Goal: Task Accomplishment & Management: Manage account settings

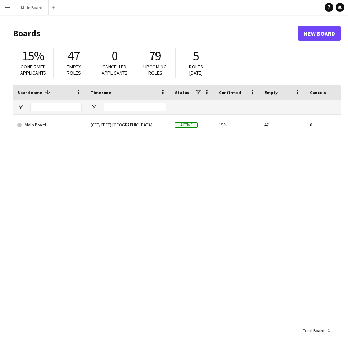
click at [8, 11] on button "Menu" at bounding box center [7, 7] width 15 height 15
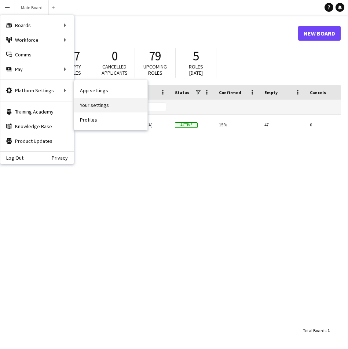
click at [89, 106] on link "Your settings" at bounding box center [110, 105] width 73 height 15
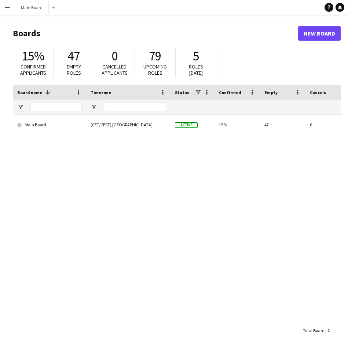
click at [5, 7] on app-icon "Menu" at bounding box center [7, 7] width 6 height 6
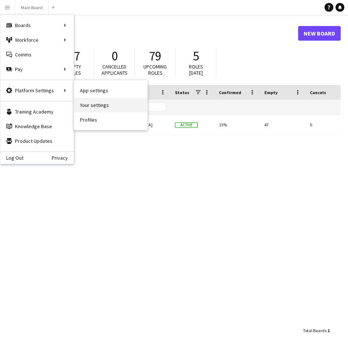
click at [94, 105] on link "Your settings" at bounding box center [110, 105] width 73 height 15
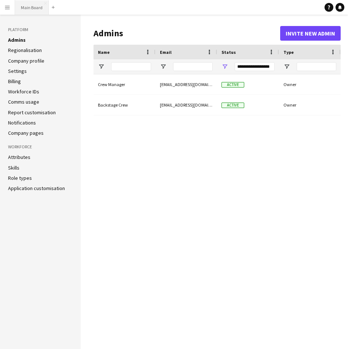
click at [34, 7] on button "Main Board Close" at bounding box center [32, 7] width 34 height 14
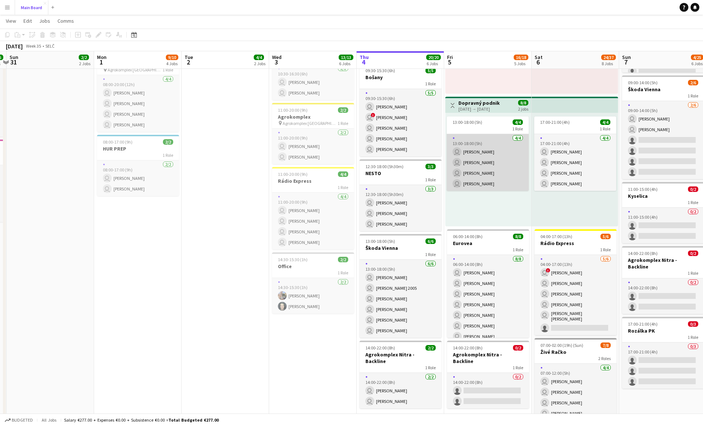
scroll to position [138, 0]
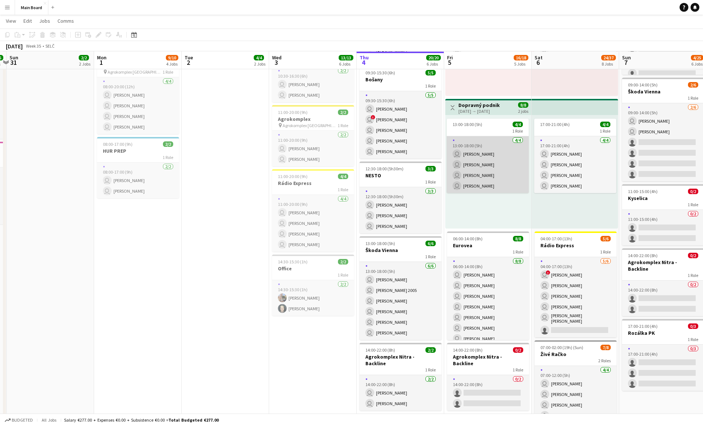
click at [347, 154] on app-card-role "4/4 13:00-18:00 (5h) user Serhii Derevianko user Matúš Solčány user Daniel Chlp…" at bounding box center [488, 164] width 82 height 57
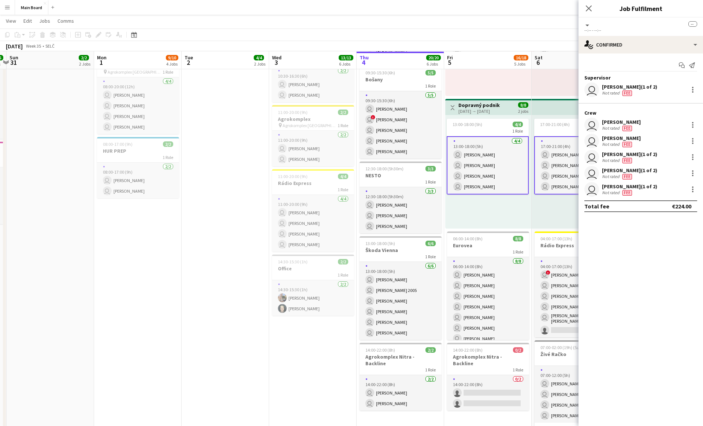
click at [347, 159] on app-card-role "4/4 13:00-18:00 (5h) user Serhii Derevianko user Matúš Solčány user Daniel Chlp…" at bounding box center [488, 165] width 82 height 58
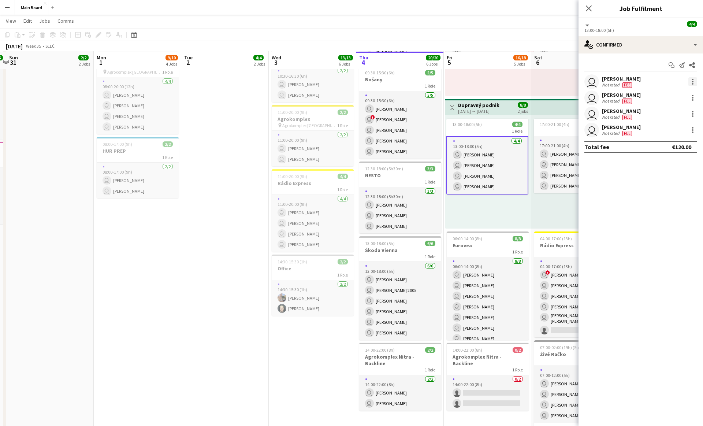
click at [347, 82] on div at bounding box center [692, 81] width 1 height 1
click at [347, 145] on span "Remove" at bounding box center [657, 148] width 22 height 6
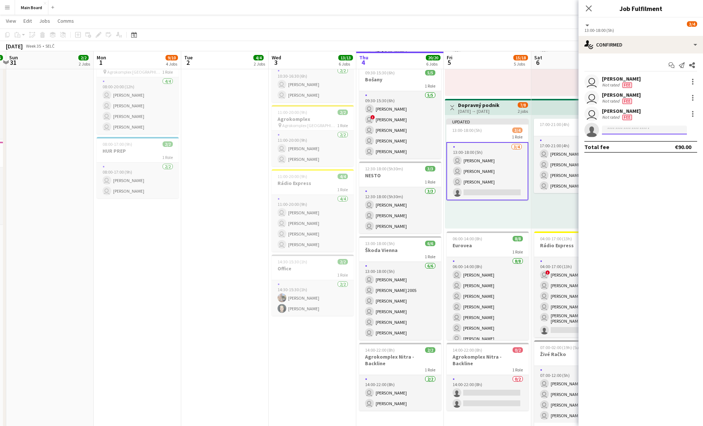
click at [347, 132] on input at bounding box center [644, 130] width 85 height 9
type input "*****"
click at [347, 143] on span "[PERSON_NAME]" at bounding box center [629, 140] width 42 height 6
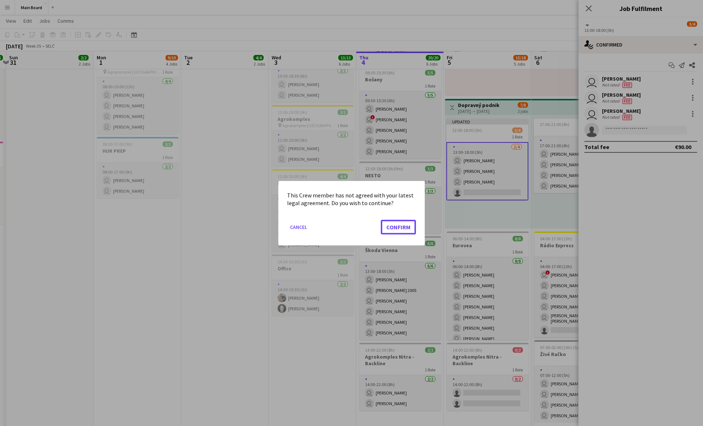
click at [347, 219] on button "Confirm" at bounding box center [398, 226] width 35 height 15
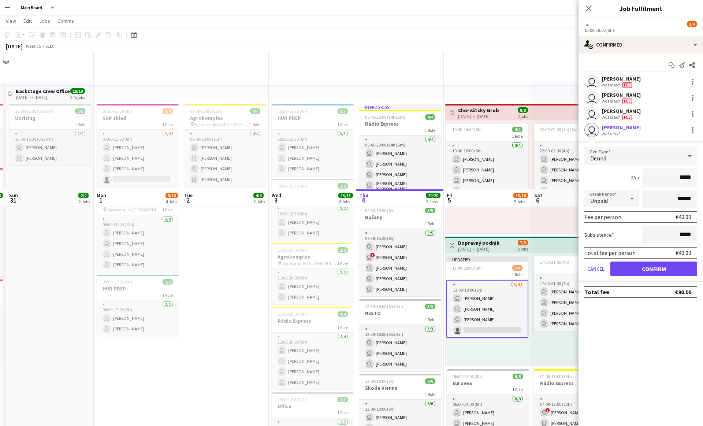
scroll to position [138, 0]
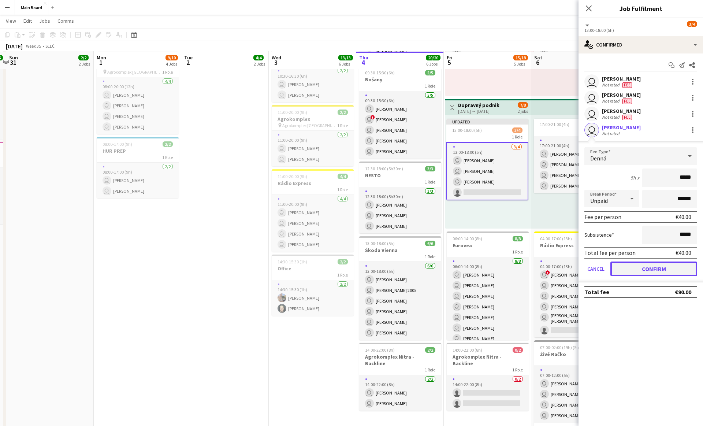
click at [347, 270] on button "Confirm" at bounding box center [654, 269] width 87 height 15
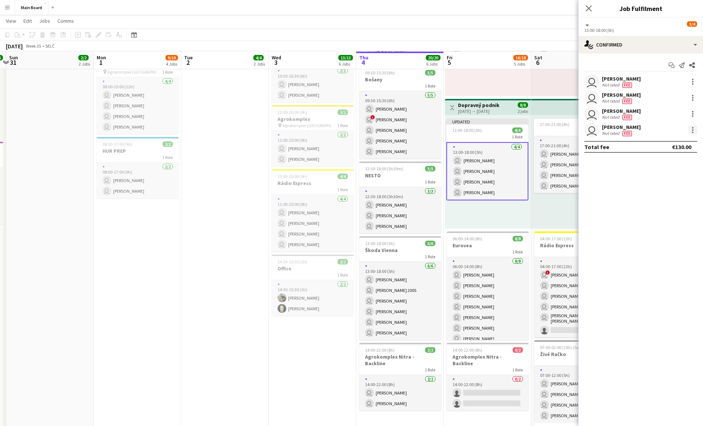
click at [347, 131] on div at bounding box center [693, 130] width 9 height 9
click at [347, 212] on span "Set as supervisor" at bounding box center [668, 214] width 45 height 6
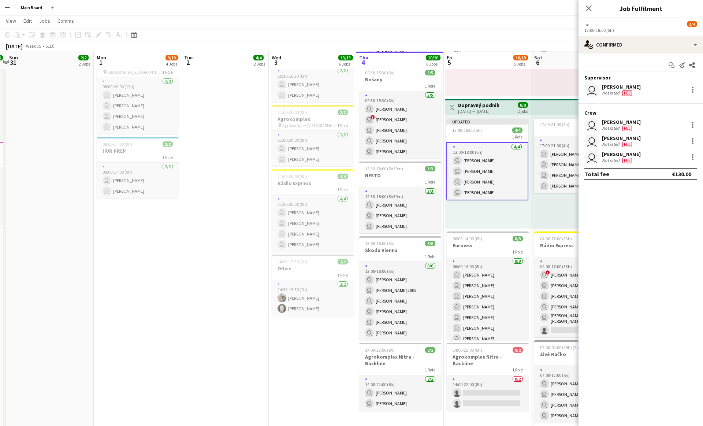
click at [347, 221] on div "Updated 13:00-18:00 (5h) 4/4 1 Role 4/4 13:00-18:00 (5h) user Matúš Solčány use…" at bounding box center [488, 172] width 86 height 114
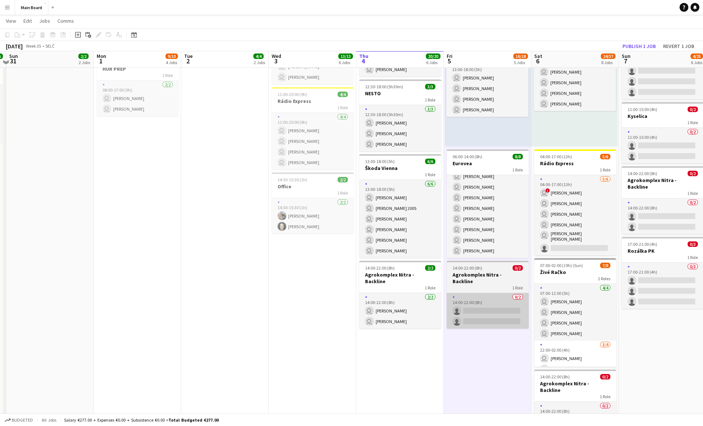
scroll to position [220, 0]
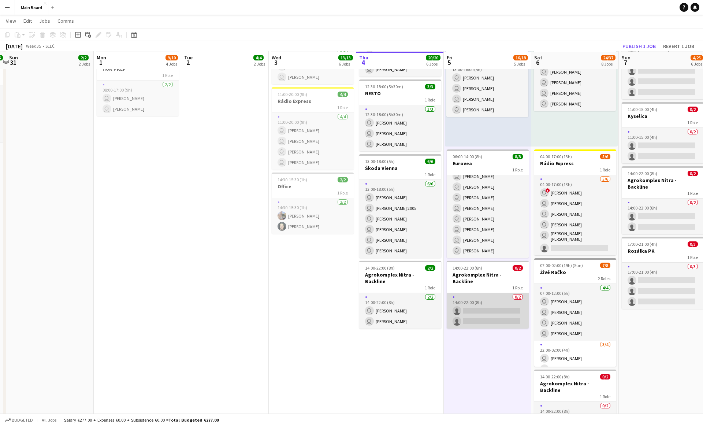
click at [347, 299] on app-card-role "0/2 14:00-22:00 (8h) single-neutral-actions single-neutral-actions" at bounding box center [488, 311] width 82 height 36
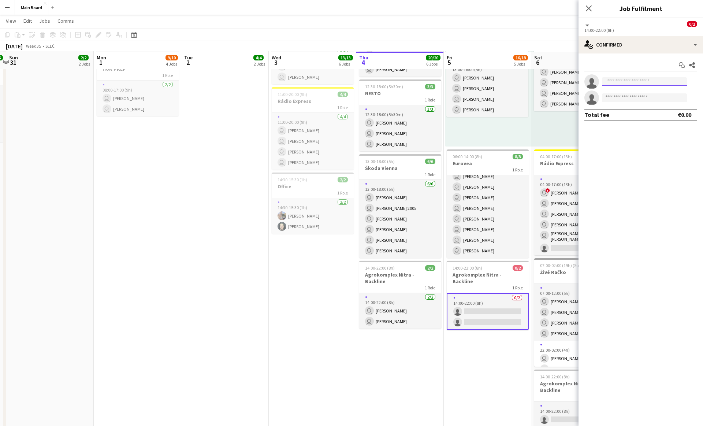
click at [347, 83] on input at bounding box center [644, 81] width 85 height 9
type input "******"
click at [347, 94] on span "[PERSON_NAME]" at bounding box center [629, 92] width 42 height 6
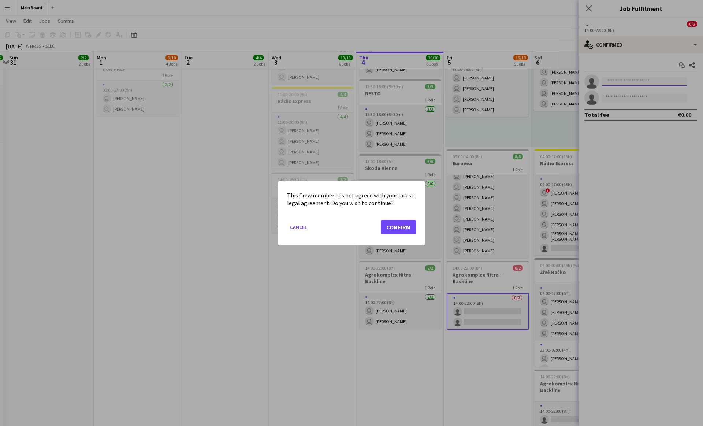
scroll to position [0, 0]
click at [347, 219] on button "Confirm" at bounding box center [398, 226] width 35 height 15
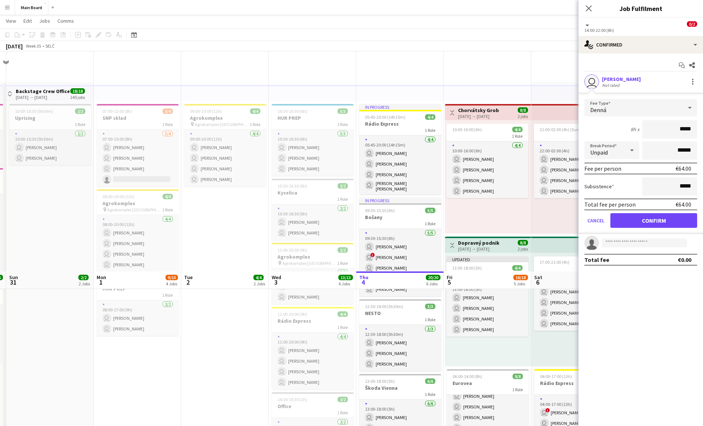
scroll to position [220, 0]
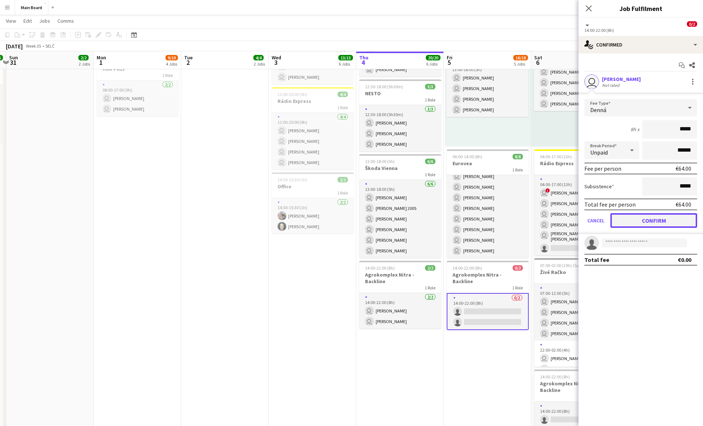
click at [347, 221] on button "Confirm" at bounding box center [654, 220] width 87 height 15
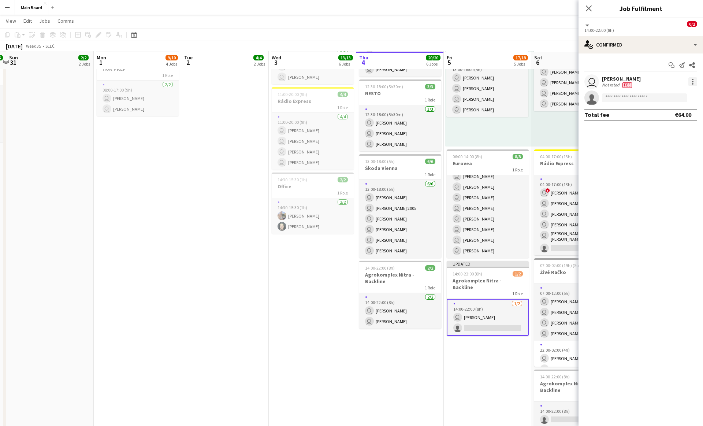
click at [347, 81] on div at bounding box center [693, 81] width 9 height 9
click at [347, 188] on button "Set as supervisor" at bounding box center [668, 183] width 57 height 18
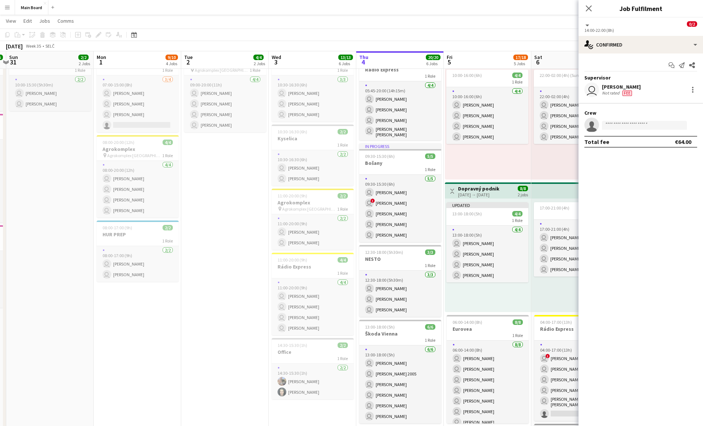
scroll to position [54, 0]
click at [347, 159] on div "10:00-16:00 (6h) 4/4 1 Role 4/4 10:00-16:00 (6h) user Tomáš Kuruc user Matej Kr…" at bounding box center [488, 123] width 86 height 114
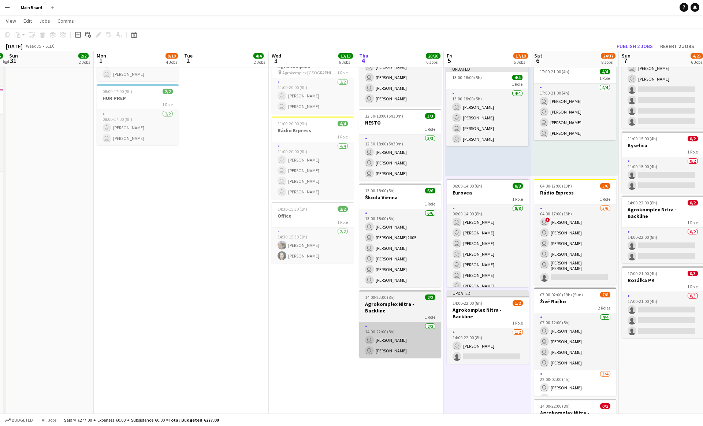
scroll to position [191, 0]
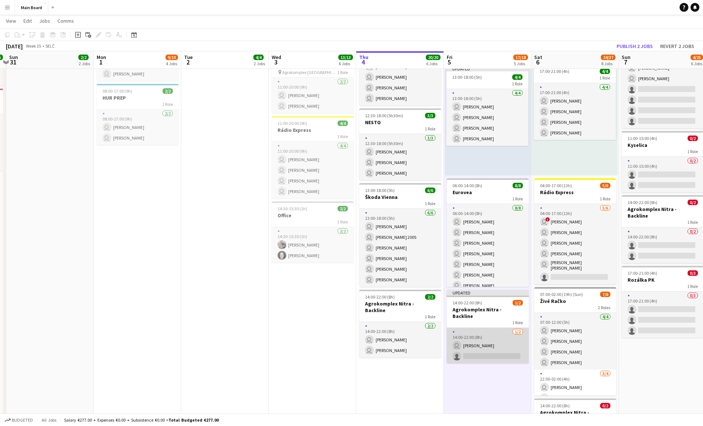
click at [347, 346] on app-card-role "1/2 14:00-22:00 (8h) user Peter Blaškovič single-neutral-actions" at bounding box center [488, 346] width 82 height 36
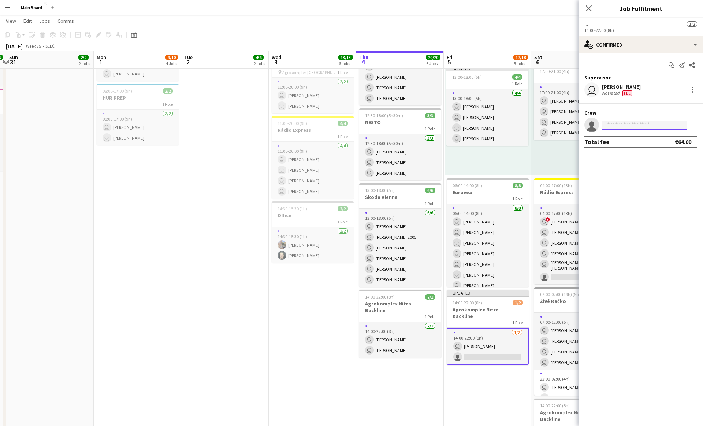
click at [347, 125] on input at bounding box center [644, 125] width 85 height 9
type input "*****"
click at [347, 141] on span "mato.kanat@gmail.com" at bounding box center [644, 141] width 73 height 6
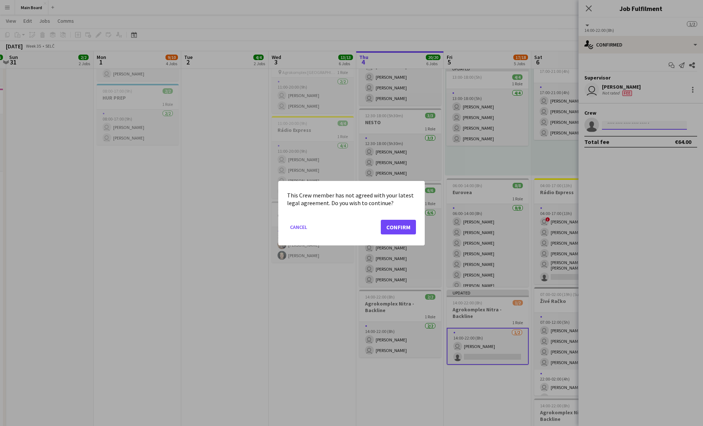
scroll to position [0, 0]
click at [347, 219] on button "Confirm" at bounding box center [398, 226] width 35 height 15
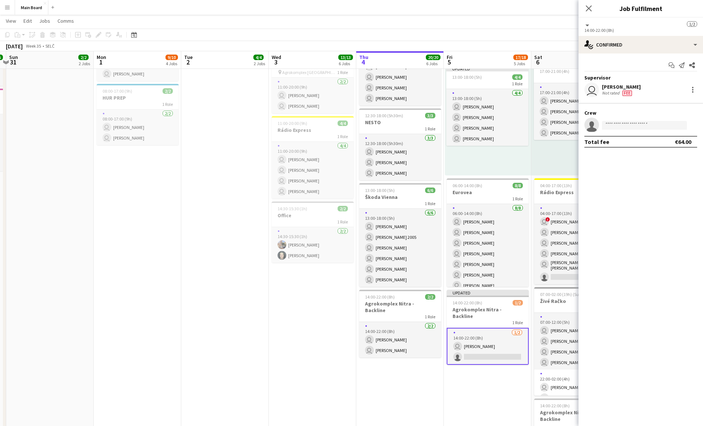
scroll to position [191, 0]
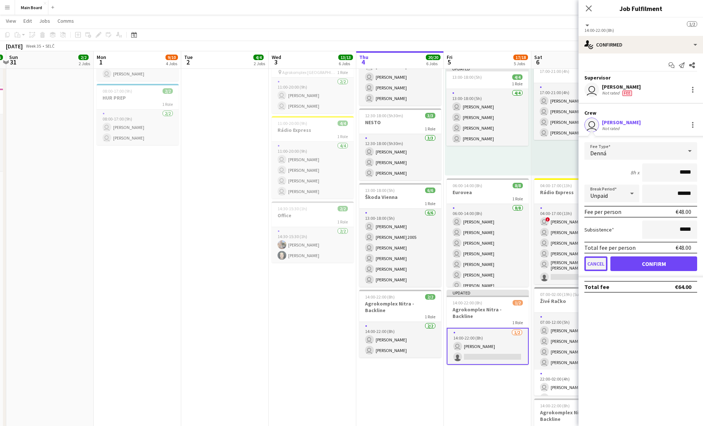
click at [347, 263] on button "Cancel" at bounding box center [596, 263] width 23 height 15
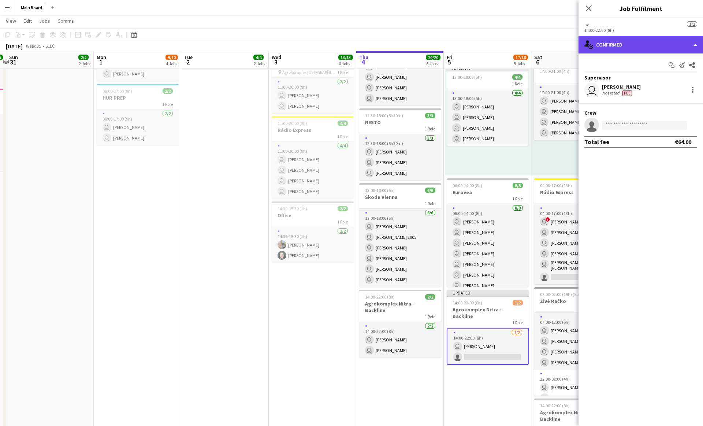
click at [347, 44] on div "single-neutral-actions-check-2 Confirmed" at bounding box center [641, 45] width 125 height 18
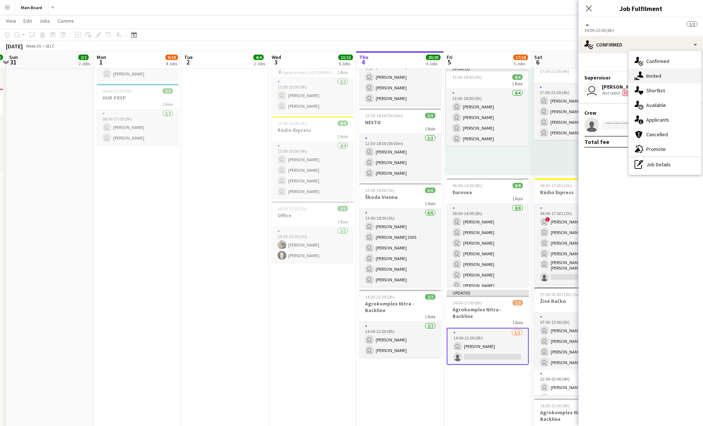
click at [347, 75] on span "Invited" at bounding box center [654, 76] width 15 height 7
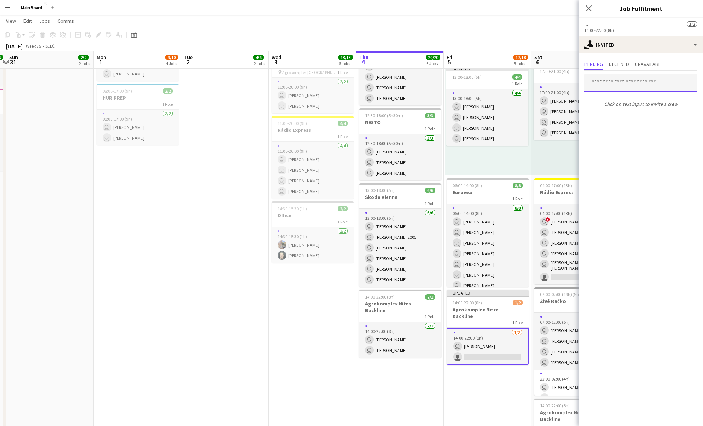
click at [347, 84] on input "text" at bounding box center [641, 83] width 113 height 18
type input "*****"
click at [347, 103] on span "[PERSON_NAME]" at bounding box center [612, 101] width 42 height 6
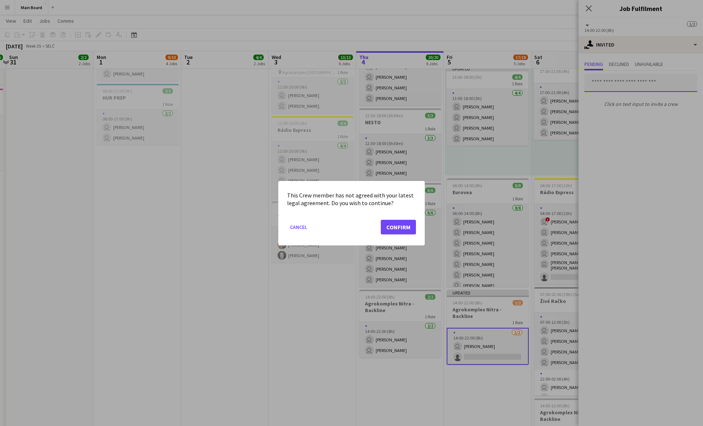
scroll to position [0, 0]
click at [347, 228] on button "Confirm" at bounding box center [398, 226] width 35 height 15
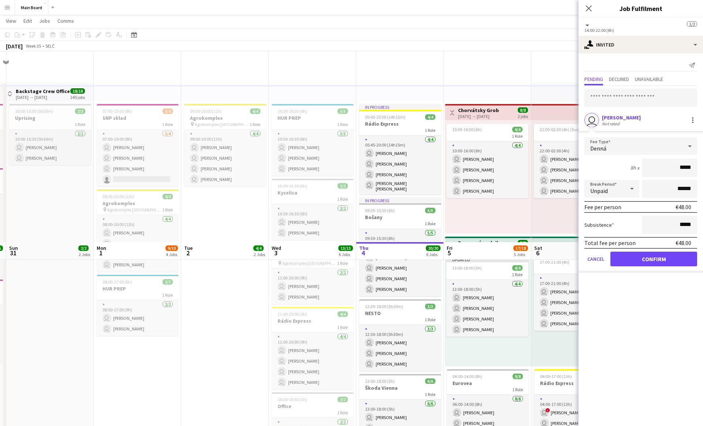
scroll to position [191, 0]
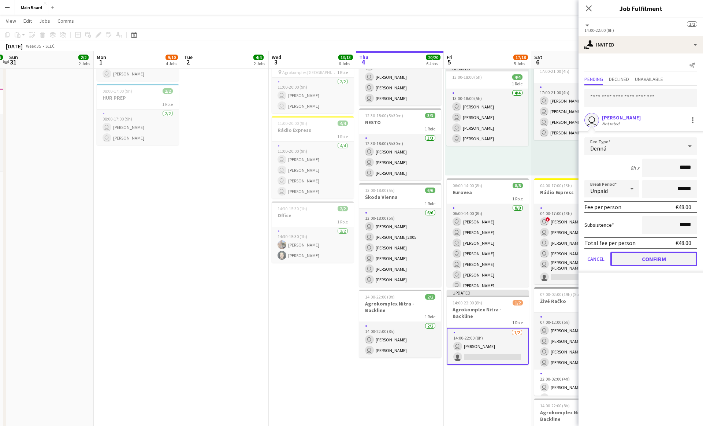
click at [347, 258] on button "Confirm" at bounding box center [654, 259] width 87 height 15
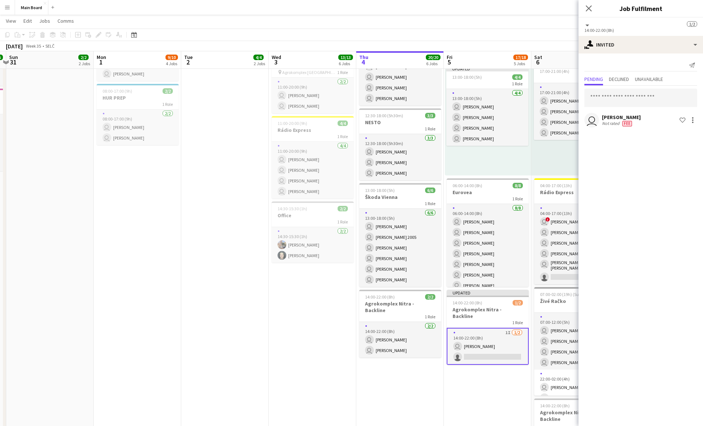
click at [347, 349] on app-date-cell "Toggle View Chorvátsky Grob 05-09-2025 → 06-09-2025 8/8 2 jobs 10:00-16:00 (6h)…" at bounding box center [488, 289] width 88 height 797
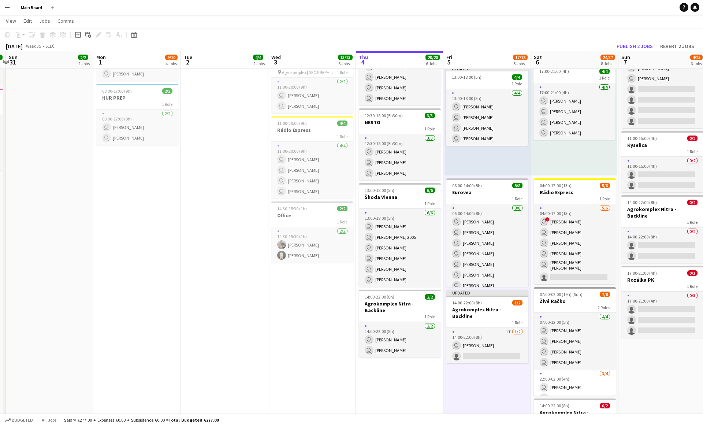
click at [347, 349] on app-date-cell "Toggle View Chorvátsky Grob 05-09-2025 → 06-09-2025 8/8 2 jobs 10:00-16:00 (6h)…" at bounding box center [488, 289] width 88 height 797
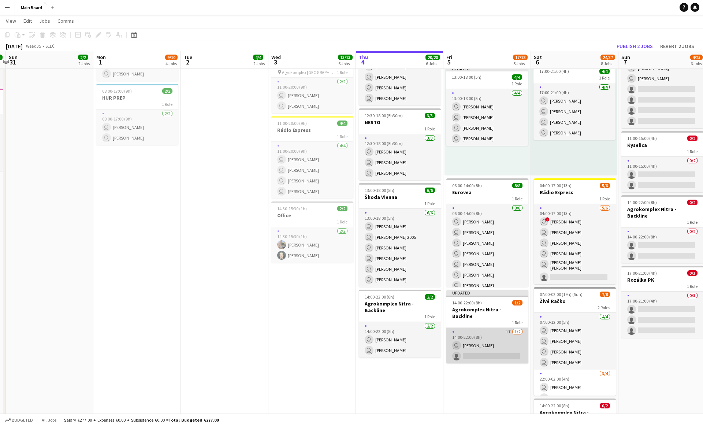
click at [347, 328] on app-card-role "1I 1/2 14:00-22:00 (8h) user Peter Blaškovič single-neutral-actions" at bounding box center [488, 346] width 82 height 36
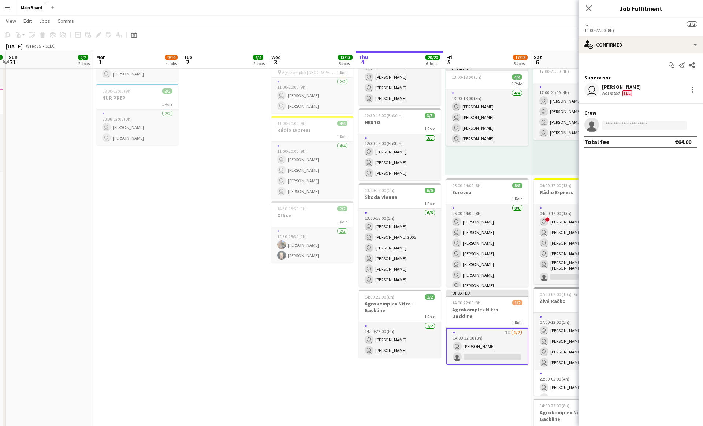
click at [347, 328] on app-card-role "1I 1/2 14:00-22:00 (8h) user Peter Blaškovič single-neutral-actions" at bounding box center [488, 346] width 82 height 37
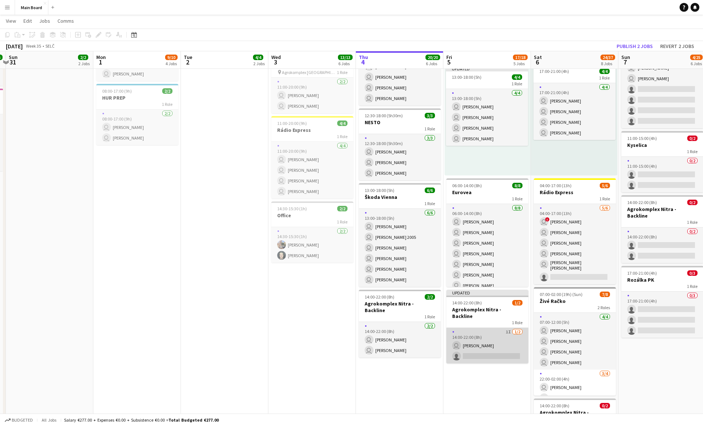
click at [347, 328] on app-card-role "1I 1/2 14:00-22:00 (8h) user Peter Blaškovič single-neutral-actions" at bounding box center [488, 346] width 82 height 36
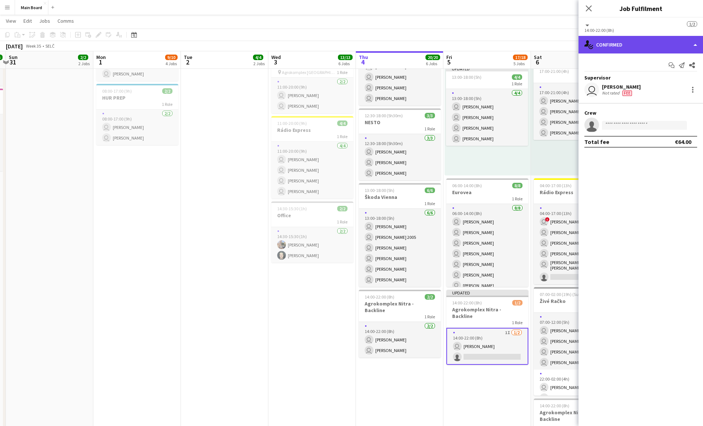
click at [347, 49] on div "single-neutral-actions-check-2 Confirmed" at bounding box center [641, 45] width 125 height 18
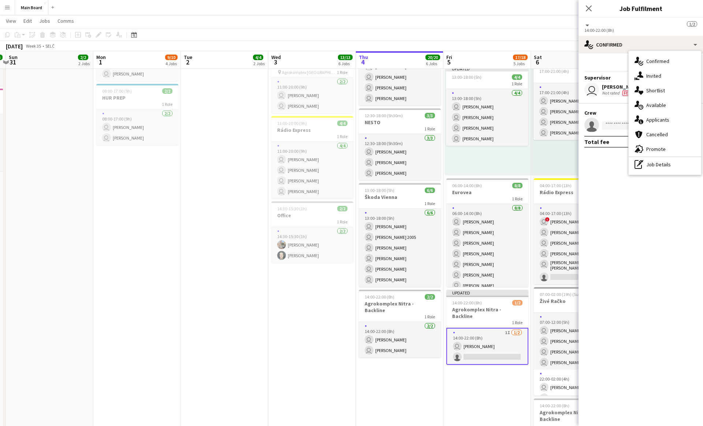
click at [347, 349] on app-date-cell "Toggle View Chorvátsky Grob 05-09-2025 → 06-09-2025 8/8 2 jobs 10:00-16:00 (6h)…" at bounding box center [488, 289] width 88 height 797
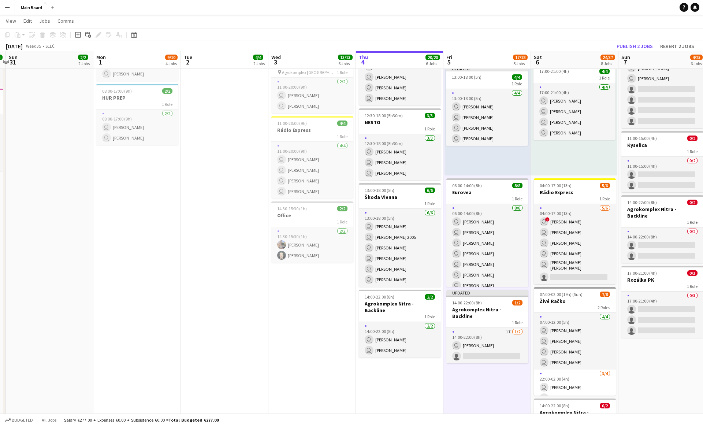
click at [347, 37] on app-toolbar "Copy Paste Paste Command V Paste with crew Command Shift V Paste linked Job Del…" at bounding box center [351, 35] width 703 height 12
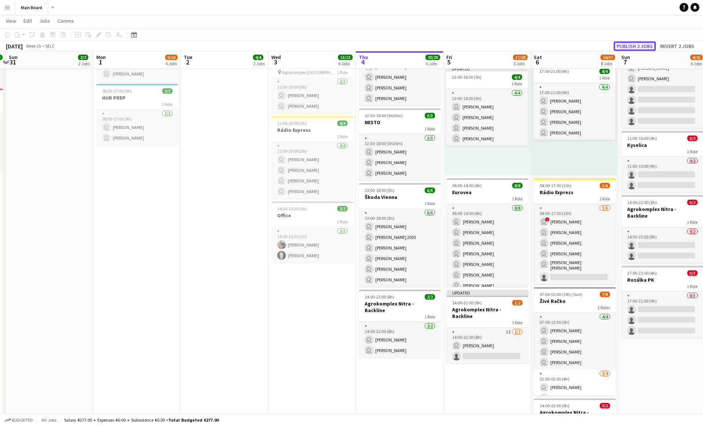
click at [347, 44] on button "Publish 2 jobs" at bounding box center [635, 46] width 42 height 10
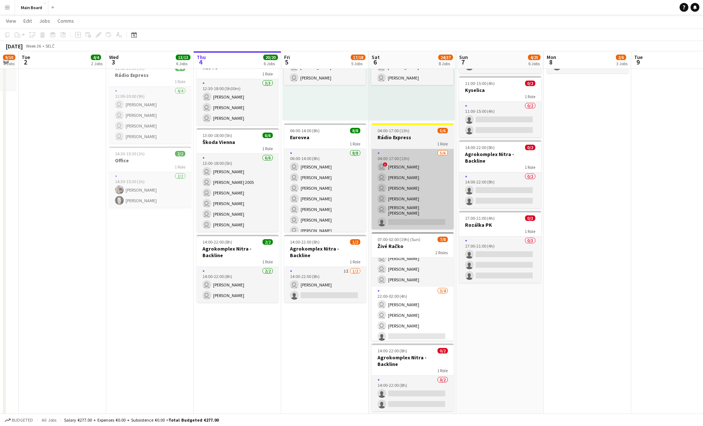
scroll to position [31, 0]
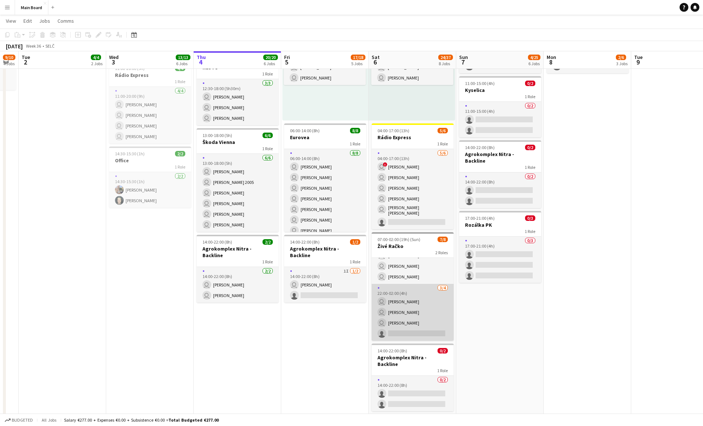
click at [347, 329] on app-card-role "3/4 22:00-02:00 (4h) user Michal Džatko user Kyrylo Shakov user Matúš Solčány s…" at bounding box center [413, 312] width 82 height 57
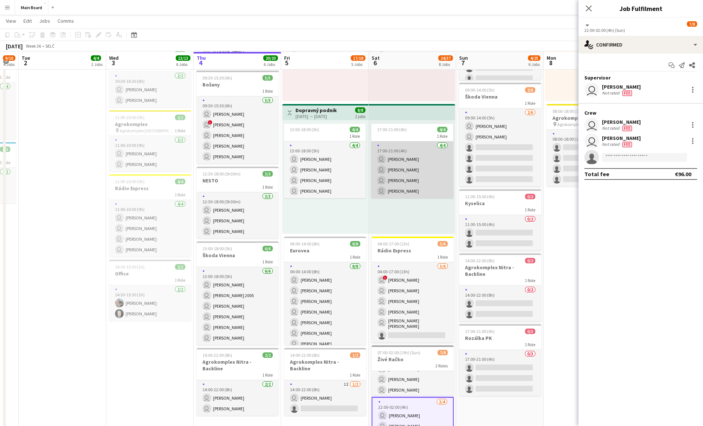
scroll to position [132, 0]
click at [347, 194] on app-card-role "4/4 17:00-21:00 (4h) user Bruno Albrecht user Sergej Krempaský user Daniel Chlp…" at bounding box center [412, 171] width 82 height 57
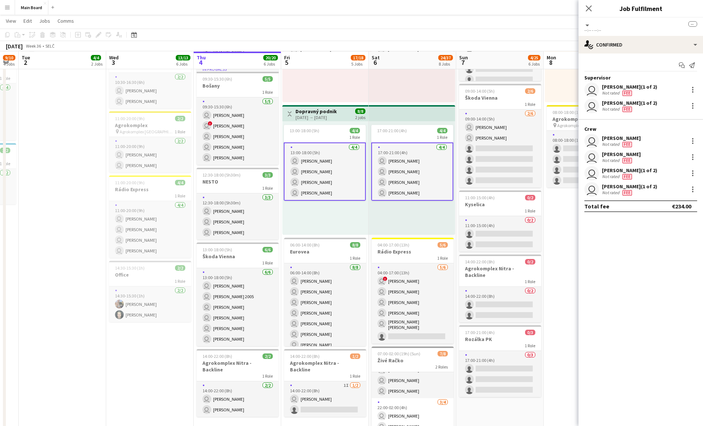
click at [347, 159] on app-card-role "4/4 17:00-21:00 (4h) user Bruno Albrecht user Sergej Krempaský user Daniel Chlp…" at bounding box center [412, 172] width 82 height 58
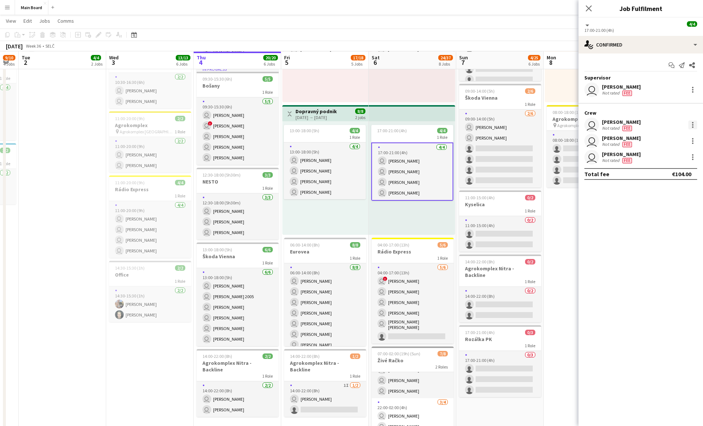
click at [347, 125] on div at bounding box center [693, 125] width 9 height 9
click at [347, 207] on span "Set as supervisor" at bounding box center [668, 209] width 45 height 6
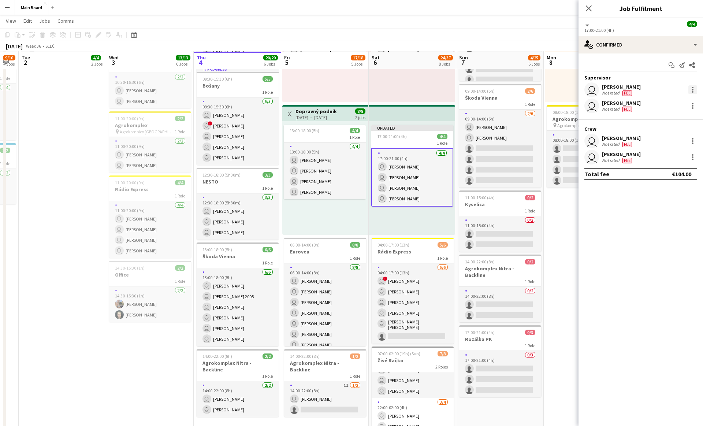
click at [347, 88] on div at bounding box center [692, 87] width 1 height 1
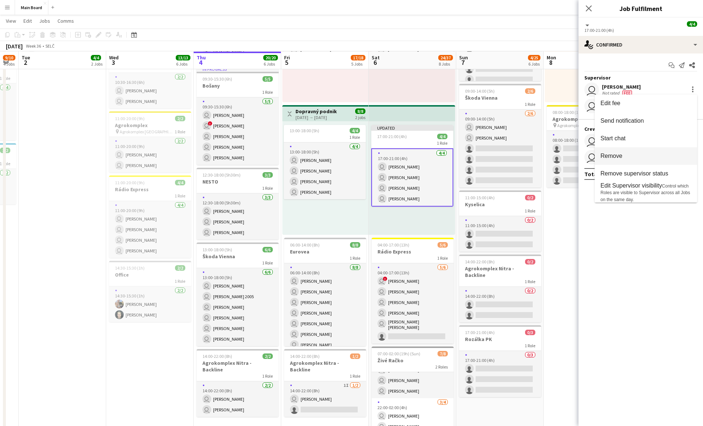
click at [347, 152] on button "Remove" at bounding box center [646, 156] width 103 height 18
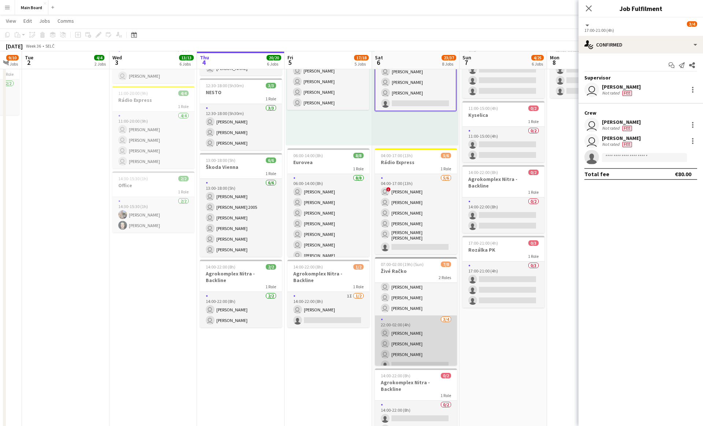
scroll to position [31, 0]
click at [347, 349] on app-card-role "3/4 22:00-02:00 (4h) user Michal Džatko user Kyrylo Shakov user Matúš Solčány s…" at bounding box center [416, 337] width 82 height 57
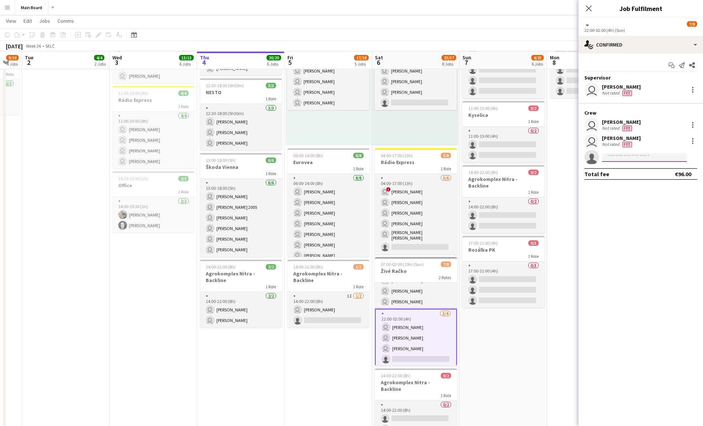
click at [347, 159] on input at bounding box center [644, 157] width 85 height 9
type input "*****"
click at [347, 175] on span "bruno.albrechtiphons@gmail.com" at bounding box center [644, 174] width 73 height 6
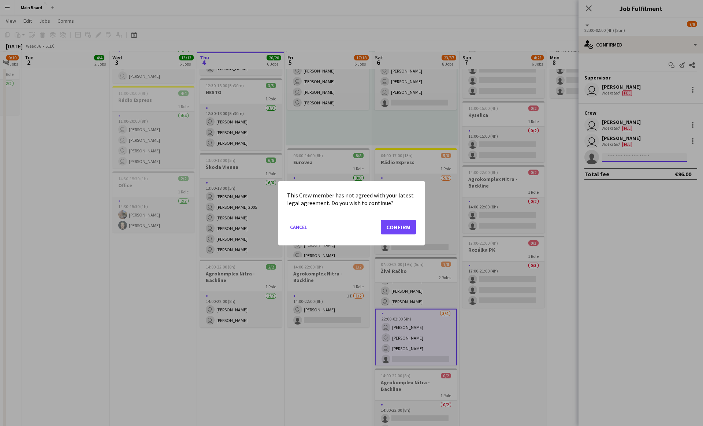
scroll to position [0, 0]
click at [347, 219] on button "Confirm" at bounding box center [398, 226] width 35 height 15
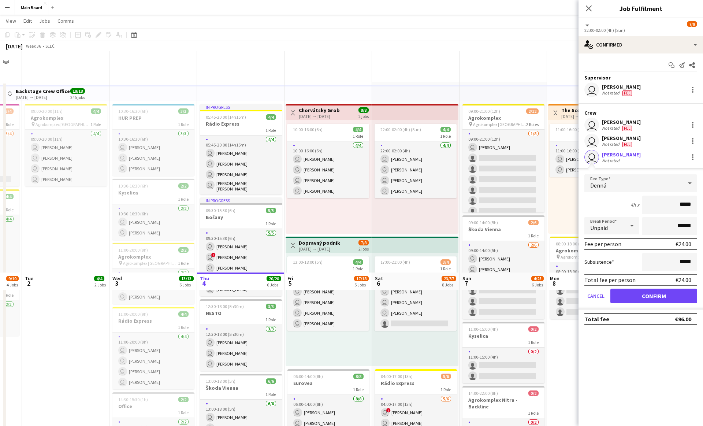
scroll to position [221, 0]
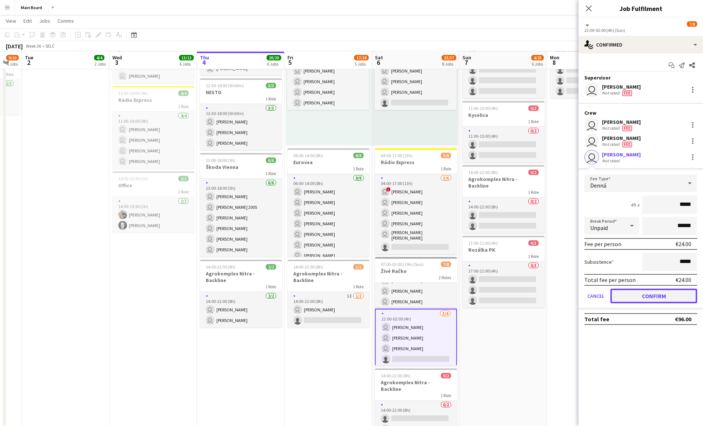
click at [347, 296] on button "Confirm" at bounding box center [654, 296] width 87 height 15
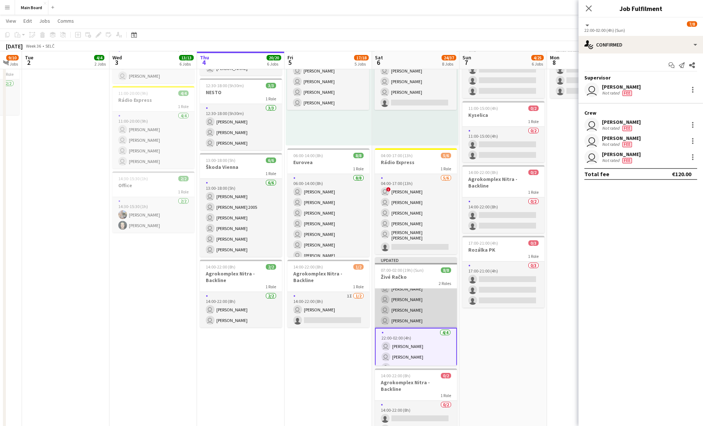
click at [347, 306] on app-card-role "4/4 07:00-12:00 (5h) user Michal Džatko user Marek Madaj user Filip Peško user …" at bounding box center [416, 299] width 82 height 57
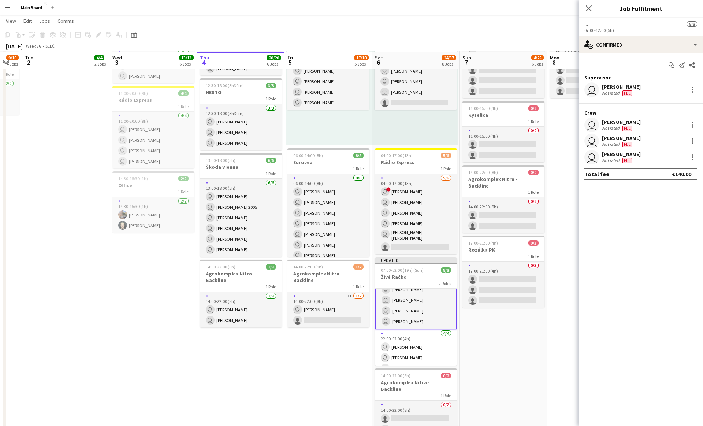
scroll to position [18, 0]
click at [347, 125] on div at bounding box center [693, 125] width 9 height 9
click at [347, 212] on button "Remove" at bounding box center [668, 209] width 57 height 18
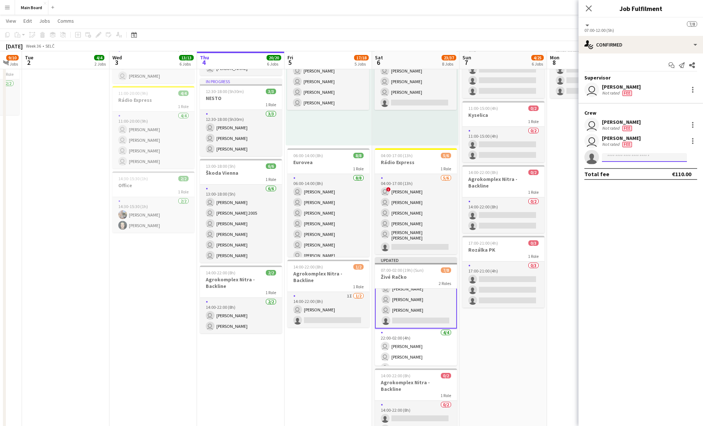
click at [347, 159] on input at bounding box center [644, 157] width 85 height 9
type input "*****"
click at [347, 178] on span "+421908730335" at bounding box center [644, 180] width 73 height 6
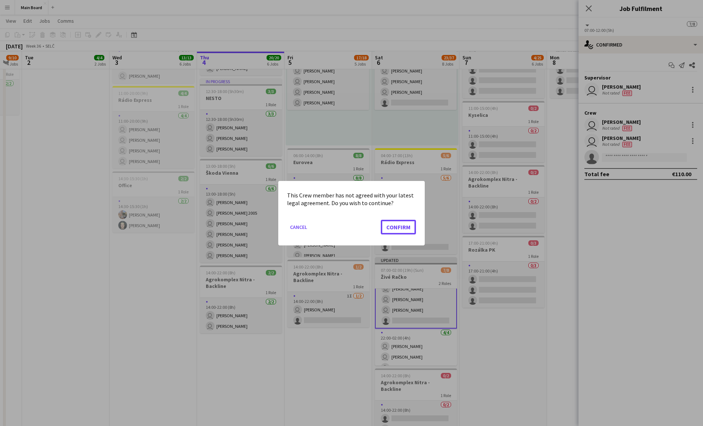
click at [347, 219] on button "Confirm" at bounding box center [398, 226] width 35 height 15
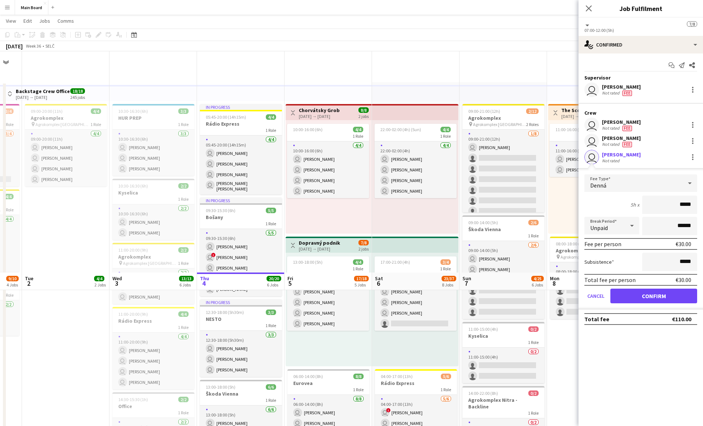
scroll to position [221, 0]
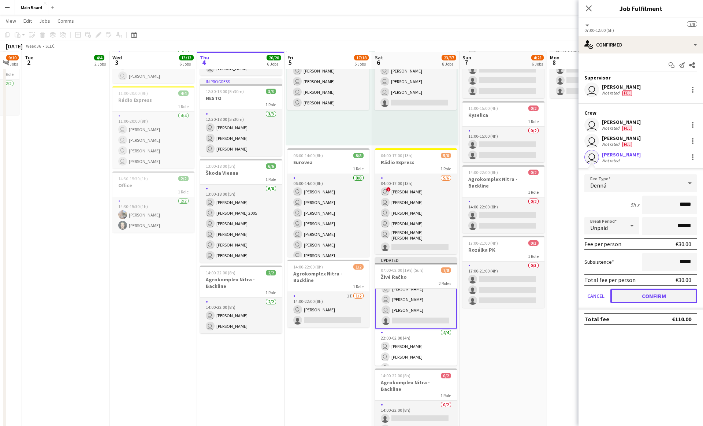
click at [347, 300] on button "Confirm" at bounding box center [654, 296] width 87 height 15
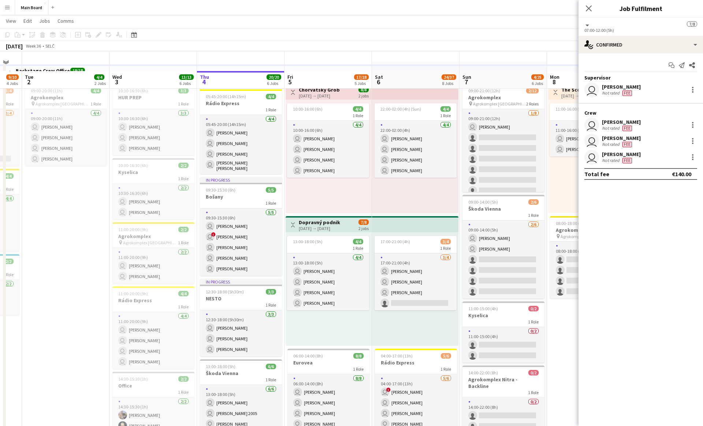
scroll to position [0, 0]
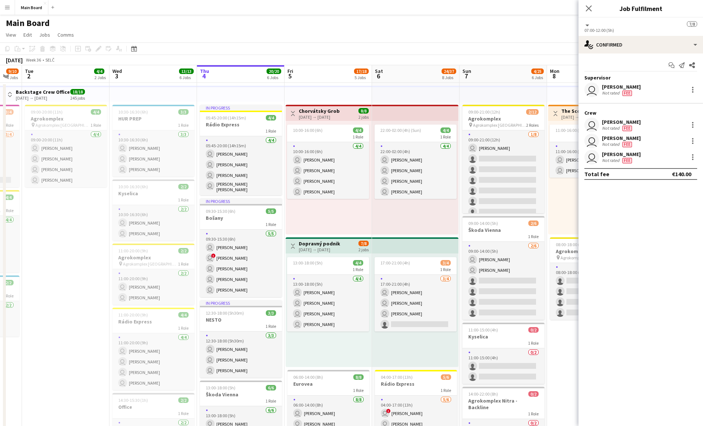
click at [347, 206] on div "22:00-02:00 (4h) (Sun) 4/4 1 Role 4/4 22:00-02:00 (4h) user Serhii Derevianko u…" at bounding box center [415, 178] width 86 height 114
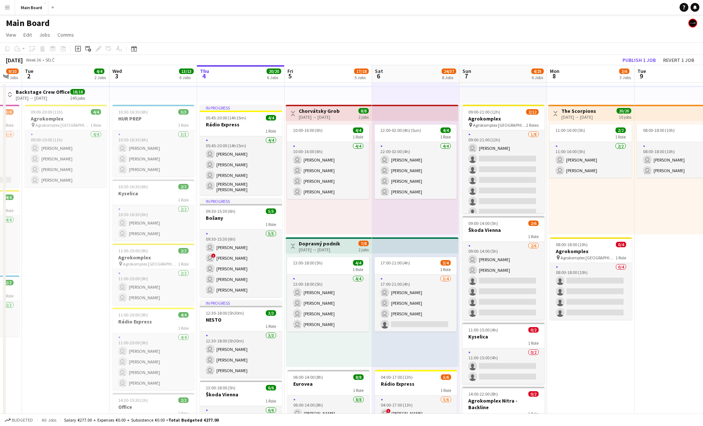
scroll to position [9, 0]
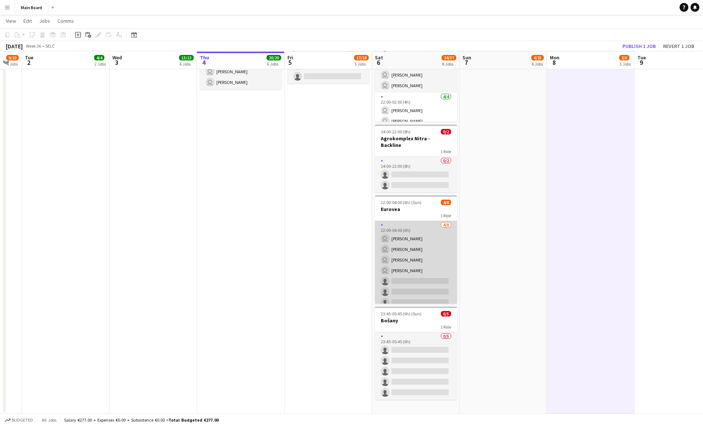
scroll to position [16, 0]
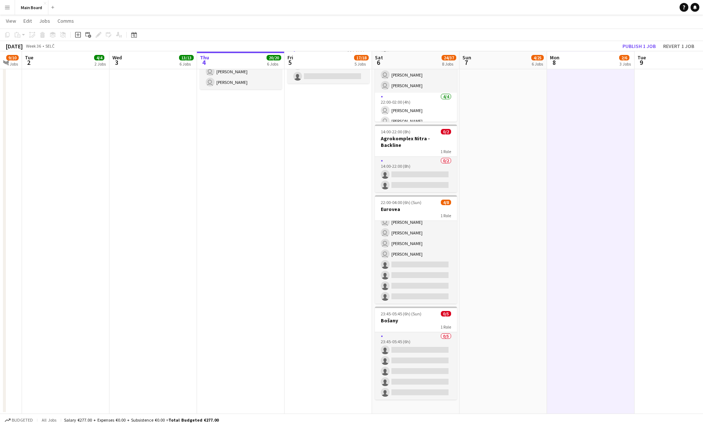
click at [347, 266] on app-date-cell "09:00-21:00 (12h) 2/12 Agrokomplex pin Agrokomplex Nitra 2 Roles 1/8 09:00-21:0…" at bounding box center [504, 15] width 88 height 797
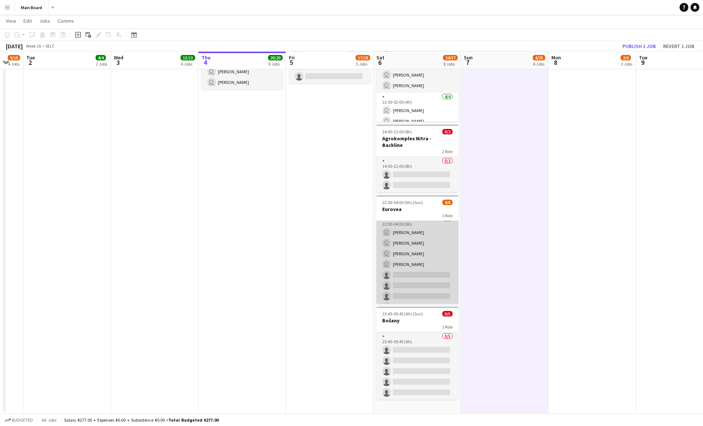
scroll to position [5, 0]
click at [347, 224] on app-card-role "4/8 22:00-04:00 (6h) user Tymofii Levchenko user Dominik Zrubák user Erik Sadvá…" at bounding box center [418, 264] width 82 height 99
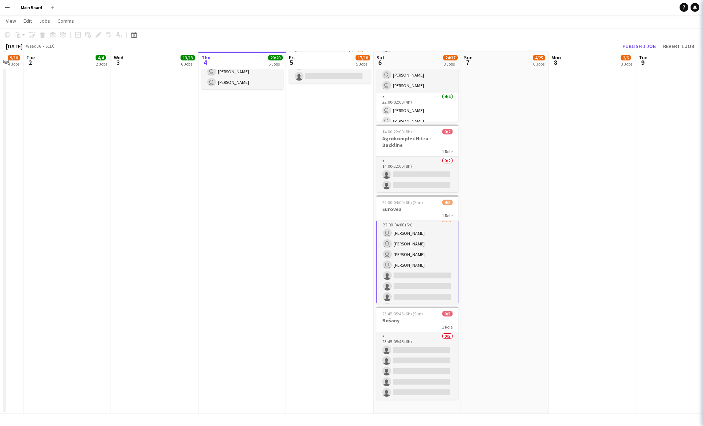
click at [347, 223] on app-card-role "4/8 22:00-04:00 (6h) user Tymofii Levchenko user Dominik Zrubák user Erik Sadvá…" at bounding box center [418, 265] width 82 height 101
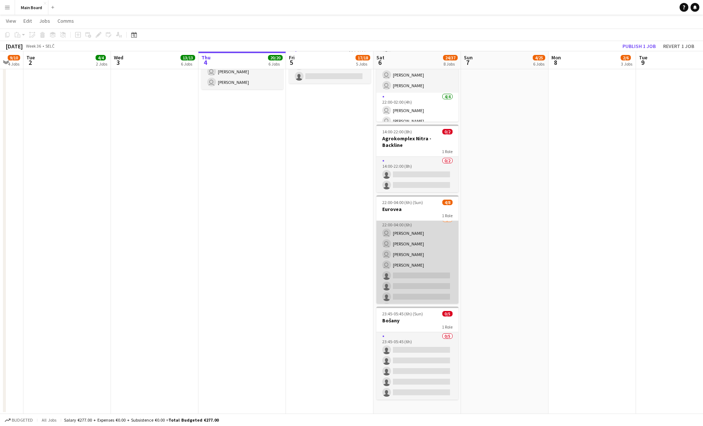
click at [347, 219] on app-card-role "4/8 22:00-04:00 (6h) user Tymofii Levchenko user Dominik Zrubák user Erik Sadvá…" at bounding box center [418, 264] width 82 height 99
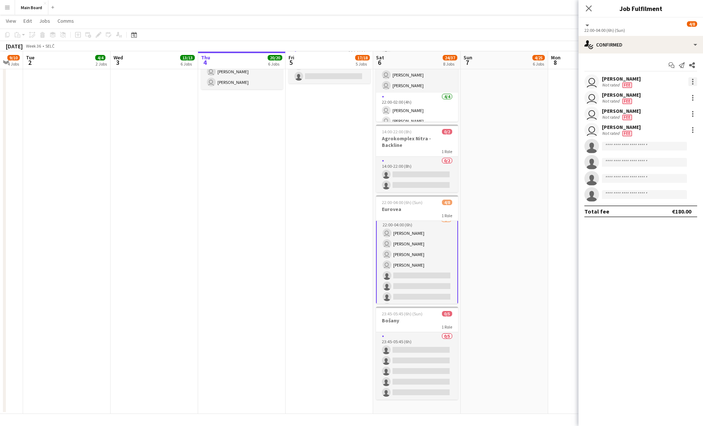
click at [347, 78] on div at bounding box center [693, 81] width 9 height 9
click at [347, 169] on span "Remove" at bounding box center [657, 165] width 22 height 6
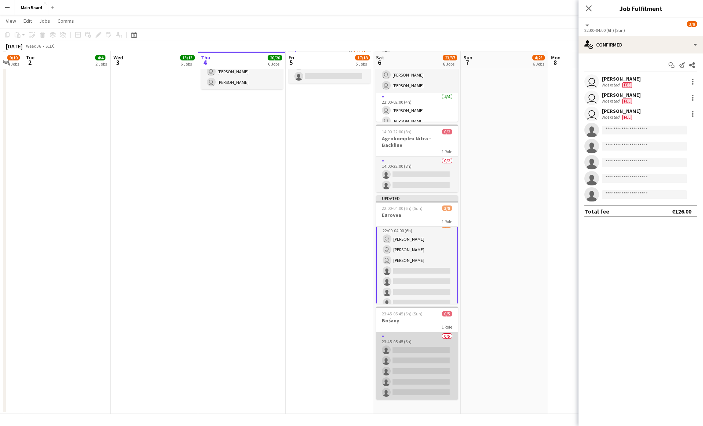
click at [347, 347] on app-card-role "0/5 23:45-05:45 (6h) single-neutral-actions single-neutral-actions single-neutr…" at bounding box center [417, 365] width 82 height 67
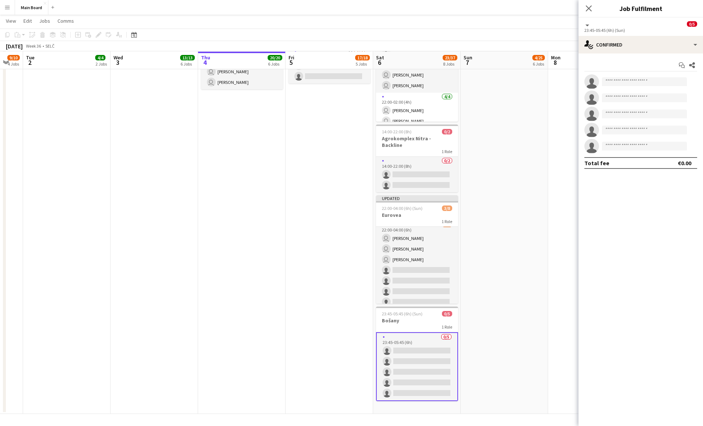
scroll to position [5, 0]
click at [347, 86] on app-invite-slot "single-neutral-actions" at bounding box center [641, 81] width 125 height 15
click at [347, 81] on input at bounding box center [644, 81] width 85 height 9
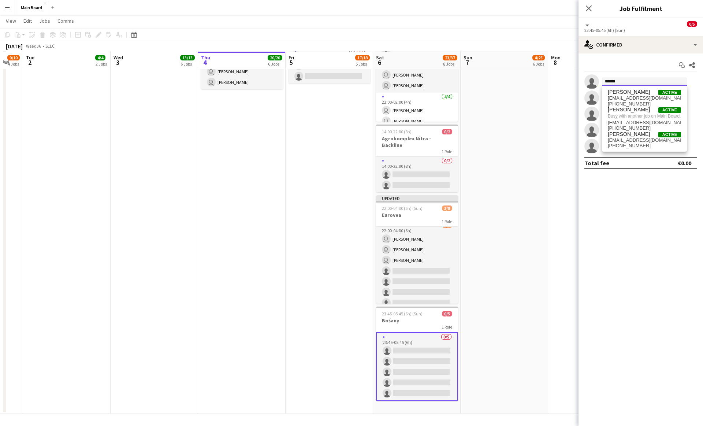
type input "******"
click at [347, 235] on app-date-cell "09:00-21:00 (12h) 2/12 Agrokomplex pin Agrokomplex Nitra 2 Roles 1/8 09:00-21:0…" at bounding box center [505, 15] width 88 height 797
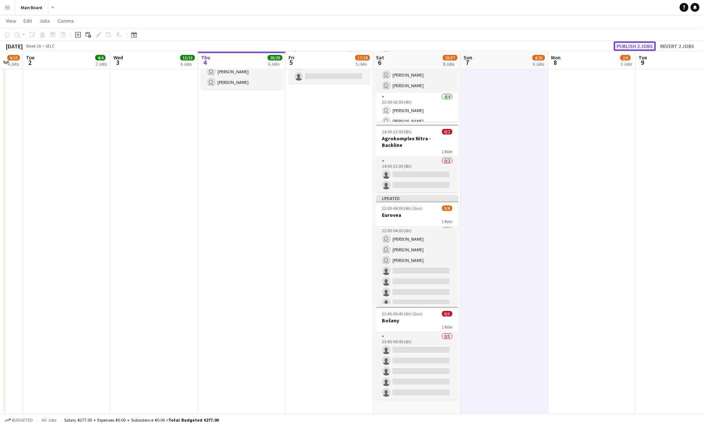
click at [347, 47] on button "Publish 2 jobs" at bounding box center [635, 46] width 42 height 10
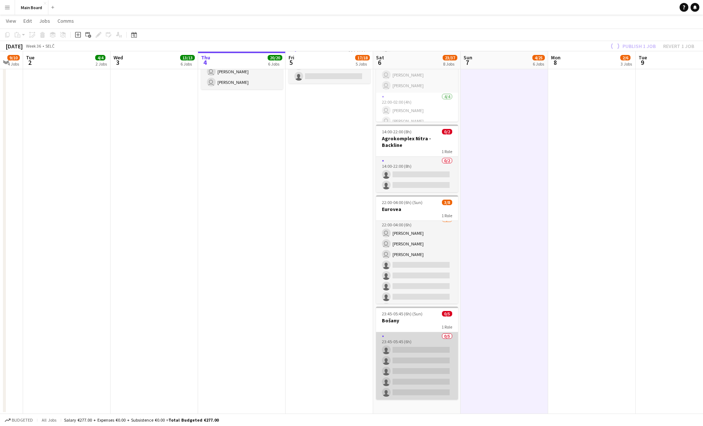
click at [347, 346] on app-card-role "0/5 23:45-05:45 (6h) single-neutral-actions single-neutral-actions single-neutr…" at bounding box center [417, 365] width 82 height 67
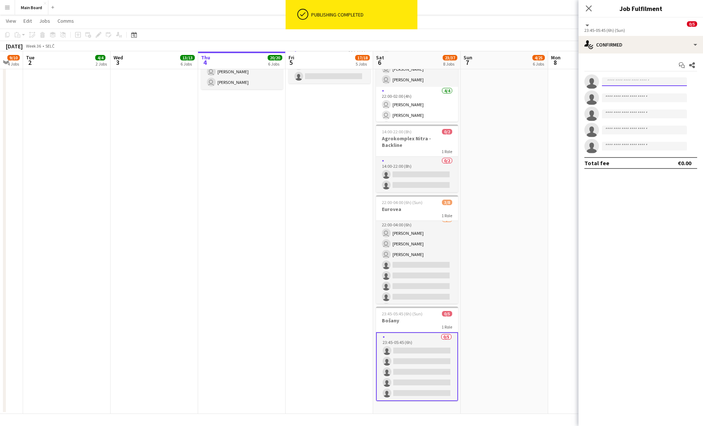
click at [347, 85] on input at bounding box center [644, 81] width 85 height 9
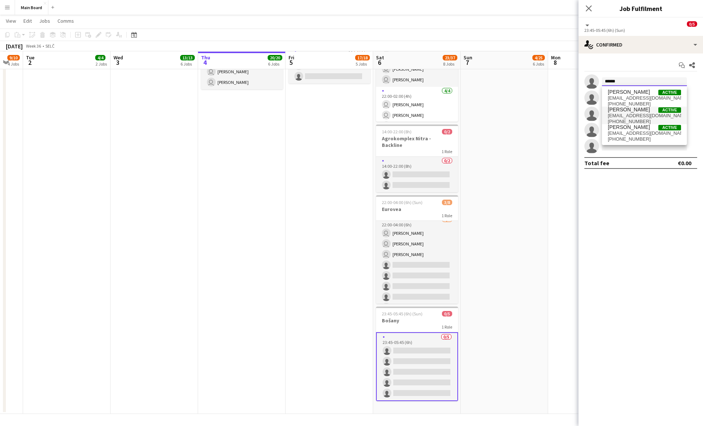
type input "******"
click at [347, 114] on span "korneplodtihon@gmail.com" at bounding box center [644, 116] width 73 height 6
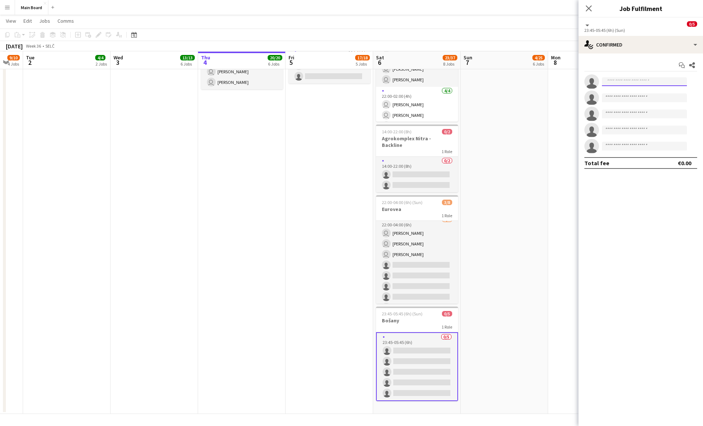
scroll to position [0, 0]
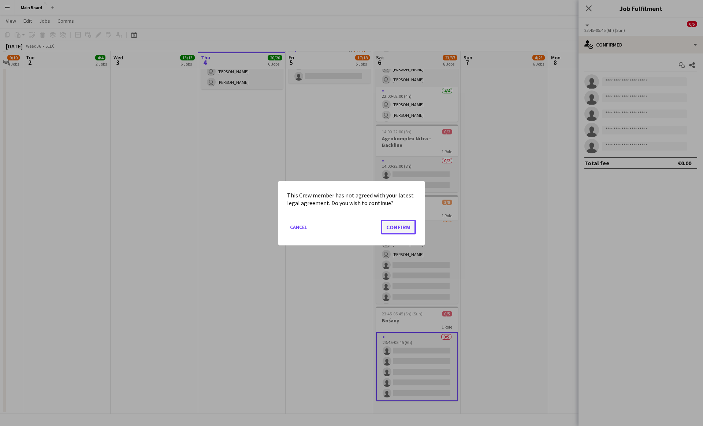
click at [347, 225] on button "Confirm" at bounding box center [398, 226] width 35 height 15
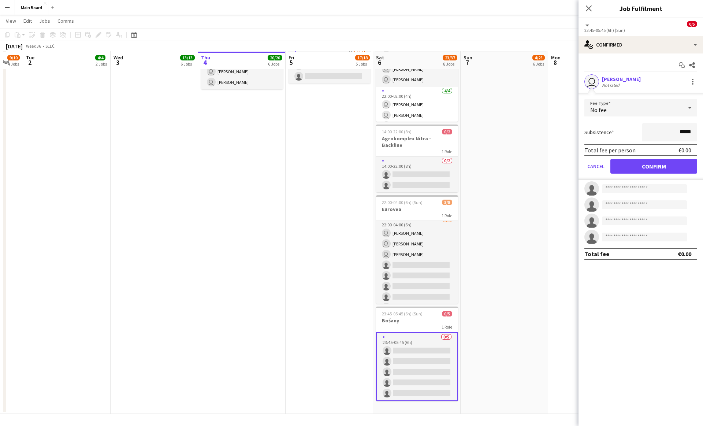
click at [347, 105] on div "No fee" at bounding box center [634, 108] width 98 height 18
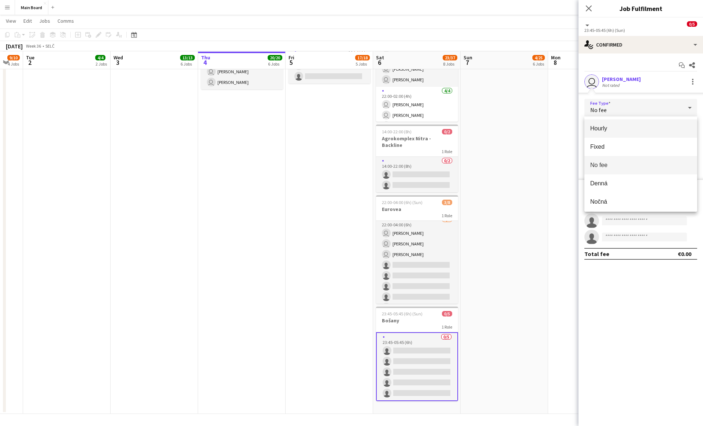
click at [347, 131] on span "Hourly" at bounding box center [641, 128] width 101 height 7
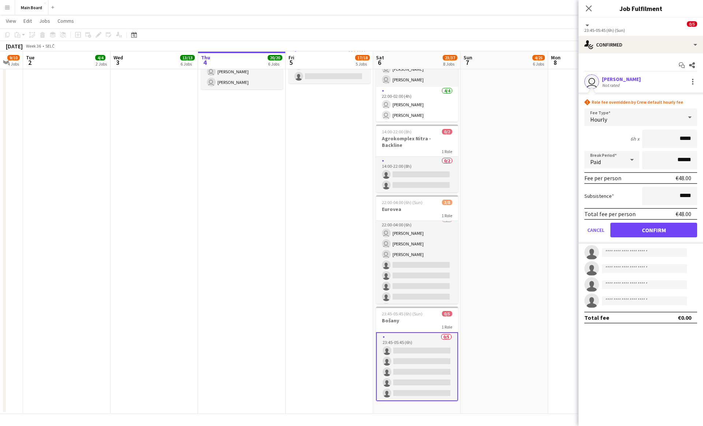
click at [347, 161] on div at bounding box center [632, 159] width 15 height 15
click at [347, 200] on span "Unpaid" at bounding box center [612, 199] width 43 height 7
click at [347, 233] on button "Confirm" at bounding box center [654, 230] width 87 height 15
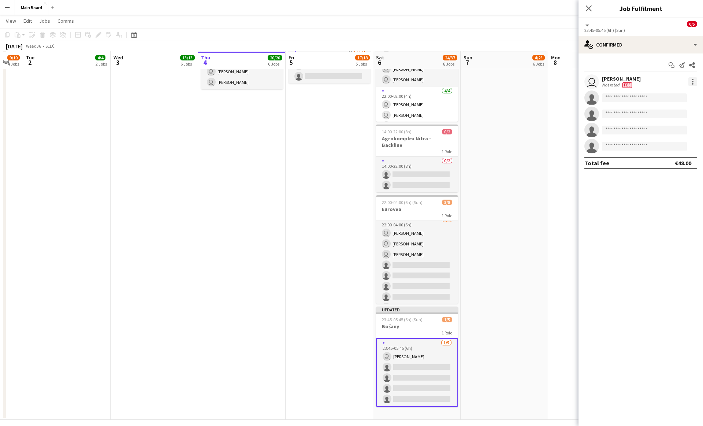
click at [347, 79] on div at bounding box center [693, 81] width 9 height 9
click at [347, 182] on span "Set as supervisor" at bounding box center [668, 183] width 45 height 6
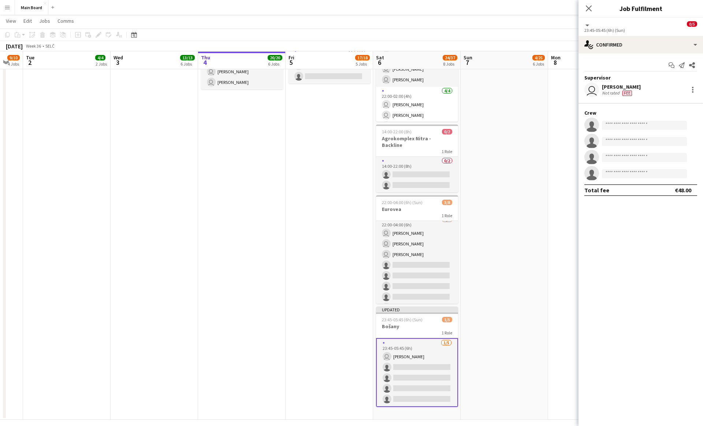
click at [347, 265] on app-date-cell "09:00-21:00 (12h) 2/12 Agrokomplex pin Agrokomplex Nitra 2 Roles 1/8 09:00-21:0…" at bounding box center [505, 18] width 88 height 803
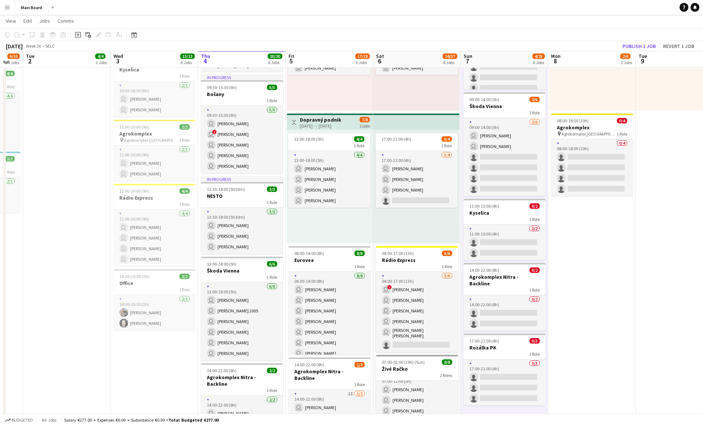
scroll to position [121, 0]
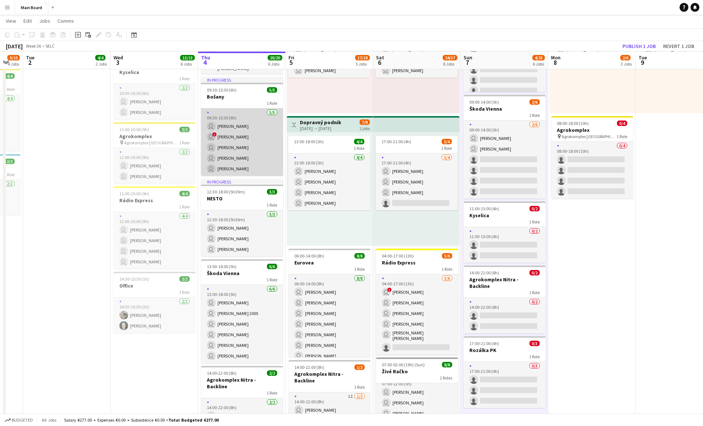
click at [250, 143] on app-card-role "5/5 09:30-15:30 (6h) user Martin Kanát user ! Dominik Kiko user Lukáš Vojtek us…" at bounding box center [242, 141] width 82 height 67
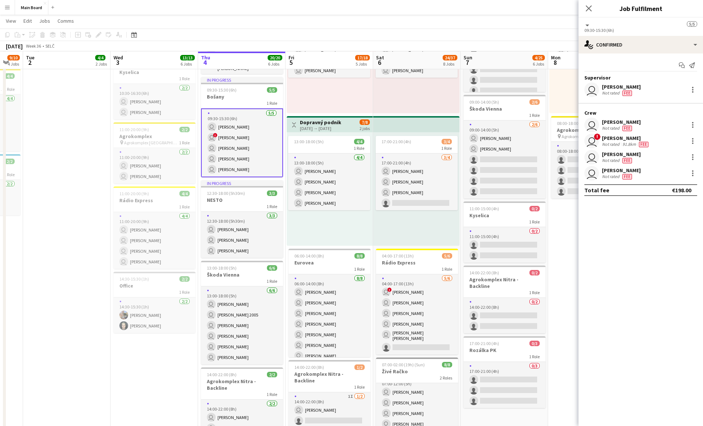
click at [232, 145] on app-card-role "5/5 09:30-15:30 (6h) user Martin Kanát user ! Dominik Kiko user Lukáš Vojtek us…" at bounding box center [242, 142] width 82 height 69
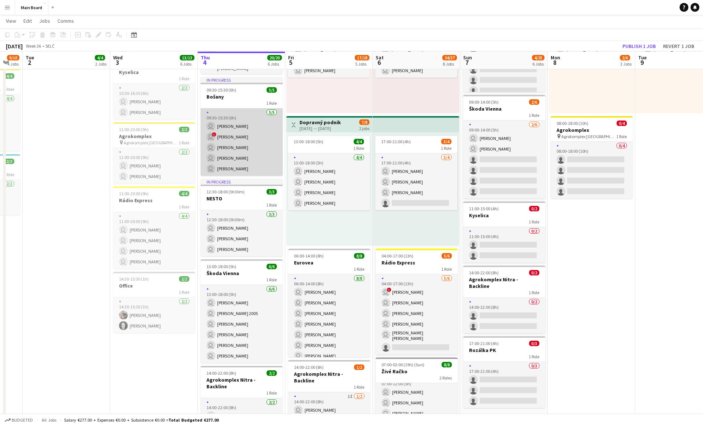
click at [232, 144] on app-card-role "5/5 09:30-15:30 (6h) user Martin Kanát user ! Dominik Kiko user Lukáš Vojtek us…" at bounding box center [242, 141] width 82 height 67
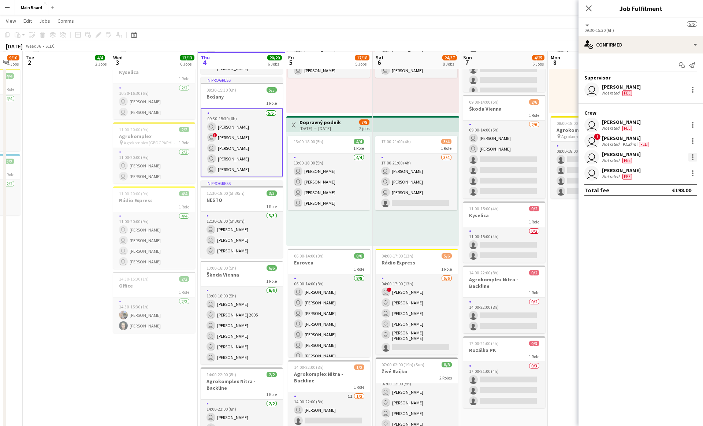
click at [347, 155] on div at bounding box center [692, 154] width 1 height 1
click at [347, 235] on button "Remove" at bounding box center [668, 241] width 57 height 18
click at [347, 171] on input at bounding box center [644, 173] width 85 height 9
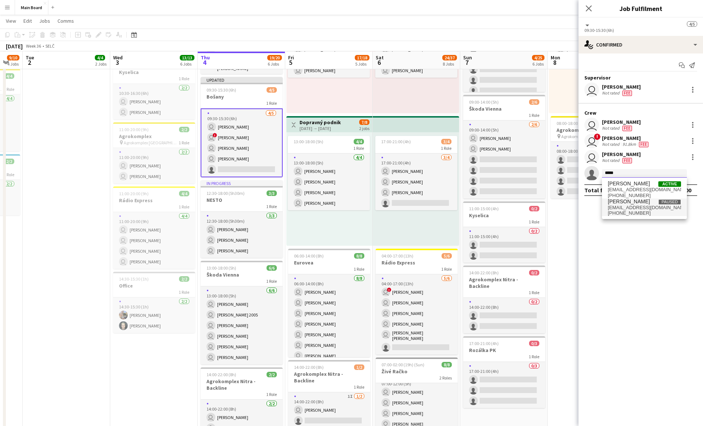
type input "*****"
click at [347, 203] on span "[PERSON_NAME]" at bounding box center [629, 202] width 42 height 6
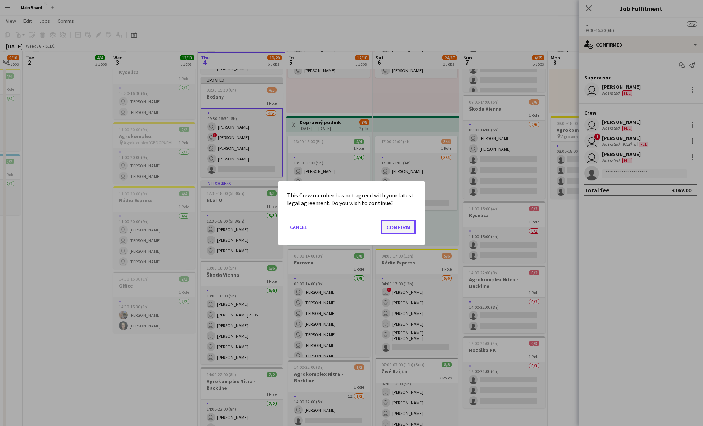
click at [347, 226] on button "Confirm" at bounding box center [398, 226] width 35 height 15
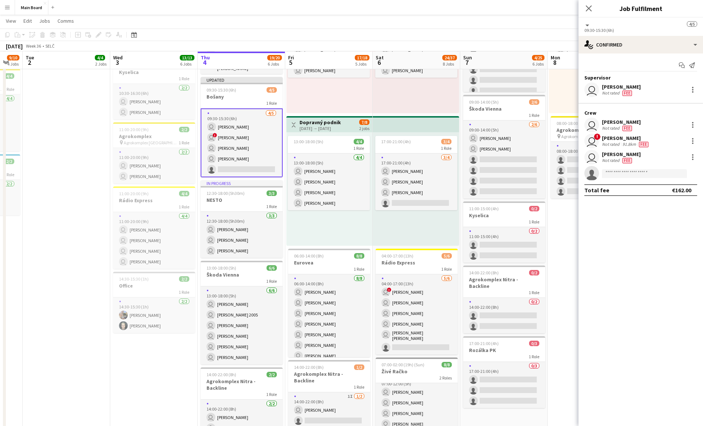
scroll to position [121, 0]
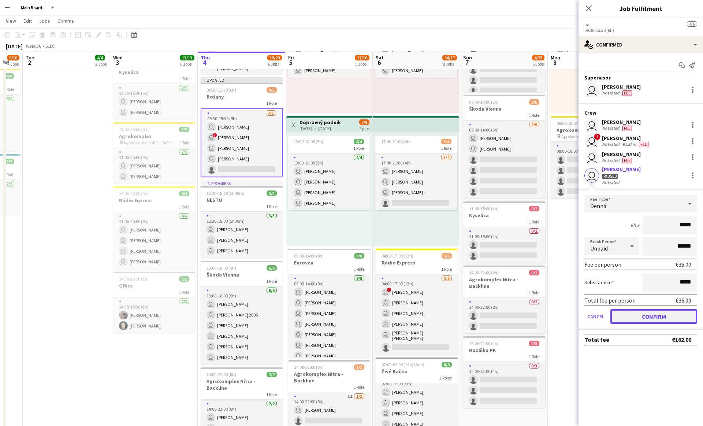
click at [347, 320] on button "Confirm" at bounding box center [654, 316] width 87 height 15
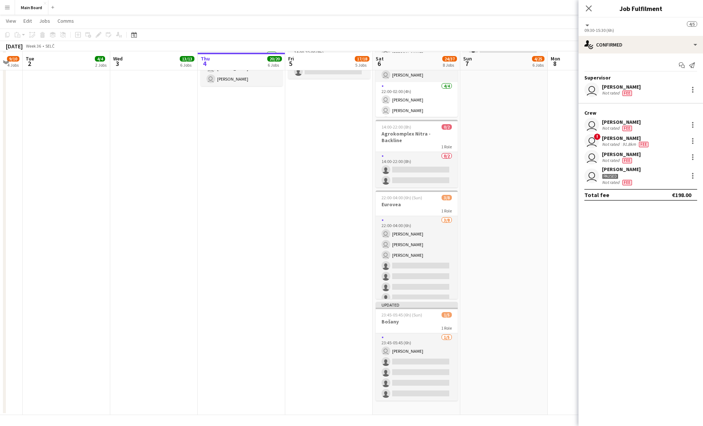
scroll to position [471, 0]
click at [347, 347] on app-date-cell "09:00-21:00 (12h) 2/12 Agrokomplex pin Agrokomplex Nitra 2 Roles 1/8 09:00-21:0…" at bounding box center [505, 12] width 88 height 803
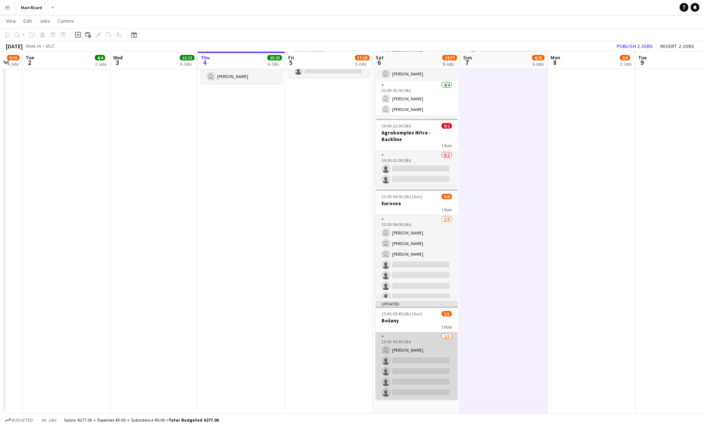
click at [347, 340] on app-card-role "1/5 23:45-05:45 (6h) user Tymofii Levchenko single-neutral-actions single-neutr…" at bounding box center [417, 365] width 82 height 67
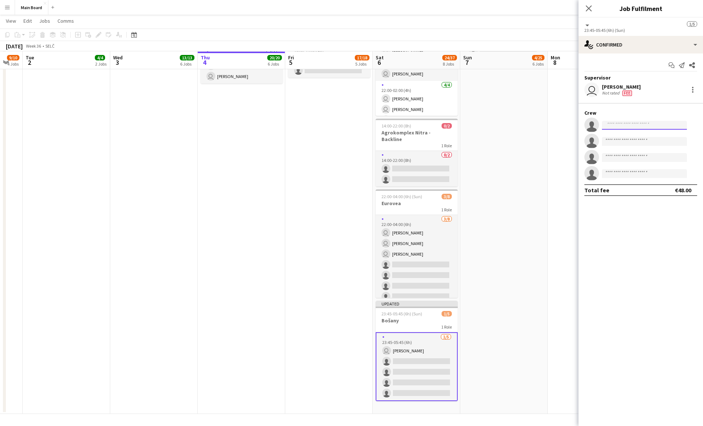
click at [347, 125] on input at bounding box center [644, 125] width 85 height 9
click at [347, 48] on div "single-neutral-actions-check-2 Confirmed" at bounding box center [641, 45] width 125 height 18
click at [347, 76] on span "Invited" at bounding box center [654, 76] width 15 height 7
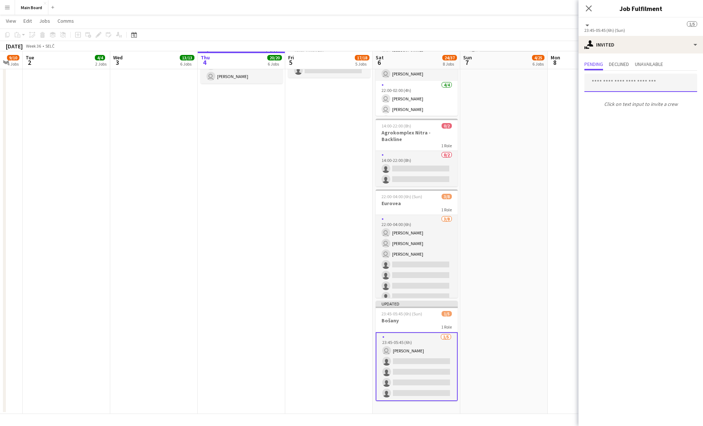
click at [347, 82] on input "text" at bounding box center [641, 83] width 113 height 18
type input "******"
click at [347, 101] on span "[PERSON_NAME]" at bounding box center [612, 101] width 42 height 6
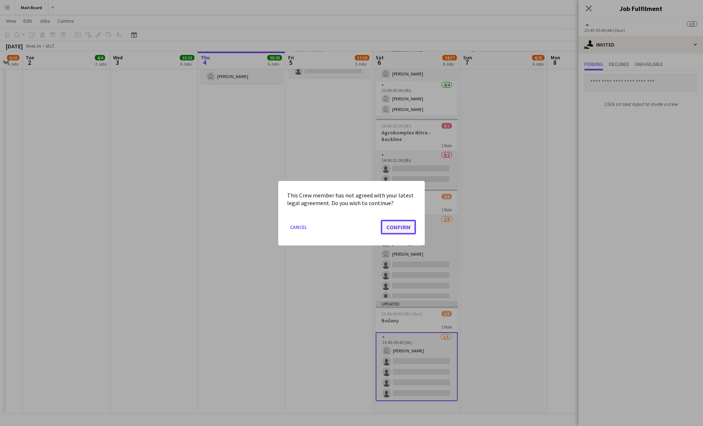
click at [347, 232] on button "Confirm" at bounding box center [398, 226] width 35 height 15
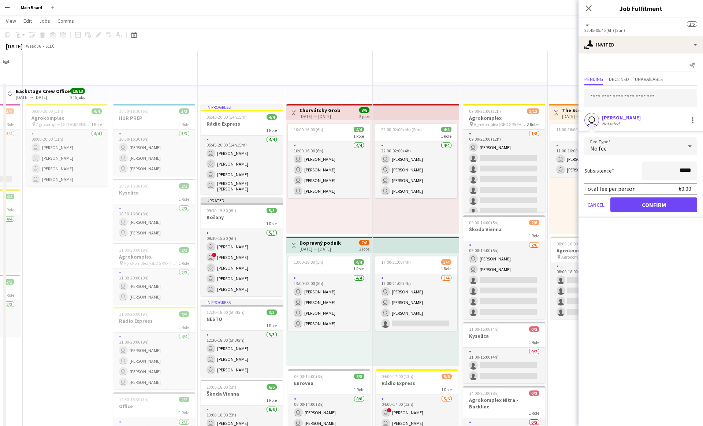
scroll to position [471, 0]
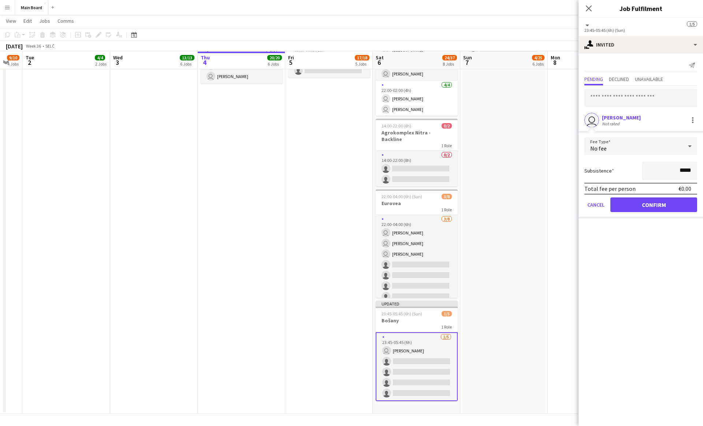
click at [347, 149] on div "No fee" at bounding box center [634, 146] width 98 height 18
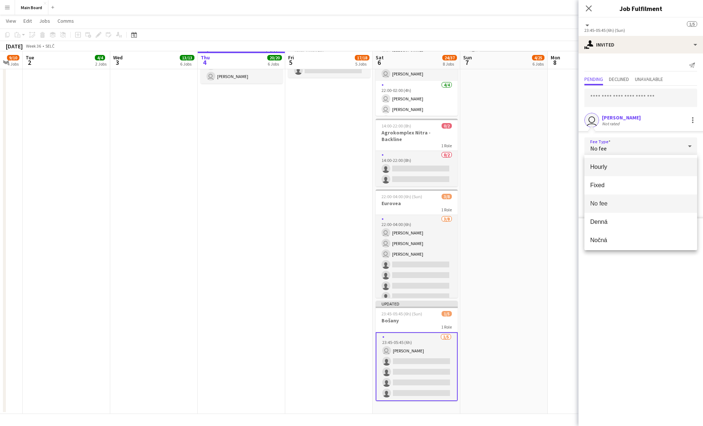
click at [347, 166] on span "Hourly" at bounding box center [641, 166] width 101 height 7
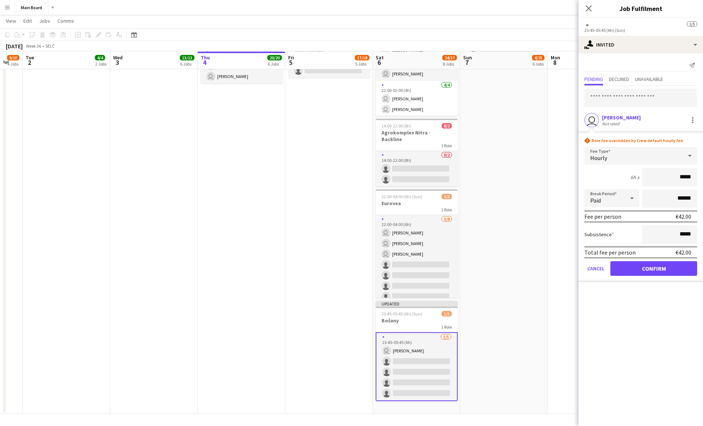
click at [347, 200] on div at bounding box center [632, 198] width 15 height 15
click at [347, 239] on span "Unpaid" at bounding box center [612, 237] width 43 height 7
click at [347, 270] on button "Confirm" at bounding box center [654, 268] width 87 height 15
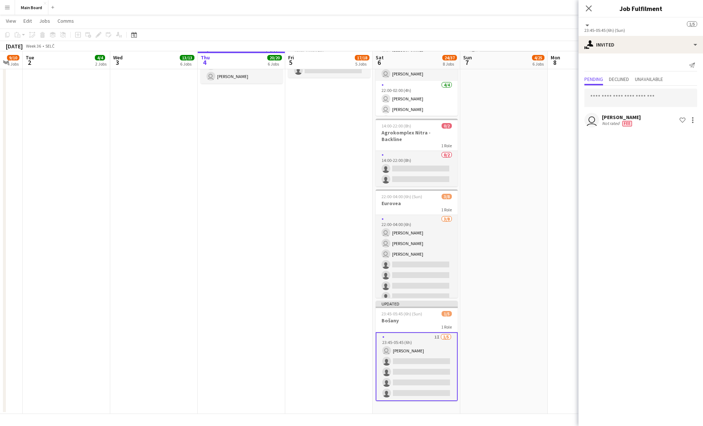
click at [347, 171] on app-date-cell "09:00-21:00 (12h) 2/12 Agrokomplex pin Agrokomplex Nitra 2 Roles 1/8 09:00-21:0…" at bounding box center [505, 12] width 88 height 803
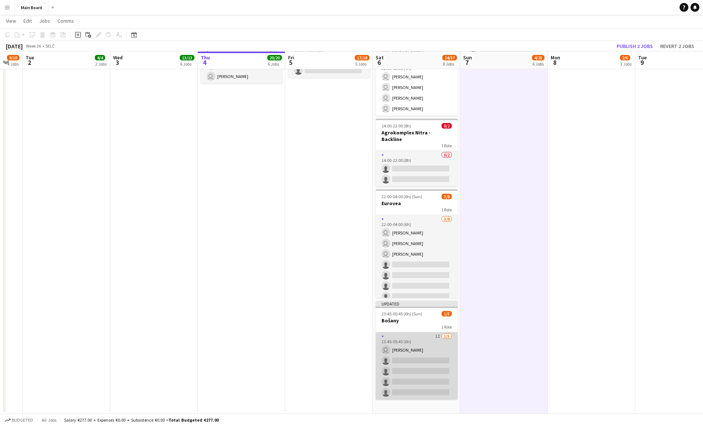
click at [347, 349] on app-card-role "1I 1/5 23:45-05:45 (6h) user Tymofii Levchenko single-neutral-actions single-ne…" at bounding box center [417, 365] width 82 height 67
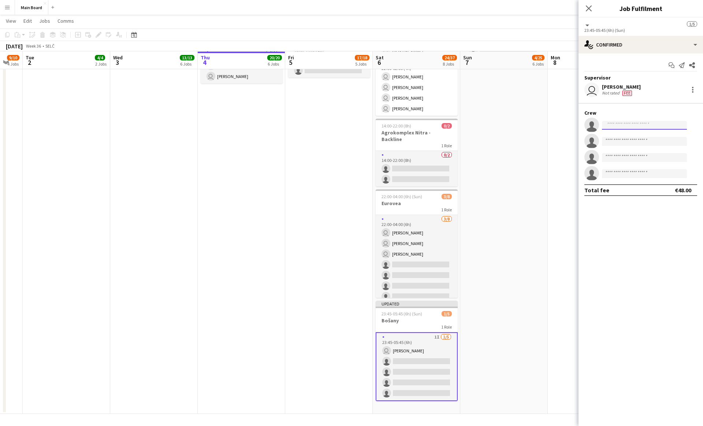
click at [347, 123] on input at bounding box center [644, 125] width 85 height 9
type input "*****"
click at [347, 140] on span "patrikjonak36@gmail.com" at bounding box center [644, 141] width 73 height 6
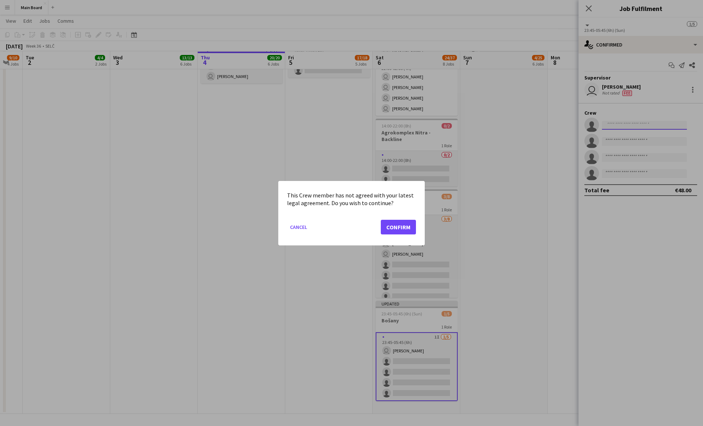
scroll to position [0, 0]
click at [347, 219] on button "Confirm" at bounding box center [398, 226] width 35 height 15
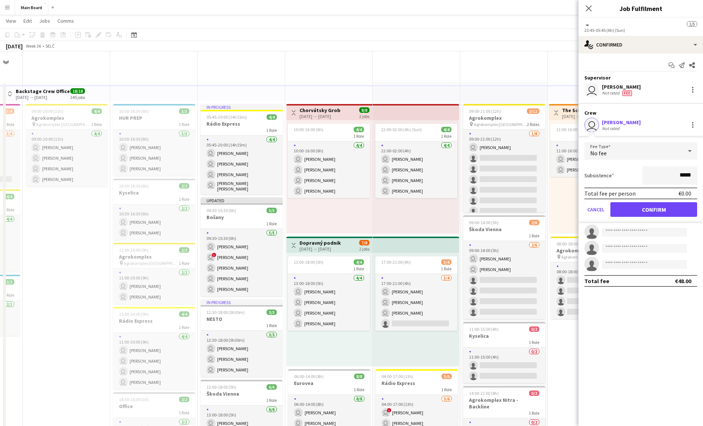
scroll to position [471, 0]
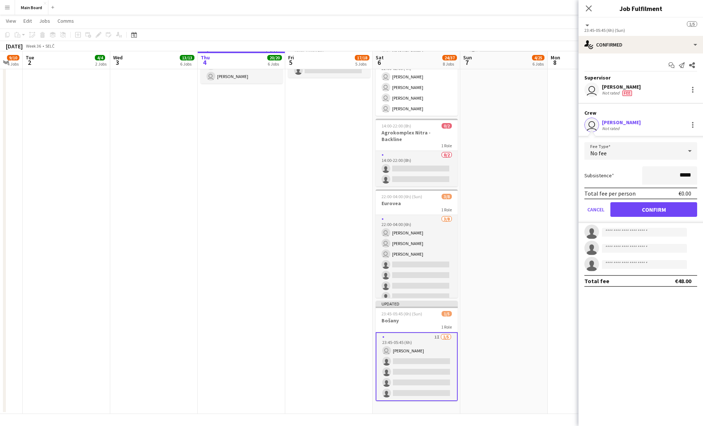
click at [347, 161] on form "Fee Type No fee Subsistence ***** Total fee per person €0.00 Cancel Confirm" at bounding box center [641, 182] width 125 height 81
click at [347, 153] on div "No fee" at bounding box center [634, 151] width 98 height 18
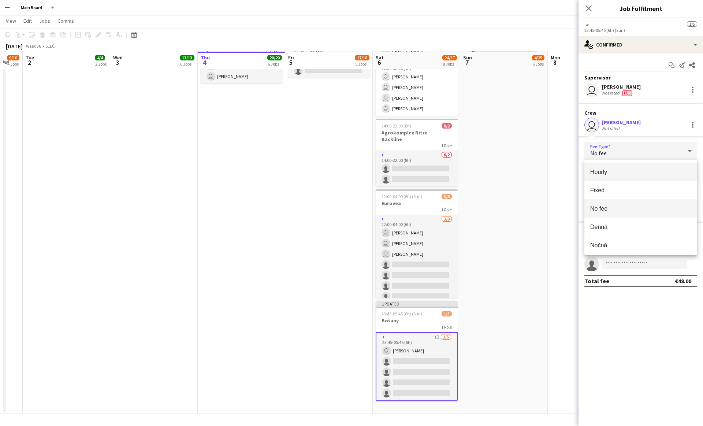
click at [347, 170] on span "Hourly" at bounding box center [641, 172] width 101 height 7
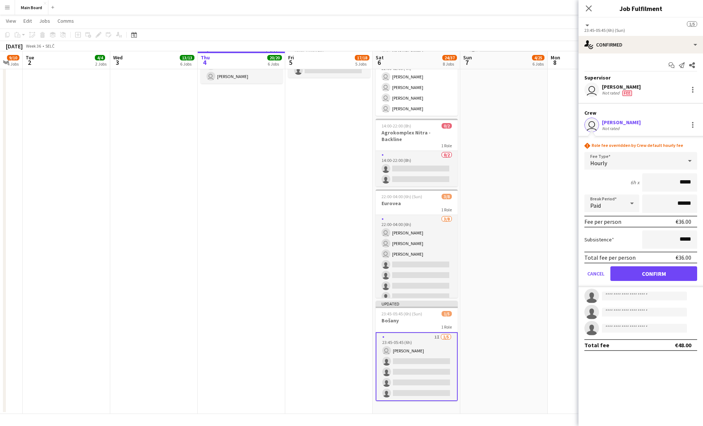
click at [347, 199] on div "Paid" at bounding box center [605, 204] width 40 height 18
click at [347, 242] on span "Unpaid" at bounding box center [612, 242] width 43 height 7
click at [347, 270] on button "Confirm" at bounding box center [654, 273] width 87 height 15
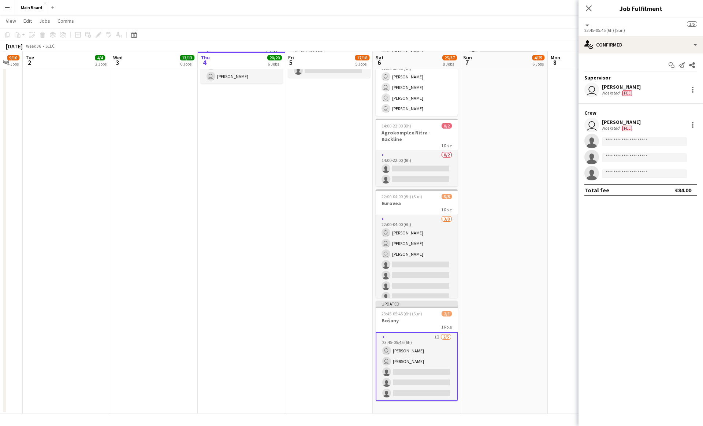
click at [347, 187] on app-date-cell "09:00-21:00 (12h) 2/12 Agrokomplex pin Agrokomplex Nitra 2 Roles 1/8 09:00-21:0…" at bounding box center [505, 12] width 88 height 803
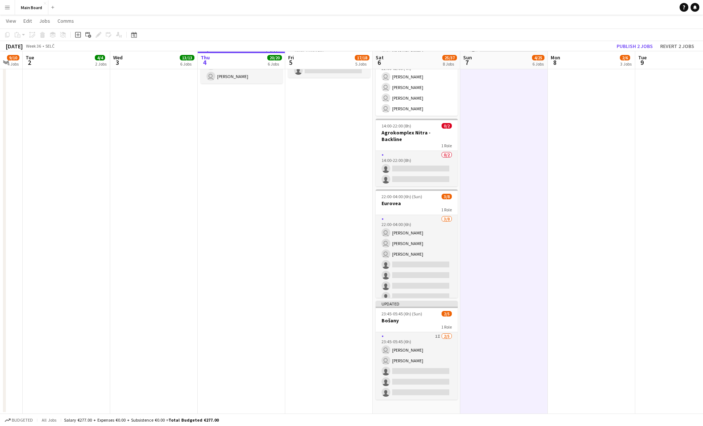
click at [347, 262] on app-date-cell "09:00-21:00 (12h) 2/12 Agrokomplex pin Agrokomplex Nitra 2 Roles 1/8 09:00-21:0…" at bounding box center [505, 12] width 88 height 803
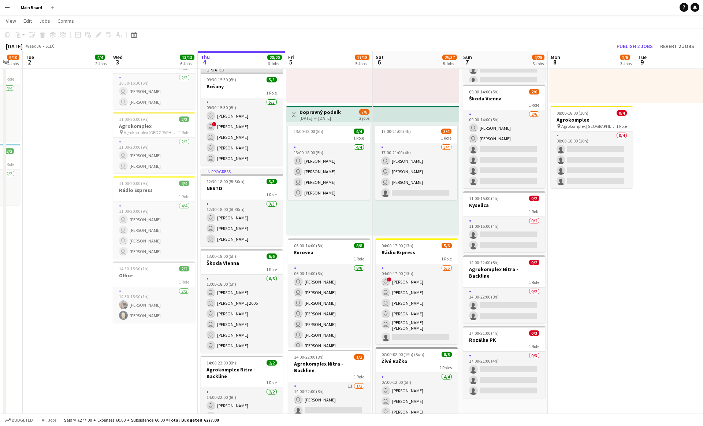
scroll to position [132, 0]
click at [347, 215] on div "17:00-21:00 (4h) 3/4 1 Role 3/4 17:00-21:00 (4h) user Sergej Krempaský user Dan…" at bounding box center [416, 178] width 86 height 114
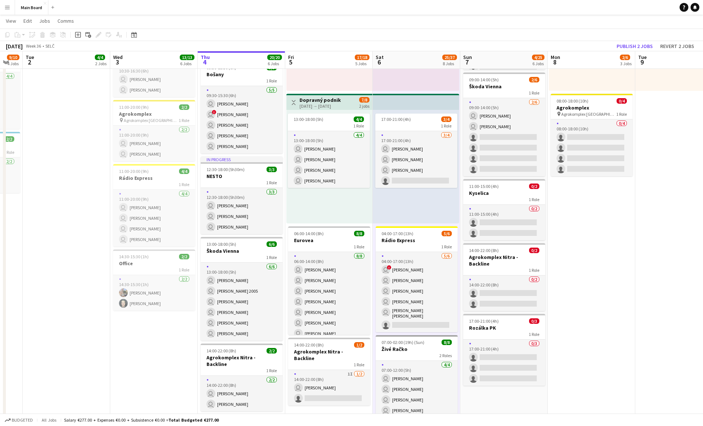
click at [347, 210] on div "17:00-21:00 (4h) 3/4 1 Role 3/4 17:00-21:00 (4h) user Sergej Krempaský user Dan…" at bounding box center [416, 167] width 86 height 114
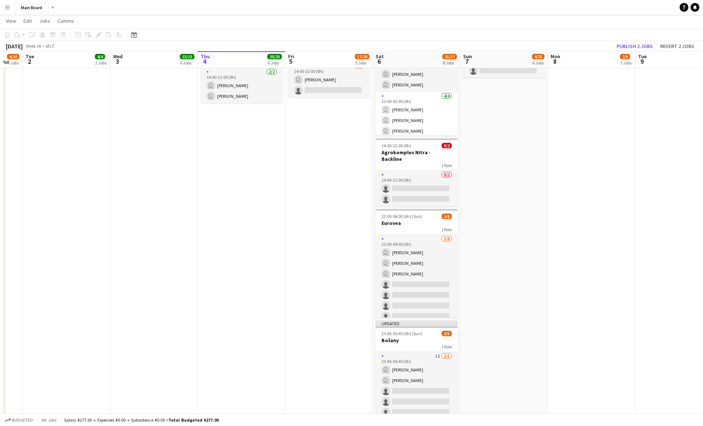
scroll to position [452, 0]
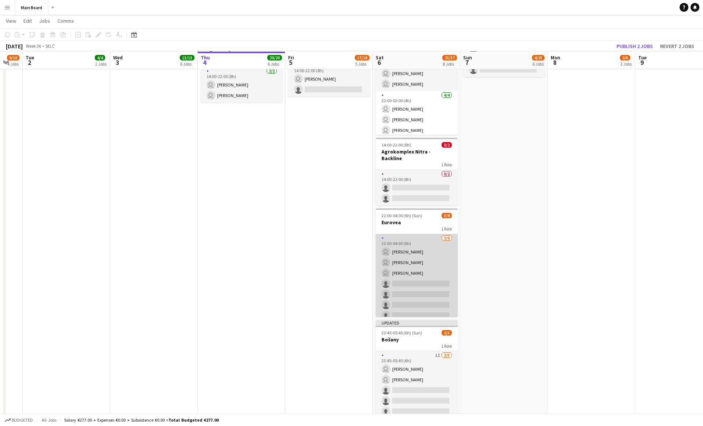
click at [347, 278] on app-card-role "3/8 22:00-04:00 (6h) user Dominik Zrubák user Erik Sadvár user Matej Kováč sing…" at bounding box center [417, 283] width 82 height 99
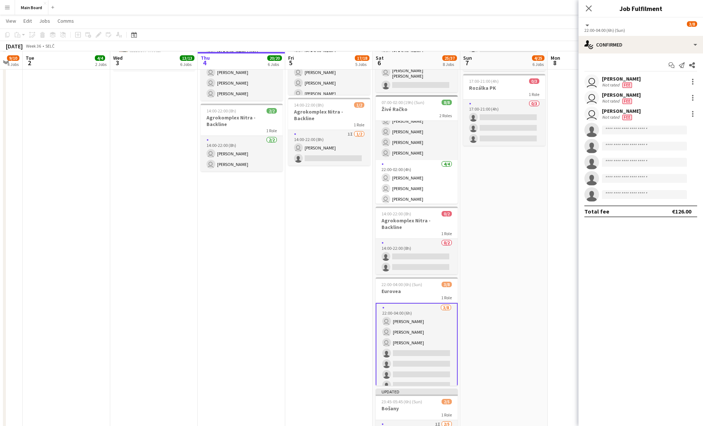
scroll to position [383, 0]
click at [347, 131] on input at bounding box center [644, 130] width 85 height 9
type input "*****"
click at [347, 138] on span "[PERSON_NAME]" at bounding box center [629, 140] width 42 height 6
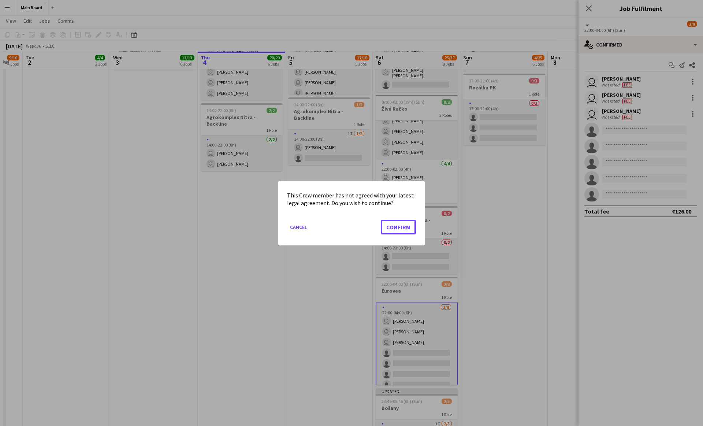
click at [347, 219] on button "Confirm" at bounding box center [398, 226] width 35 height 15
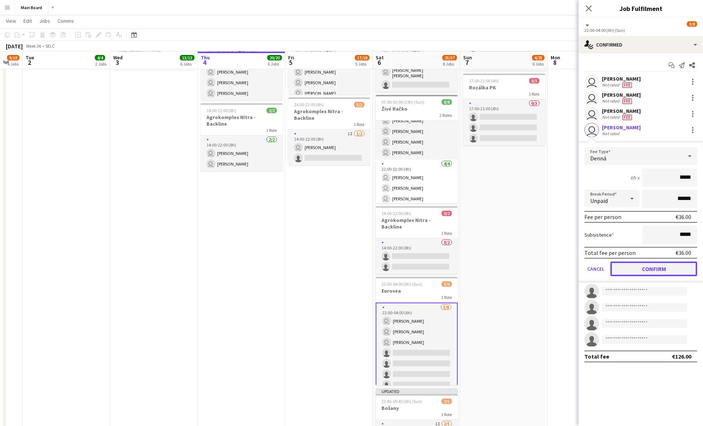
click at [347, 266] on button "Confirm" at bounding box center [654, 269] width 87 height 15
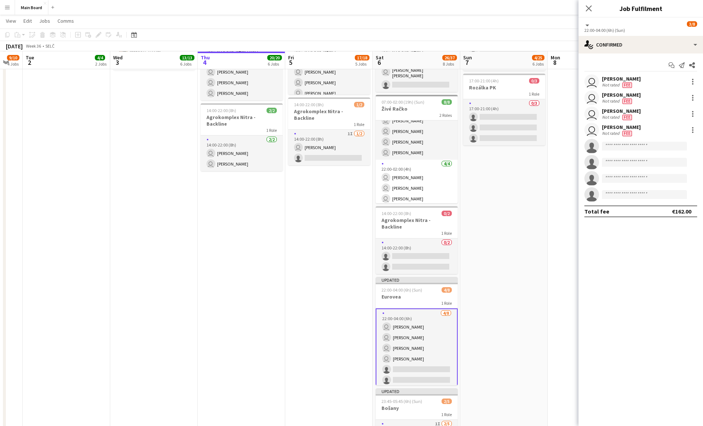
click at [347, 293] on app-date-cell "09:00-21:00 (12h) 2/12 Agrokomplex pin Agrokomplex Nitra 2 Roles 1/8 09:00-21:0…" at bounding box center [505, 100] width 88 height 803
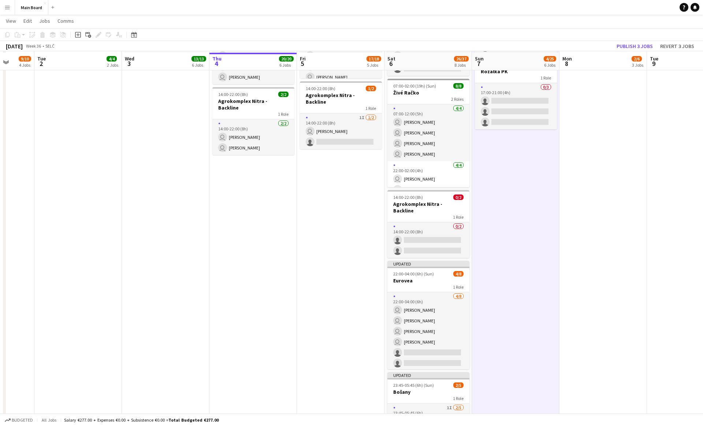
scroll to position [402, 0]
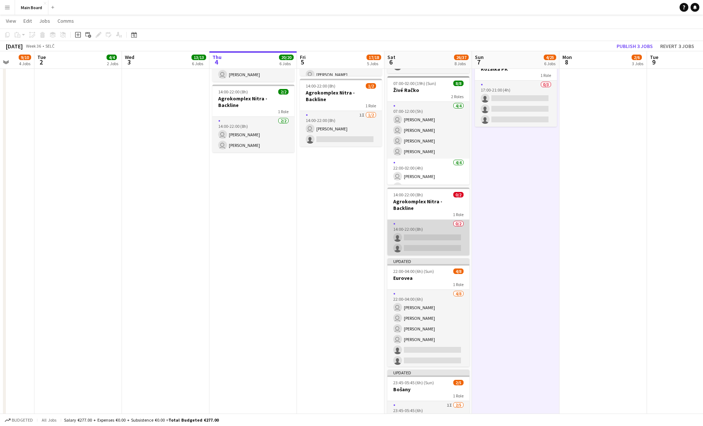
click at [347, 220] on app-card-role "0/2 14:00-22:00 (8h) single-neutral-actions single-neutral-actions" at bounding box center [429, 238] width 82 height 36
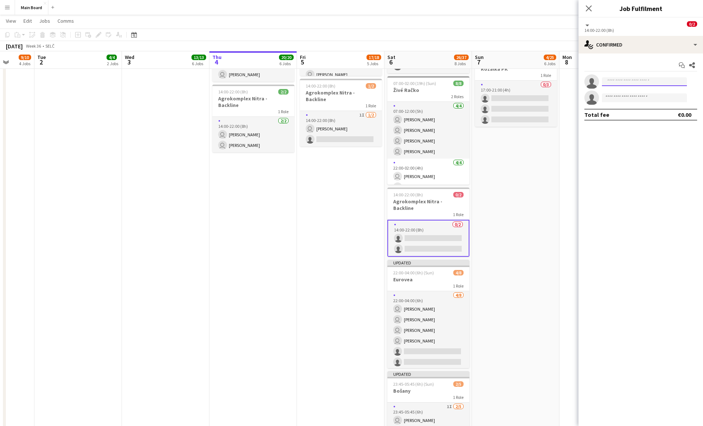
click at [347, 79] on input at bounding box center [644, 81] width 85 height 9
click at [347, 51] on div "single-neutral-actions-check-2 Confirmed" at bounding box center [641, 45] width 125 height 18
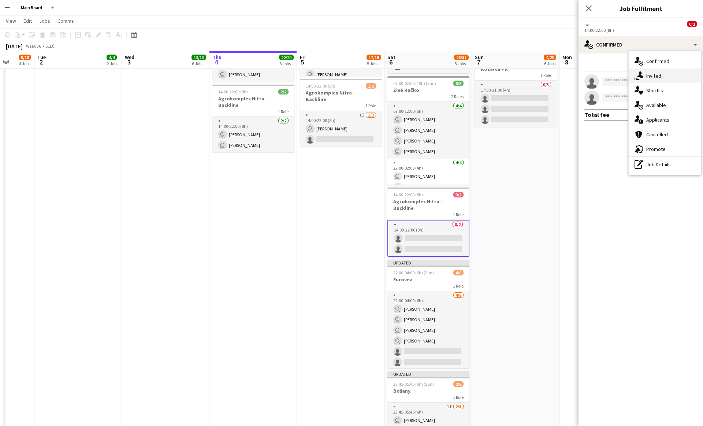
click at [347, 76] on span "Invited" at bounding box center [654, 76] width 15 height 7
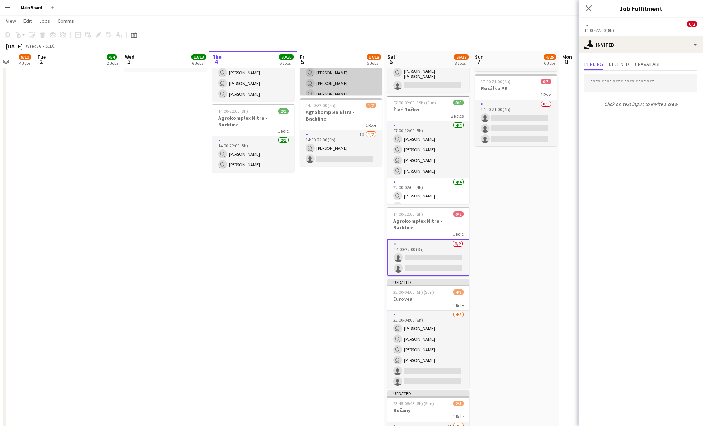
scroll to position [382, 0]
click at [347, 83] on input "text" at bounding box center [641, 83] width 113 height 18
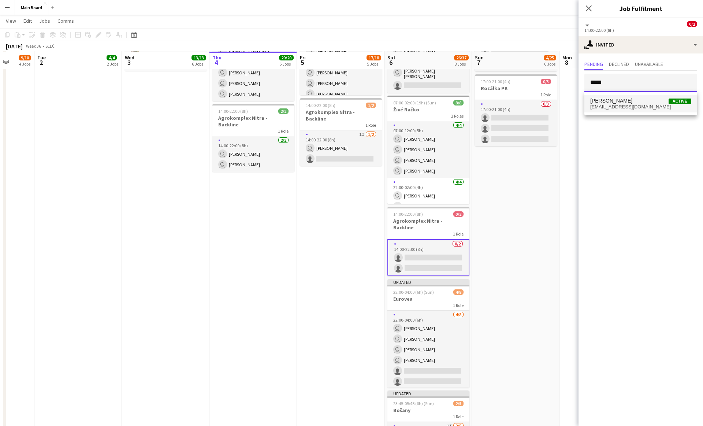
type input "*****"
click at [347, 108] on span "ssmetanjyk@gmail.com" at bounding box center [641, 107] width 101 height 6
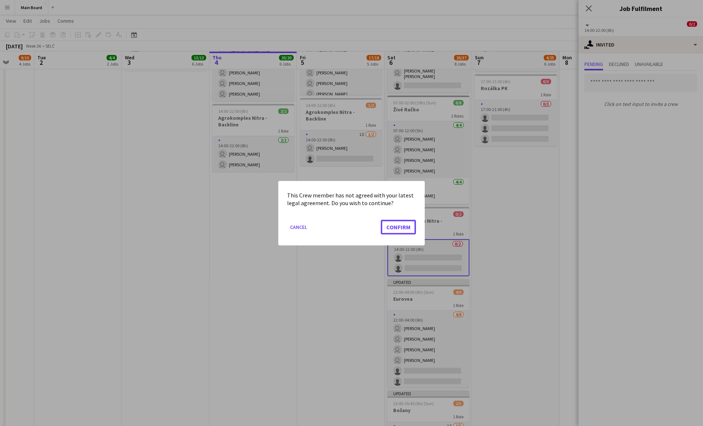
click at [347, 219] on button "Confirm" at bounding box center [398, 226] width 35 height 15
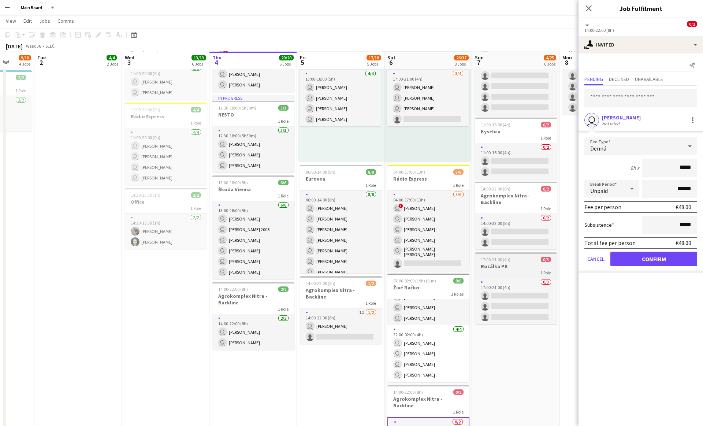
scroll to position [215, 0]
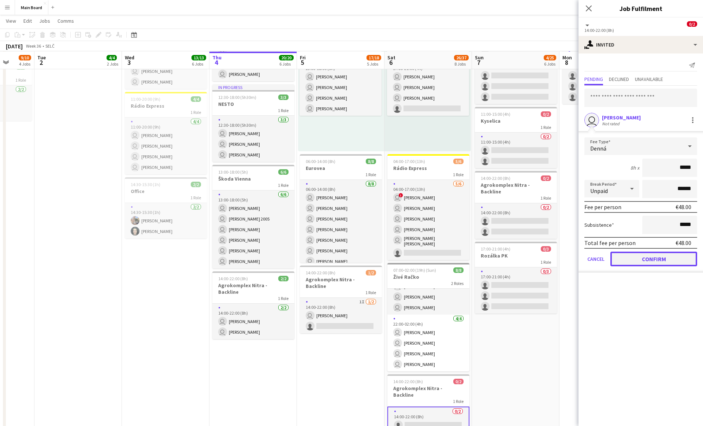
click at [347, 252] on button "Confirm" at bounding box center [654, 259] width 87 height 15
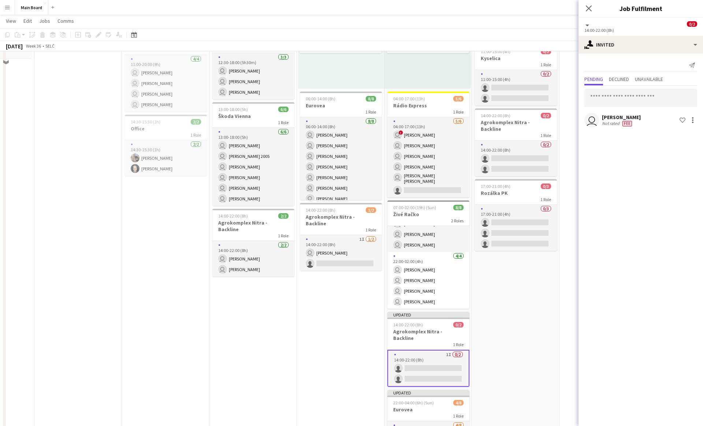
scroll to position [279, 0]
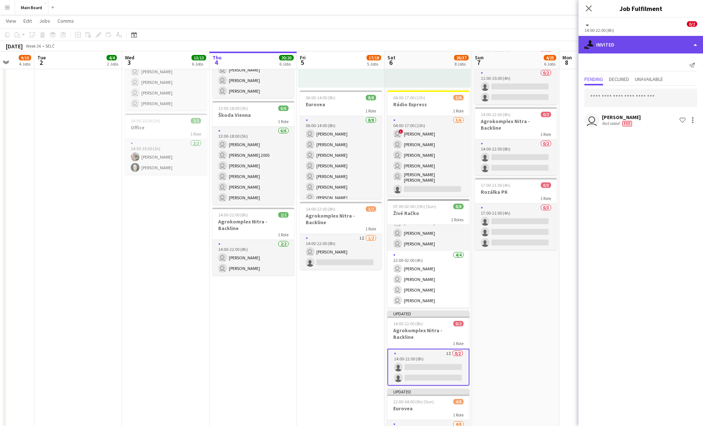
click at [347, 40] on div "single-neutral-actions-share-1 Invited" at bounding box center [641, 45] width 125 height 18
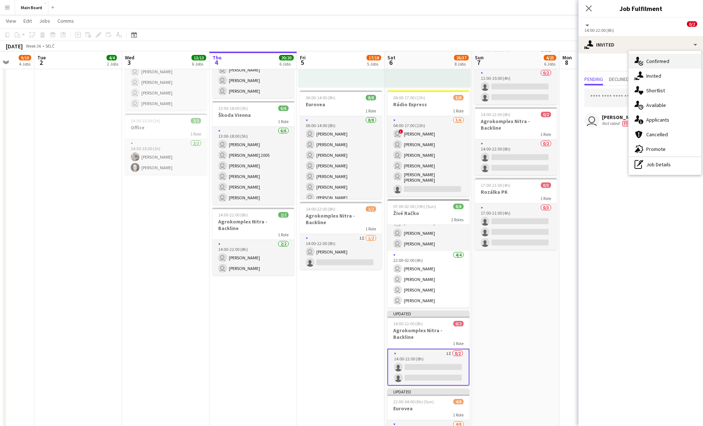
click at [347, 56] on div "single-neutral-actions-check-2 Confirmed" at bounding box center [665, 61] width 73 height 15
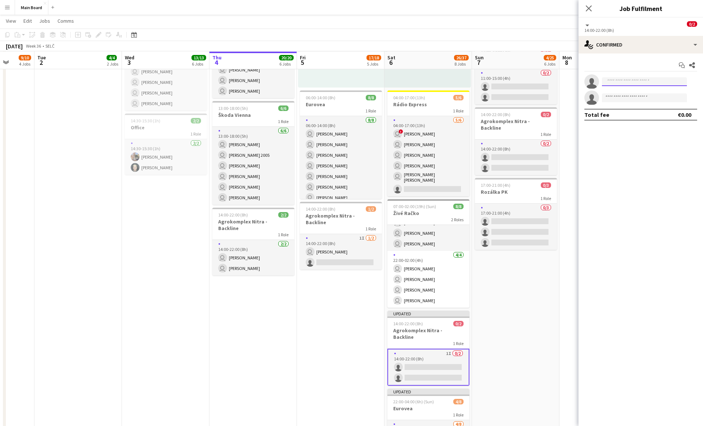
click at [347, 83] on input at bounding box center [644, 81] width 85 height 9
type input "****"
click at [347, 100] on span "pedroblaskovic@gmail.com" at bounding box center [644, 98] width 73 height 6
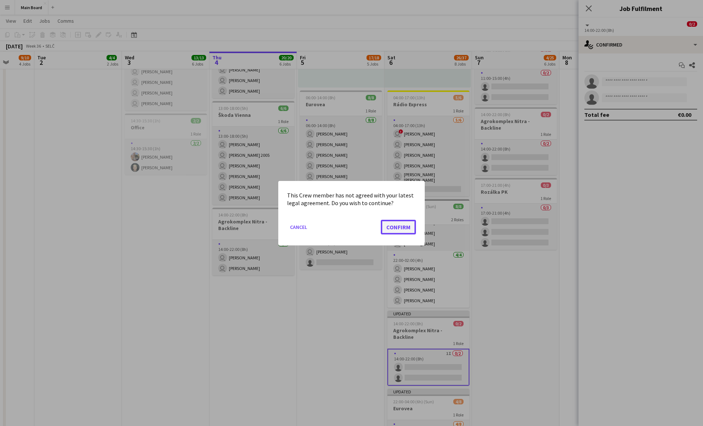
click at [347, 227] on button "Confirm" at bounding box center [398, 226] width 35 height 15
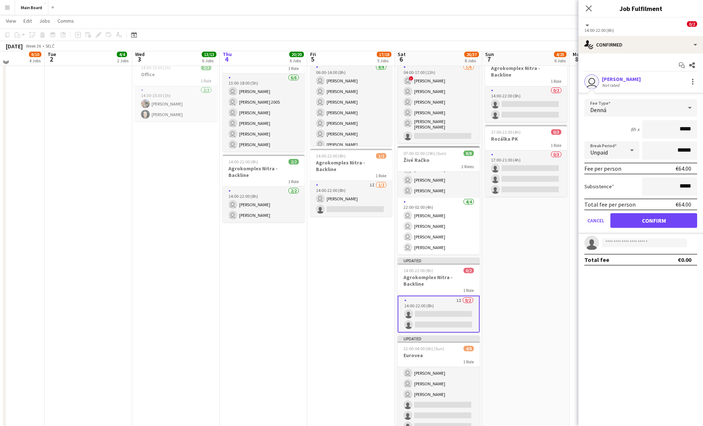
scroll to position [332, 0]
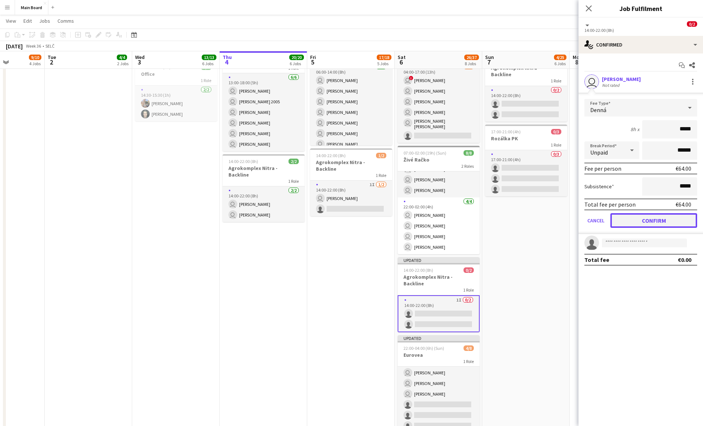
click at [347, 221] on button "Confirm" at bounding box center [654, 220] width 87 height 15
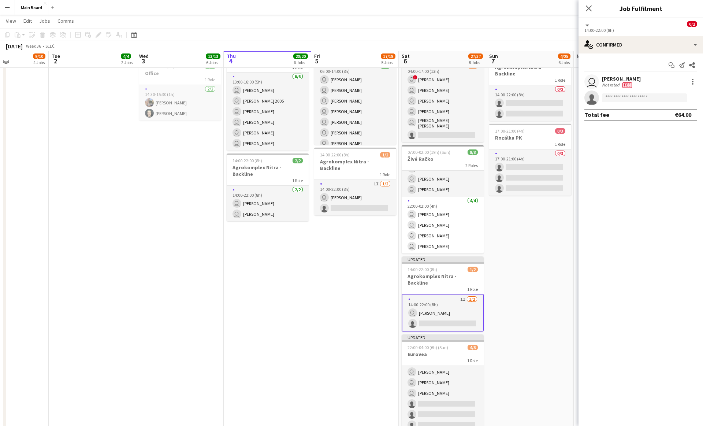
scroll to position [330, 0]
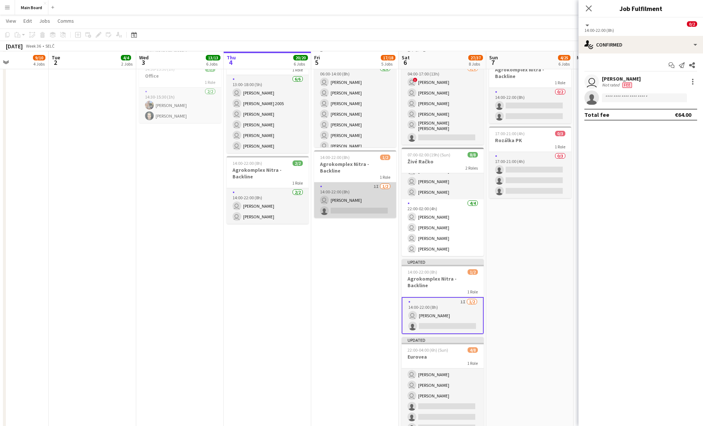
click at [347, 199] on app-card-role "1I 1/2 14:00-22:00 (8h) user Peter Blaškovič single-neutral-actions" at bounding box center [355, 200] width 82 height 36
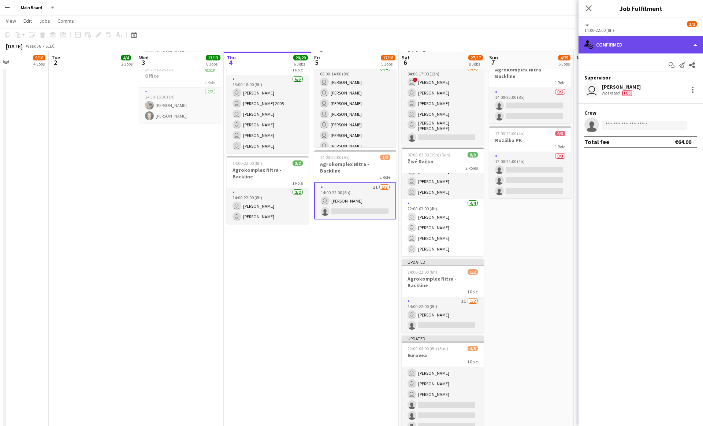
click at [347, 40] on div "single-neutral-actions-check-2 Confirmed" at bounding box center [641, 45] width 125 height 18
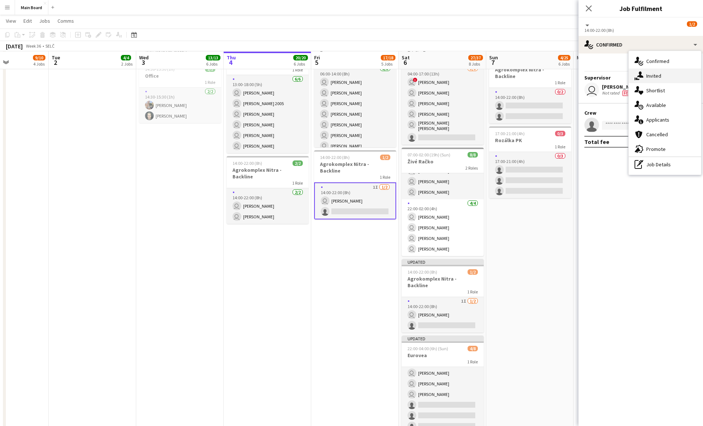
click at [347, 74] on div "single-neutral-actions-share-1 Invited" at bounding box center [665, 76] width 73 height 15
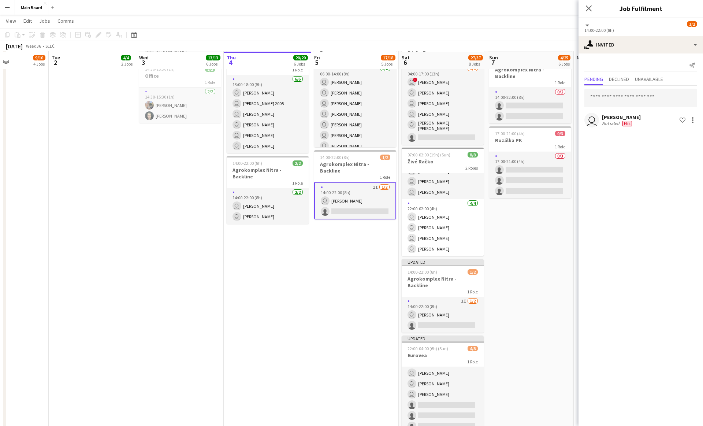
click at [344, 278] on app-date-cell "Toggle View Chorvátsky Grob 05-09-2025 → 06-09-2025 8/8 2 jobs 10:00-16:00 (6h)…" at bounding box center [355, 156] width 88 height 809
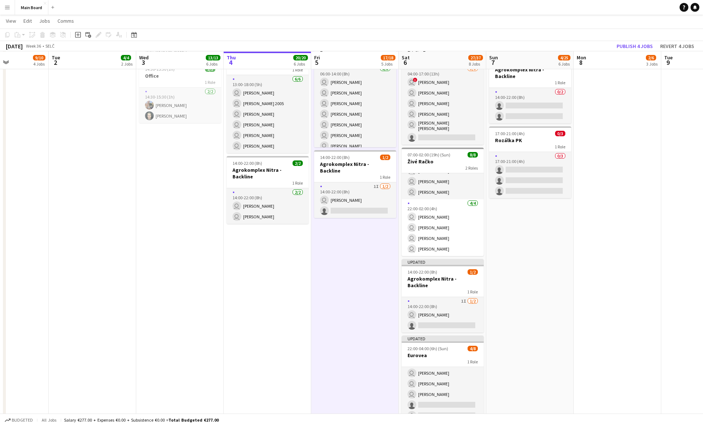
click at [347, 277] on app-date-cell "09:00-21:00 (12h) 2/12 Agrokomplex pin Agrokomplex Nitra 2 Roles 1/8 09:00-21:0…" at bounding box center [531, 156] width 88 height 809
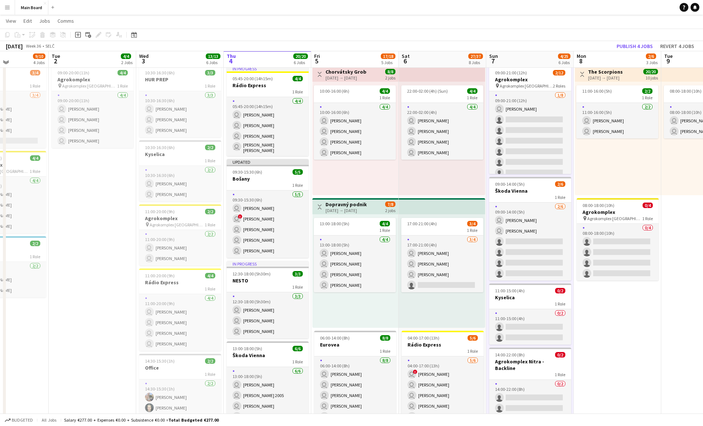
scroll to position [36, 0]
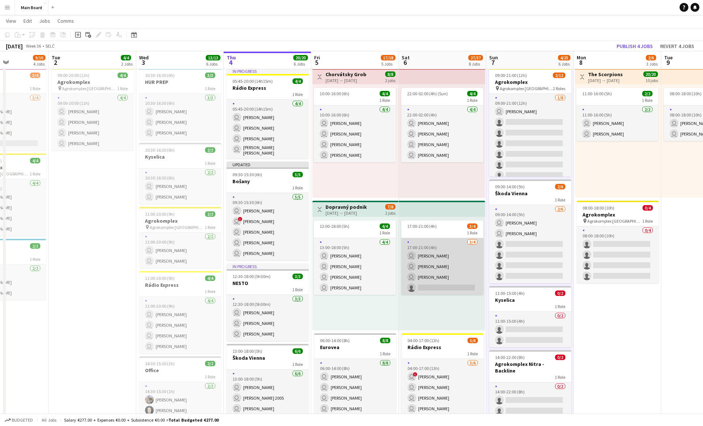
click at [347, 287] on app-card-role "3/4 17:00-21:00 (4h) user Sergej Krempaský user Daniel Chlpek user Alec Kubín s…" at bounding box center [443, 266] width 82 height 57
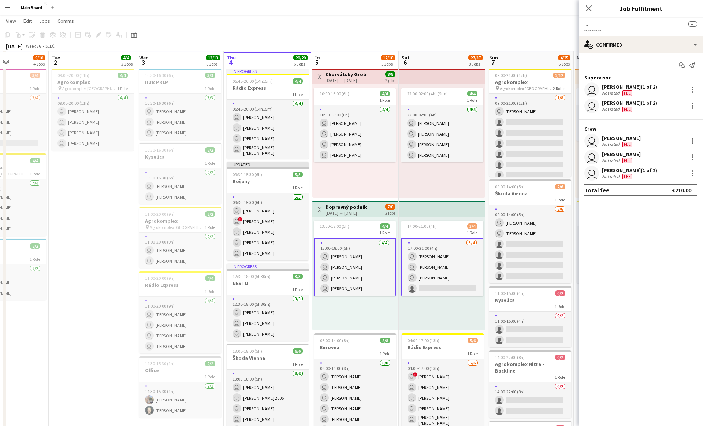
click at [347, 289] on app-card-role "3/4 17:00-21:00 (4h) user Sergej Krempaský user Daniel Chlpek user Alec Kubín s…" at bounding box center [443, 267] width 82 height 58
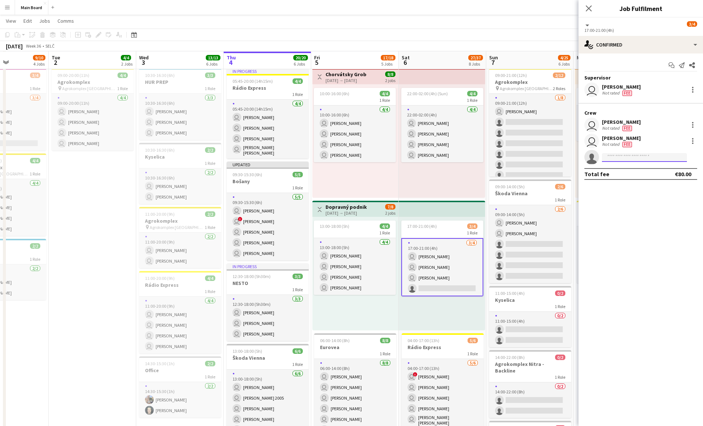
click at [347, 157] on input at bounding box center [644, 157] width 85 height 9
type input "*****"
click at [347, 168] on span "[PERSON_NAME]" at bounding box center [629, 167] width 42 height 6
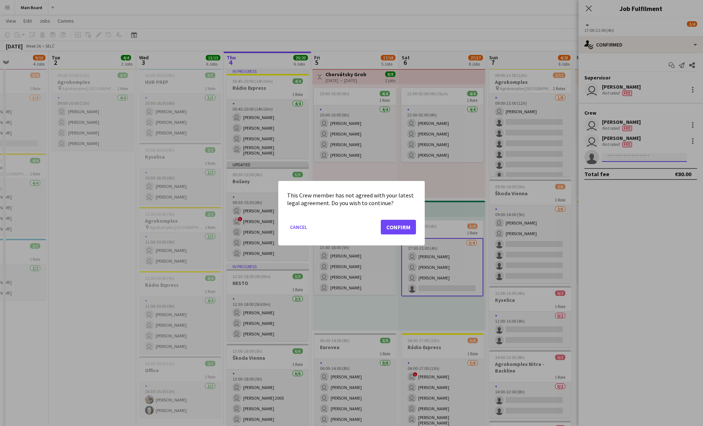
scroll to position [0, 0]
click at [347, 219] on button "Confirm" at bounding box center [398, 226] width 35 height 15
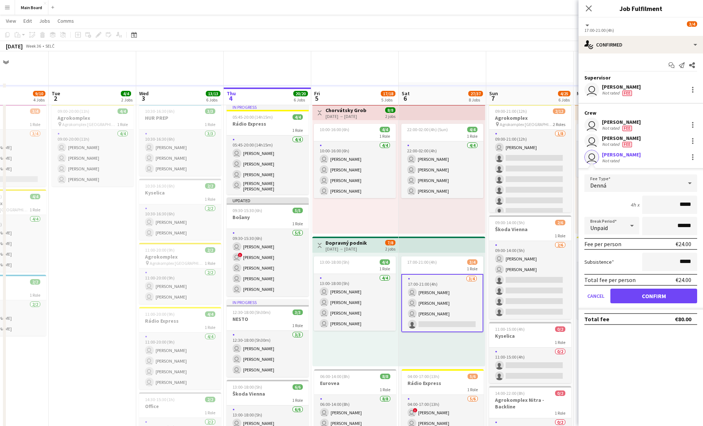
scroll to position [36, 0]
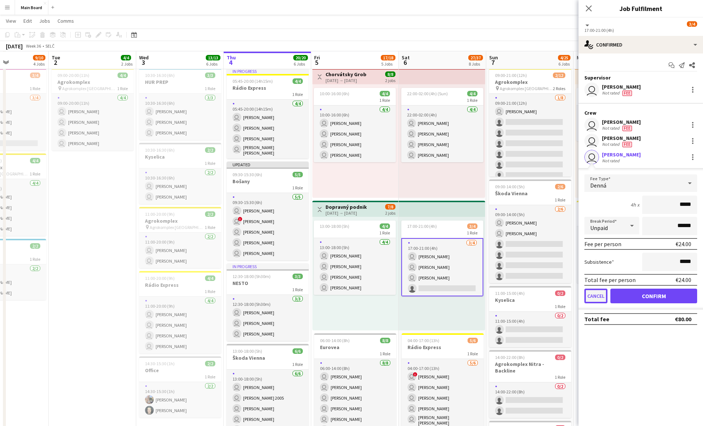
click at [347, 300] on button "Cancel" at bounding box center [596, 296] width 23 height 15
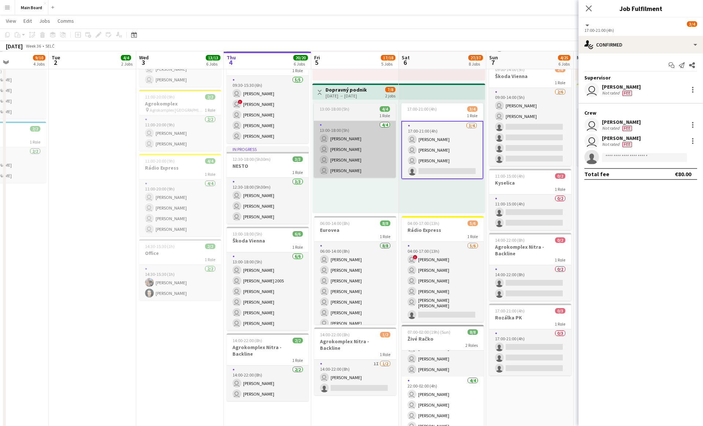
scroll to position [16, 0]
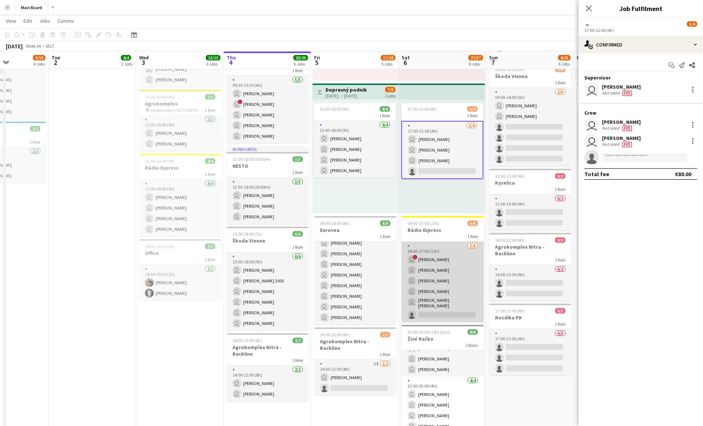
click at [347, 317] on app-card-role "5/6 04:00-17:00 (13h) user ! Dominik Kiko user Jakub Krajňák user Jakub Holek u…" at bounding box center [443, 282] width 82 height 80
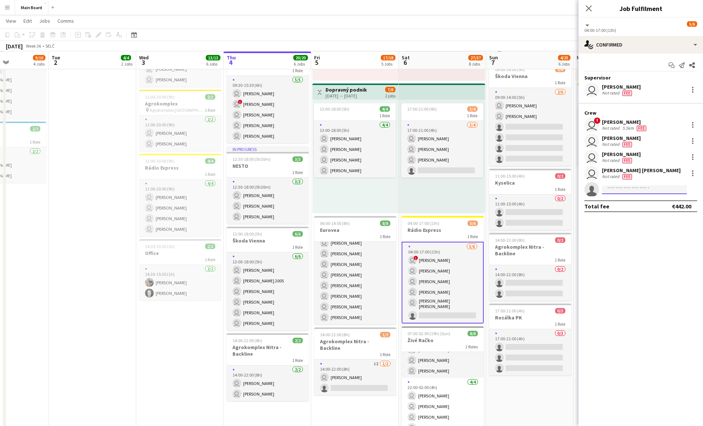
click at [347, 186] on input at bounding box center [644, 189] width 85 height 9
type input "*****"
click at [347, 210] on span "+421904959210" at bounding box center [644, 212] width 73 height 6
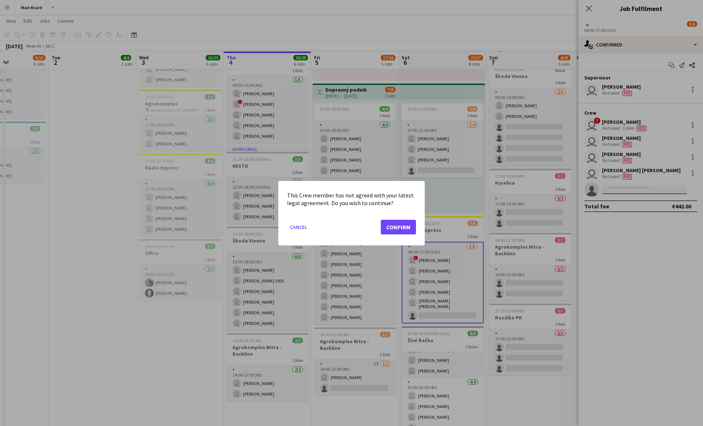
scroll to position [0, 0]
click at [347, 219] on button "Confirm" at bounding box center [398, 226] width 35 height 15
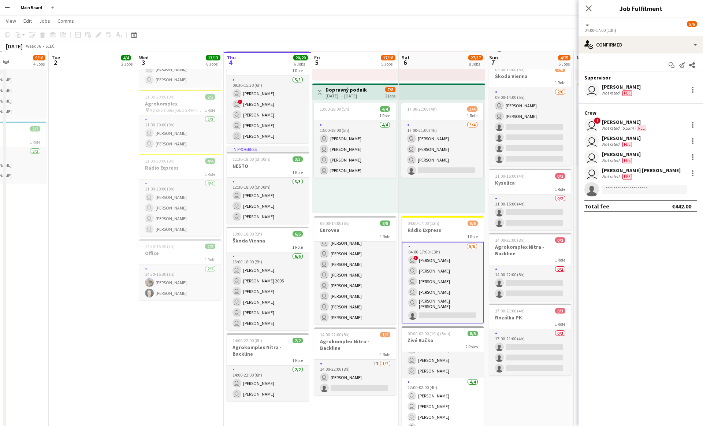
scroll to position [153, 0]
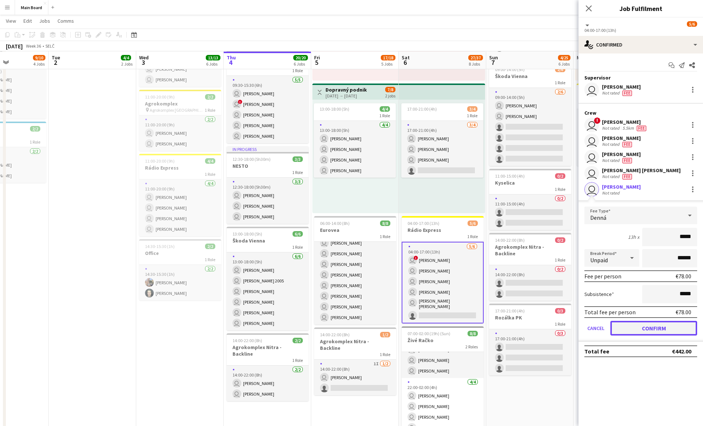
click at [347, 331] on button "Confirm" at bounding box center [654, 328] width 87 height 15
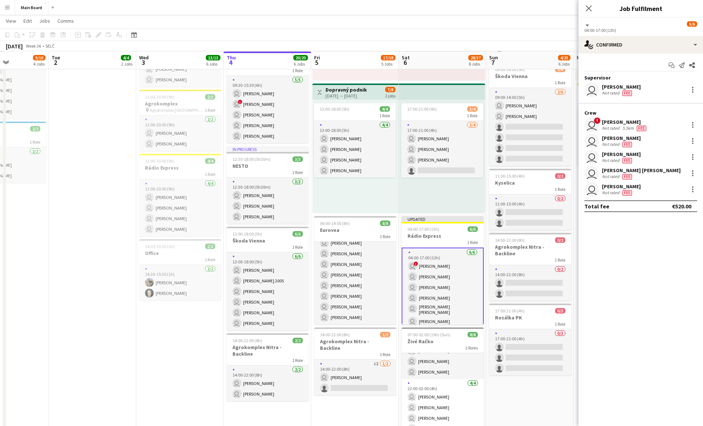
click at [347, 194] on div "17:00-21:00 (4h) 3/4 1 Role 3/4 17:00-21:00 (4h) user Sergej Krempaský user Dan…" at bounding box center [442, 157] width 86 height 114
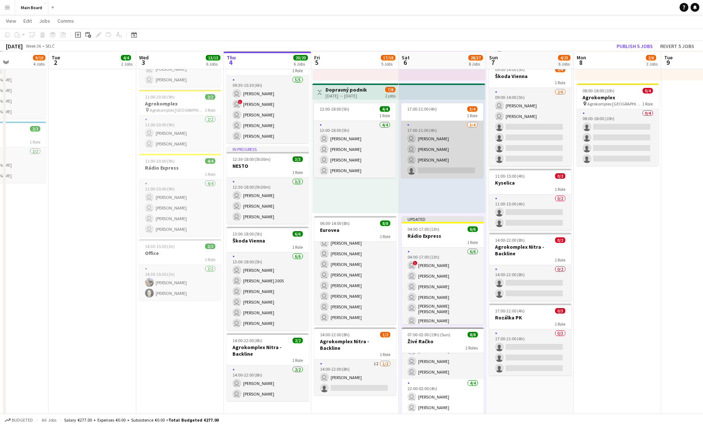
click at [347, 168] on app-card-role "3/4 17:00-21:00 (4h) user Sergej Krempaský user Daniel Chlpek user Alec Kubín s…" at bounding box center [443, 149] width 82 height 57
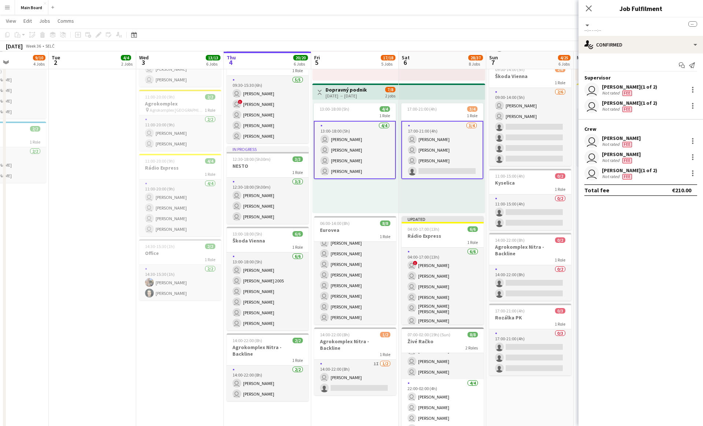
click at [347, 168] on app-card-role "3/4 17:00-21:00 (4h) user Sergej Krempaský user Daniel Chlpek user Alec Kubín s…" at bounding box center [443, 150] width 82 height 58
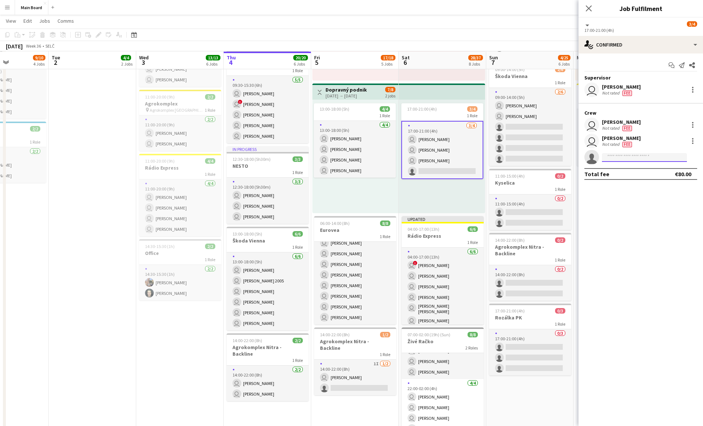
click at [347, 156] on input at bounding box center [644, 157] width 85 height 9
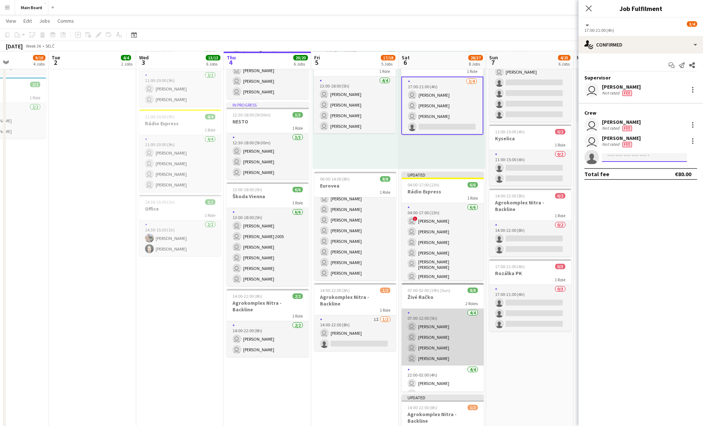
scroll to position [4, 0]
click at [347, 330] on app-card-role "4/4 07:00-12:00 (5h) user Michal Džatko user Filip Peško user Kyrylo Shakov use…" at bounding box center [443, 332] width 82 height 57
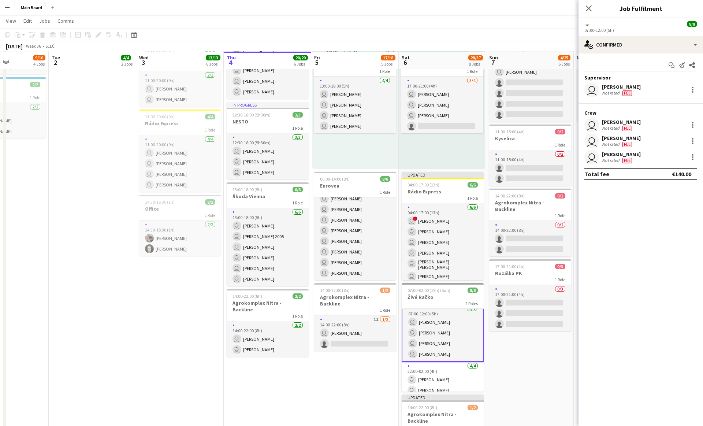
click at [347, 331] on app-card-role "4/4 07:00-12:00 (5h) user Michal Džatko user Filip Peško user Kyrylo Shakov use…" at bounding box center [443, 333] width 82 height 58
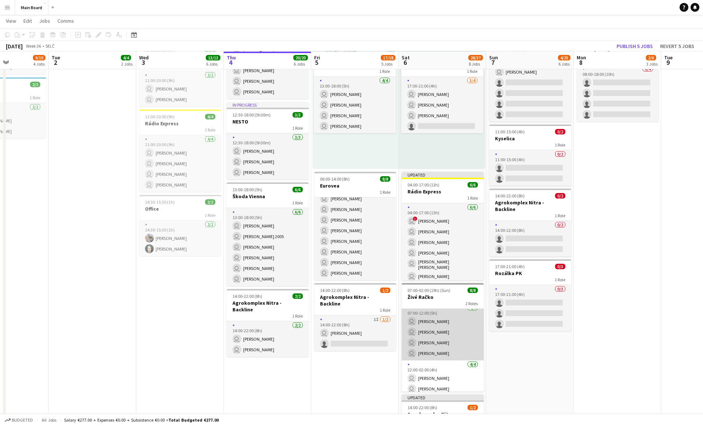
scroll to position [4, 0]
click at [347, 349] on app-card-role "4/4 07:00-12:00 (5h) user Michal Džatko user Filip Peško user Kyrylo Shakov use…" at bounding box center [443, 332] width 82 height 57
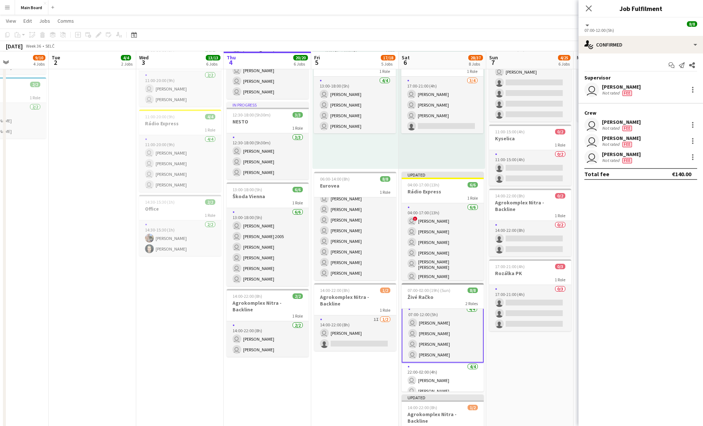
scroll to position [5, 0]
click at [347, 126] on div at bounding box center [693, 125] width 9 height 9
click at [347, 214] on button "Remove" at bounding box center [668, 209] width 57 height 18
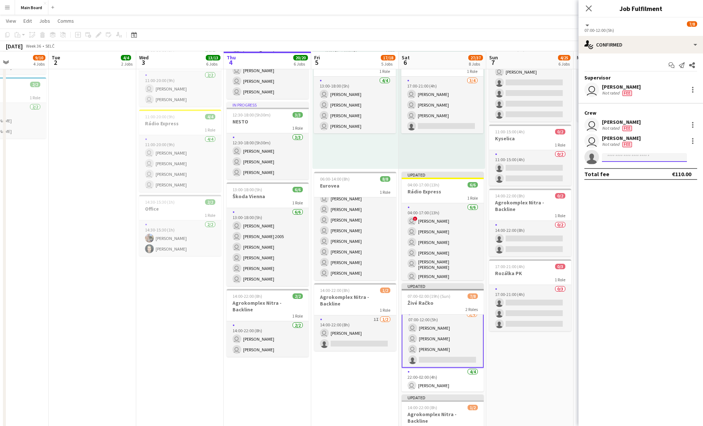
click at [347, 158] on input at bounding box center [644, 157] width 85 height 9
type input "****"
click at [347, 175] on span "solcanymatus8@gmail.com" at bounding box center [644, 174] width 73 height 6
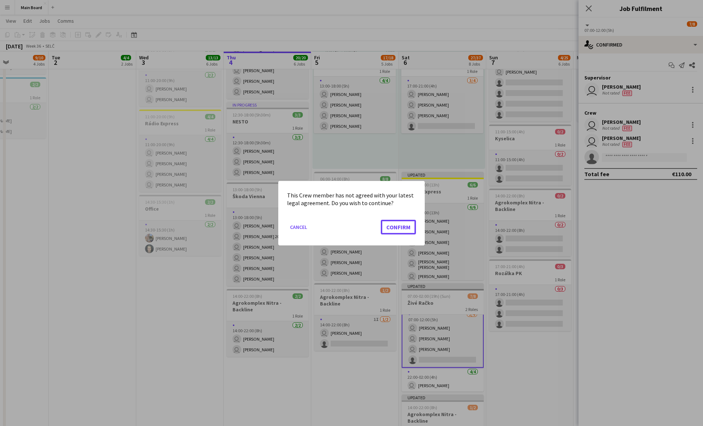
click at [347, 219] on button "Confirm" at bounding box center [398, 226] width 35 height 15
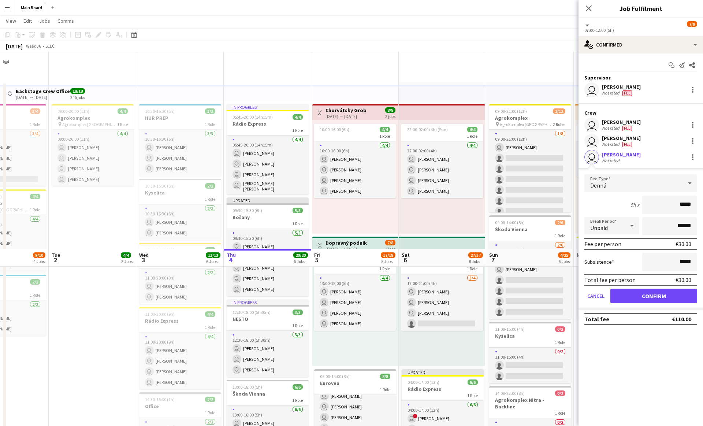
scroll to position [197, 0]
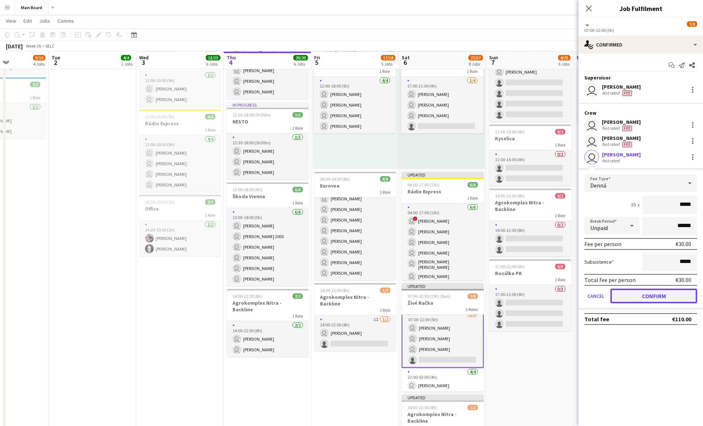
click at [347, 301] on button "Confirm" at bounding box center [654, 296] width 87 height 15
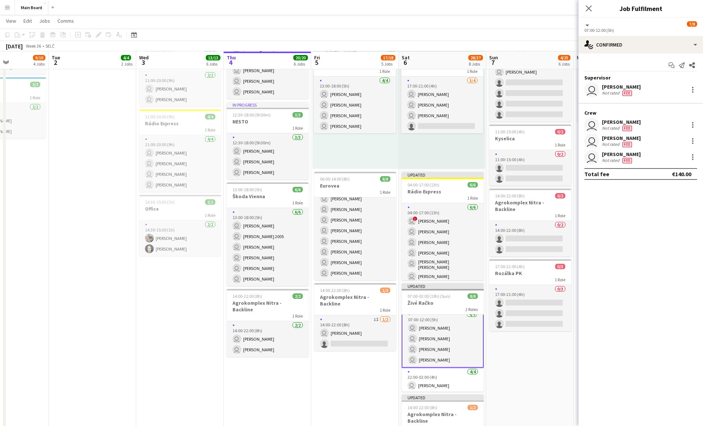
click at [347, 155] on div "17:00-21:00 (4h) 3/4 1 Role 3/4 17:00-21:00 (4h) user Sergej Krempaský user Dan…" at bounding box center [442, 112] width 86 height 114
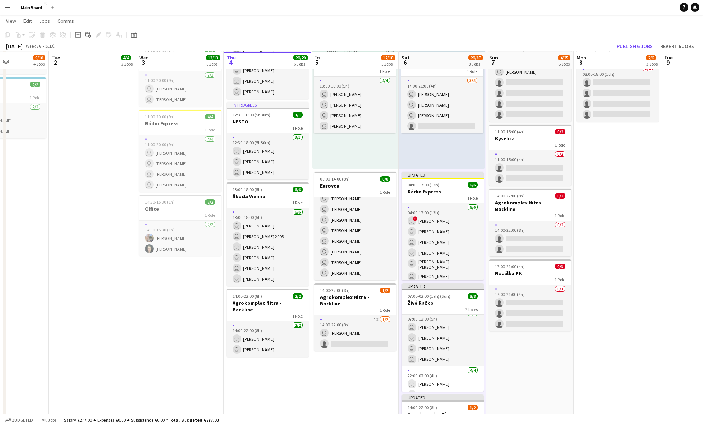
scroll to position [4, 0]
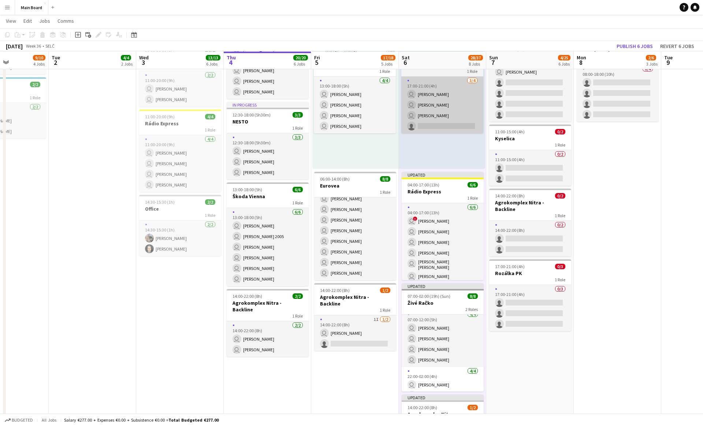
click at [347, 121] on app-card-role "3/4 17:00-21:00 (4h) user Sergej Krempaský user Daniel Chlpek user Alec Kubín s…" at bounding box center [443, 105] width 82 height 57
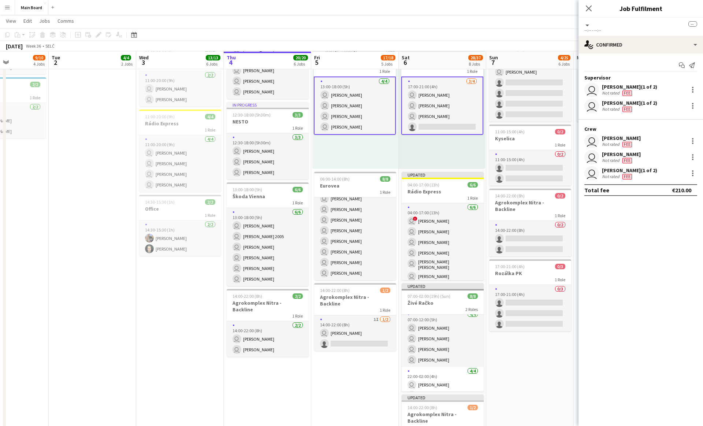
click at [347, 94] on app-card-role "3/4 17:00-21:00 (4h) user Sergej Krempaský user Daniel Chlpek user Alec Kubín s…" at bounding box center [443, 106] width 82 height 58
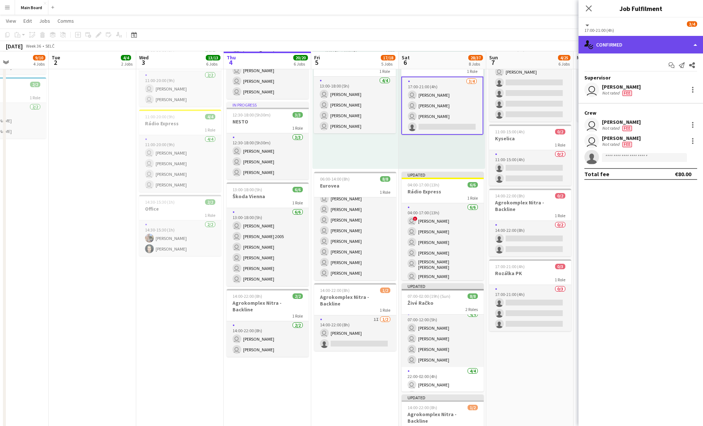
click at [347, 46] on div "single-neutral-actions-check-2 Confirmed" at bounding box center [641, 45] width 125 height 18
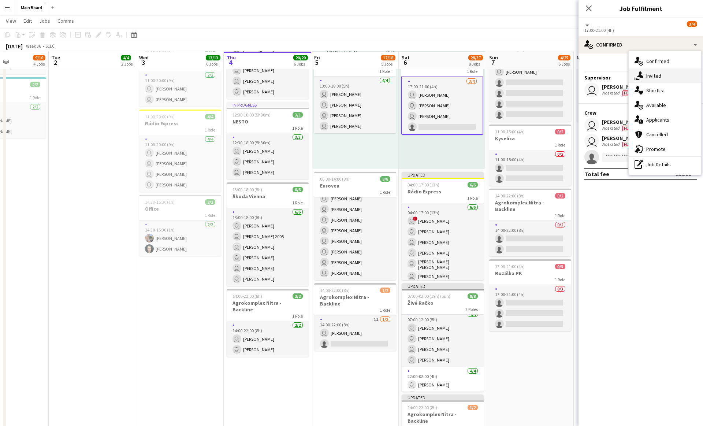
click at [347, 79] on span "Invited" at bounding box center [654, 76] width 15 height 7
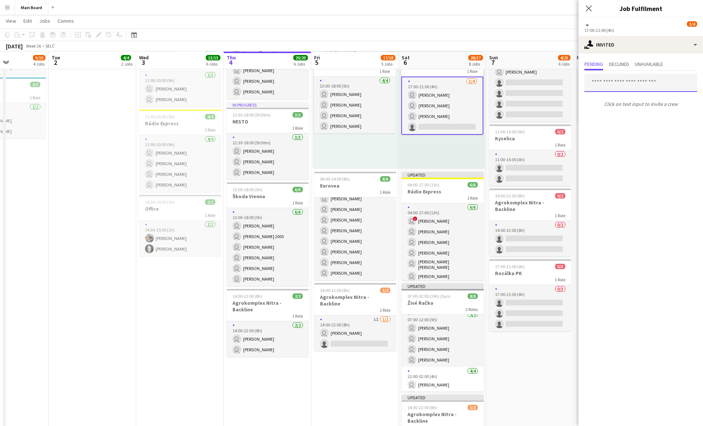
click at [347, 84] on input "text" at bounding box center [641, 83] width 113 height 18
type input "***"
click at [347, 100] on span "Filip Peško" at bounding box center [612, 101] width 42 height 6
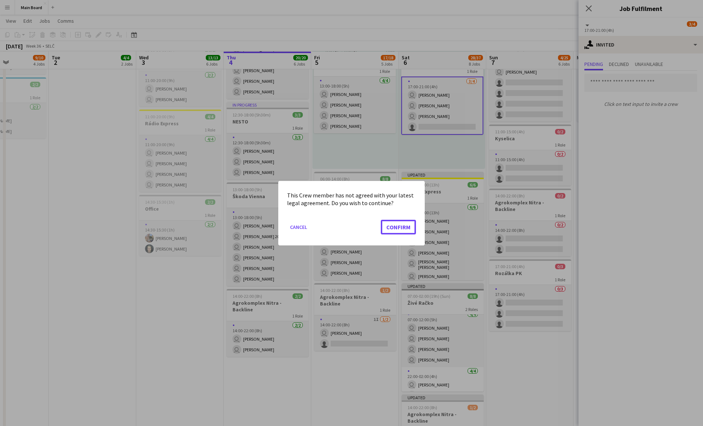
click at [347, 219] on button "Confirm" at bounding box center [398, 226] width 35 height 15
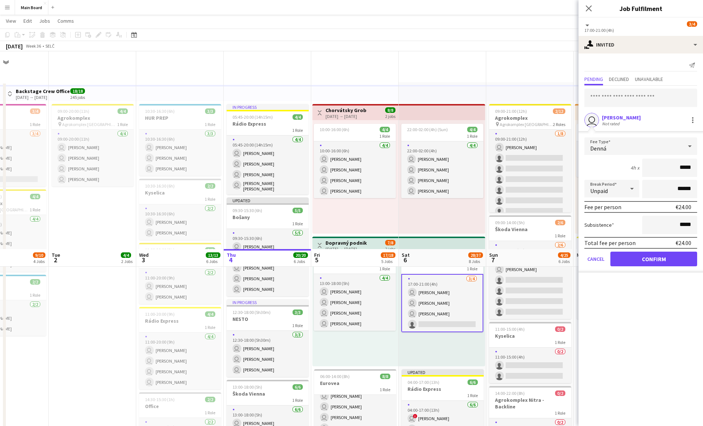
scroll to position [197, 0]
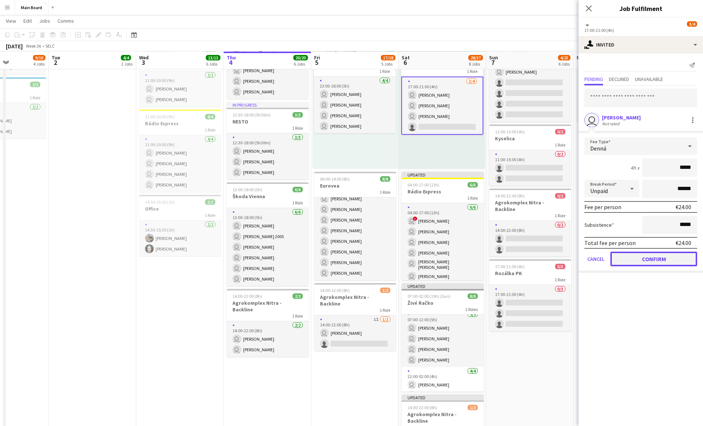
click at [347, 261] on button "Confirm" at bounding box center [654, 259] width 87 height 15
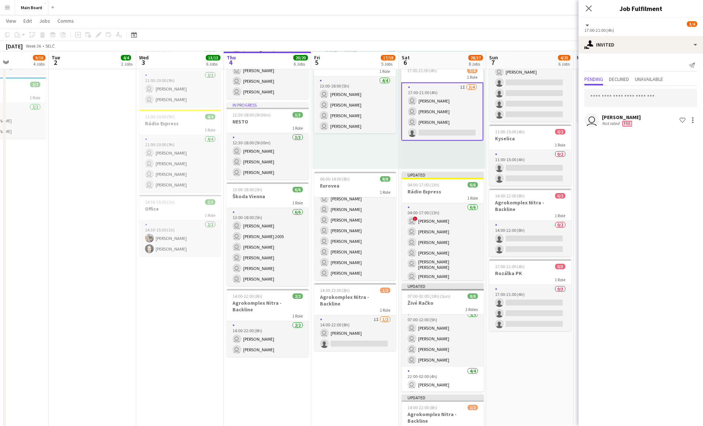
click at [347, 162] on div "Updated 17:00-21:00 (4h) 3/4 1 Role 1I 3/4 17:00-21:00 (4h) user Sergej Krempas…" at bounding box center [442, 112] width 86 height 114
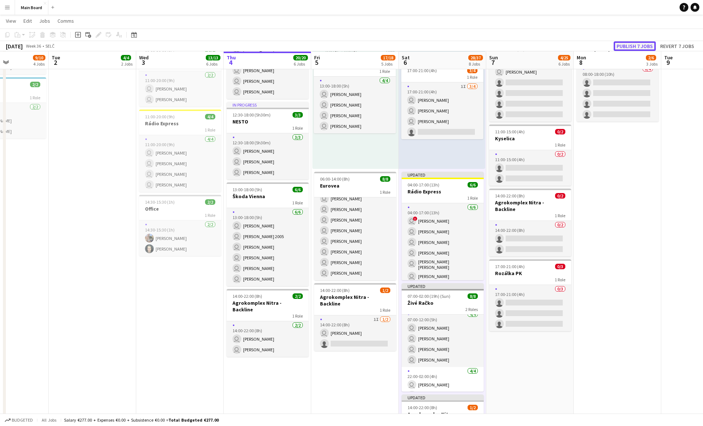
click at [347, 44] on button "Publish 7 jobs" at bounding box center [635, 46] width 42 height 10
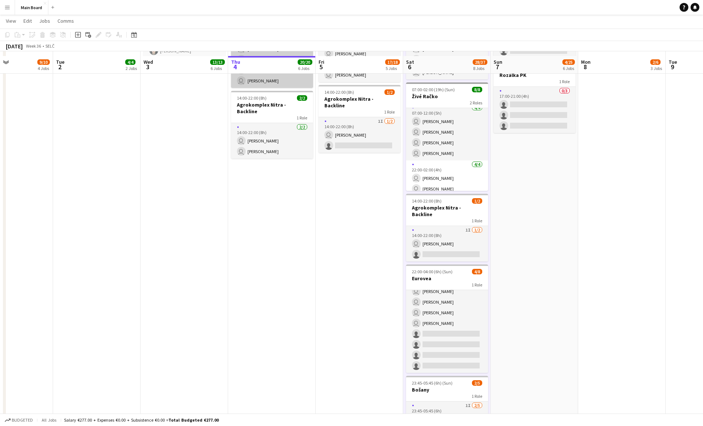
scroll to position [465, 0]
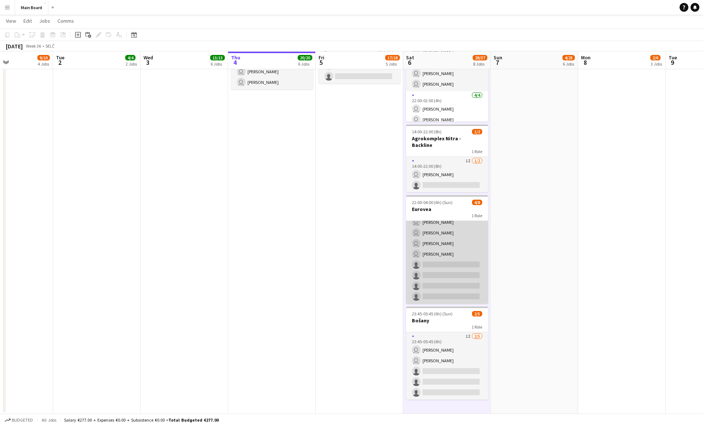
click at [347, 274] on app-card-role "4/8 22:00-04:00 (6h) user Dominik Zrubák user Erik Sadvár user Matej Kováč user…" at bounding box center [447, 253] width 82 height 99
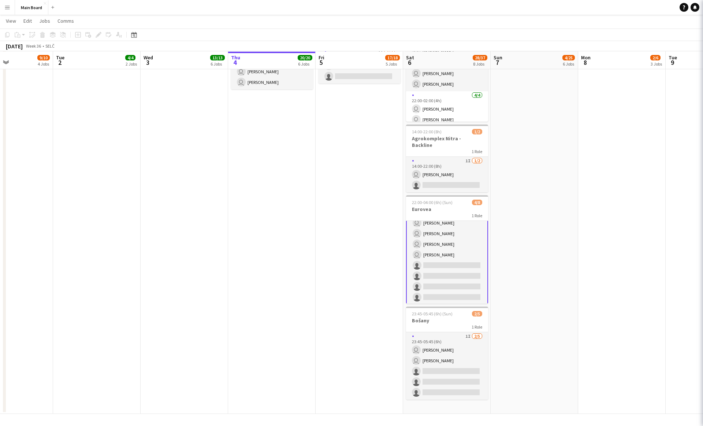
scroll to position [17, 0]
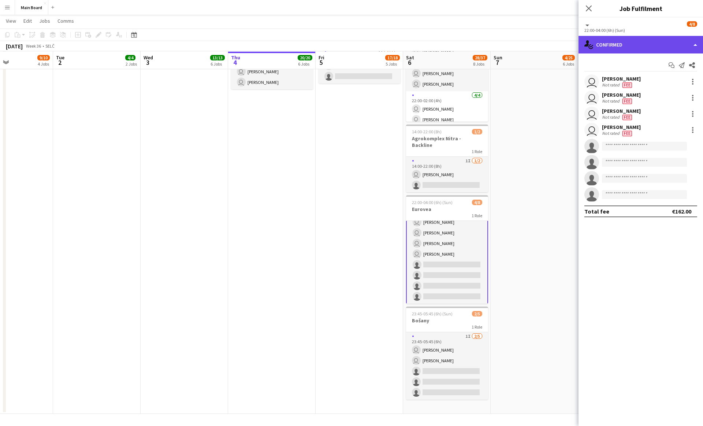
click at [347, 48] on div "single-neutral-actions-check-2 Confirmed" at bounding box center [641, 45] width 125 height 18
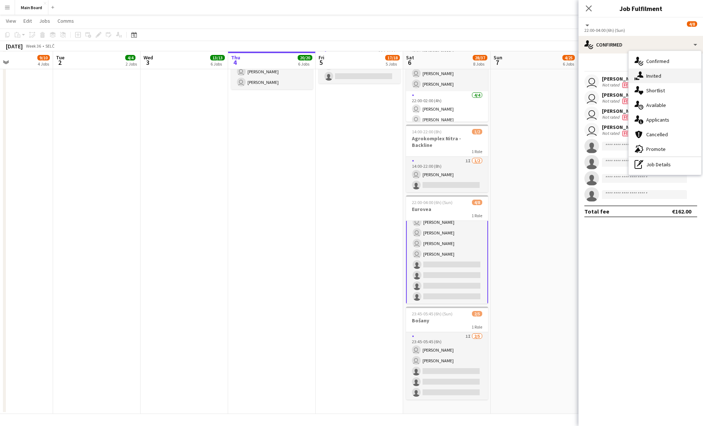
click at [347, 77] on icon at bounding box center [640, 74] width 6 height 6
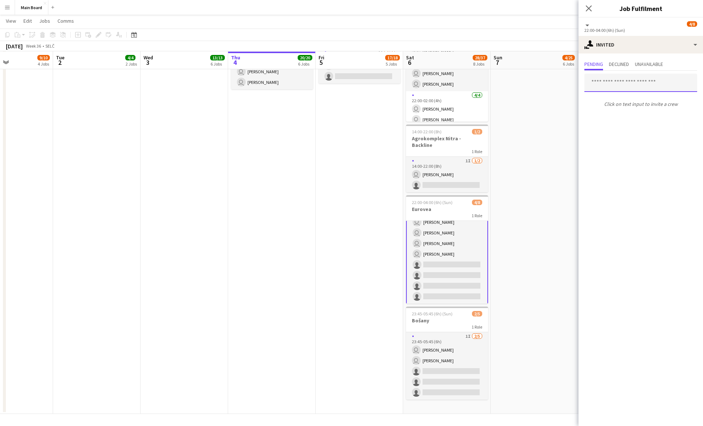
click at [347, 85] on input "text" at bounding box center [641, 83] width 113 height 18
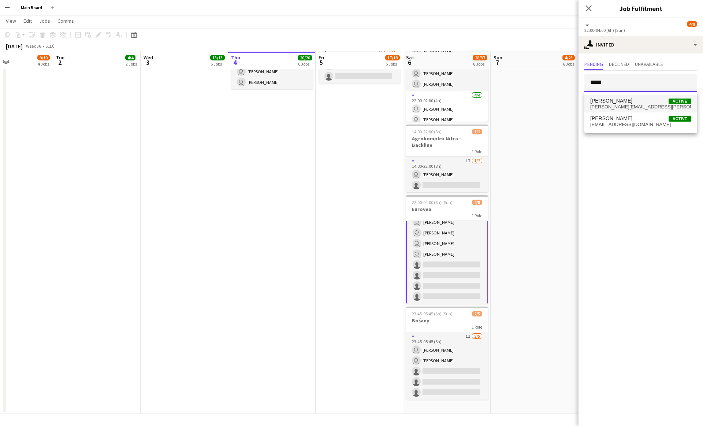
type input "*****"
click at [347, 103] on span "[PERSON_NAME]" at bounding box center [612, 101] width 42 height 6
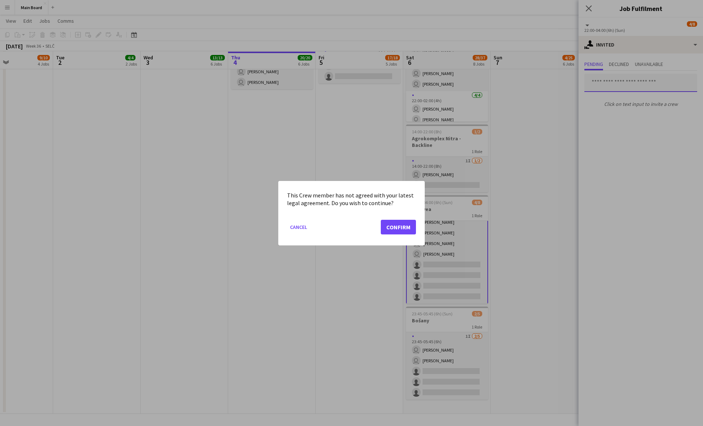
scroll to position [0, 0]
click at [347, 219] on button "Confirm" at bounding box center [398, 226] width 35 height 15
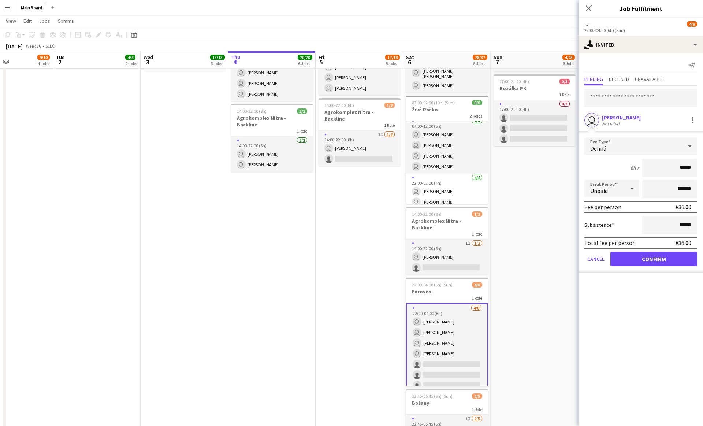
scroll to position [382, 0]
click at [347, 263] on button "Confirm" at bounding box center [654, 259] width 87 height 15
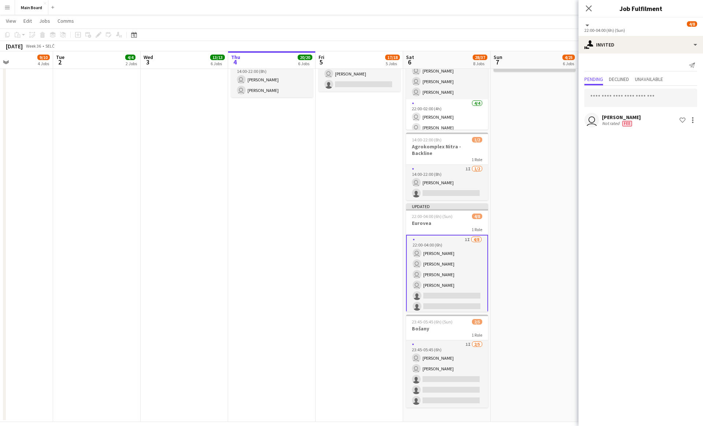
scroll to position [465, 0]
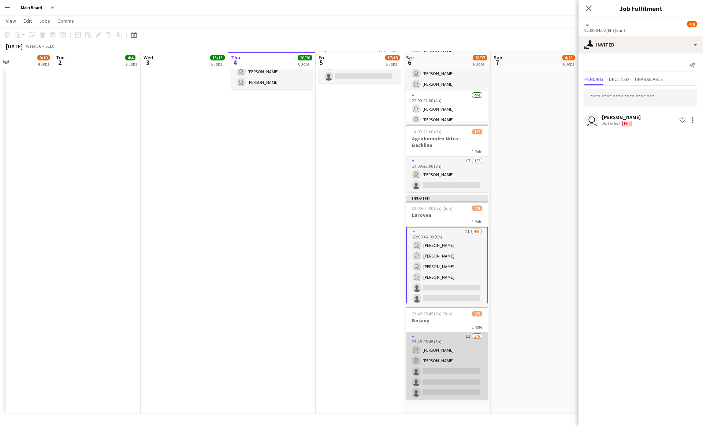
click at [347, 349] on app-card-role "1I 2/5 23:45-05:45 (6h) user Tymofii Levchenko user Patrik Jonák single-neutral…" at bounding box center [447, 365] width 82 height 67
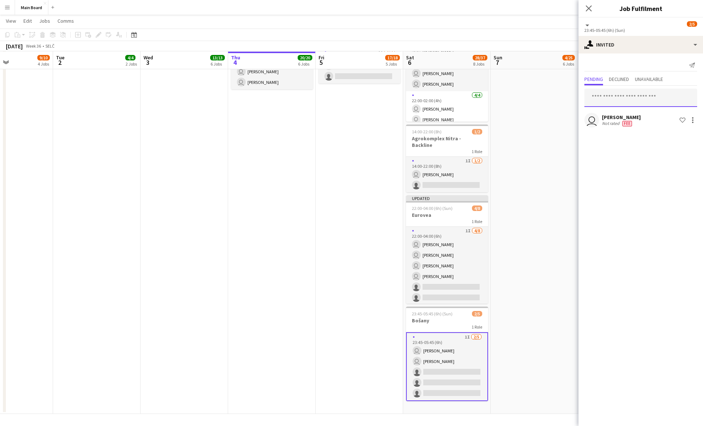
click at [347, 97] on input "text" at bounding box center [641, 98] width 113 height 18
type input "*"
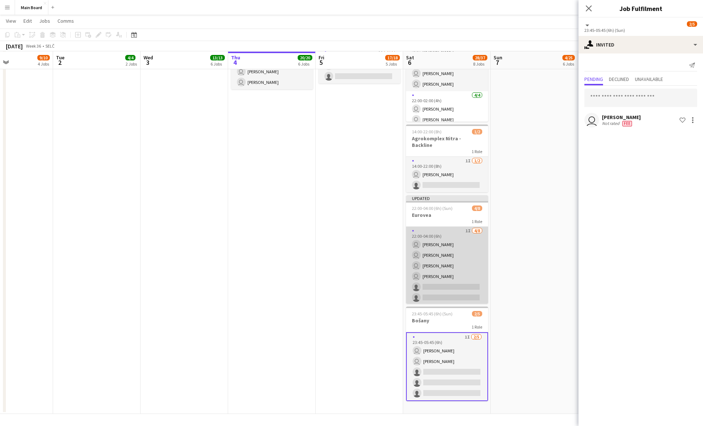
click at [347, 251] on app-card-role "1I 4/8 22:00-04:00 (6h) user Dominik Zrubák user Erik Sadvár user Matej Kováč u…" at bounding box center [447, 276] width 82 height 99
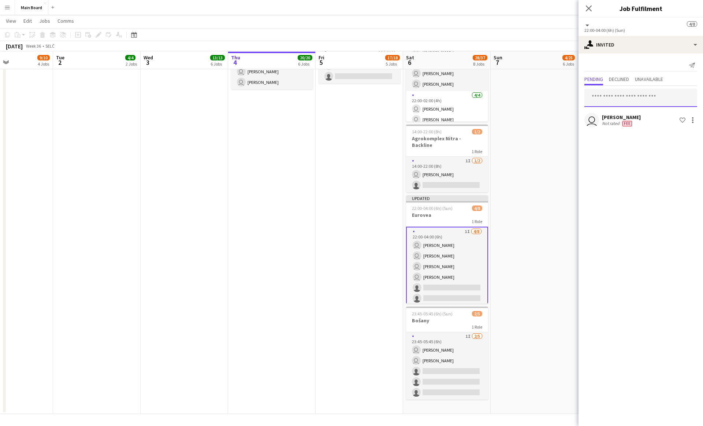
click at [347, 96] on input "text" at bounding box center [641, 98] width 113 height 18
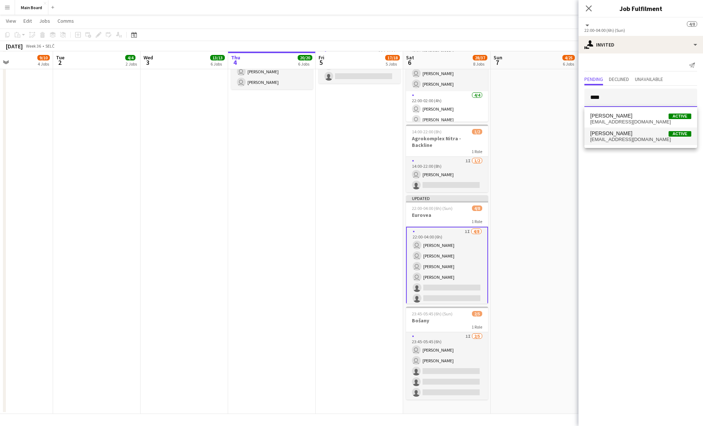
type input "****"
click at [347, 134] on span "[PERSON_NAME]" at bounding box center [612, 133] width 42 height 6
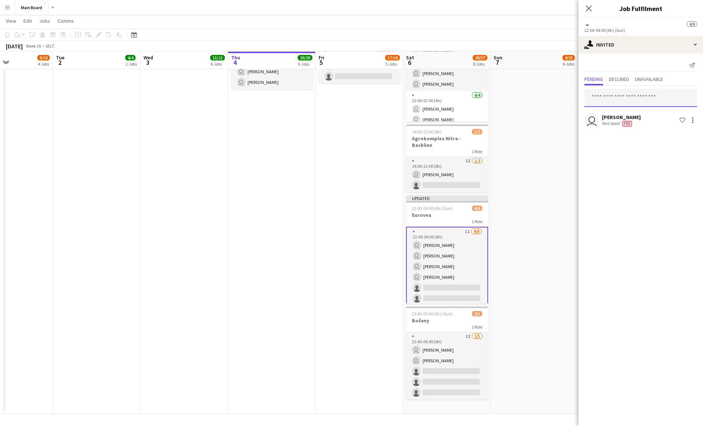
scroll to position [0, 0]
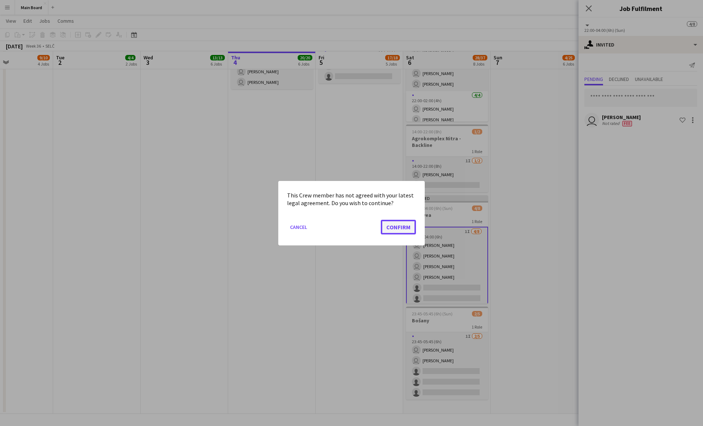
click at [347, 229] on button "Confirm" at bounding box center [398, 226] width 35 height 15
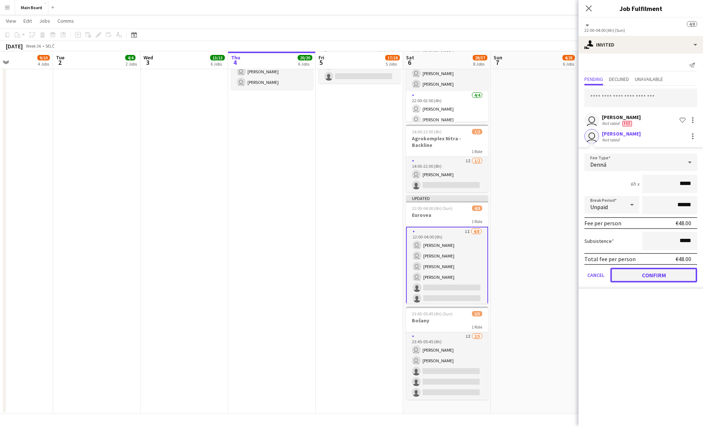
click at [347, 270] on button "Confirm" at bounding box center [654, 275] width 87 height 15
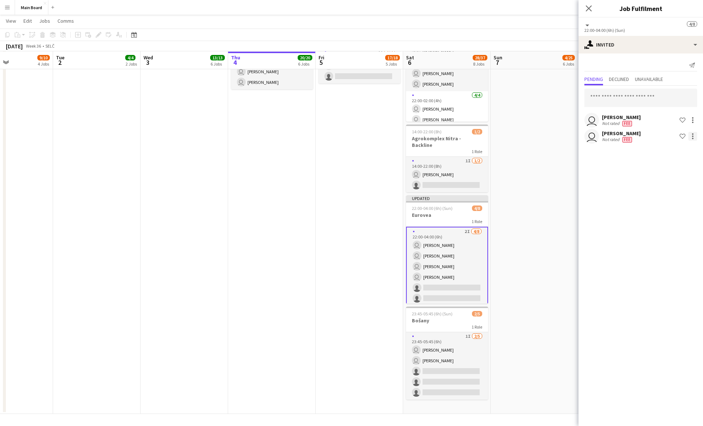
click at [347, 135] on div at bounding box center [693, 136] width 9 height 9
click at [347, 151] on span "Edit fee" at bounding box center [669, 150] width 43 height 7
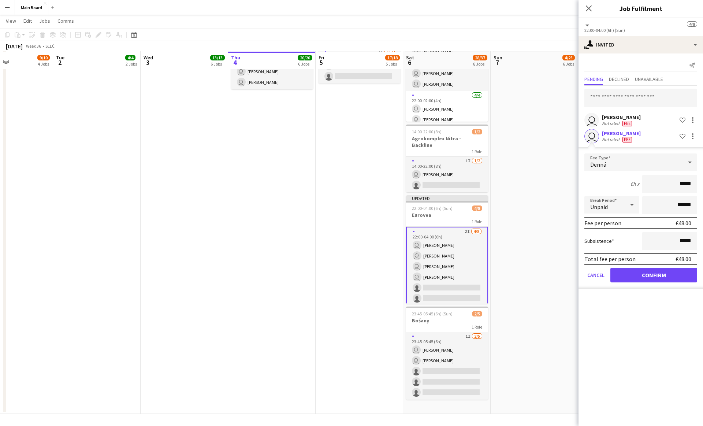
click at [347, 166] on div "Denná" at bounding box center [634, 163] width 98 height 18
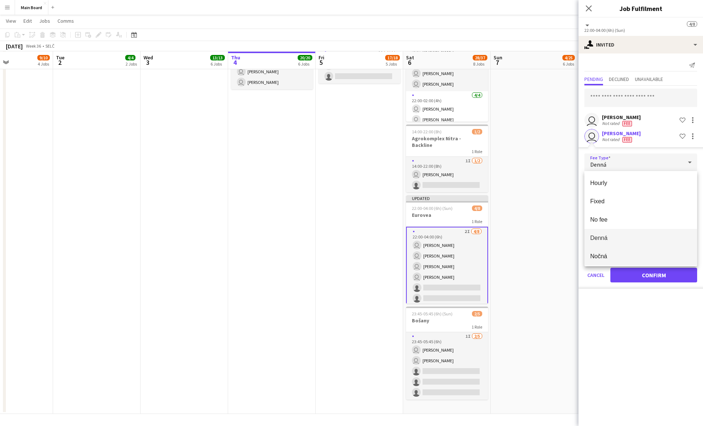
click at [347, 258] on span "Nočná" at bounding box center [641, 256] width 101 height 7
type input "*****"
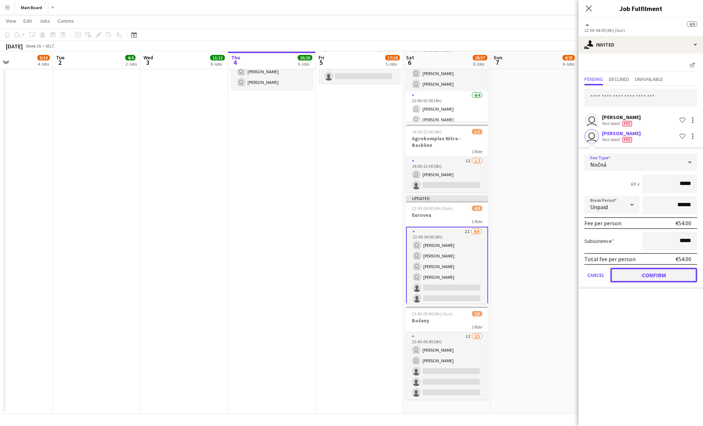
click at [347, 277] on button "Confirm" at bounding box center [654, 275] width 87 height 15
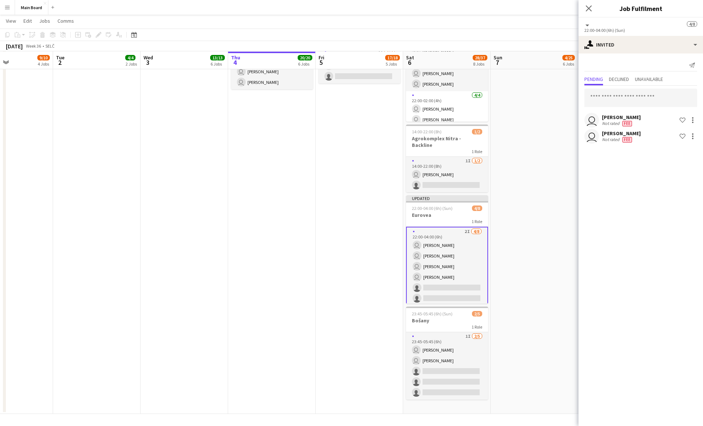
click at [347, 140] on div "user Daniel Sabo Not rated Fee Shortlist crew" at bounding box center [641, 136] width 125 height 15
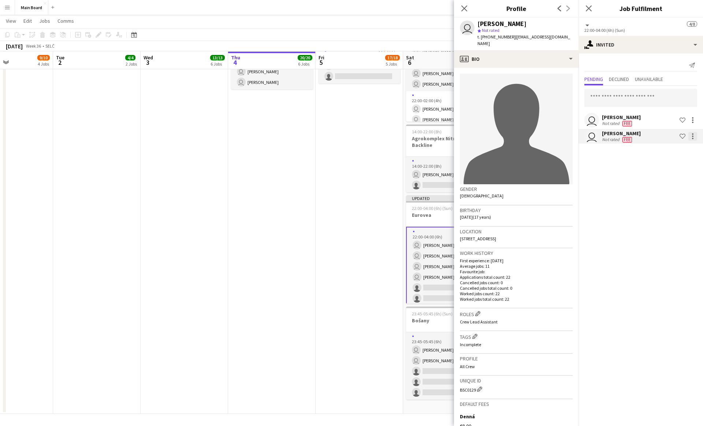
click at [347, 138] on div at bounding box center [693, 136] width 9 height 9
click at [347, 152] on span "Edit fee" at bounding box center [658, 150] width 20 height 6
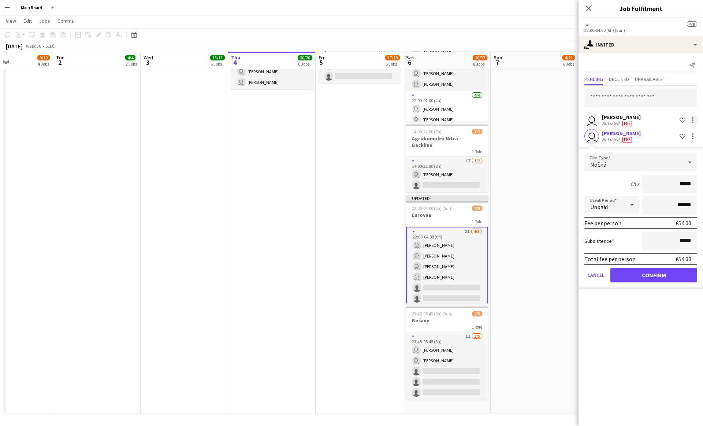
click at [347, 118] on div at bounding box center [693, 120] width 9 height 9
click at [347, 134] on span "Edit fee" at bounding box center [669, 133] width 43 height 7
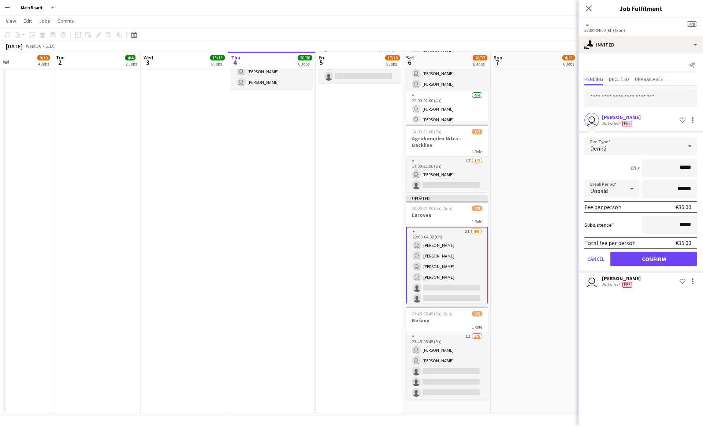
click at [347, 149] on div "Denná" at bounding box center [634, 146] width 98 height 18
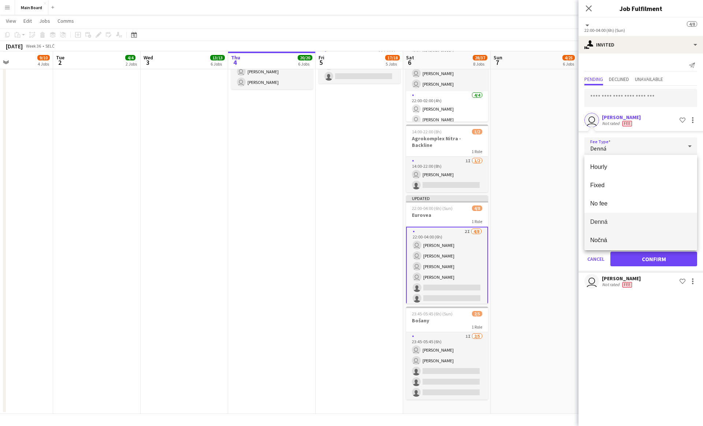
click at [347, 241] on span "Nočná" at bounding box center [641, 240] width 101 height 7
type input "*****"
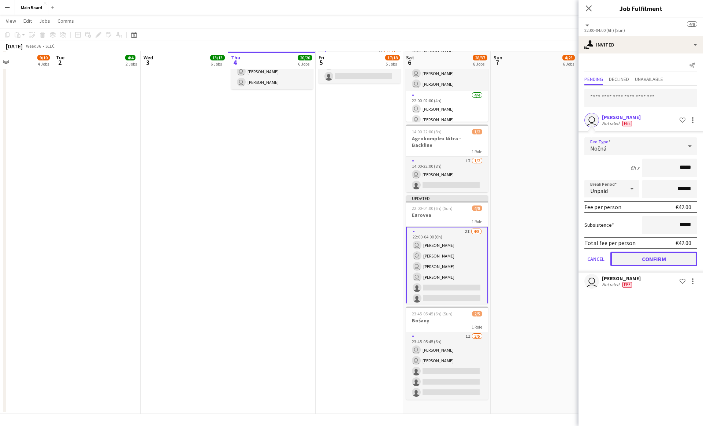
click at [347, 258] on button "Confirm" at bounding box center [654, 259] width 87 height 15
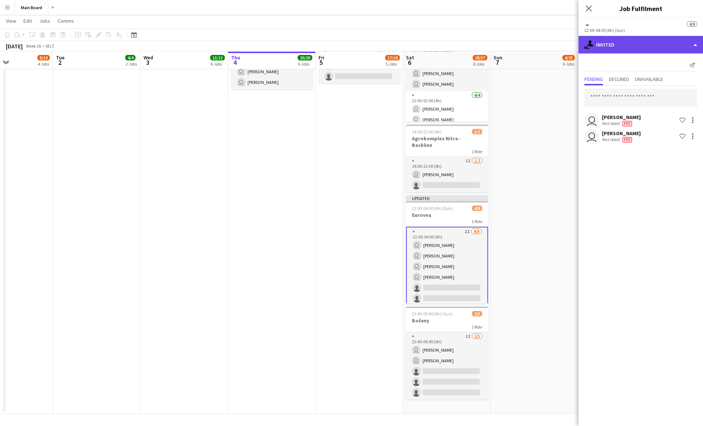
click at [347, 47] on div "single-neutral-actions-share-1 Invited" at bounding box center [641, 45] width 125 height 18
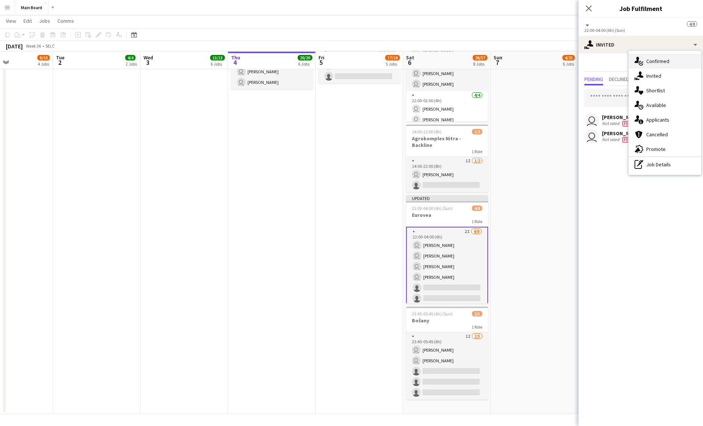
click at [347, 59] on div "single-neutral-actions-check-2 Confirmed" at bounding box center [665, 61] width 73 height 15
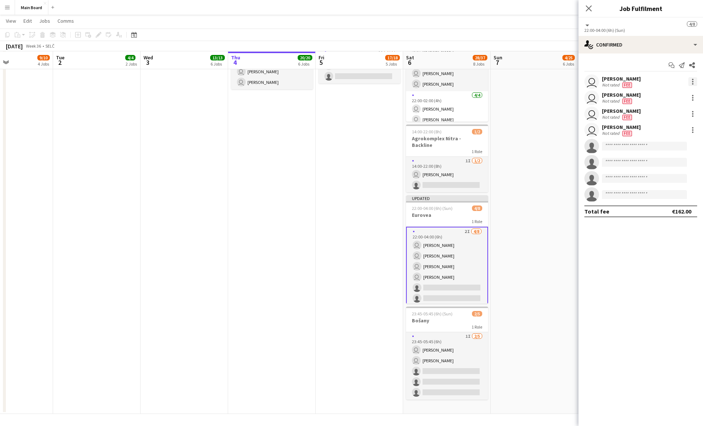
click at [347, 79] on div at bounding box center [693, 81] width 9 height 9
click at [347, 95] on span "Edit fee" at bounding box center [668, 95] width 45 height 7
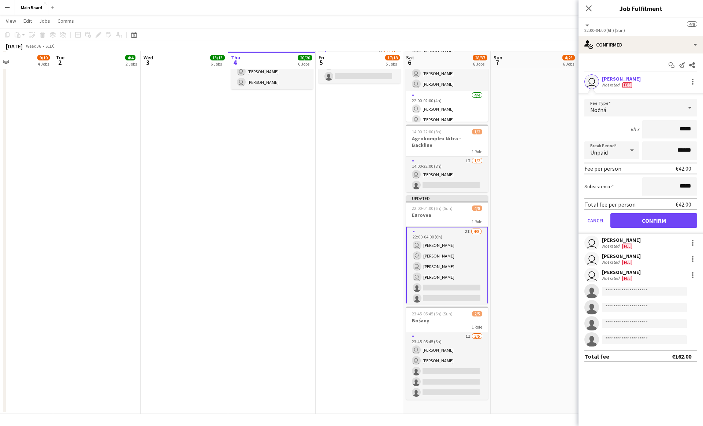
click at [347, 111] on span "Nočná" at bounding box center [599, 109] width 16 height 7
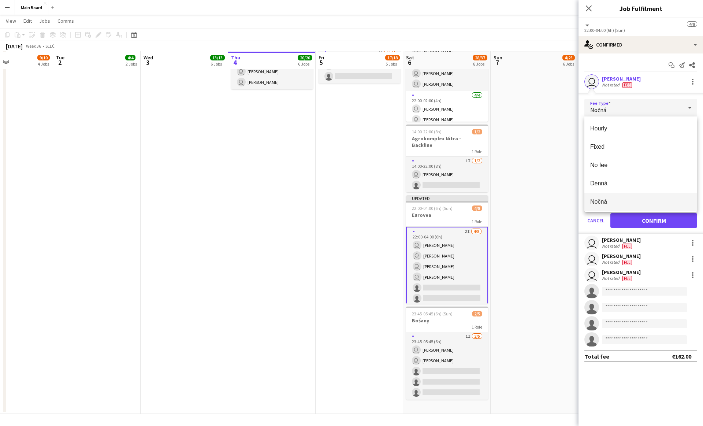
click at [347, 111] on div at bounding box center [351, 213] width 703 height 426
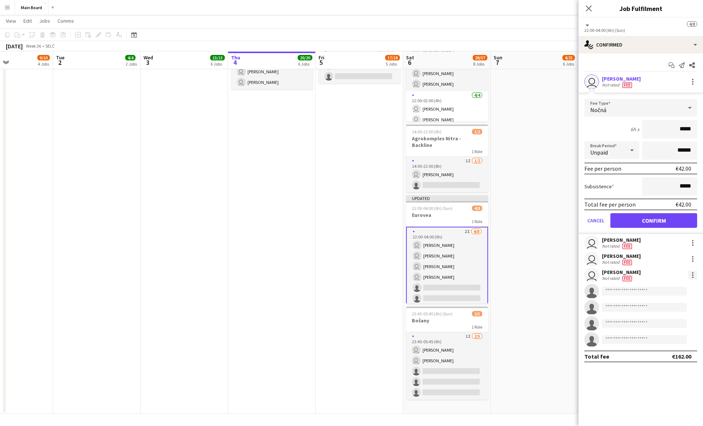
click at [347, 276] on div at bounding box center [693, 275] width 9 height 9
click at [347, 288] on span "Edit fee" at bounding box center [656, 288] width 20 height 6
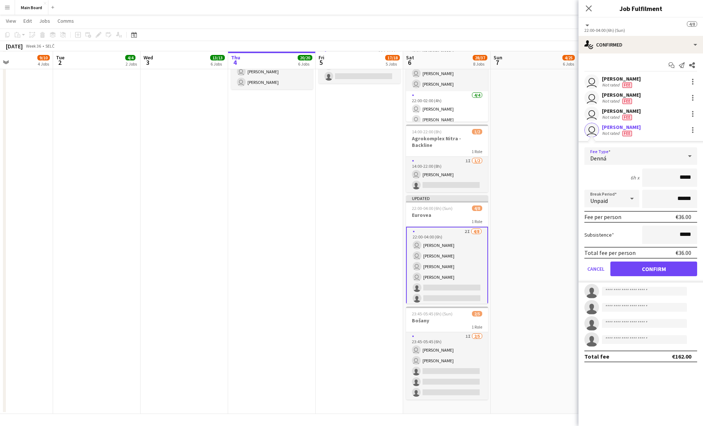
click at [347, 160] on div "Denná" at bounding box center [634, 156] width 98 height 18
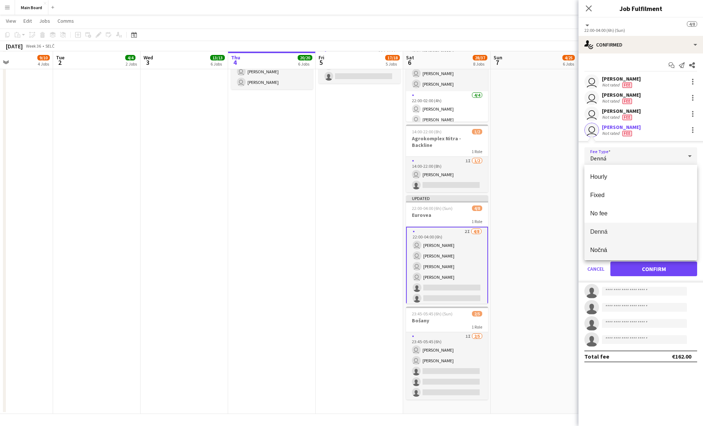
click at [347, 247] on span "Nočná" at bounding box center [641, 250] width 101 height 7
type input "*****"
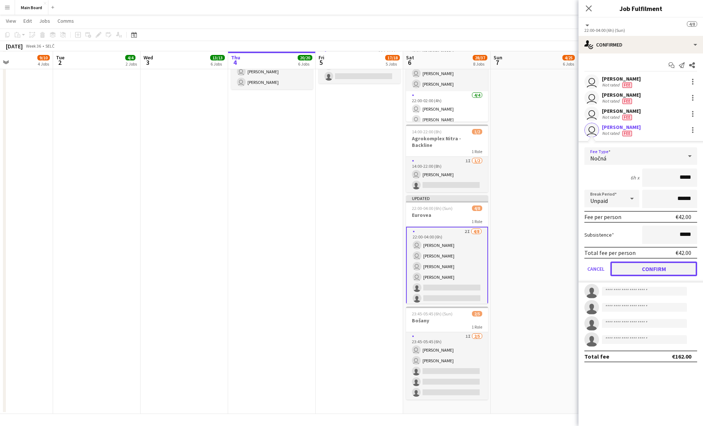
click at [347, 269] on button "Confirm" at bounding box center [654, 269] width 87 height 15
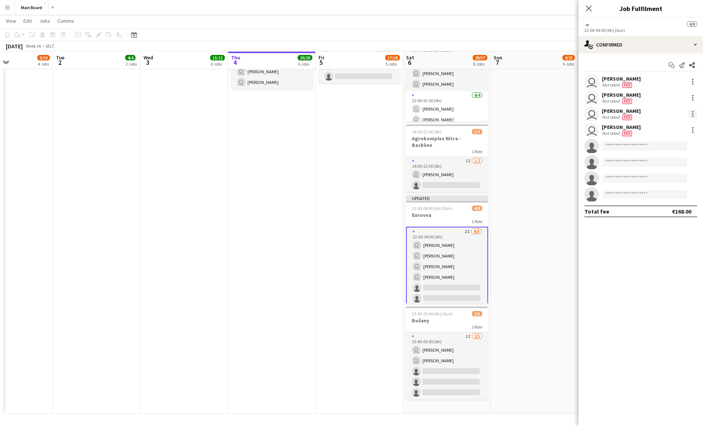
click at [347, 113] on div at bounding box center [693, 114] width 9 height 9
click at [347, 127] on span "Edit fee" at bounding box center [668, 127] width 45 height 7
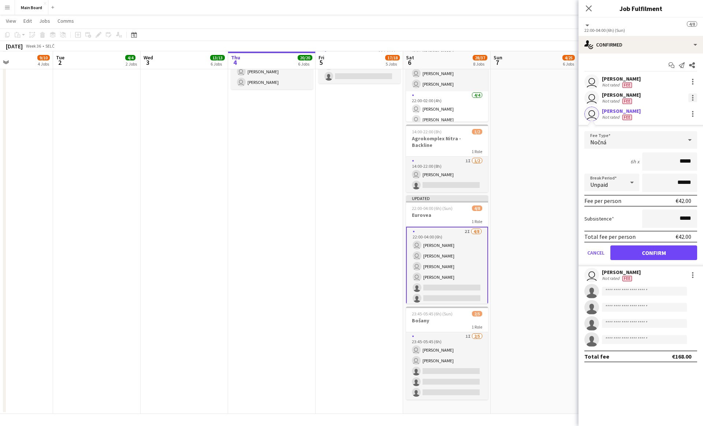
click at [347, 99] on div at bounding box center [693, 97] width 9 height 9
click at [347, 110] on span "Edit fee" at bounding box center [656, 111] width 20 height 6
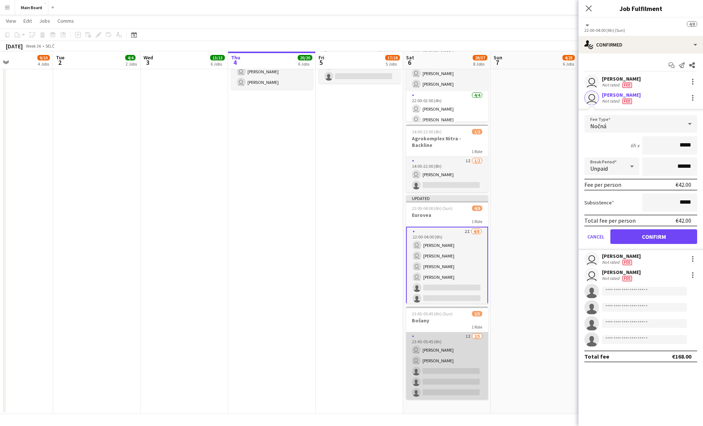
click at [347, 349] on app-card-role "1I 2/5 23:45-05:45 (6h) user Tymofii Levchenko user Patrik Jonák single-neutral…" at bounding box center [447, 365] width 82 height 67
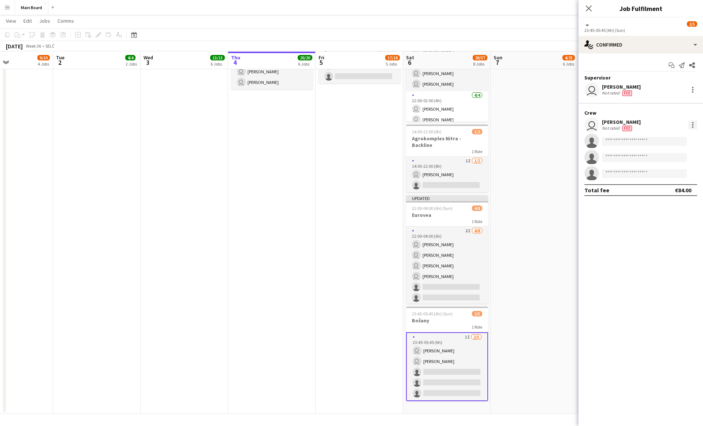
click at [347, 125] on div at bounding box center [693, 125] width 9 height 9
click at [347, 134] on button "Edit fee" at bounding box center [668, 139] width 57 height 18
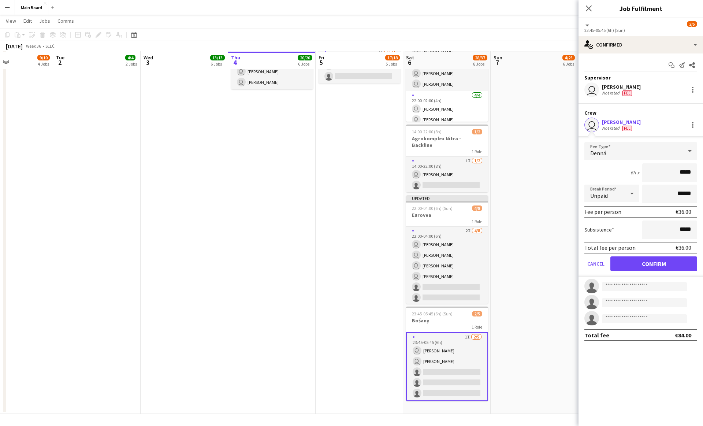
click at [347, 152] on div "Denná" at bounding box center [634, 151] width 98 height 18
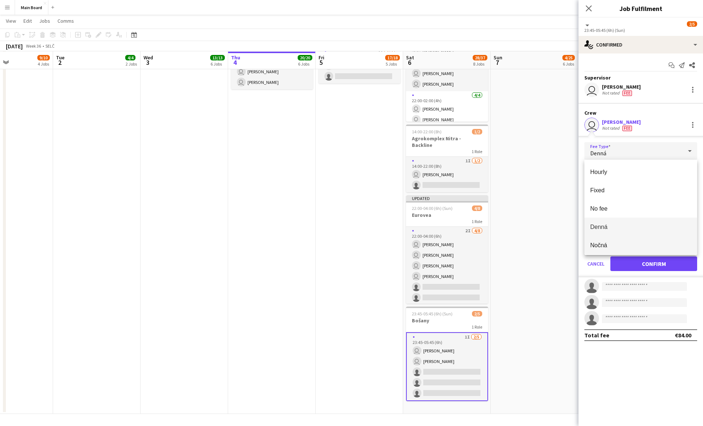
click at [347, 243] on span "Nočná" at bounding box center [641, 245] width 101 height 7
type input "*****"
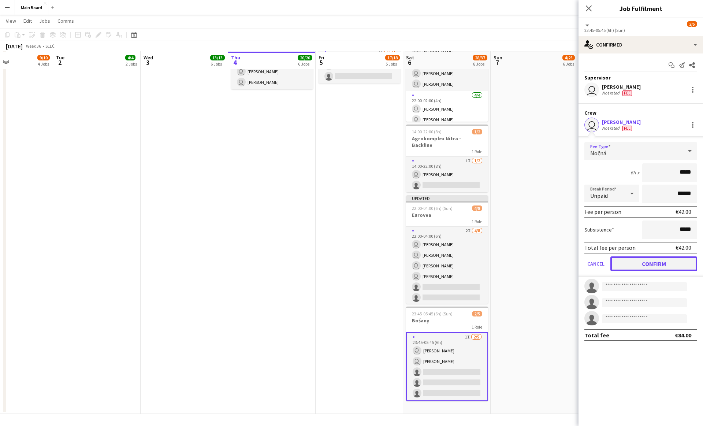
click at [347, 261] on button "Confirm" at bounding box center [654, 263] width 87 height 15
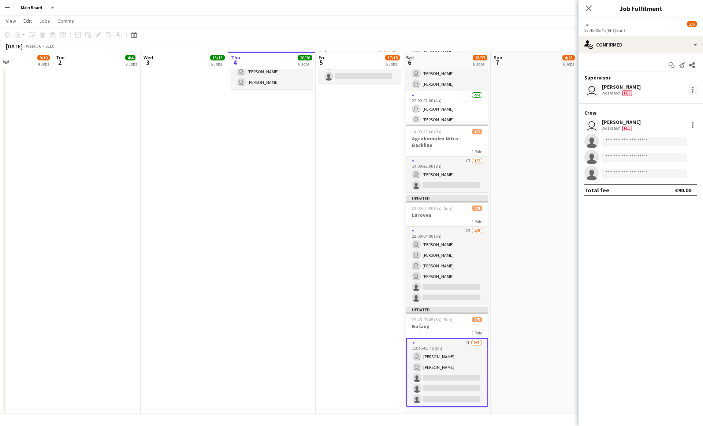
click at [347, 90] on div at bounding box center [693, 89] width 9 height 9
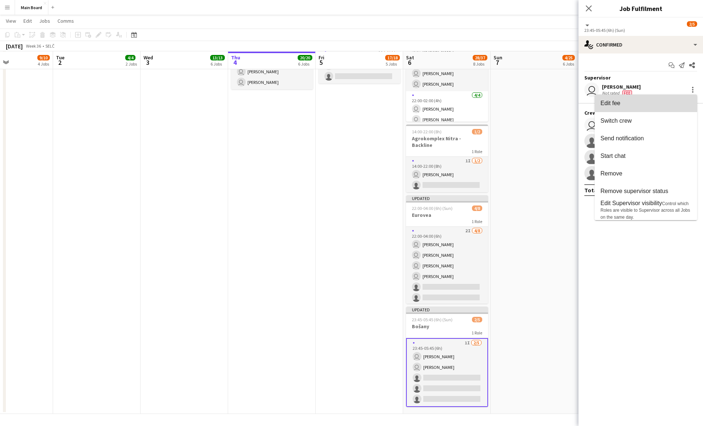
click at [347, 108] on button "Edit fee" at bounding box center [646, 104] width 103 height 18
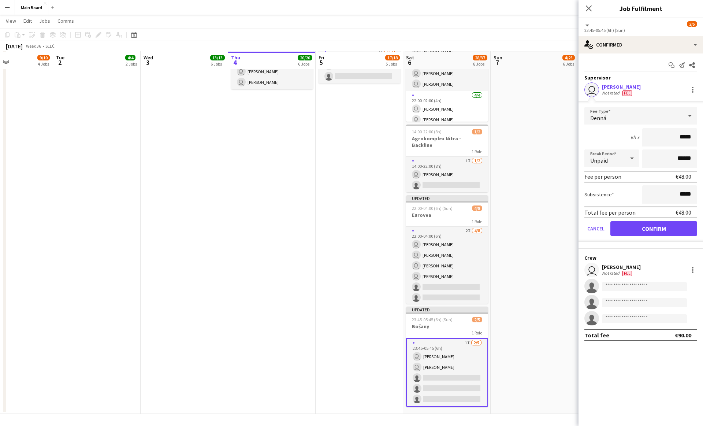
click at [347, 121] on div "Denná" at bounding box center [634, 116] width 98 height 18
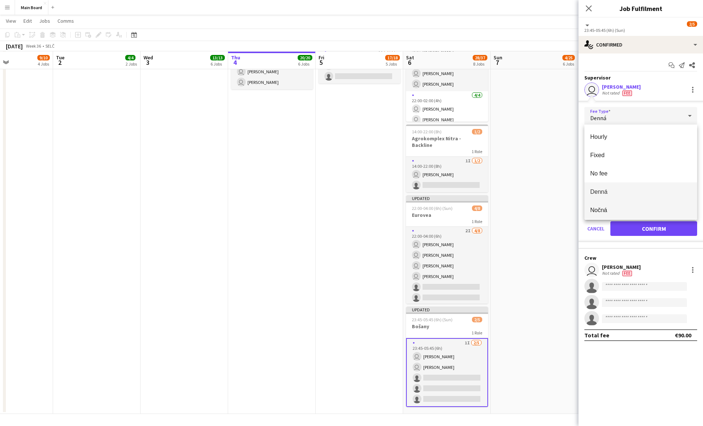
click at [347, 213] on mat-option "Nočná" at bounding box center [641, 210] width 113 height 18
type input "*****"
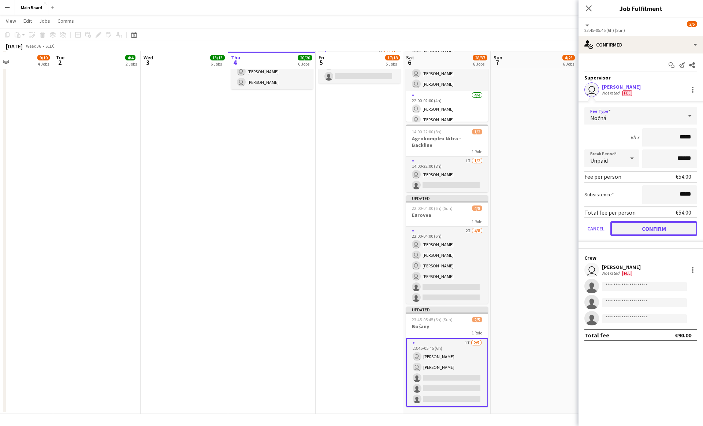
click at [347, 229] on button "Confirm" at bounding box center [654, 228] width 87 height 15
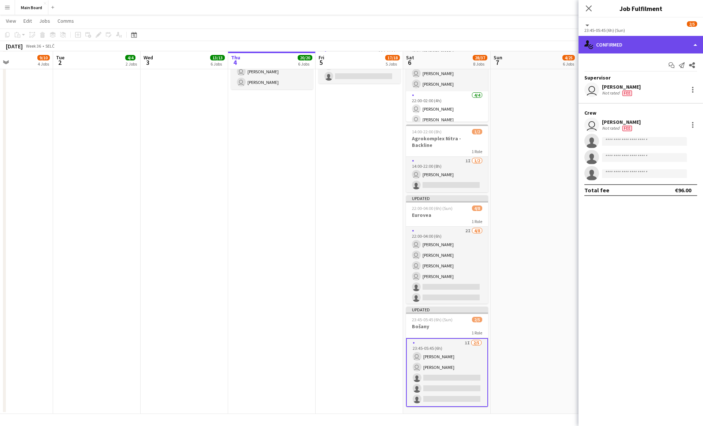
click at [347, 38] on div "single-neutral-actions-check-2 Confirmed" at bounding box center [641, 45] width 125 height 18
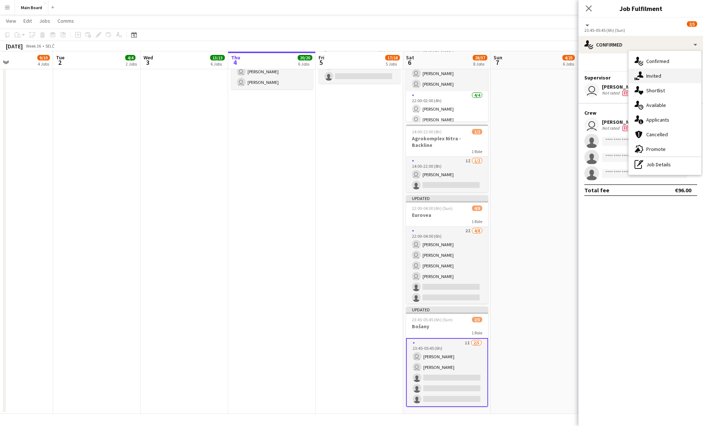
click at [347, 73] on icon at bounding box center [640, 74] width 6 height 6
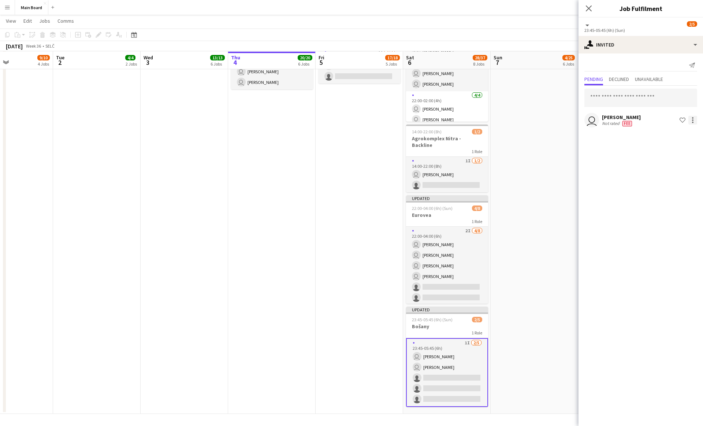
click at [347, 120] on div at bounding box center [693, 120] width 9 height 9
click at [347, 129] on button "Edit fee" at bounding box center [670, 134] width 55 height 18
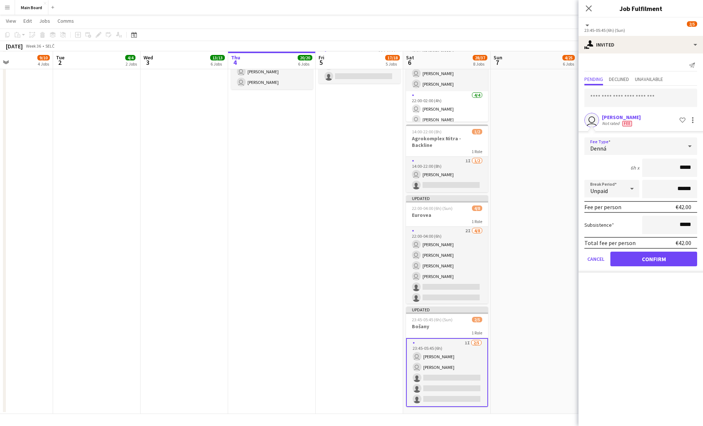
click at [347, 151] on div "Denná" at bounding box center [634, 146] width 98 height 18
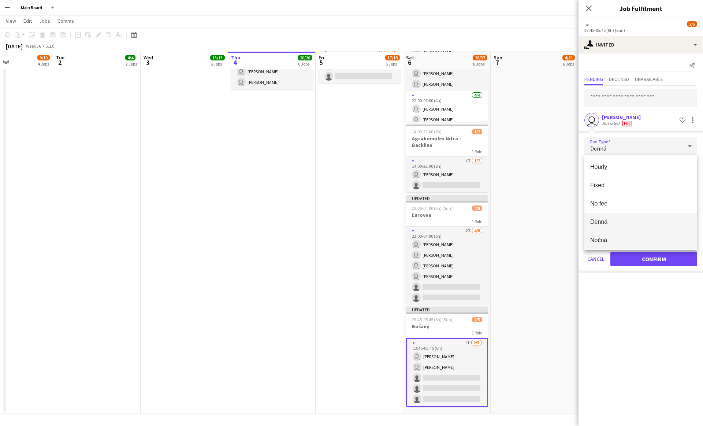
click at [347, 243] on span "Nočná" at bounding box center [641, 240] width 101 height 7
type input "*****"
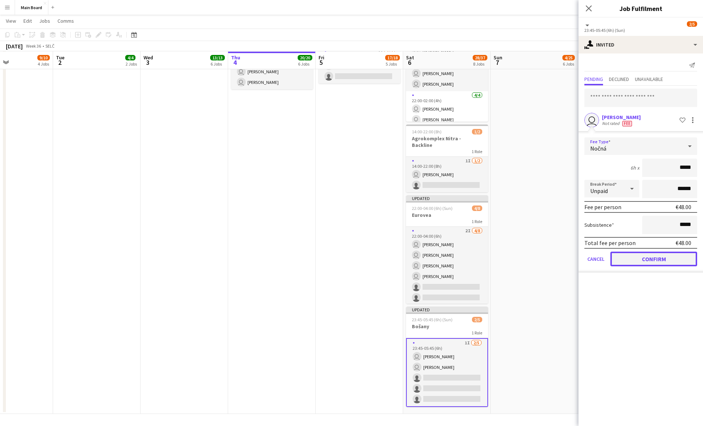
click at [347, 261] on button "Confirm" at bounding box center [654, 259] width 87 height 15
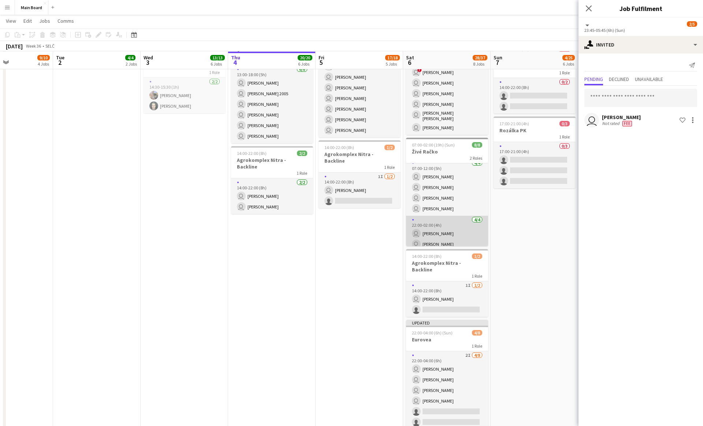
scroll to position [31, 0]
click at [347, 219] on app-card-role "4/4 22:00-02:00 (4h) user Michal Džatko user Kyrylo Shakov user Matúš Solčány u…" at bounding box center [447, 217] width 82 height 57
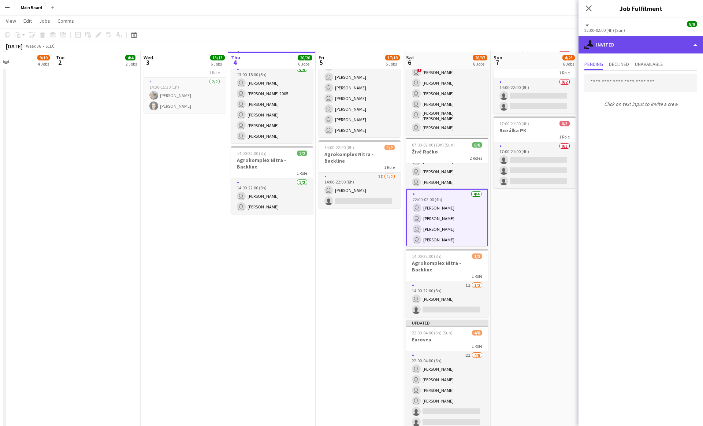
click at [347, 48] on div "single-neutral-actions-share-1 Invited" at bounding box center [641, 45] width 125 height 18
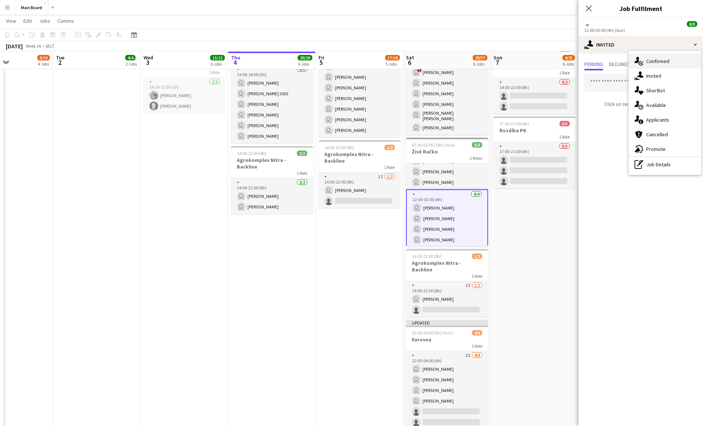
click at [347, 57] on div "single-neutral-actions-check-2 Confirmed" at bounding box center [665, 61] width 73 height 15
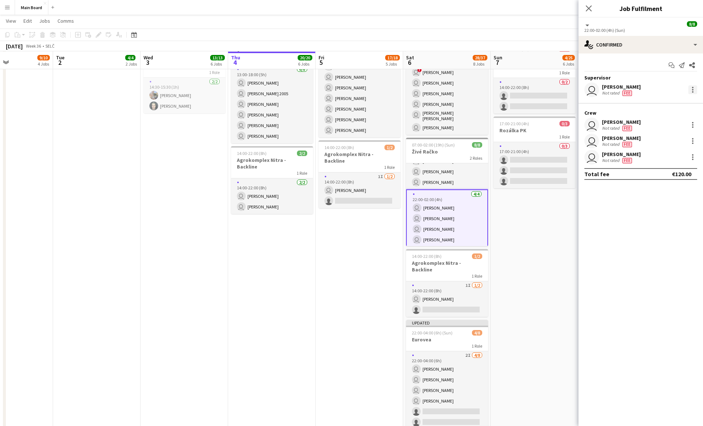
click at [347, 89] on div at bounding box center [693, 89] width 9 height 9
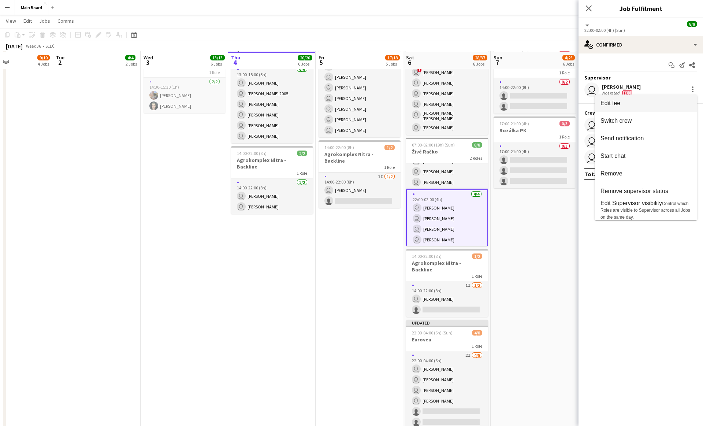
click at [347, 106] on span "Edit fee" at bounding box center [646, 103] width 91 height 7
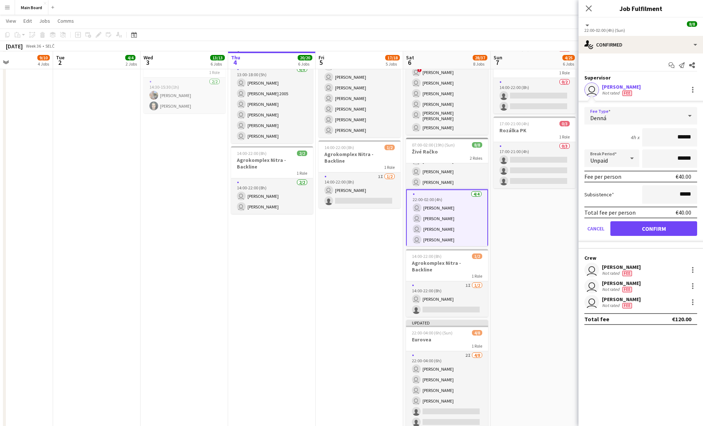
click at [347, 118] on div "Denná" at bounding box center [634, 116] width 98 height 18
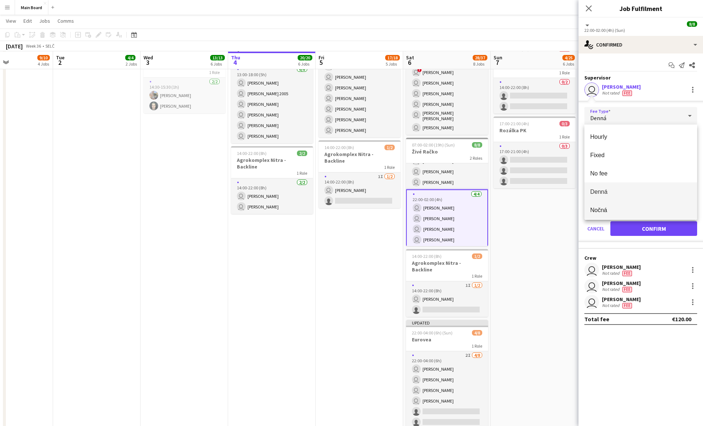
click at [347, 211] on span "Nočná" at bounding box center [641, 210] width 101 height 7
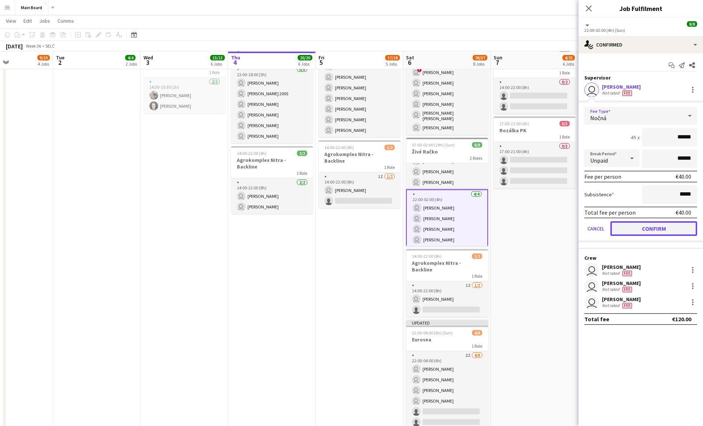
click at [347, 229] on button "Confirm" at bounding box center [654, 228] width 87 height 15
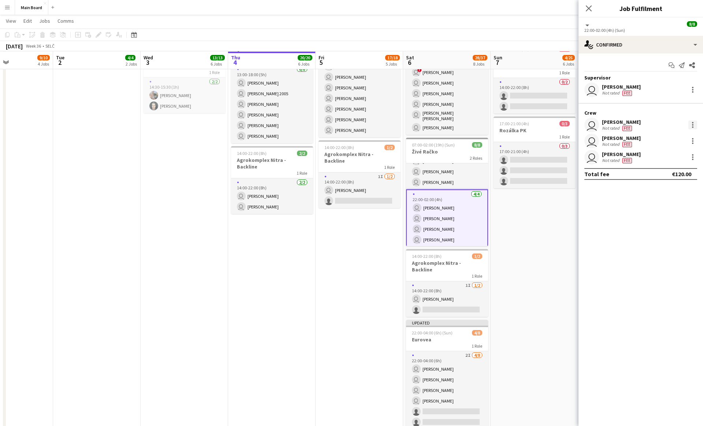
click at [347, 126] on div at bounding box center [693, 125] width 9 height 9
click at [347, 136] on span "Edit fee" at bounding box center [668, 138] width 45 height 7
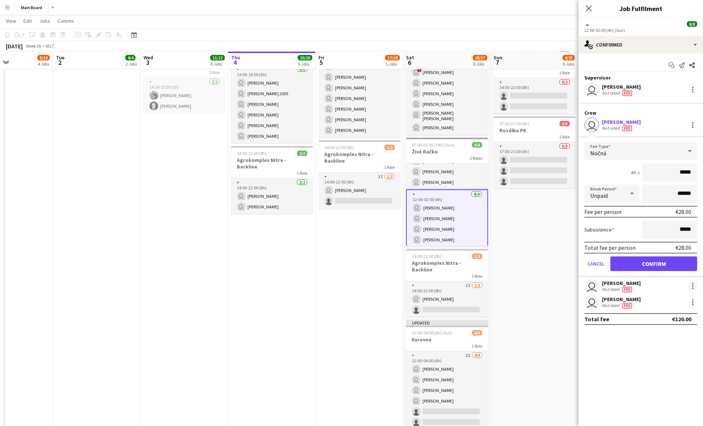
click at [347, 285] on div at bounding box center [693, 286] width 9 height 9
click at [347, 295] on button "Edit fee" at bounding box center [668, 300] width 57 height 18
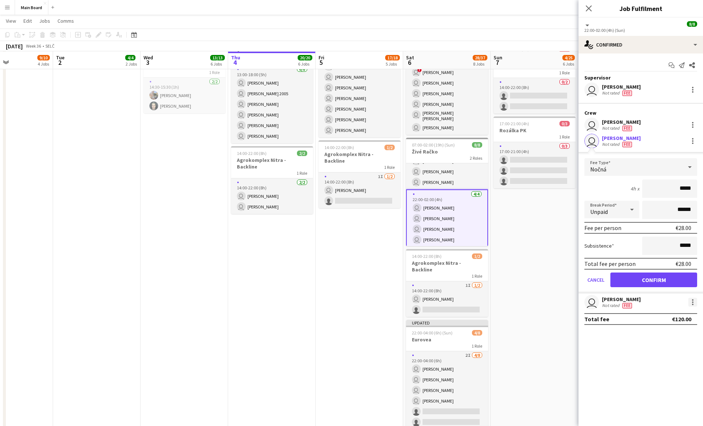
click at [347, 299] on div at bounding box center [692, 299] width 1 height 1
click at [347, 311] on button "Edit fee" at bounding box center [668, 316] width 57 height 18
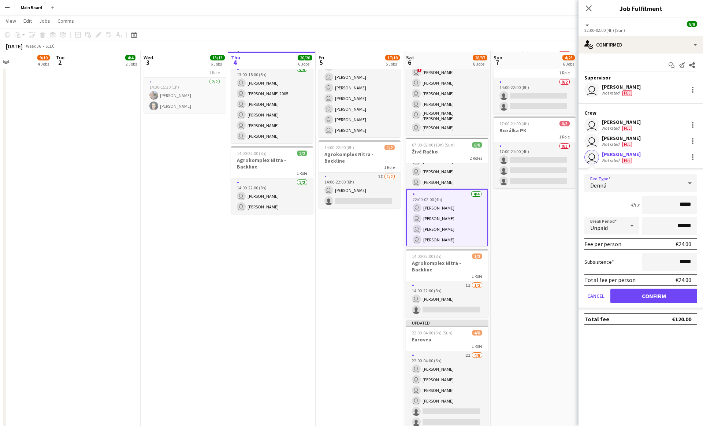
click at [347, 187] on span "Denná" at bounding box center [599, 185] width 16 height 7
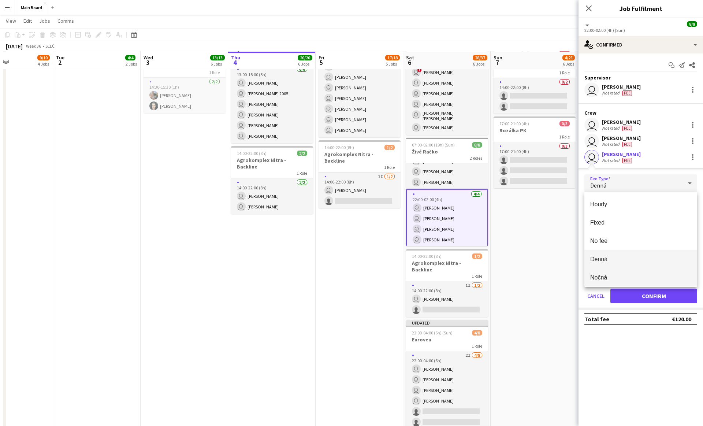
click at [347, 276] on span "Nočná" at bounding box center [641, 277] width 101 height 7
type input "*****"
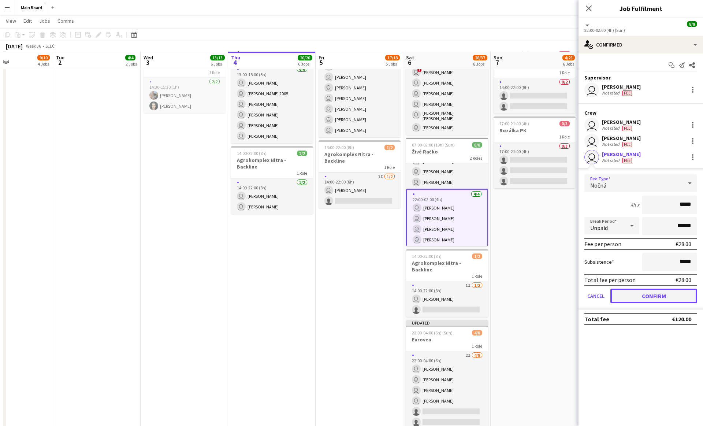
click at [347, 297] on button "Confirm" at bounding box center [654, 296] width 87 height 15
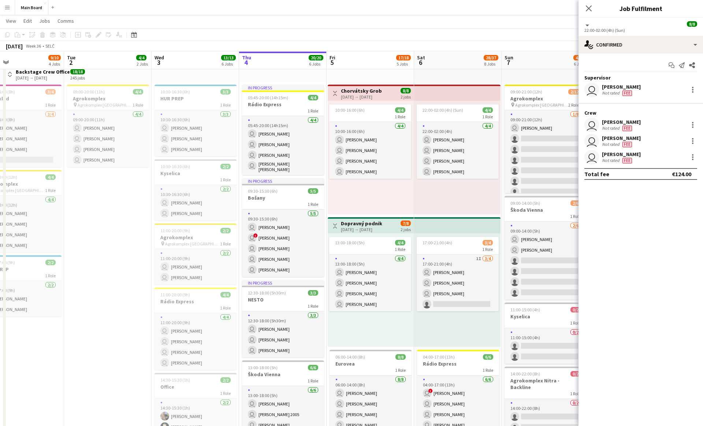
scroll to position [19, 0]
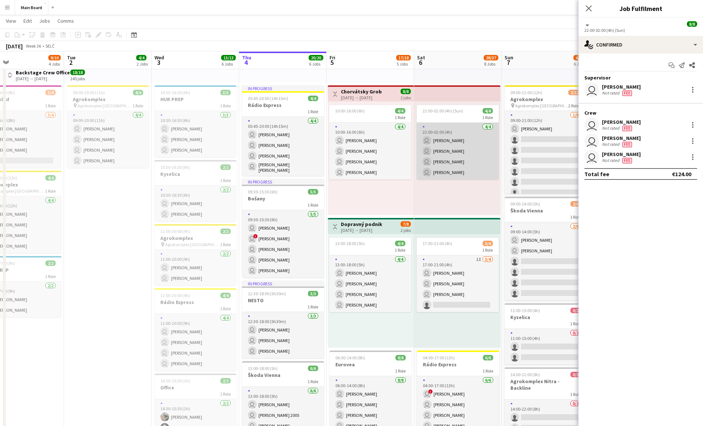
click at [347, 144] on app-card-role "4/4 22:00-02:00 (4h) user Serhii Derevianko user Martin Wolf user Matej Krutek …" at bounding box center [458, 151] width 82 height 57
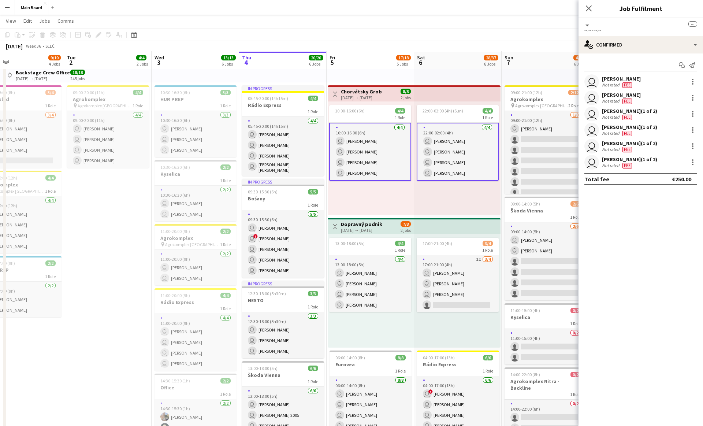
click at [347, 144] on app-card-role "4/4 22:00-02:00 (4h) user Serhii Derevianko user Martin Wolf user Matej Krutek …" at bounding box center [458, 152] width 82 height 58
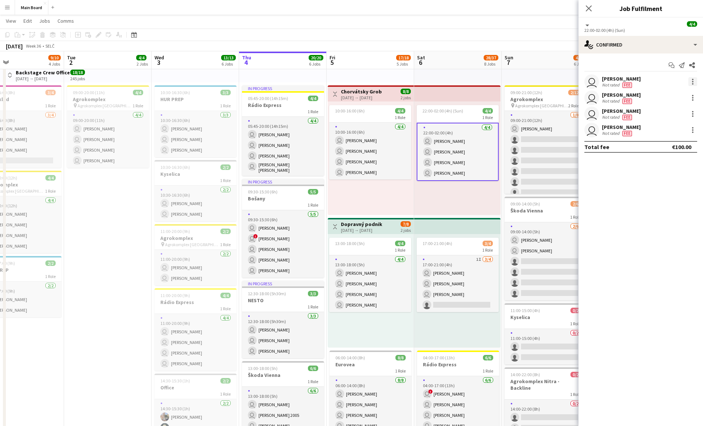
click at [347, 81] on div at bounding box center [693, 81] width 9 height 9
click at [347, 94] on span "Edit fee" at bounding box center [656, 95] width 20 height 6
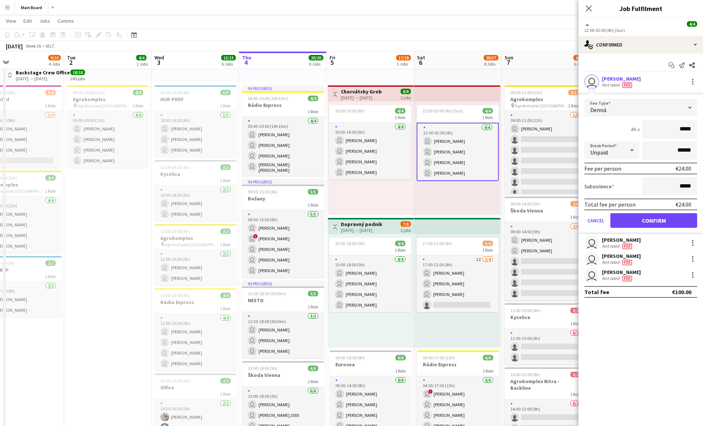
click at [347, 108] on div "Denná" at bounding box center [634, 108] width 98 height 18
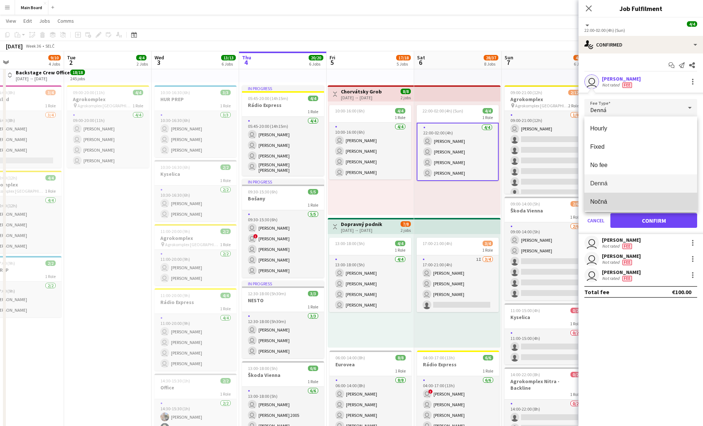
click at [347, 195] on mat-option "Nočná" at bounding box center [641, 202] width 113 height 18
type input "*****"
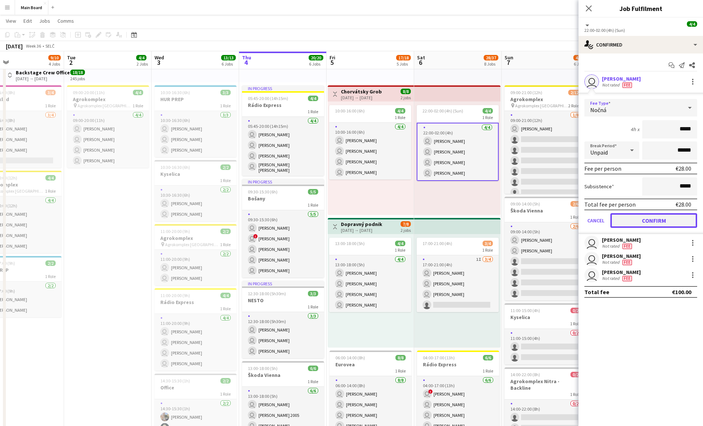
click at [347, 222] on button "Confirm" at bounding box center [654, 220] width 87 height 15
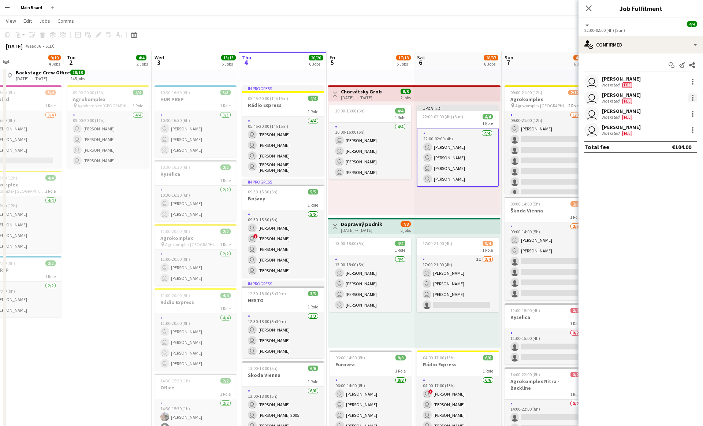
click at [347, 99] on div at bounding box center [693, 97] width 9 height 9
click at [347, 114] on span "Edit fee" at bounding box center [656, 111] width 20 height 6
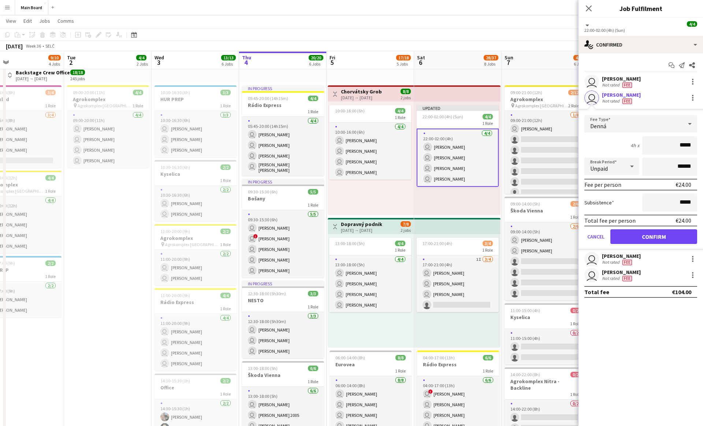
click at [347, 127] on div "Denná" at bounding box center [634, 124] width 98 height 18
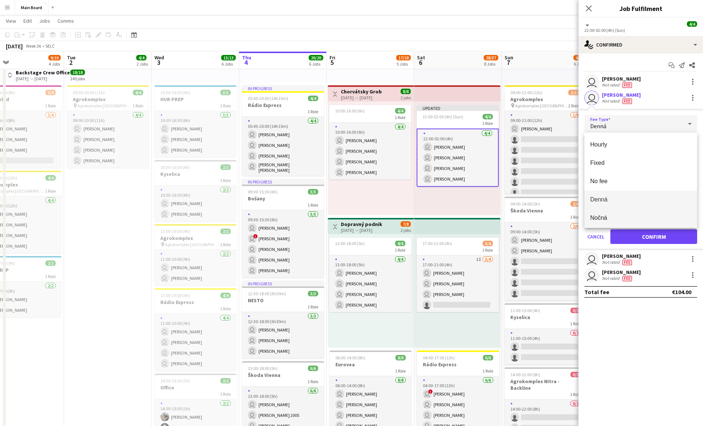
click at [347, 215] on span "Nočná" at bounding box center [641, 217] width 101 height 7
type input "*****"
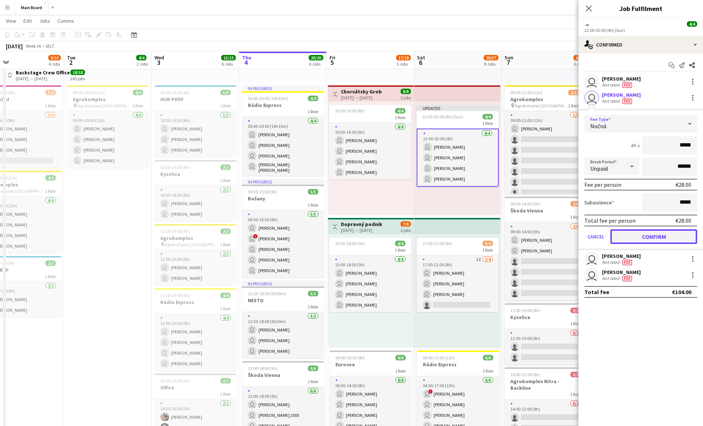
click at [347, 236] on button "Confirm" at bounding box center [654, 236] width 87 height 15
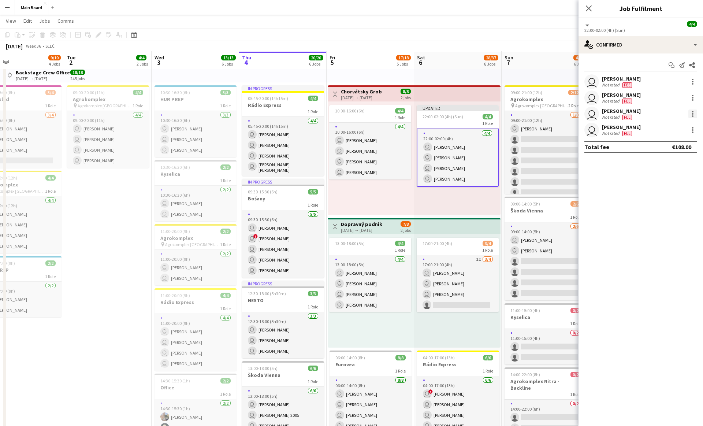
click at [347, 115] on div at bounding box center [693, 114] width 9 height 9
click at [347, 124] on span "Edit fee" at bounding box center [656, 127] width 20 height 6
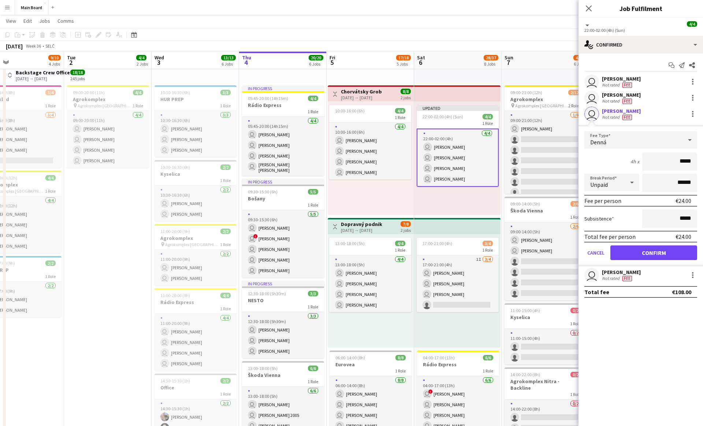
click at [347, 137] on div "Denná" at bounding box center [634, 140] width 98 height 18
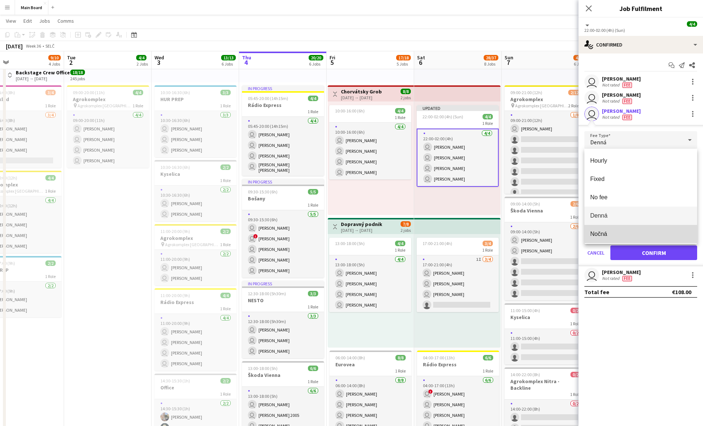
click at [347, 239] on mat-option "Nočná" at bounding box center [641, 234] width 113 height 18
type input "*****"
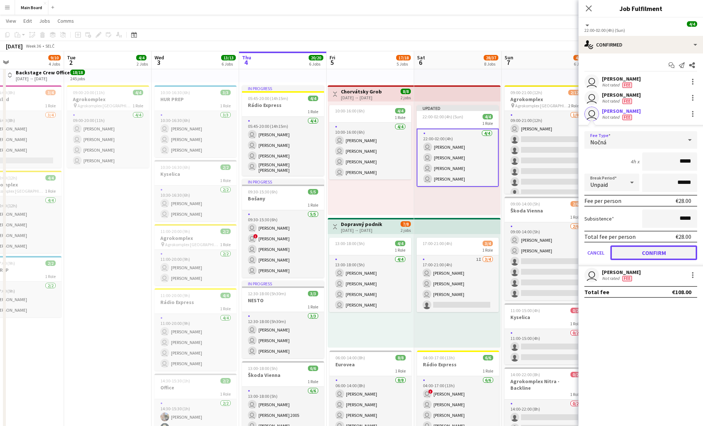
click at [347, 251] on button "Confirm" at bounding box center [654, 252] width 87 height 15
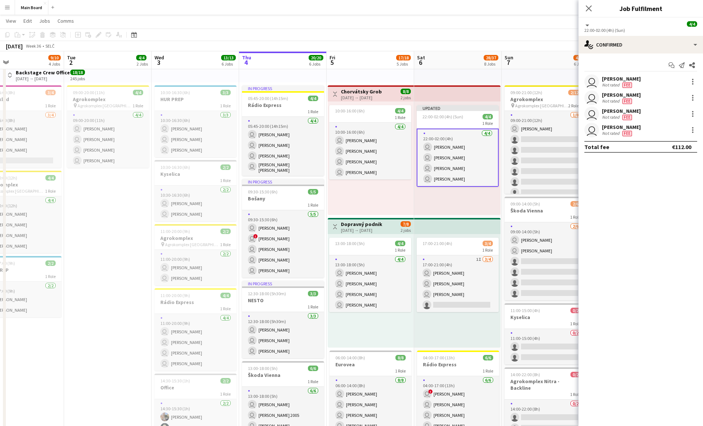
click at [347, 123] on div "user Jiří Kešner Not rated Fee" at bounding box center [641, 130] width 125 height 15
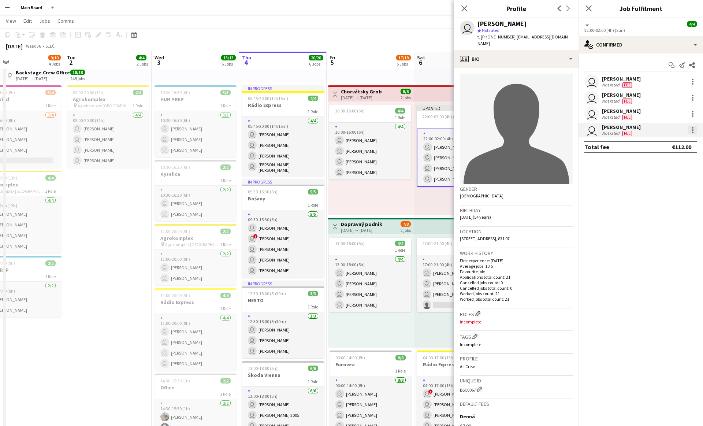
click at [347, 130] on div at bounding box center [693, 130] width 9 height 9
click at [347, 141] on span "Edit fee" at bounding box center [656, 143] width 20 height 6
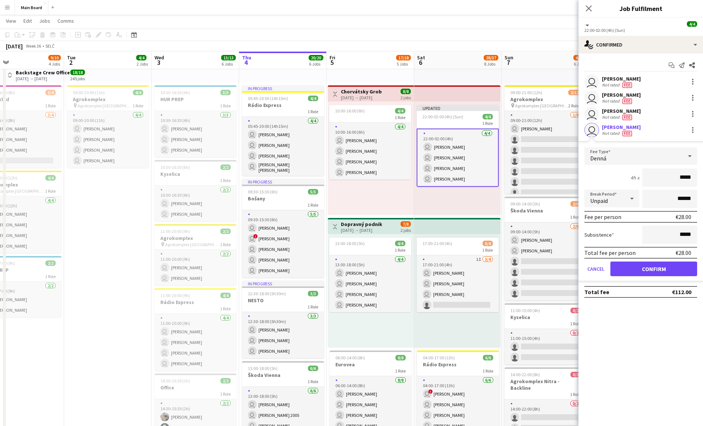
click at [347, 154] on div "Denná" at bounding box center [634, 156] width 98 height 18
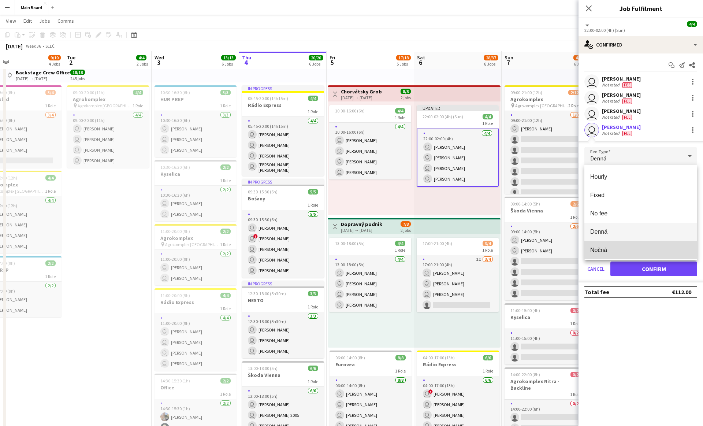
click at [347, 247] on span "Nočná" at bounding box center [641, 250] width 101 height 7
type input "*****"
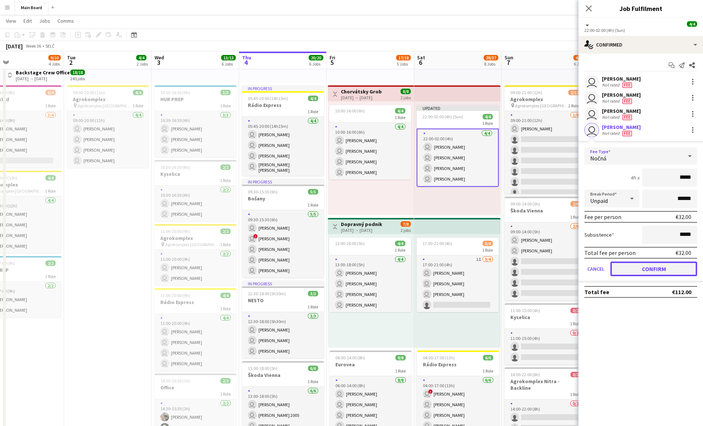
click at [347, 266] on button "Confirm" at bounding box center [654, 269] width 87 height 15
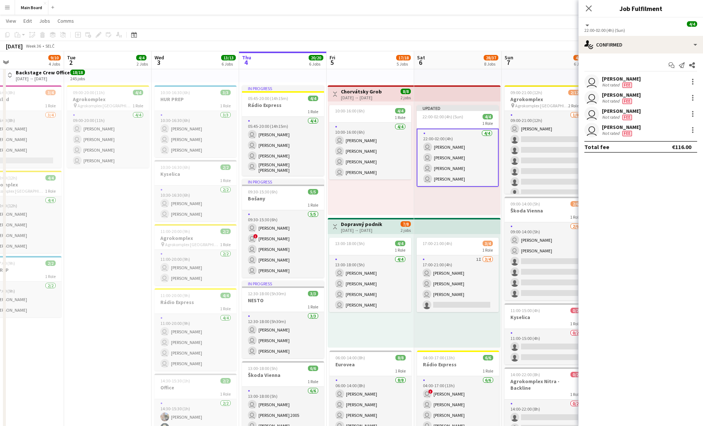
click at [347, 193] on div "10:00-16:00 (6h) 4/4 1 Role 4/4 10:00-16:00 (6h) user Tomáš Kuruc user Matej Kr…" at bounding box center [371, 158] width 86 height 114
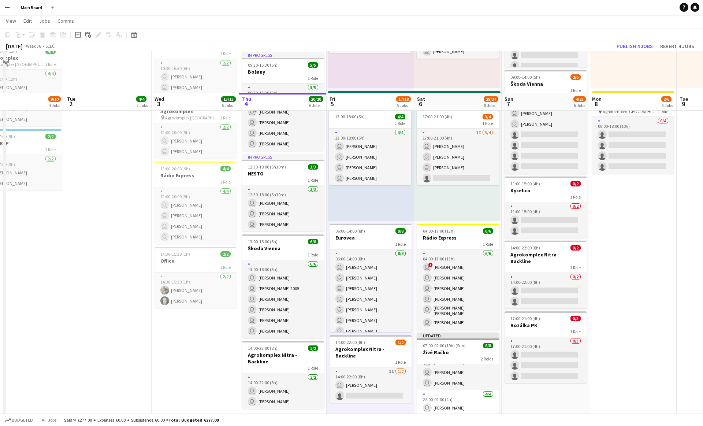
scroll to position [0, 0]
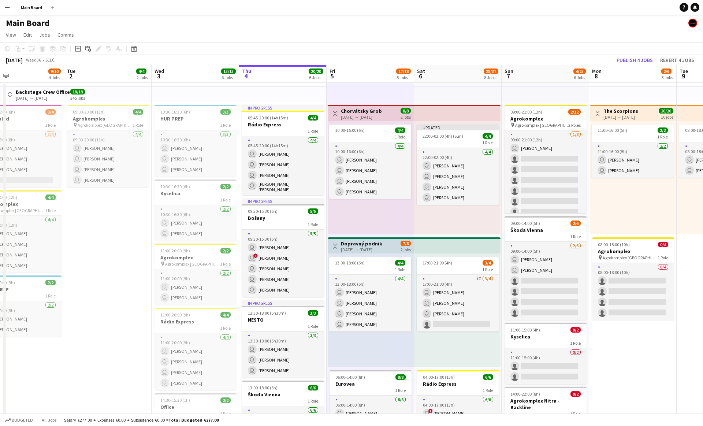
click at [347, 231] on div "Updated 22:00-02:00 (4h) (Sun) 4/4 1 Role 4/4 22:00-02:00 (4h) user Serhii Dere…" at bounding box center [457, 178] width 86 height 114
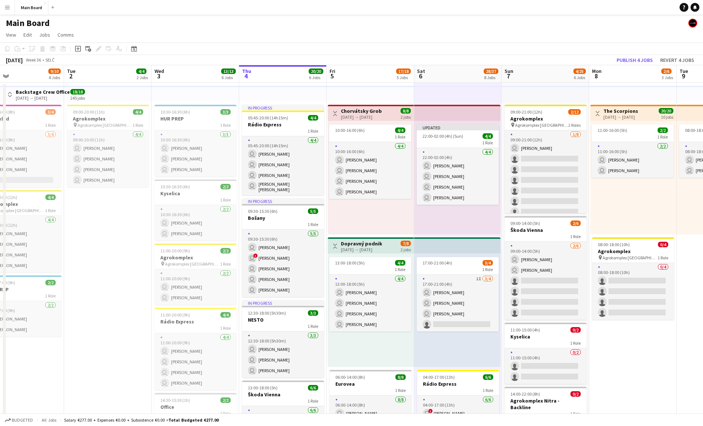
click at [347, 92] on app-top-bar at bounding box center [458, 94] width 88 height 16
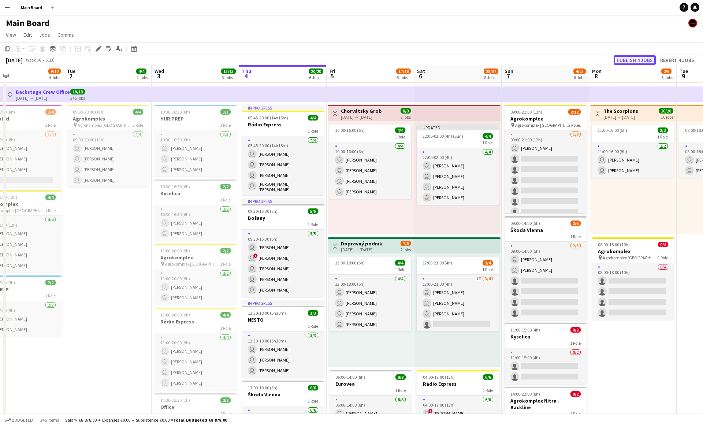
click at [347, 60] on button "Publish 4 jobs" at bounding box center [635, 60] width 42 height 10
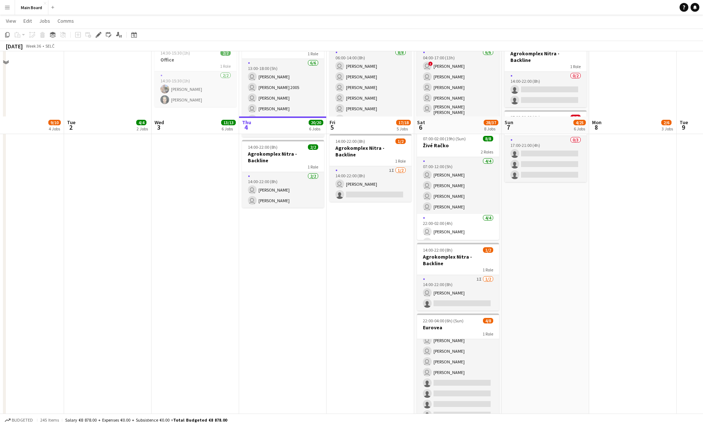
scroll to position [465, 0]
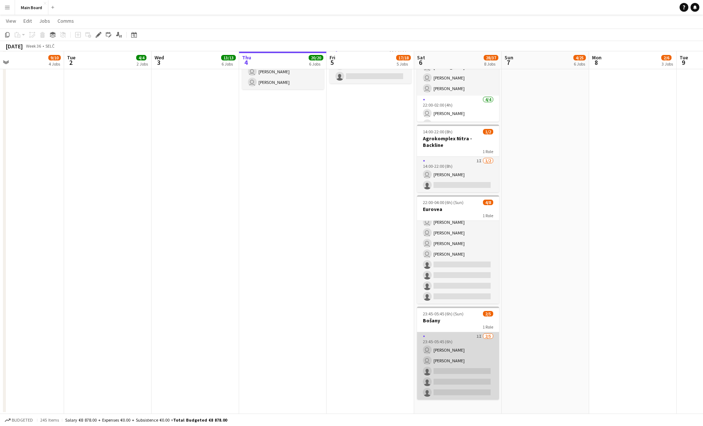
click at [347, 349] on app-card-role "1I 2/5 23:45-05:45 (6h) user Tymofii Levchenko user Patrik Jonák single-neutral…" at bounding box center [458, 365] width 82 height 67
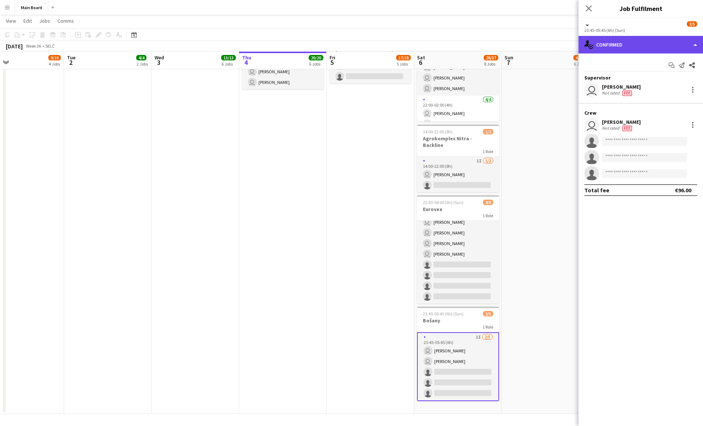
click at [347, 45] on div "single-neutral-actions-check-2 Confirmed" at bounding box center [641, 45] width 125 height 18
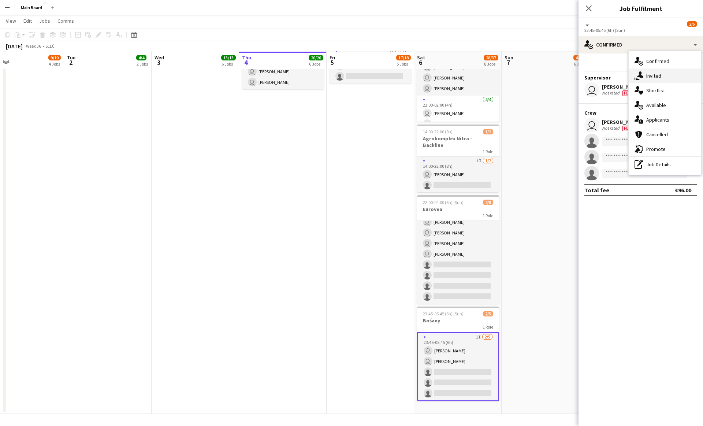
click at [347, 77] on div "single-neutral-actions-share-1 Invited" at bounding box center [665, 76] width 73 height 15
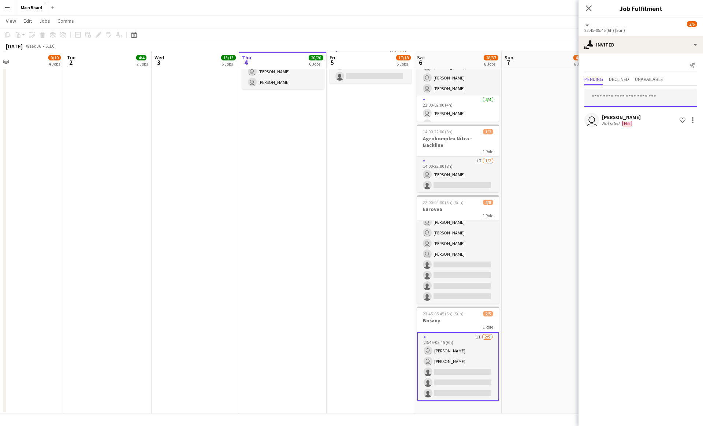
click at [347, 97] on input "text" at bounding box center [641, 98] width 113 height 18
type input "******"
click at [347, 118] on span "[PERSON_NAME]" at bounding box center [612, 116] width 42 height 6
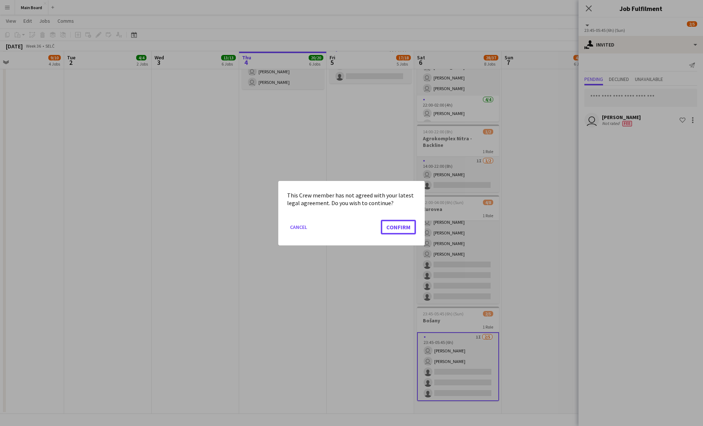
click at [347, 219] on button "Confirm" at bounding box center [398, 226] width 35 height 15
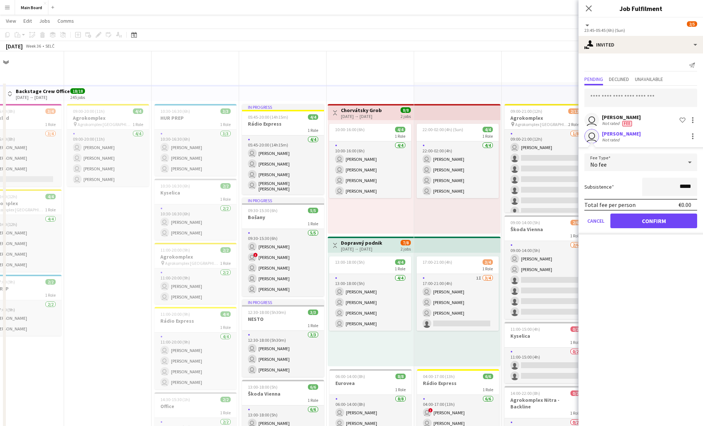
scroll to position [465, 0]
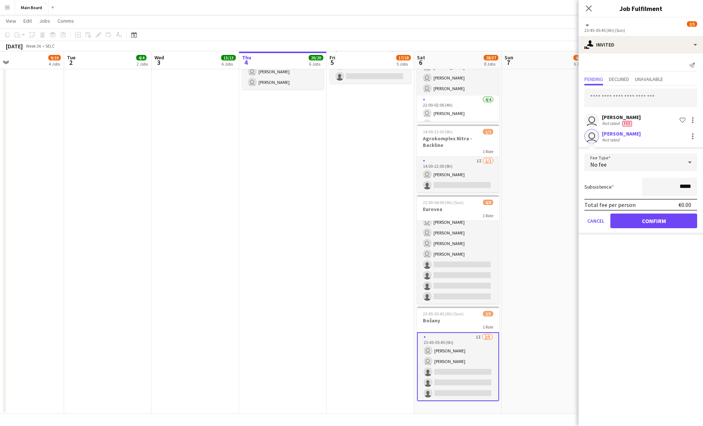
click at [347, 166] on div "No fee" at bounding box center [634, 163] width 98 height 18
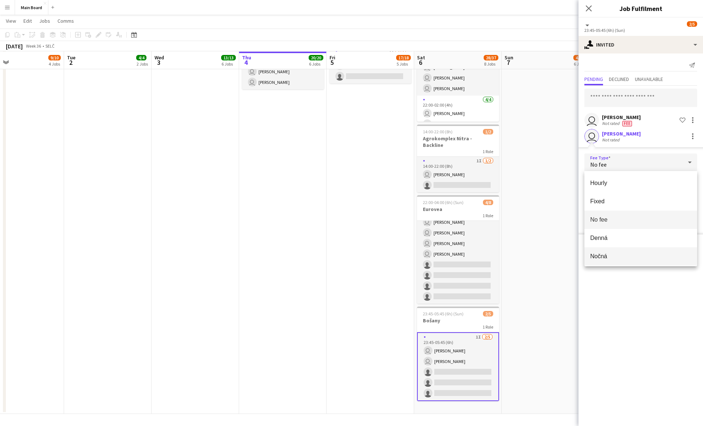
click at [347, 252] on mat-option "Nočná" at bounding box center [641, 256] width 113 height 18
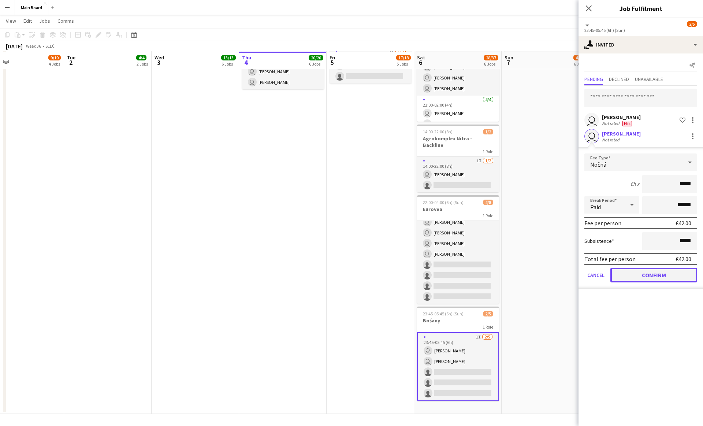
click at [347, 271] on button "Confirm" at bounding box center [654, 275] width 87 height 15
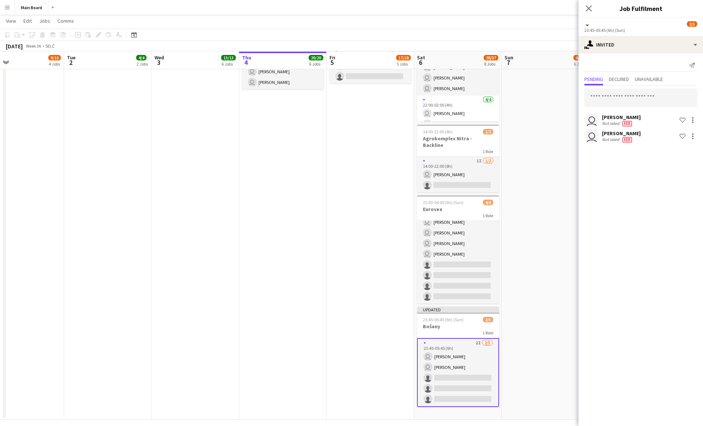
click at [347, 115] on div "user Simon Szomszéd Not rated Fee Shortlist crew" at bounding box center [641, 120] width 125 height 15
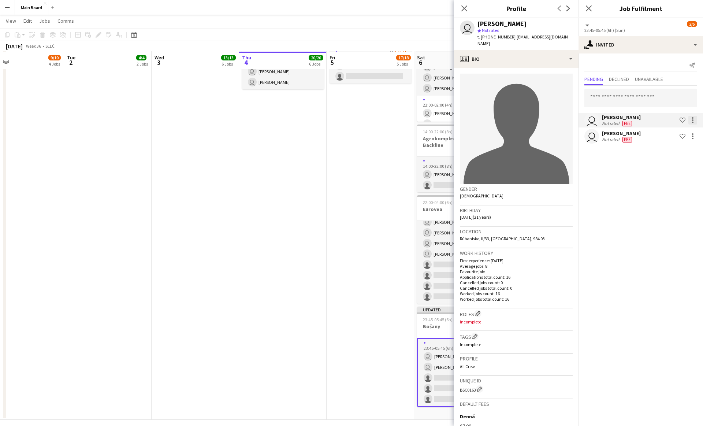
click at [347, 123] on div at bounding box center [693, 120] width 9 height 9
click at [347, 129] on button "Edit fee" at bounding box center [670, 134] width 55 height 18
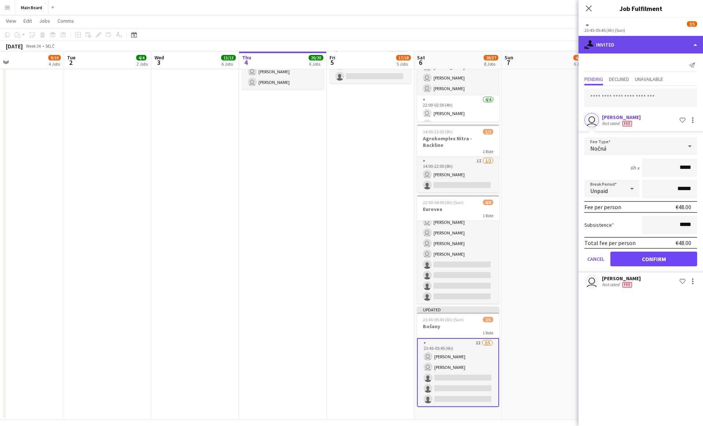
click at [347, 49] on div "single-neutral-actions-share-1 Invited" at bounding box center [641, 45] width 125 height 18
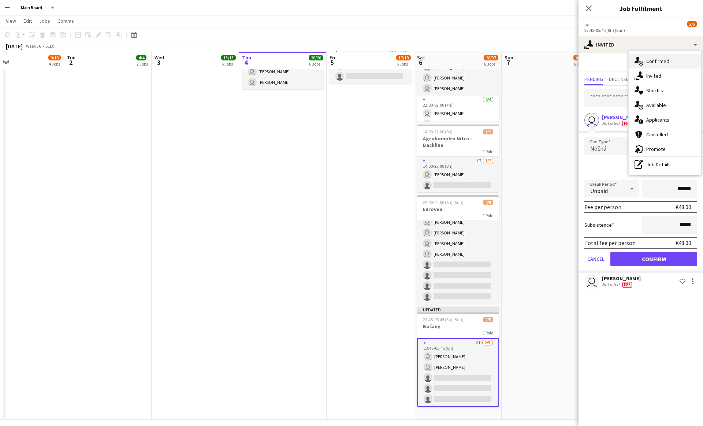
click at [347, 59] on div "single-neutral-actions-check-2 Confirmed" at bounding box center [665, 61] width 73 height 15
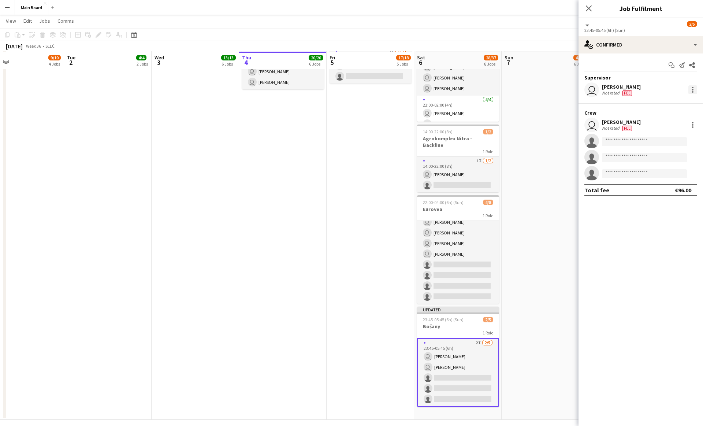
click at [347, 91] on div at bounding box center [693, 89] width 9 height 9
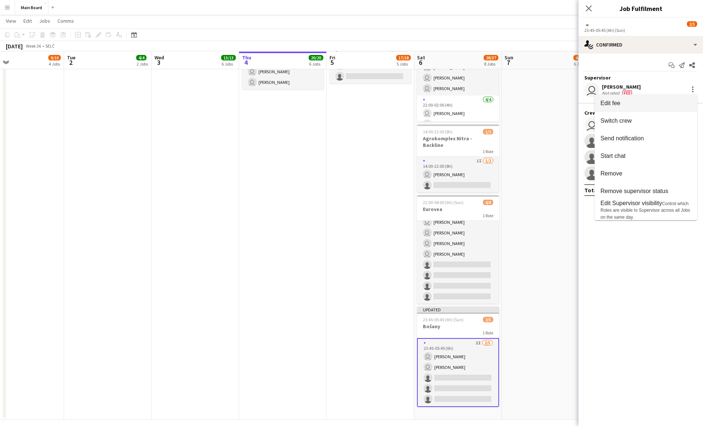
click at [347, 101] on span "Edit fee" at bounding box center [646, 103] width 91 height 7
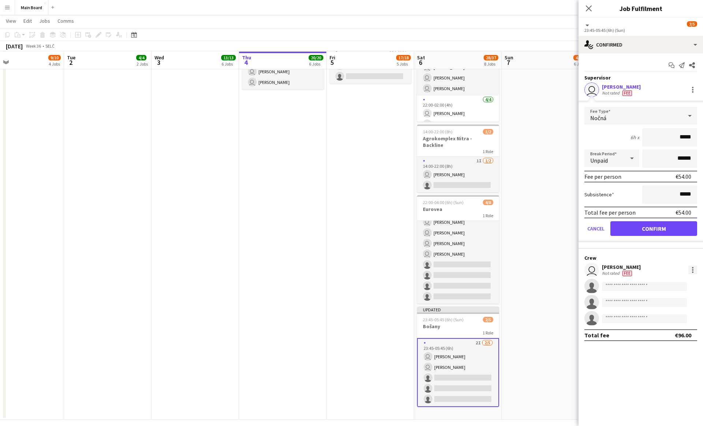
click at [347, 271] on div at bounding box center [693, 270] width 9 height 9
click at [347, 282] on span "Edit fee" at bounding box center [656, 283] width 20 height 6
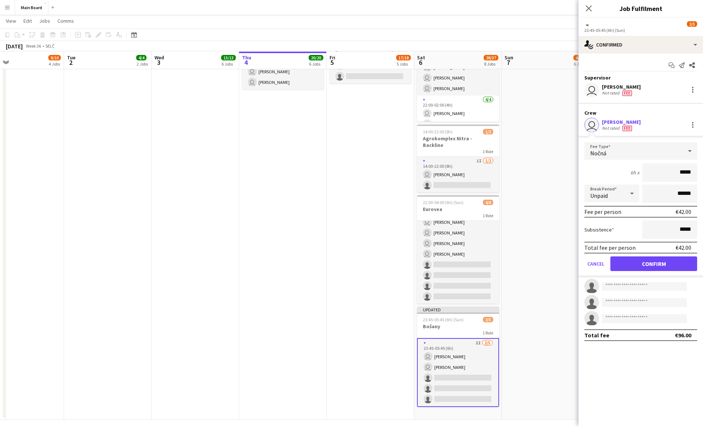
click at [347, 181] on app-date-cell "09:00-21:00 (12h) 2/12 Agrokomplex pin Agrokomplex Nitra 2 Roles 1/8 09:00-21:0…" at bounding box center [546, 18] width 88 height 803
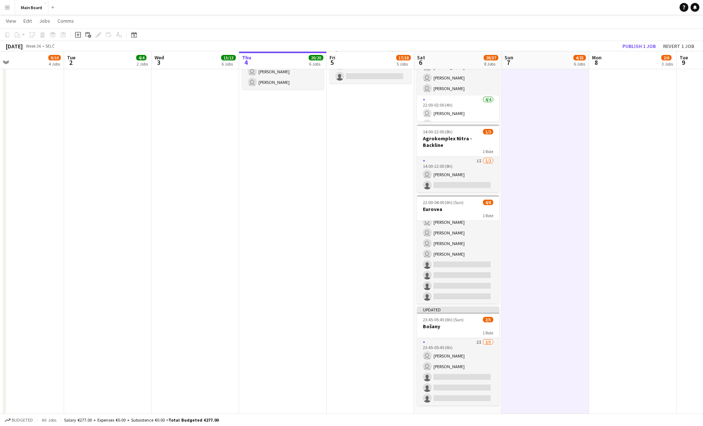
click at [347, 158] on app-date-cell "Toggle View The Scorpions 08-09-2025 → 17-09-2025 20/20 10 jobs 11:00-16:00 (5h…" at bounding box center [633, 18] width 88 height 803
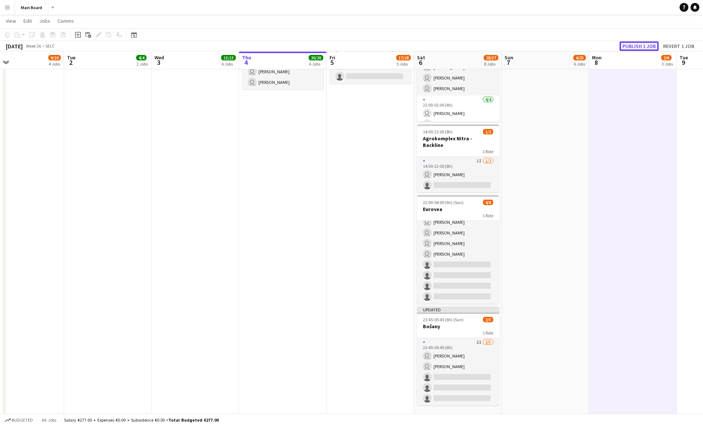
click at [347, 46] on button "Publish 1 job" at bounding box center [639, 46] width 39 height 10
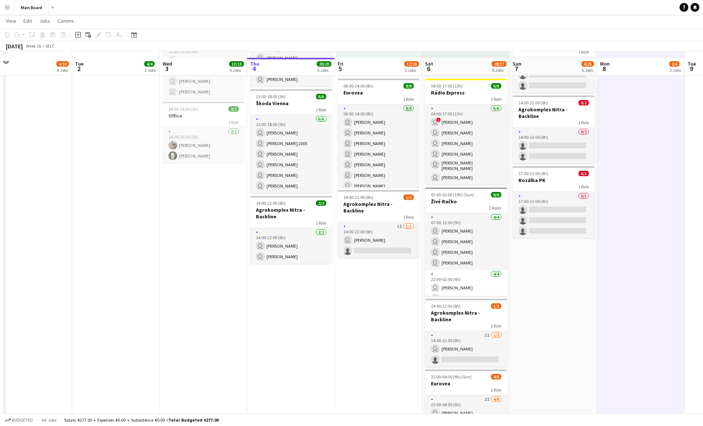
scroll to position [282, 0]
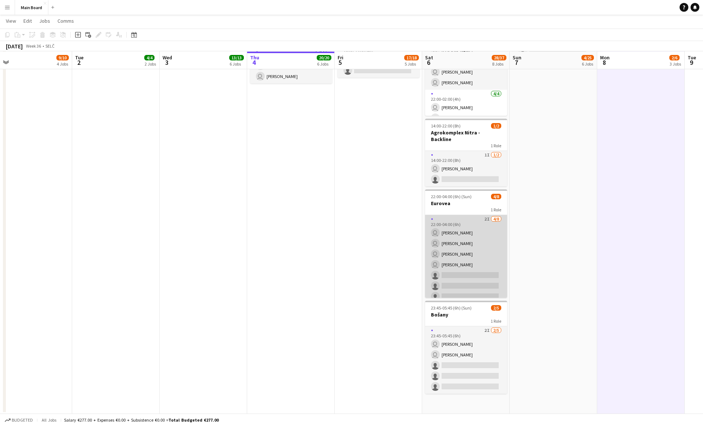
click at [347, 276] on app-card-role "2I 4/8 22:00-04:00 (6h) user Dominik Zrubák user Erik Sadvár user Matej Kováč u…" at bounding box center [466, 264] width 82 height 99
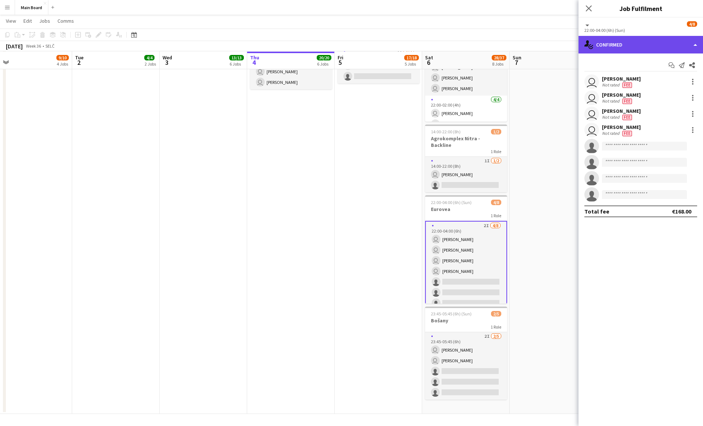
click at [347, 37] on div "single-neutral-actions-check-2 Confirmed" at bounding box center [641, 45] width 125 height 18
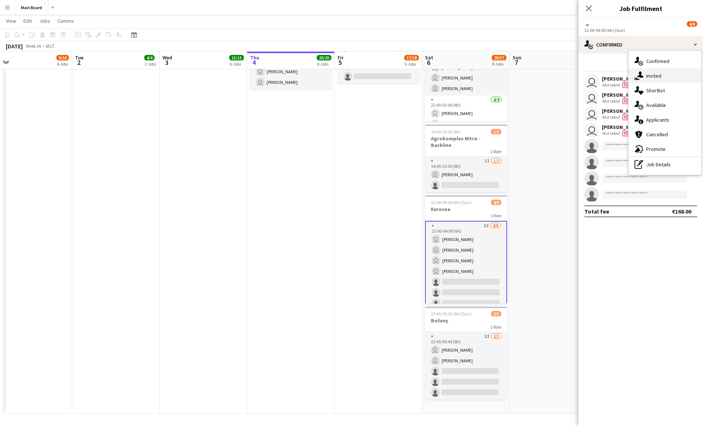
click at [347, 72] on div "single-neutral-actions-share-1 Invited" at bounding box center [665, 76] width 73 height 15
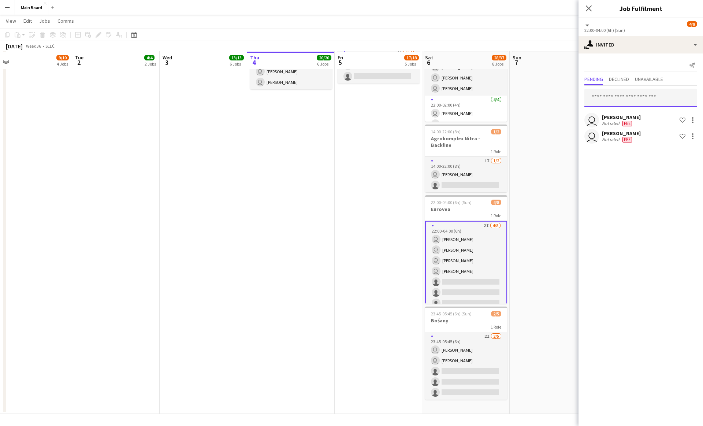
click at [347, 103] on input "text" at bounding box center [641, 98] width 113 height 18
type input "*****"
click at [347, 122] on span "prochazkasimon2005@gmail.com" at bounding box center [641, 122] width 101 height 6
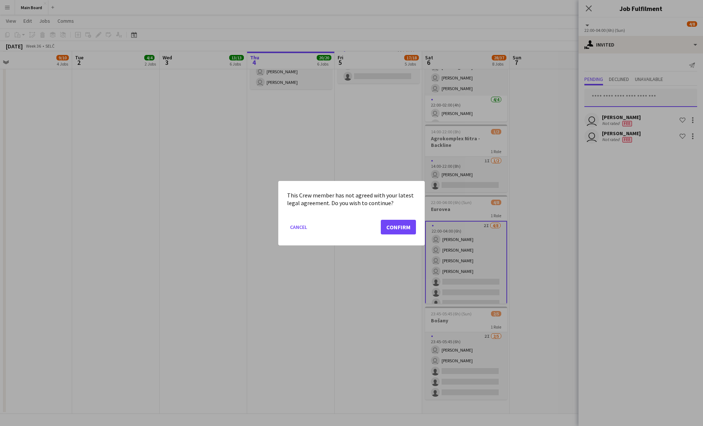
scroll to position [0, 0]
click at [347, 227] on button "Confirm" at bounding box center [398, 226] width 35 height 15
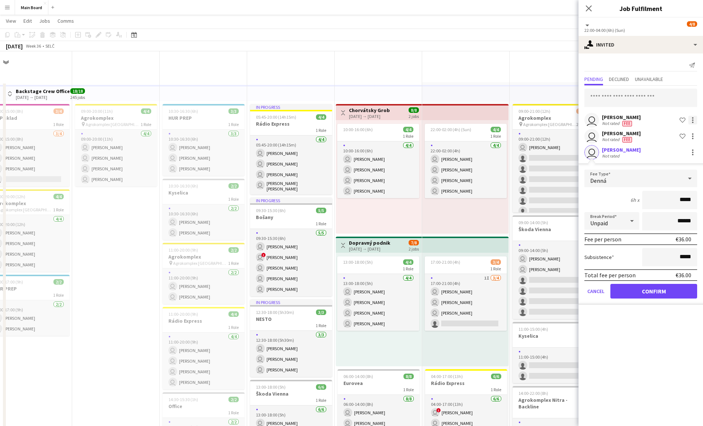
scroll to position [465, 0]
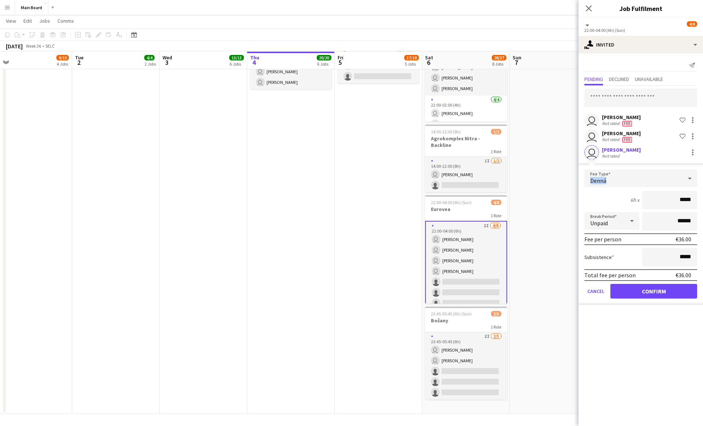
click at [347, 177] on div "Denná" at bounding box center [634, 179] width 98 height 18
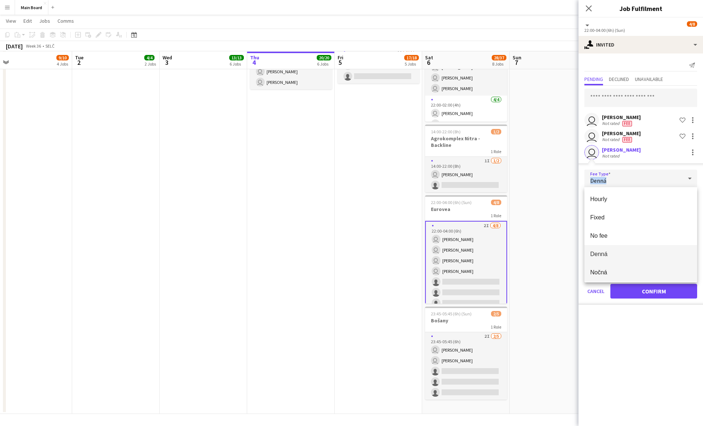
click at [347, 270] on span "Nočná" at bounding box center [641, 272] width 101 height 7
type input "*****"
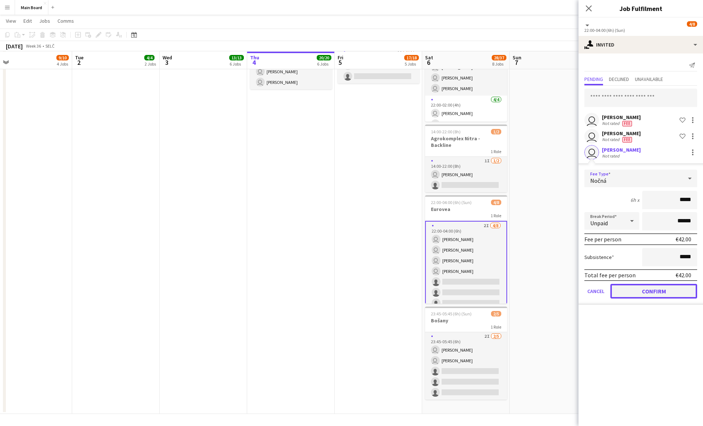
click at [347, 289] on button "Confirm" at bounding box center [654, 291] width 87 height 15
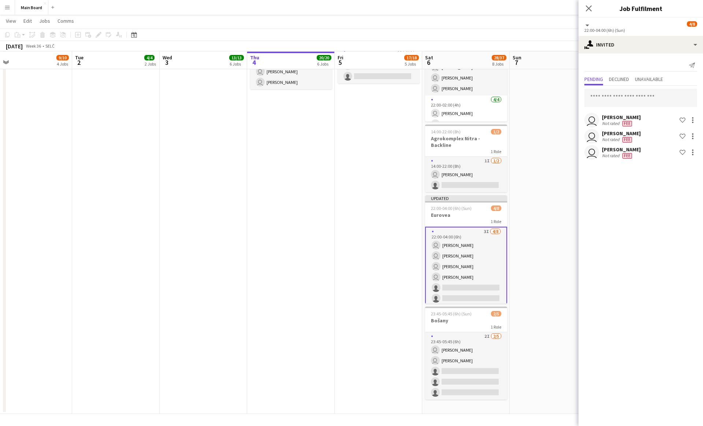
click at [347, 269] on app-date-cell "09:00-21:00 (12h) 2/12 Agrokomplex pin Agrokomplex Nitra 2 Roles 1/8 09:00-21:0…" at bounding box center [554, 15] width 88 height 797
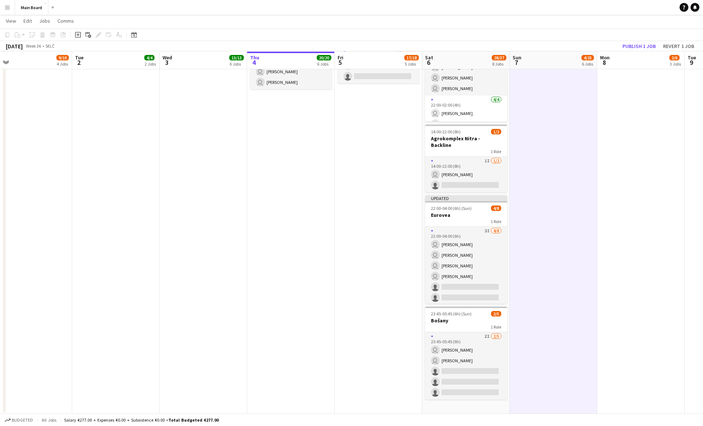
click at [347, 254] on app-date-cell "09:00-21:00 (12h) 2/12 Agrokomplex pin Agrokomplex Nitra 2 Roles 1/8 09:00-21:0…" at bounding box center [554, 15] width 88 height 797
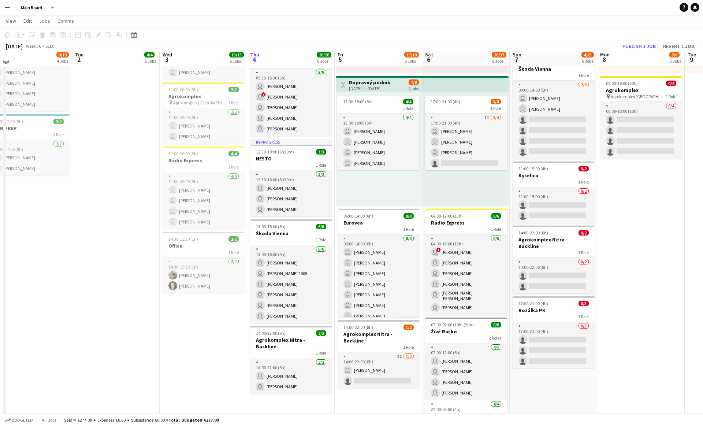
scroll to position [158, 0]
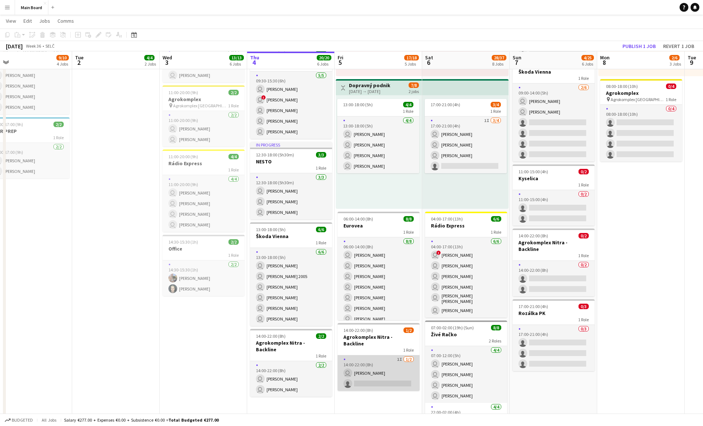
click at [347, 349] on app-card-role "1I 1/2 14:00-22:00 (8h) user Peter Blaškovič single-neutral-actions" at bounding box center [379, 373] width 82 height 36
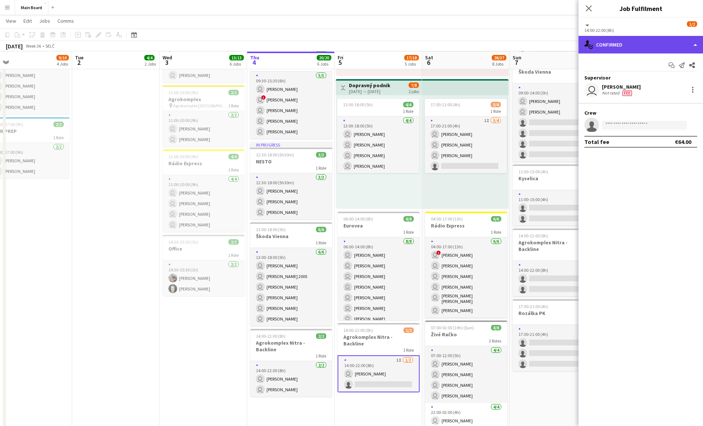
click at [347, 38] on div "single-neutral-actions-check-2 Confirmed" at bounding box center [641, 45] width 125 height 18
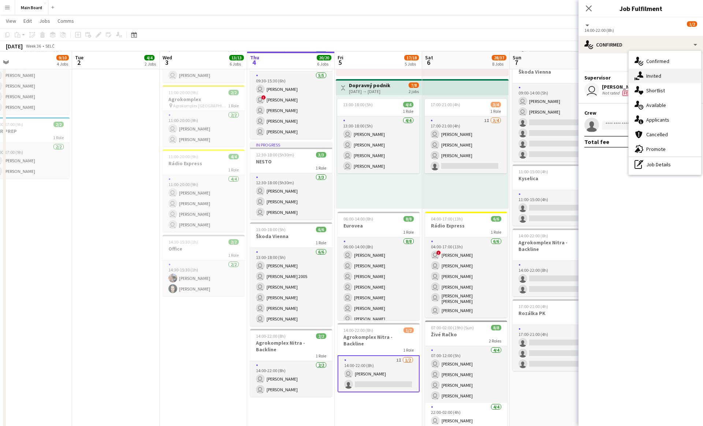
click at [347, 74] on span "Invited" at bounding box center [654, 76] width 15 height 7
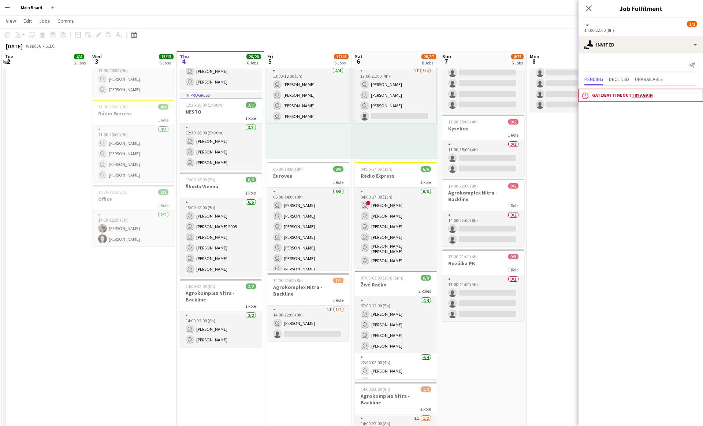
scroll to position [206, 0]
click at [347, 97] on link "Try again" at bounding box center [642, 94] width 21 height 5
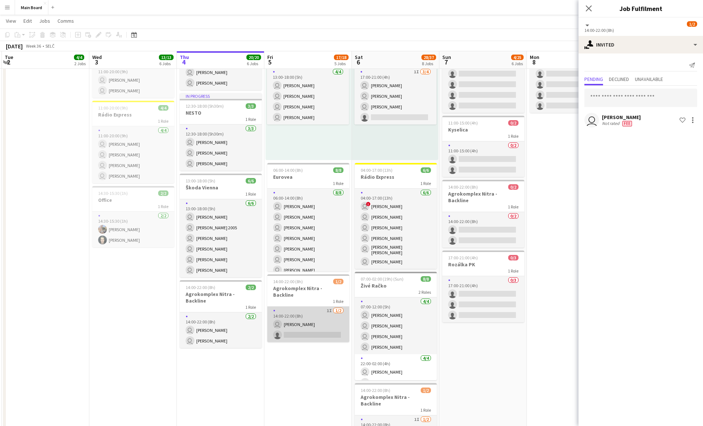
click at [314, 319] on app-card-role "1I 1/2 14:00-22:00 (8h) user Peter Blaškovič single-neutral-actions" at bounding box center [308, 325] width 82 height 36
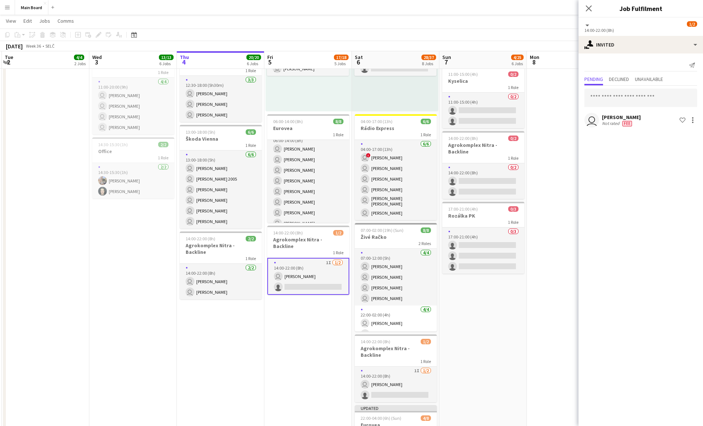
scroll to position [9, 0]
click at [347, 121] on div at bounding box center [693, 120] width 9 height 9
click at [347, 185] on span "Cancel invitation" at bounding box center [669, 186] width 43 height 6
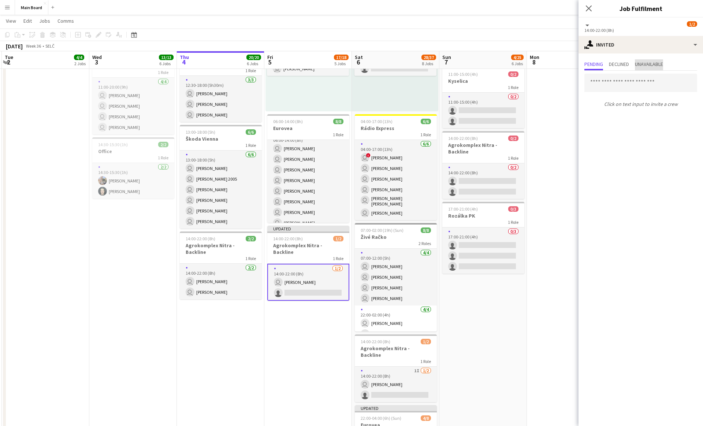
click at [347, 68] on span "Unavailable" at bounding box center [649, 64] width 28 height 11
click at [347, 68] on span "Declined" at bounding box center [619, 64] width 20 height 11
click at [347, 67] on span "Pending" at bounding box center [594, 64] width 19 height 5
click at [347, 50] on div "single-neutral-actions-share-1 Invited" at bounding box center [641, 45] width 125 height 18
click at [347, 60] on icon "single-neutral-actions-check-2" at bounding box center [639, 61] width 9 height 9
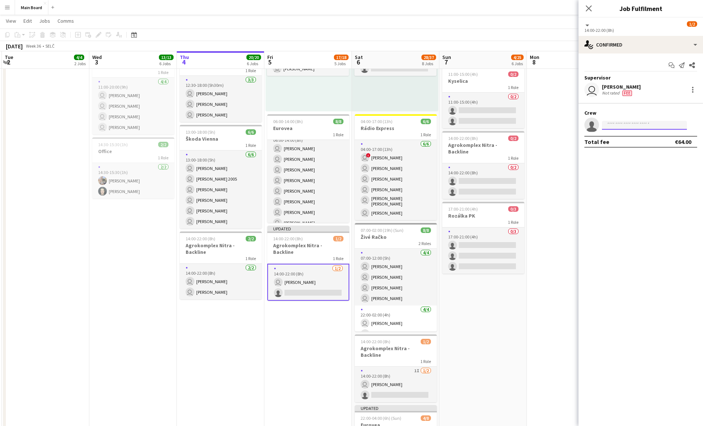
click at [347, 128] on input at bounding box center [644, 125] width 85 height 9
type input "*"
type input "*****"
click at [347, 135] on span "[PERSON_NAME]" at bounding box center [629, 135] width 42 height 6
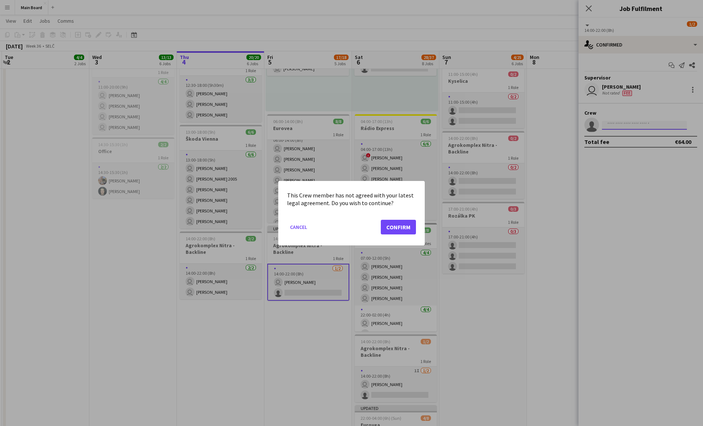
scroll to position [0, 0]
click at [347, 219] on button "Confirm" at bounding box center [398, 226] width 35 height 15
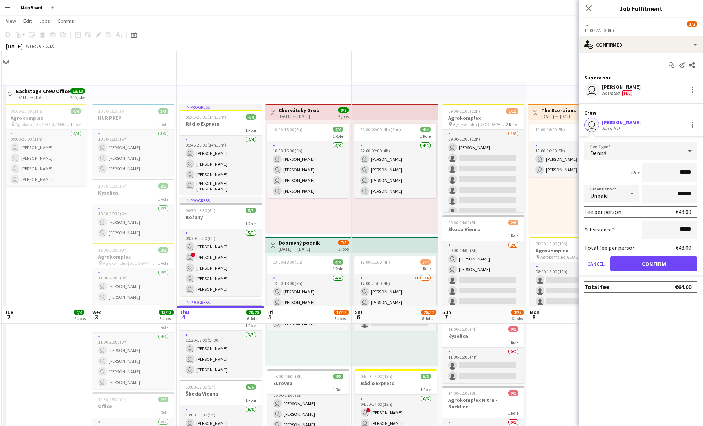
scroll to position [255, 0]
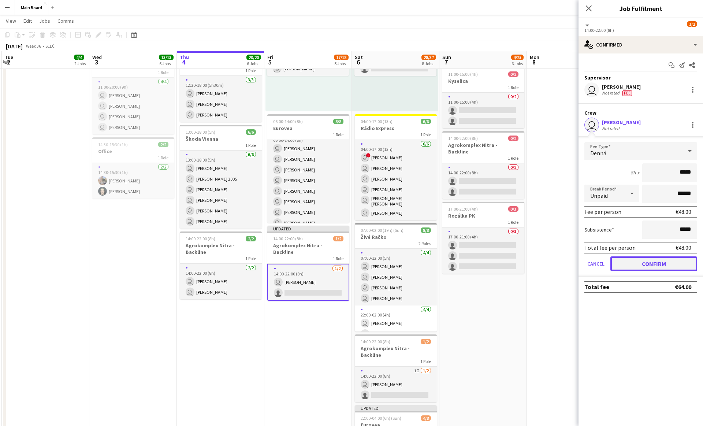
click at [347, 260] on button "Confirm" at bounding box center [654, 263] width 87 height 15
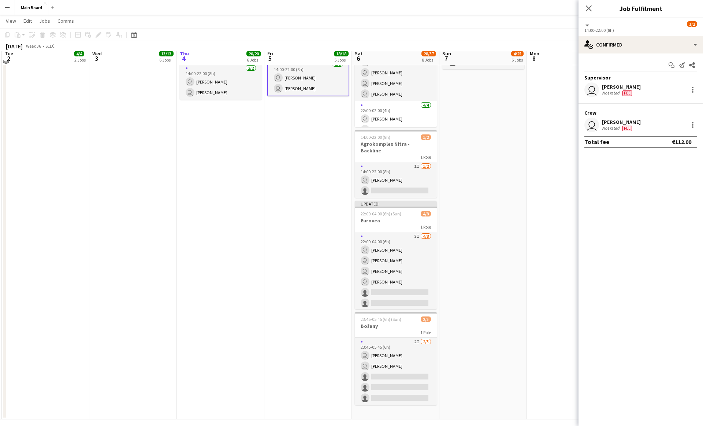
scroll to position [460, 0]
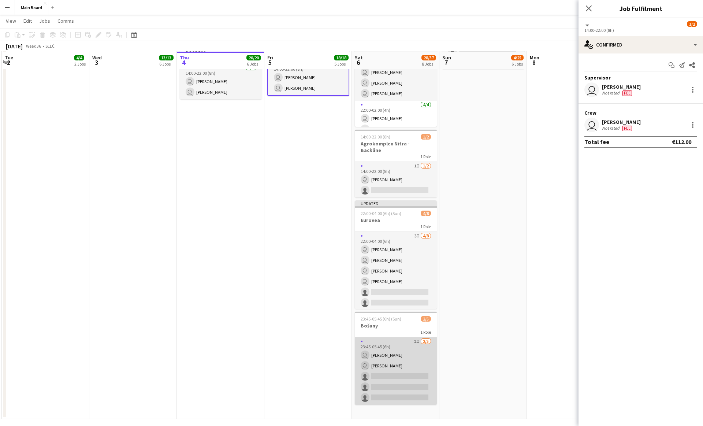
click at [347, 349] on app-card-role "2I 2/5 23:45-05:45 (6h) user Tymofii Levchenko user Patrik Jonák single-neutral…" at bounding box center [396, 370] width 82 height 67
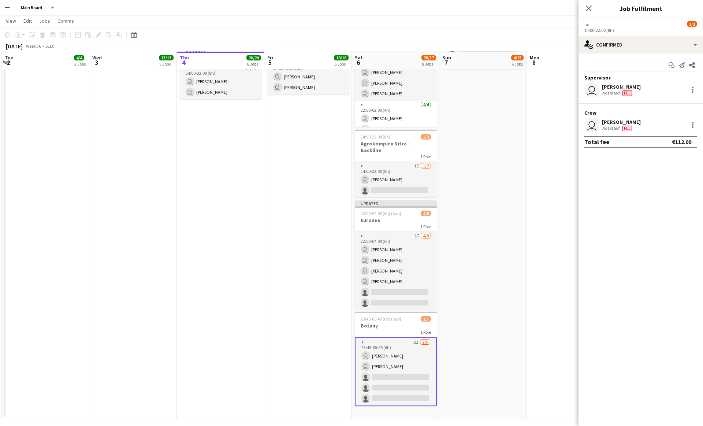
click at [347, 265] on app-date-cell "22:00-02:00 (4h) (Sun) 4/4 1 Role 4/4 22:00-02:00 (4h) user Serhii Derevianko u…" at bounding box center [396, 20] width 88 height 797
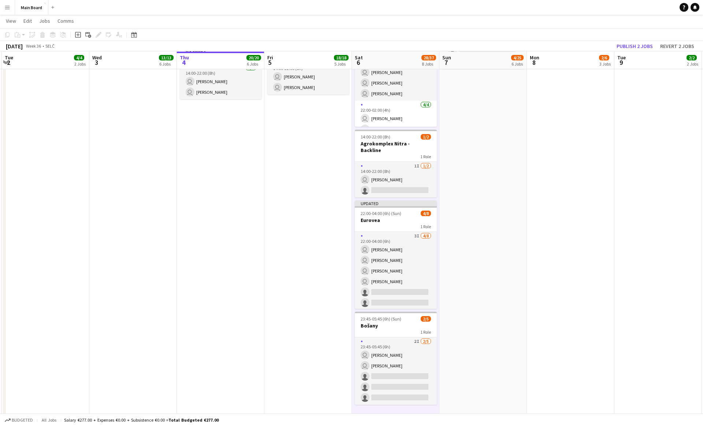
click at [347, 223] on div "1 Role" at bounding box center [396, 226] width 82 height 6
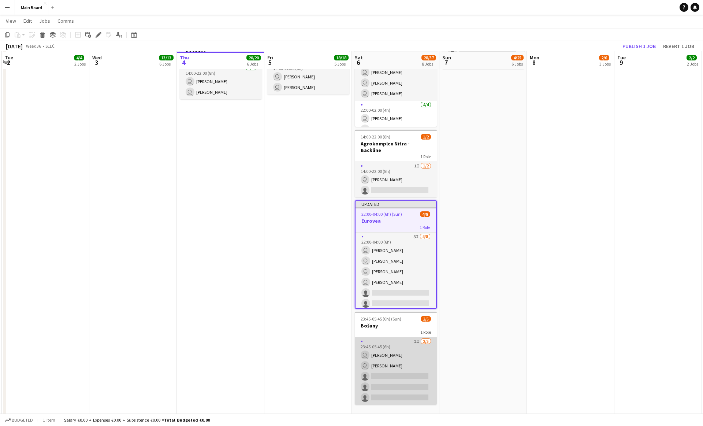
click at [347, 347] on app-card-role "2I 2/5 23:45-05:45 (6h) user Tymofii Levchenko user Patrik Jonák single-neutral…" at bounding box center [396, 370] width 82 height 67
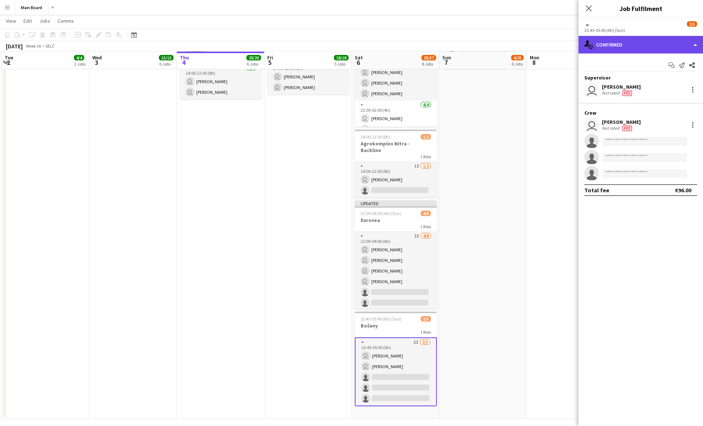
click at [347, 47] on div "single-neutral-actions-check-2 Confirmed" at bounding box center [641, 45] width 125 height 18
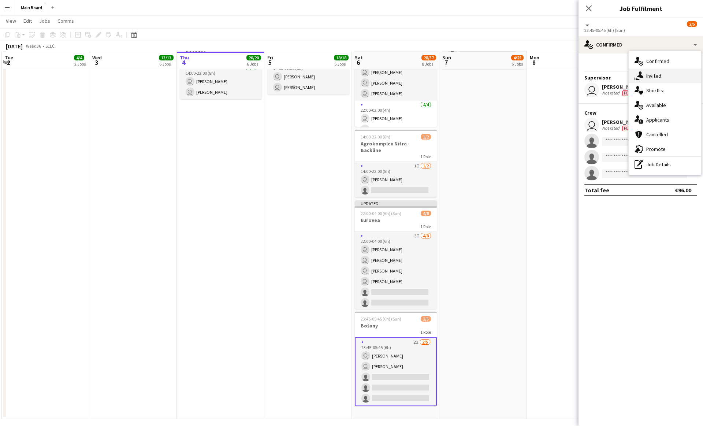
click at [347, 74] on span "Invited" at bounding box center [654, 76] width 15 height 7
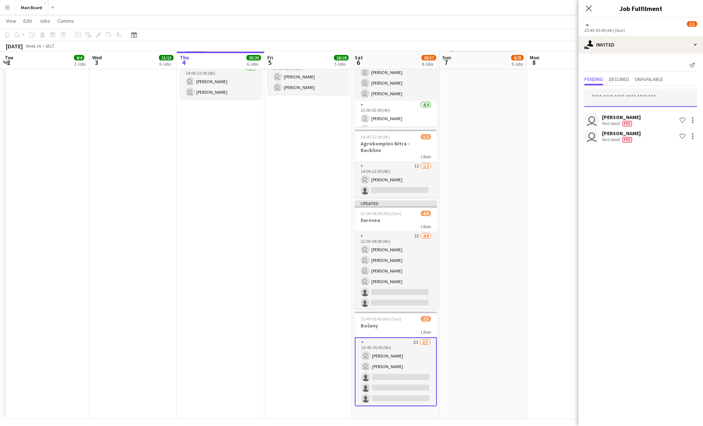
click at [347, 101] on input "text" at bounding box center [641, 98] width 113 height 18
type input "*****"
click at [347, 126] on mat-option "Marco Daniš Active marcodanis612@gmail.com" at bounding box center [641, 119] width 113 height 18
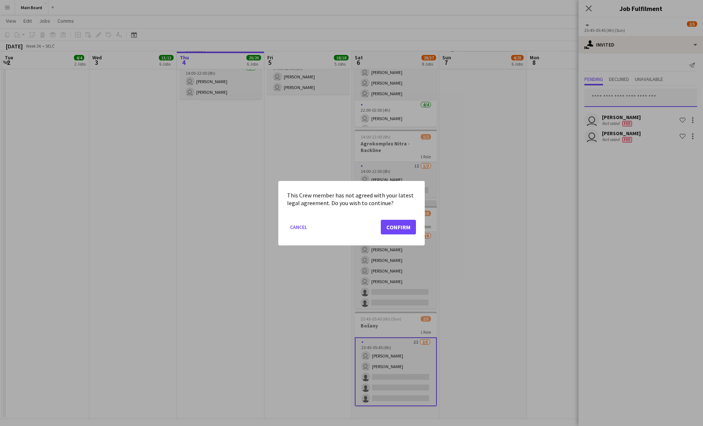
scroll to position [0, 0]
click at [347, 219] on button "Confirm" at bounding box center [398, 226] width 35 height 15
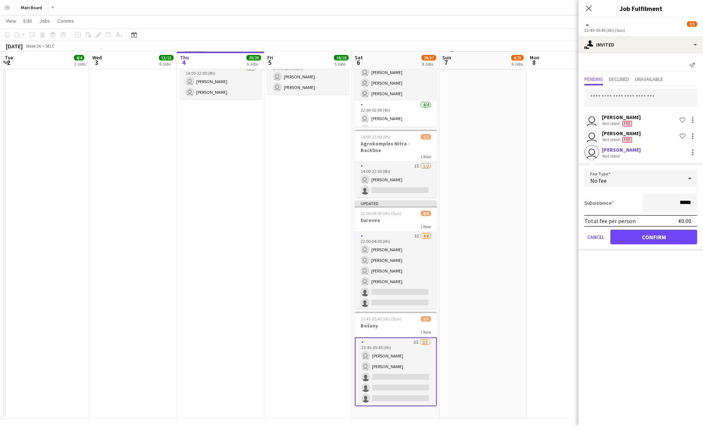
click at [347, 181] on div "No fee" at bounding box center [634, 179] width 98 height 18
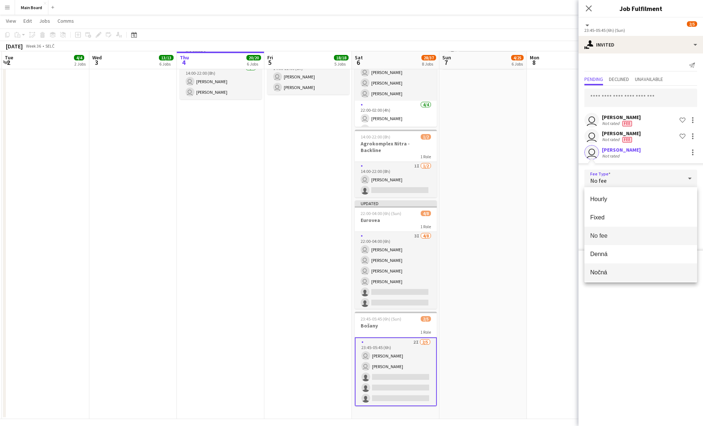
click at [347, 273] on span "Nočná" at bounding box center [641, 272] width 101 height 7
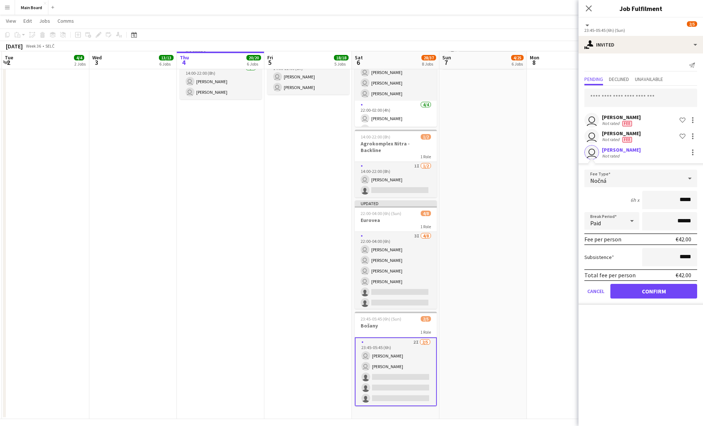
click at [347, 221] on div "Paid" at bounding box center [605, 221] width 40 height 18
click at [347, 236] on mat-option "Paid" at bounding box center [612, 242] width 55 height 18
click at [347, 214] on div "Paid" at bounding box center [605, 221] width 40 height 18
click at [347, 263] on span "Unpaid" at bounding box center [612, 259] width 43 height 7
click at [347, 294] on button "Confirm" at bounding box center [654, 291] width 87 height 15
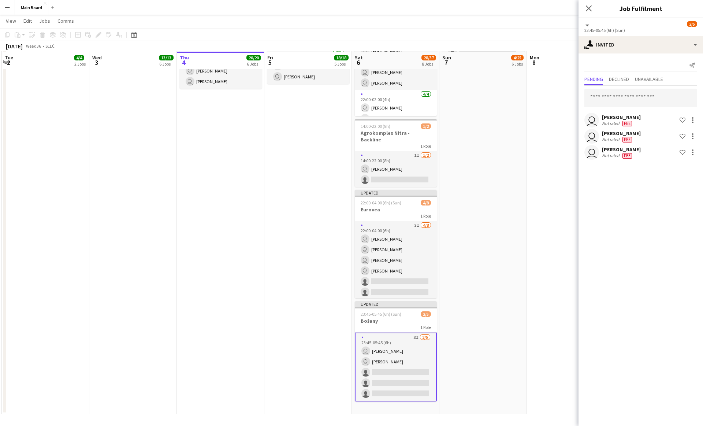
scroll to position [471, 0]
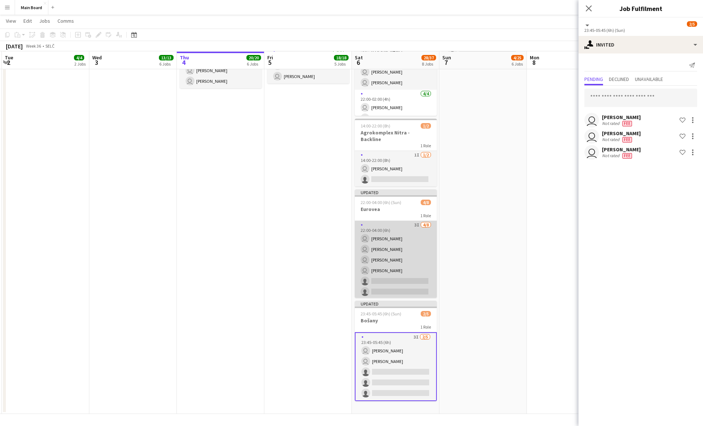
click at [347, 260] on app-card-role "3I 4/8 22:00-04:00 (6h) user Dominik Zrubák user Erik Sadvár user Matej Kováč u…" at bounding box center [396, 270] width 82 height 99
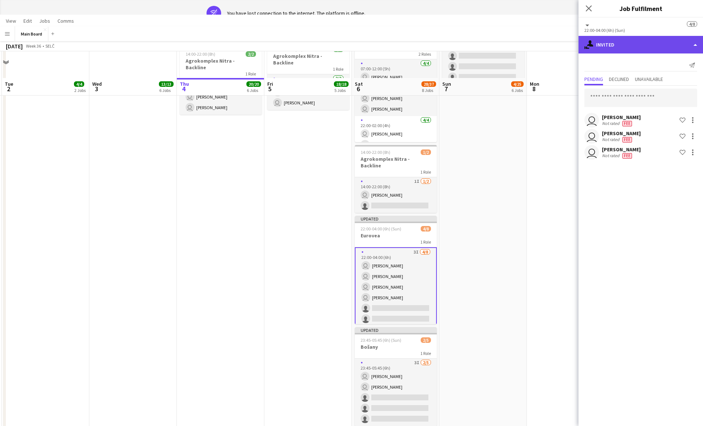
click at [347, 39] on div "single-neutral-actions-share-1 Invited" at bounding box center [641, 45] width 125 height 18
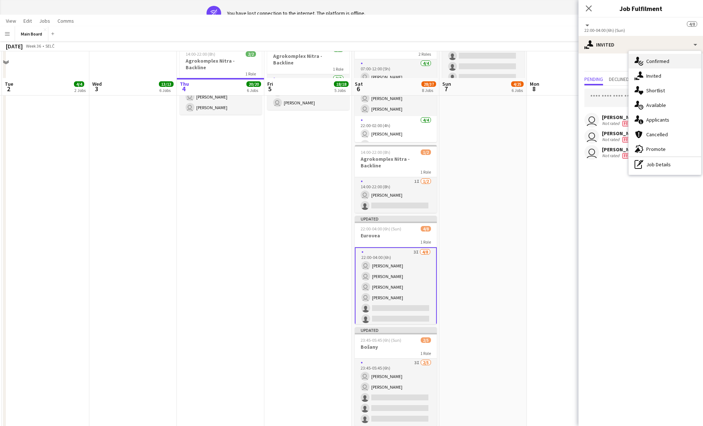
click at [347, 63] on span "Confirmed" at bounding box center [658, 61] width 23 height 7
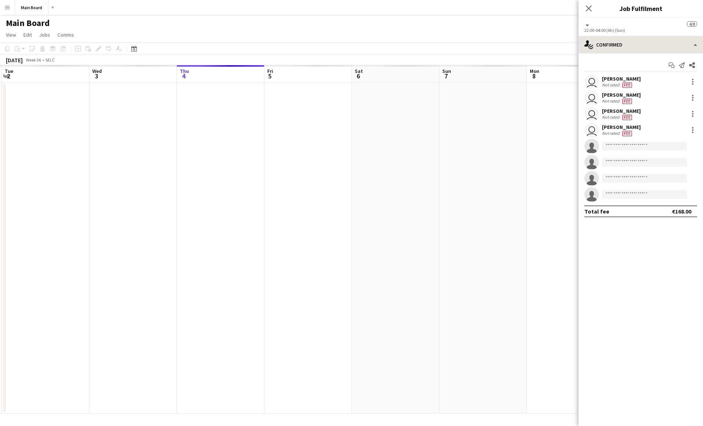
scroll to position [0, 0]
click at [347, 40] on div "single-neutral-actions-check-2 Confirmed" at bounding box center [641, 45] width 125 height 18
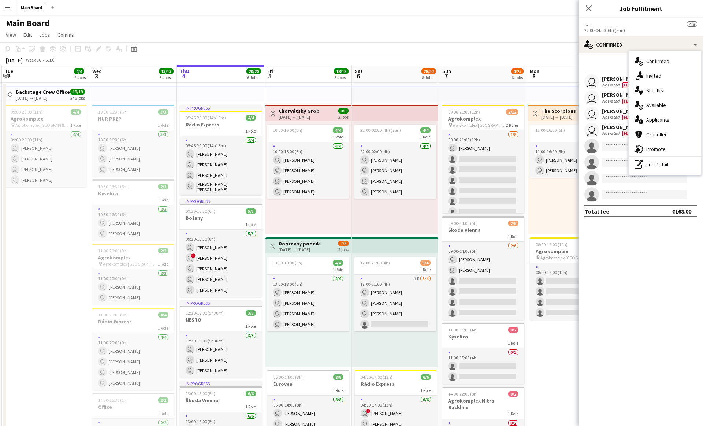
click at [347, 222] on div "22:00-02:00 (4h) (Sun) 4/4 1 Role 4/4 22:00-02:00 (4h) user Serhii Derevianko u…" at bounding box center [395, 178] width 86 height 114
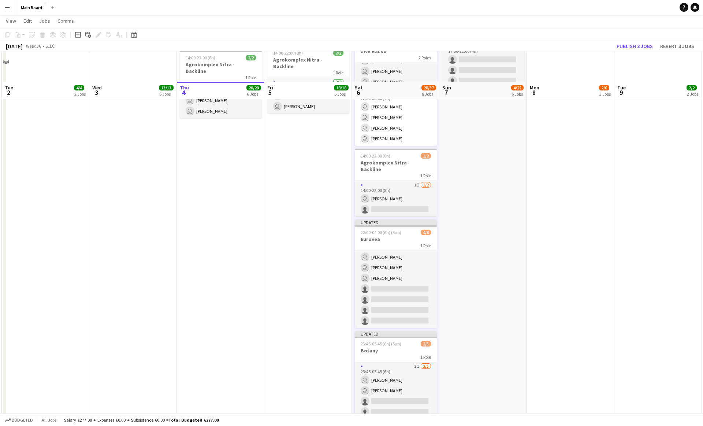
scroll to position [471, 0]
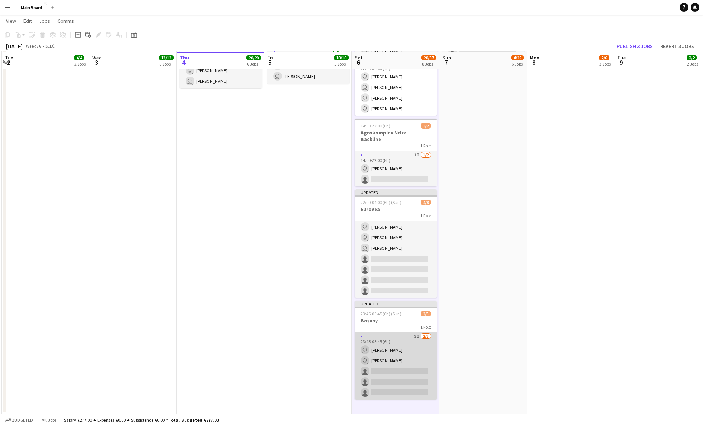
click at [347, 333] on app-card-role "3I 2/5 23:45-05:45 (6h) user Tymofii Levchenko user Patrik Jonák single-neutral…" at bounding box center [396, 365] width 82 height 67
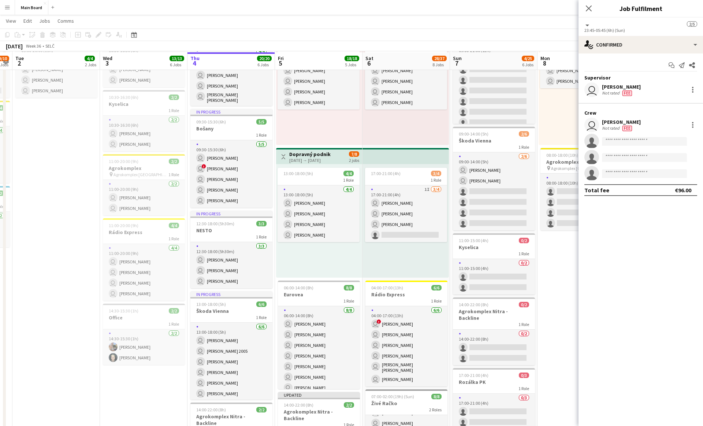
scroll to position [88, 0]
click at [347, 126] on div "22:00-02:00 (4h) (Sun) 4/4 1 Role 4/4 22:00-02:00 (4h) user Serhii Derevianko u…" at bounding box center [406, 90] width 86 height 114
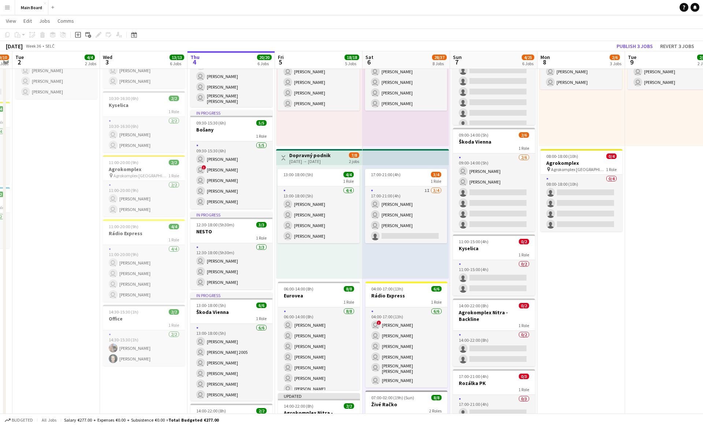
click at [347, 126] on div "22:00-02:00 (4h) (Sun) 4/4 1 Role 4/4 22:00-02:00 (4h) user Serhii Derevianko u…" at bounding box center [406, 90] width 86 height 114
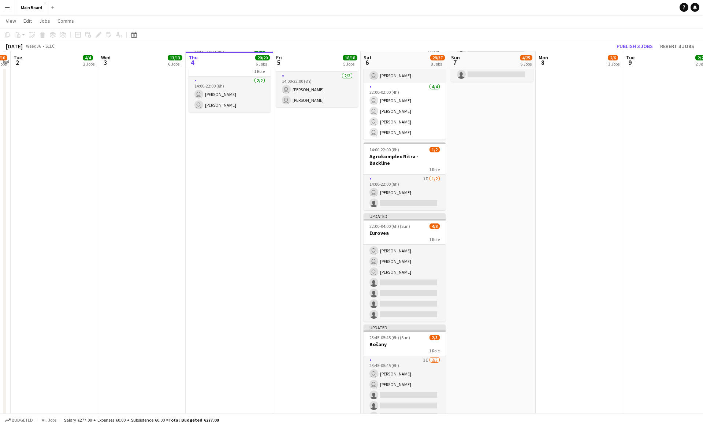
scroll to position [471, 0]
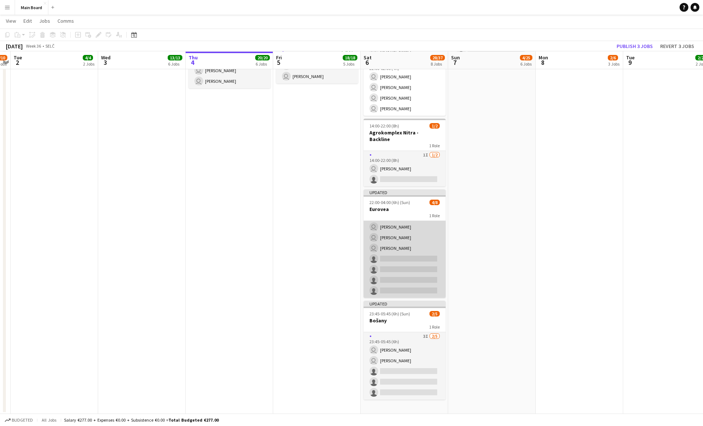
click at [347, 260] on app-card-role "3I 4/8 22:00-04:00 (6h) user Dominik Zrubák user Erik Sadvár user Matej Kováč u…" at bounding box center [405, 248] width 82 height 99
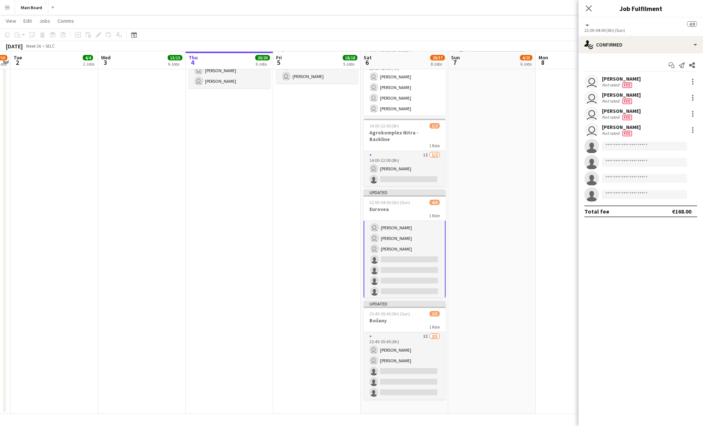
scroll to position [23, 0]
click at [347, 43] on div "single-neutral-actions-check-2 Confirmed" at bounding box center [641, 45] width 125 height 18
click at [347, 77] on span "Invited" at bounding box center [654, 76] width 15 height 7
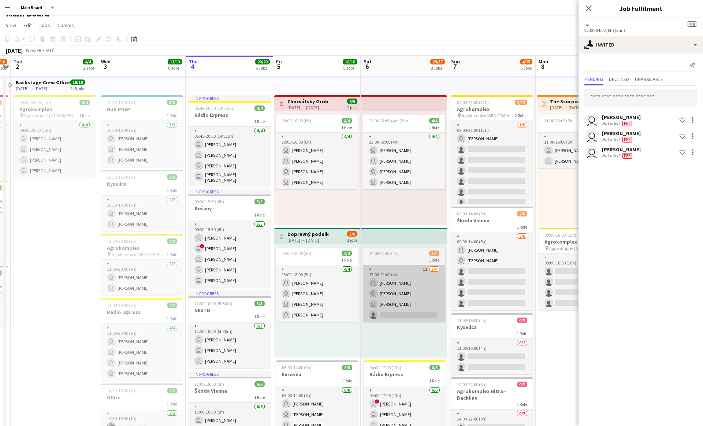
scroll to position [1, 0]
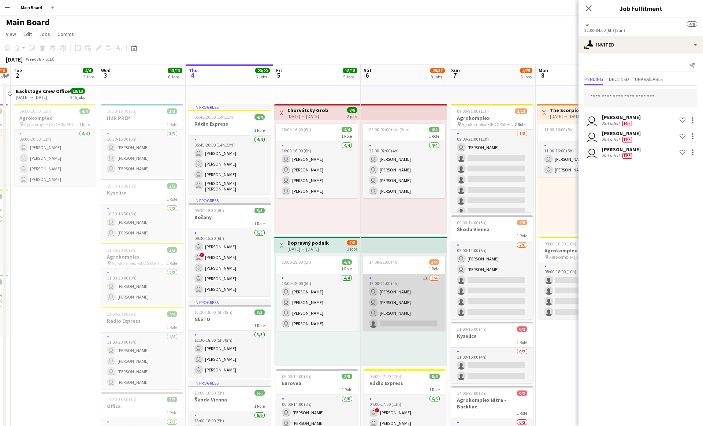
click at [347, 310] on app-card-role "1I 3/4 17:00-21:00 (4h) user Sergej Krempaský user Daniel Chlpek user Alec Kubí…" at bounding box center [404, 302] width 82 height 57
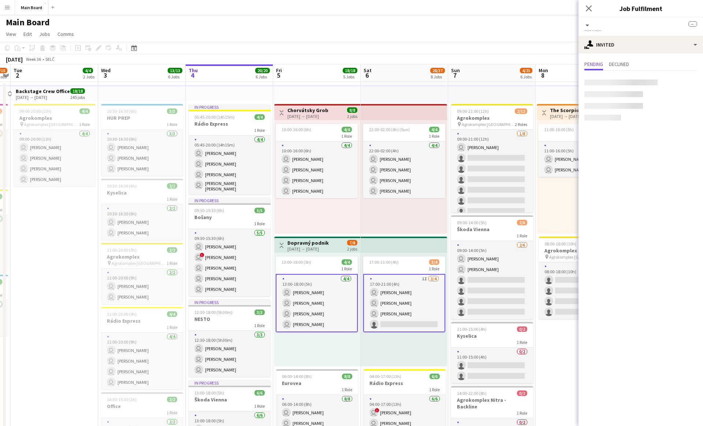
scroll to position [22, 0]
click at [347, 218] on div "22:00-02:00 (4h) (Sun) 4/4 1 Role 4/4 22:00-02:00 (4h) user Serhii Derevianko u…" at bounding box center [404, 177] width 86 height 114
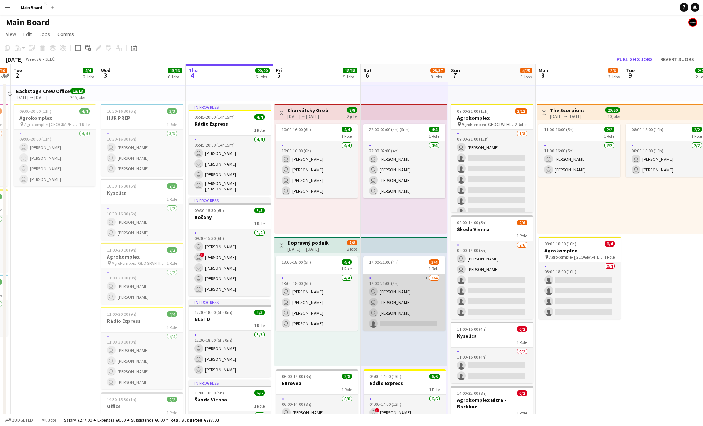
click at [347, 298] on app-card-role "1I 3/4 17:00-21:00 (4h) user Sergej Krempaský user Daniel Chlpek user Alec Kubí…" at bounding box center [404, 302] width 82 height 57
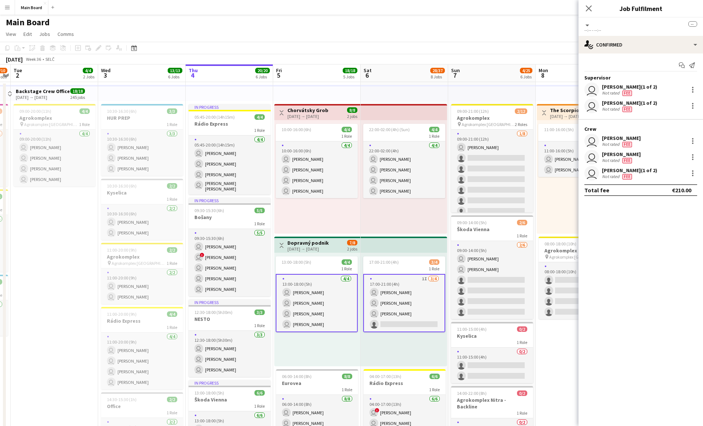
click at [347, 300] on app-card-role "1I 3/4 17:00-21:00 (4h) user Sergej Krempaský user Daniel Chlpek user Alec Kubí…" at bounding box center [404, 303] width 82 height 58
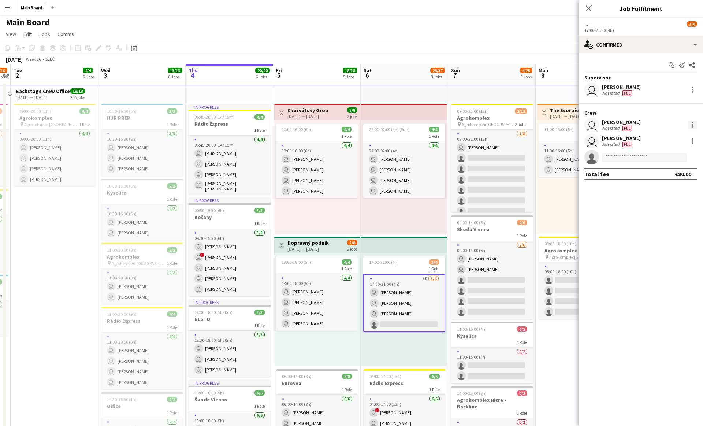
click at [347, 126] on div at bounding box center [692, 124] width 1 height 1
click at [347, 191] on span "Remove" at bounding box center [657, 191] width 22 height 6
click at [347, 141] on input at bounding box center [644, 141] width 85 height 9
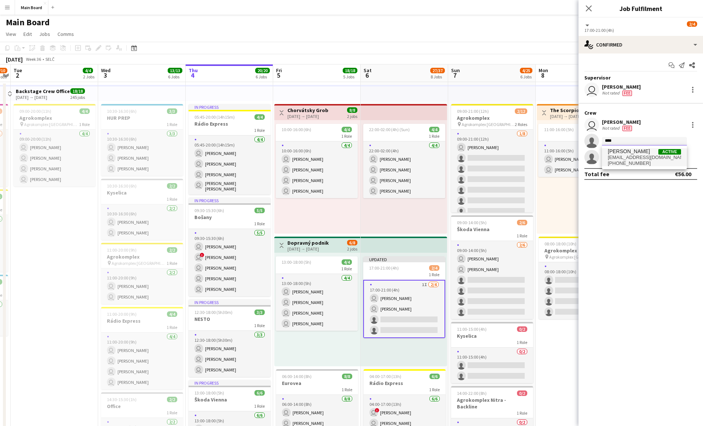
type input "****"
click at [347, 162] on span "+421915940346" at bounding box center [644, 163] width 73 height 6
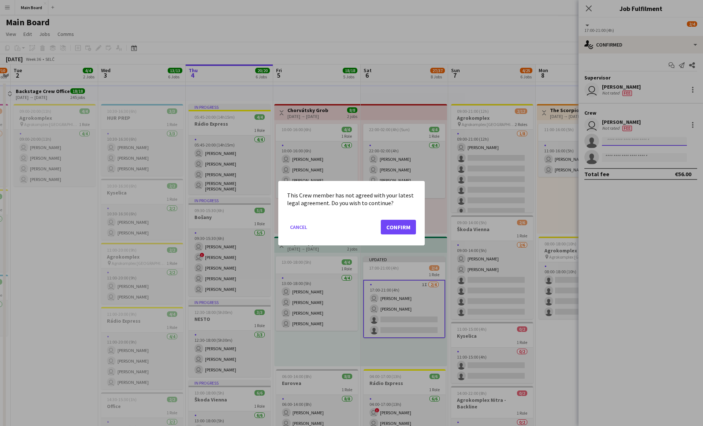
scroll to position [0, 0]
click at [347, 219] on button "Confirm" at bounding box center [398, 226] width 35 height 15
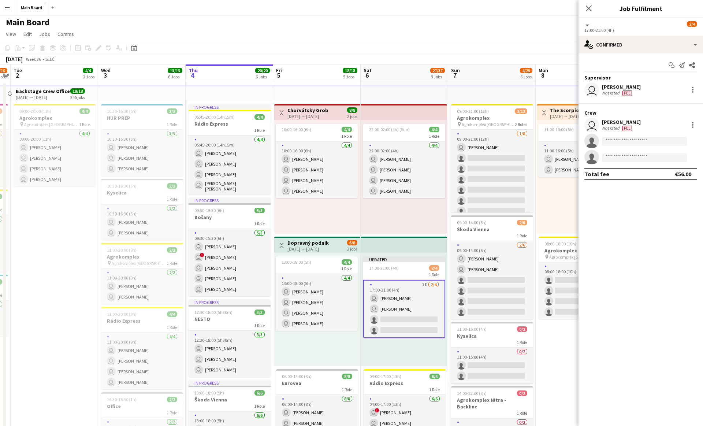
scroll to position [1, 0]
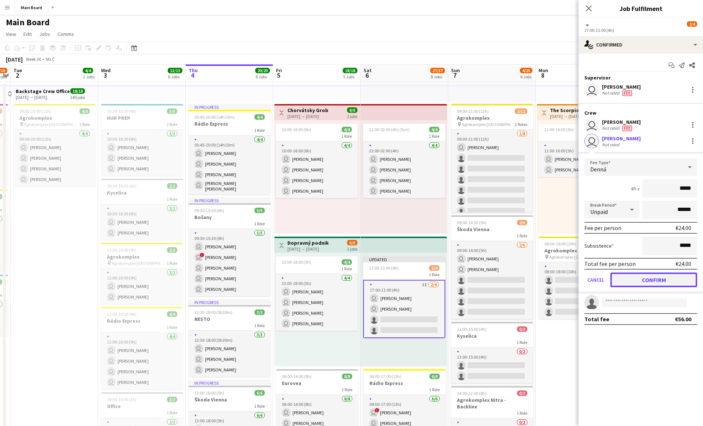
click at [347, 283] on button "Confirm" at bounding box center [654, 280] width 87 height 15
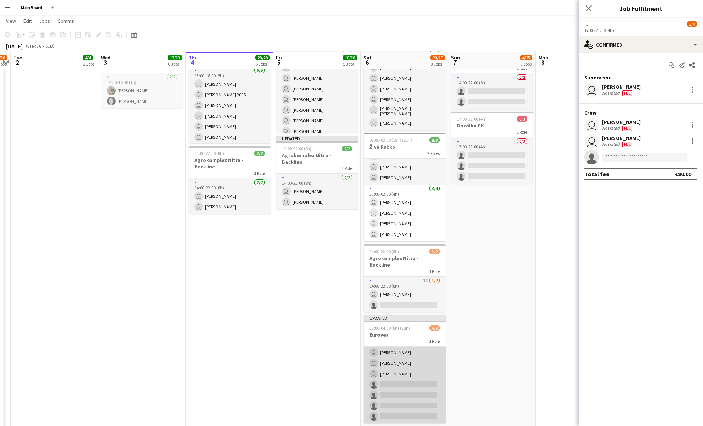
scroll to position [345, 0]
click at [347, 349] on app-card-role "3I 4/8 22:00-04:00 (6h) user Dominik Zrubák user Erik Sadvár user Matej Kováč u…" at bounding box center [405, 373] width 82 height 99
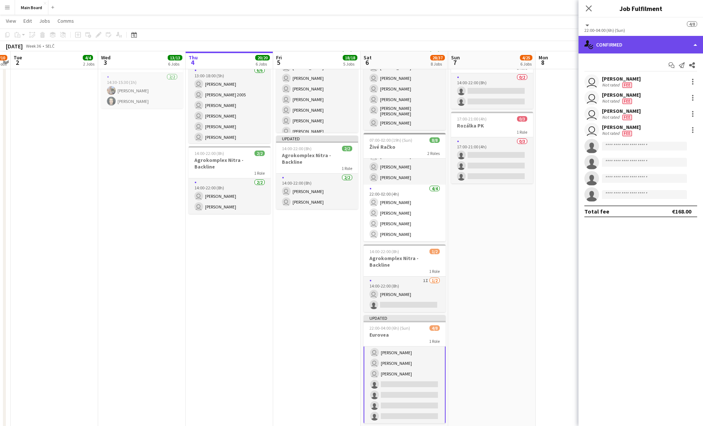
click at [347, 45] on div "single-neutral-actions-check-2 Confirmed" at bounding box center [641, 45] width 125 height 18
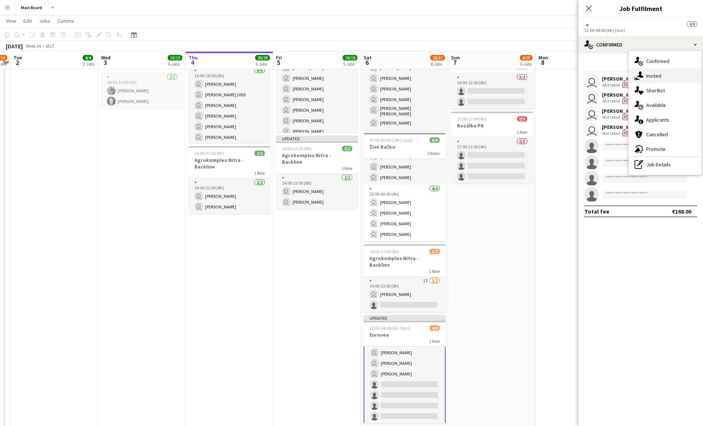
click at [347, 71] on icon "single-neutral-actions-share-1" at bounding box center [639, 75] width 9 height 9
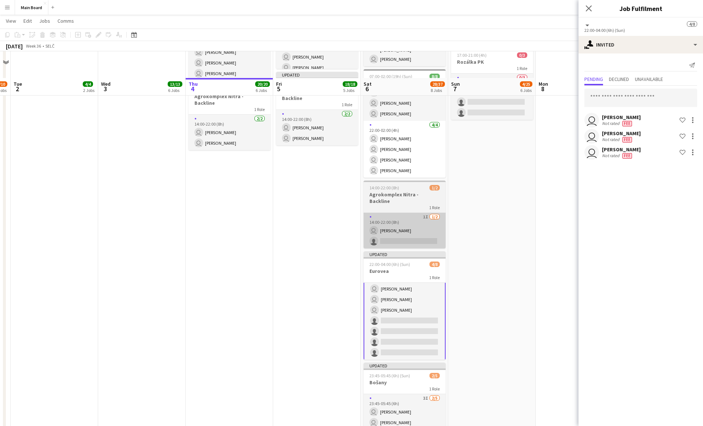
scroll to position [471, 0]
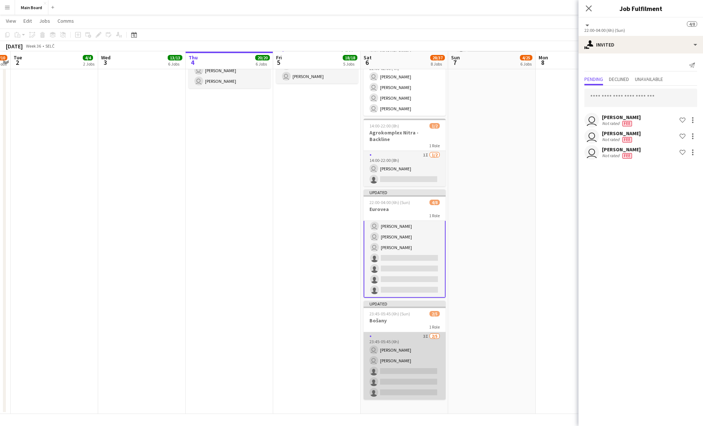
click at [347, 337] on app-card-role "3I 2/5 23:45-05:45 (6h) user Tymofii Levchenko user Patrik Jonák single-neutral…" at bounding box center [405, 365] width 82 height 67
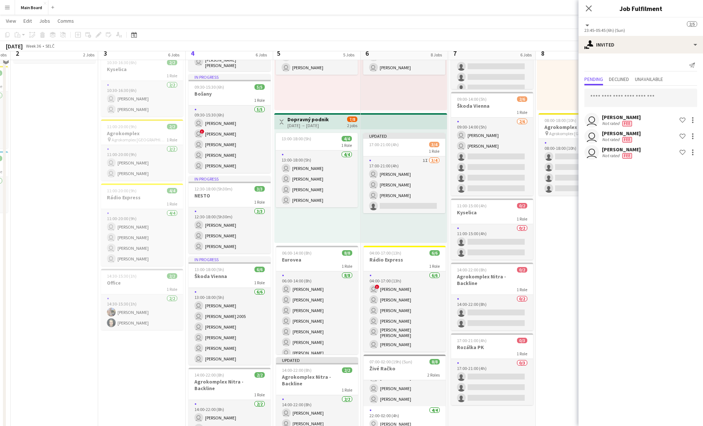
scroll to position [114, 0]
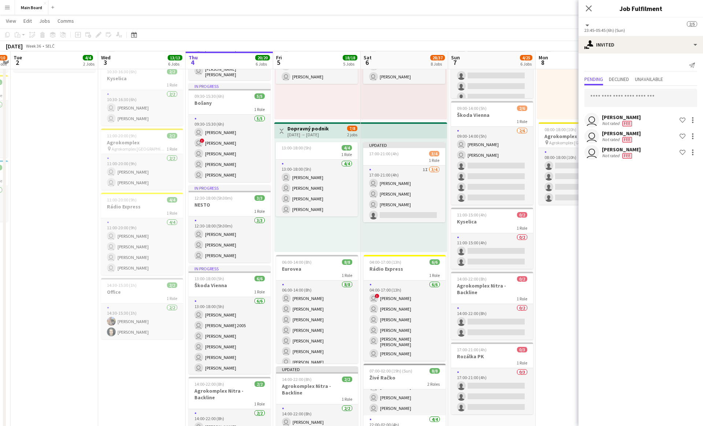
click at [347, 262] on app-date-cell "Toggle View The Scorpions 08-09-2025 → 17-09-2025 20/20 10 jobs 11:00-16:00 (5h…" at bounding box center [580, 369] width 88 height 803
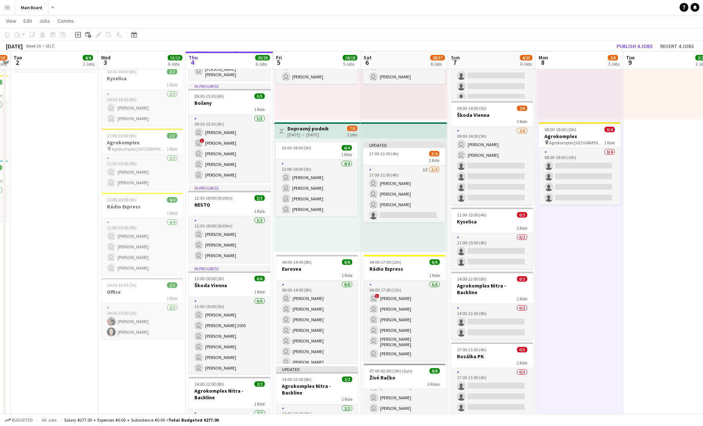
click at [347, 100] on div "11:00-16:00 (5h) 2/2 1 Role 2/2 11:00-16:00 (5h) user Tymofii Levchenko user Ja…" at bounding box center [580, 63] width 86 height 114
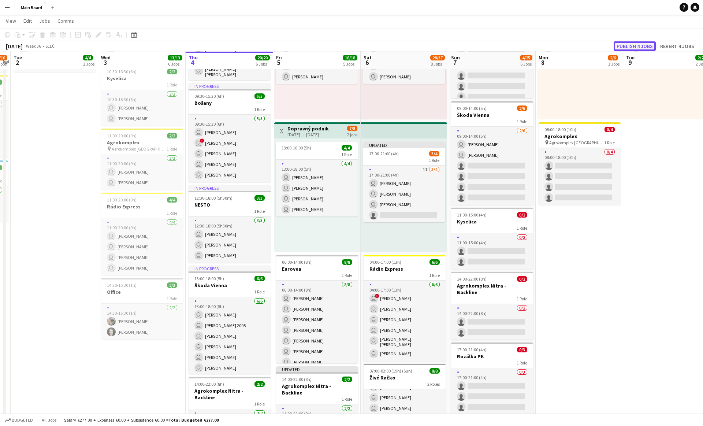
click at [347, 46] on button "Publish 4 jobs" at bounding box center [635, 46] width 42 height 10
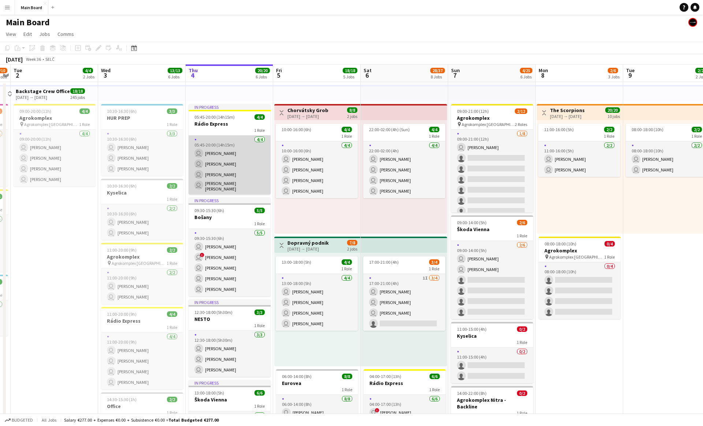
scroll to position [0, 0]
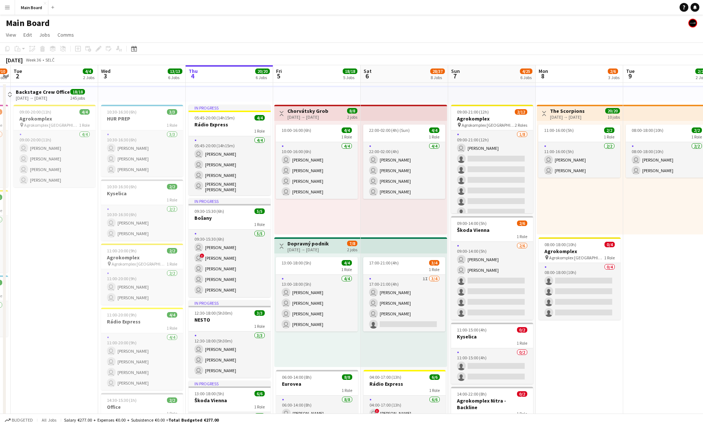
click at [317, 221] on div "10:00-16:00 (6h) 4/4 1 Role 4/4 10:00-16:00 (6h) user Tomáš Kuruc user Matej Kr…" at bounding box center [317, 178] width 86 height 114
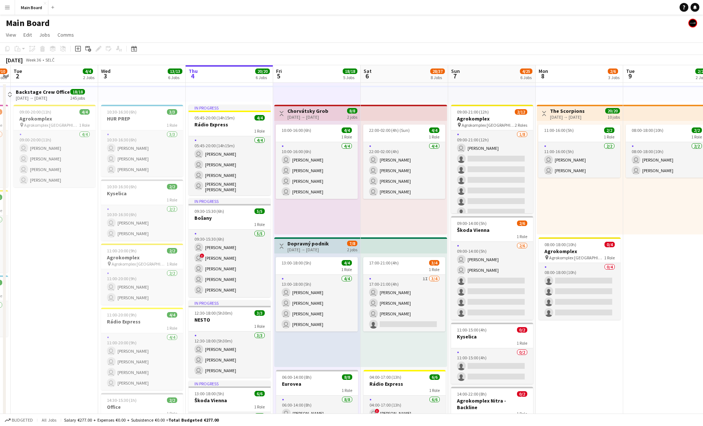
click at [315, 214] on div "10:00-16:00 (6h) 4/4 1 Role 4/4 10:00-16:00 (6h) user Tomáš Kuruc user Matej Kr…" at bounding box center [317, 178] width 86 height 114
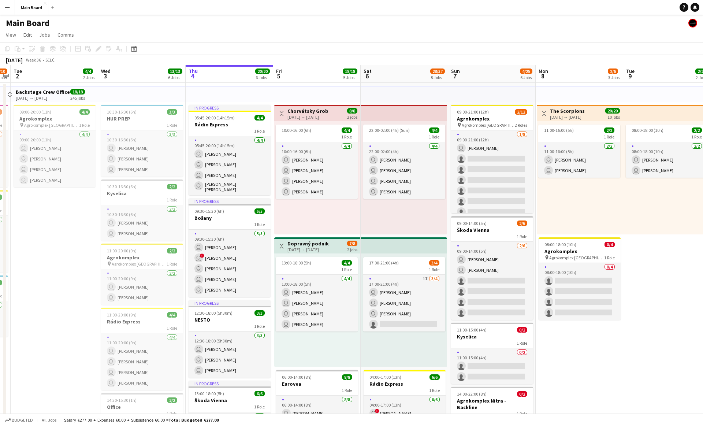
click at [347, 218] on div "22:00-02:00 (4h) (Sun) 4/4 1 Role 4/4 22:00-02:00 (4h) user Serhii Derevianko u…" at bounding box center [404, 178] width 86 height 114
click at [347, 216] on div "22:00-02:00 (4h) (Sun) 4/4 1 Role 4/4 22:00-02:00 (4h) user Serhii Derevianko u…" at bounding box center [404, 178] width 86 height 114
click at [347, 215] on div "22:00-02:00 (4h) (Sun) 4/4 1 Role 4/4 22:00-02:00 (4h) user Serhii Derevianko u…" at bounding box center [404, 178] width 86 height 114
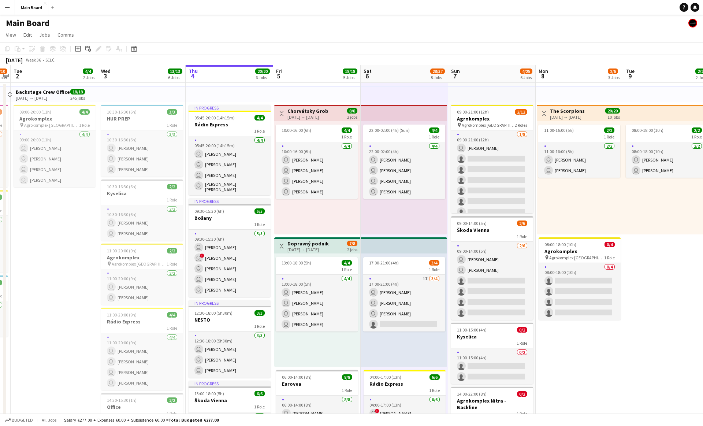
click at [347, 216] on div "22:00-02:00 (4h) (Sun) 4/4 1 Role 4/4 22:00-02:00 (4h) user Serhii Derevianko u…" at bounding box center [404, 178] width 86 height 114
click at [347, 215] on div "22:00-02:00 (4h) (Sun) 4/4 1 Role 4/4 22:00-02:00 (4h) user Serhii Derevianko u…" at bounding box center [404, 178] width 86 height 114
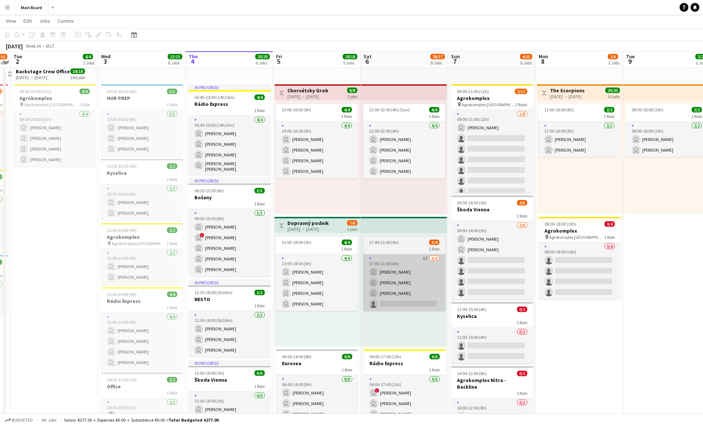
scroll to position [21, 0]
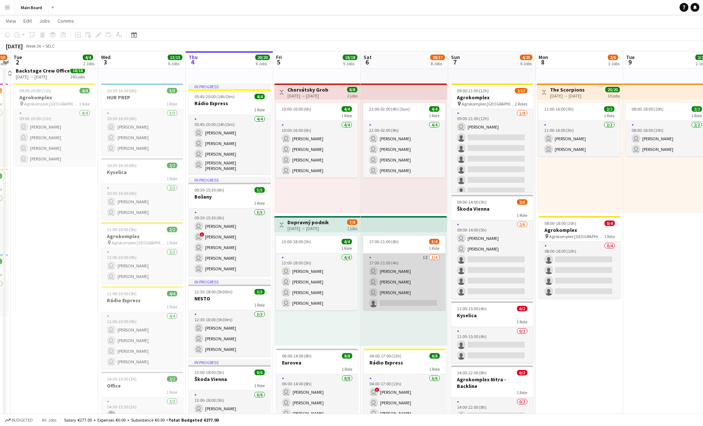
click at [347, 274] on app-card-role "1I 3/4 17:00-21:00 (4h) user Sergej Krempaský user Alec Kubín user Martin Kanát…" at bounding box center [404, 282] width 82 height 57
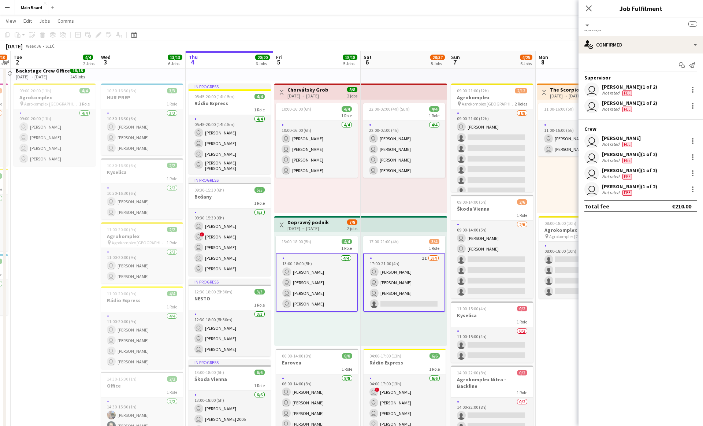
click at [347, 274] on app-card-role "1I 3/4 17:00-21:00 (4h) user Sergej Krempaský user Alec Kubín user Martin Kanát…" at bounding box center [404, 283] width 82 height 58
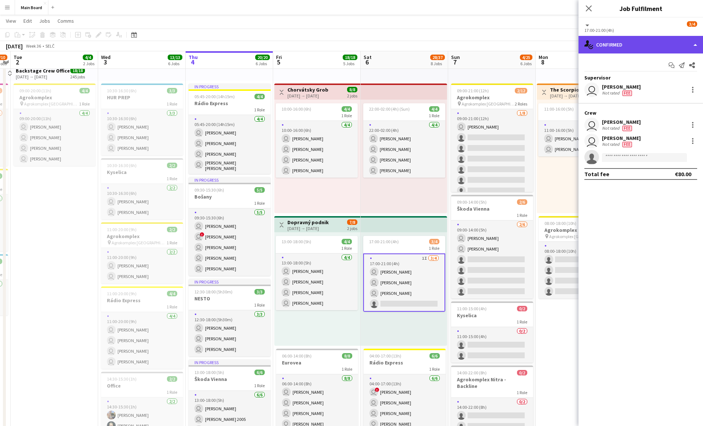
click at [347, 39] on div "single-neutral-actions-check-2 Confirmed" at bounding box center [641, 45] width 125 height 18
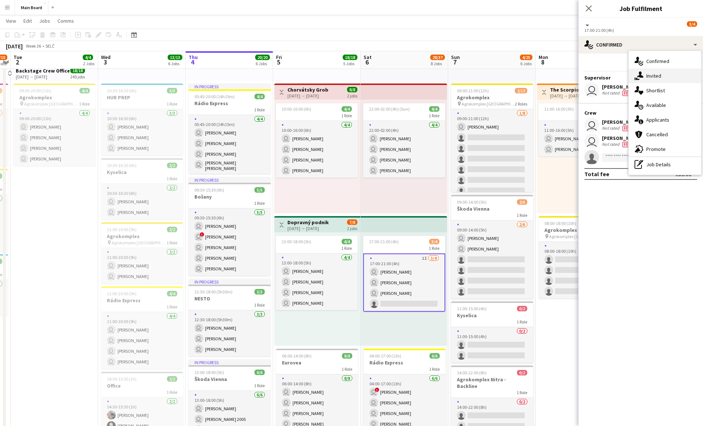
click at [347, 81] on div "single-neutral-actions-share-1 Invited" at bounding box center [665, 76] width 73 height 15
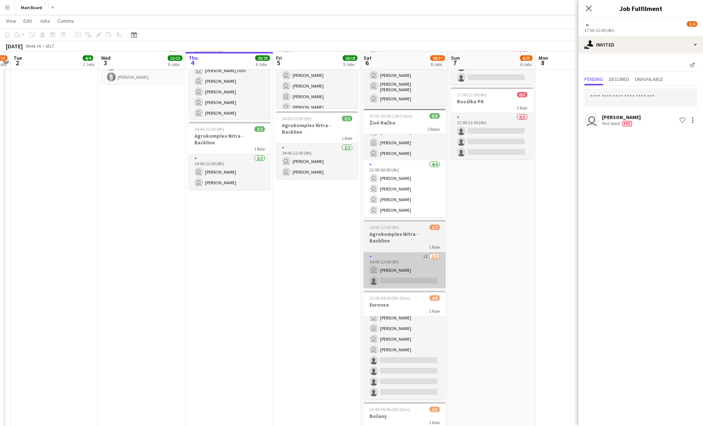
scroll to position [370, 0]
click at [347, 271] on app-card-role "1I 1/2 14:00-22:00 (8h) user Peter Blaškovič single-neutral-actions" at bounding box center [405, 269] width 82 height 36
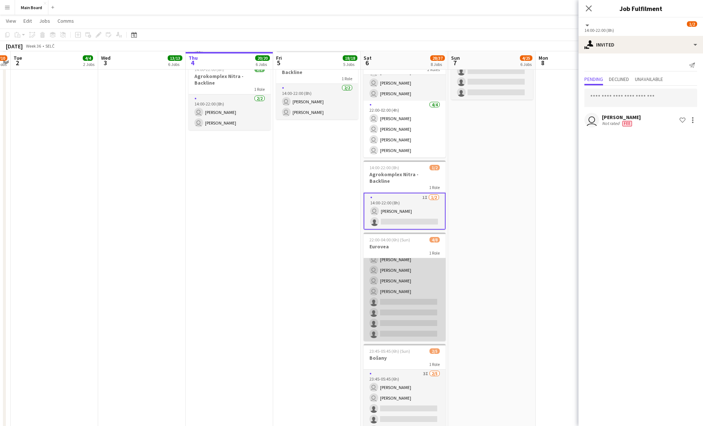
scroll to position [430, 0]
click at [347, 311] on app-card-role "3I 4/8 22:00-04:00 (6h) user Dominik Zrubák user Erik Sadvár user Matej Kováč u…" at bounding box center [405, 290] width 82 height 99
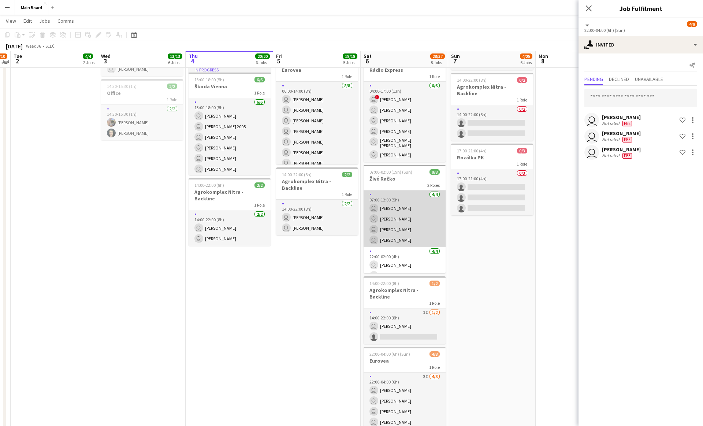
scroll to position [314, 0]
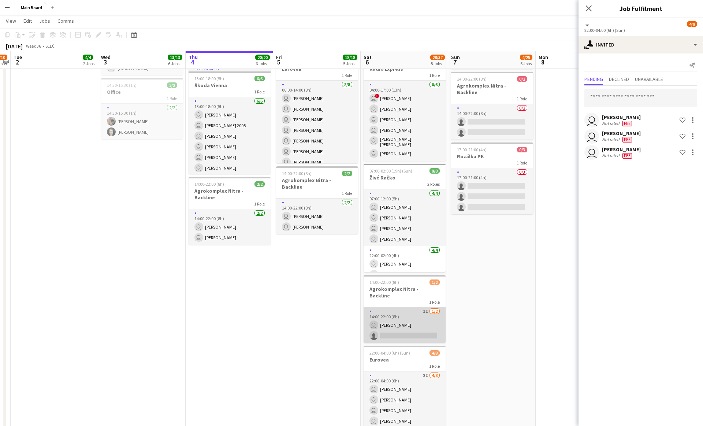
click at [347, 312] on app-card-role "1I 1/2 14:00-22:00 (8h) user Peter Blaškovič single-neutral-actions" at bounding box center [405, 325] width 82 height 36
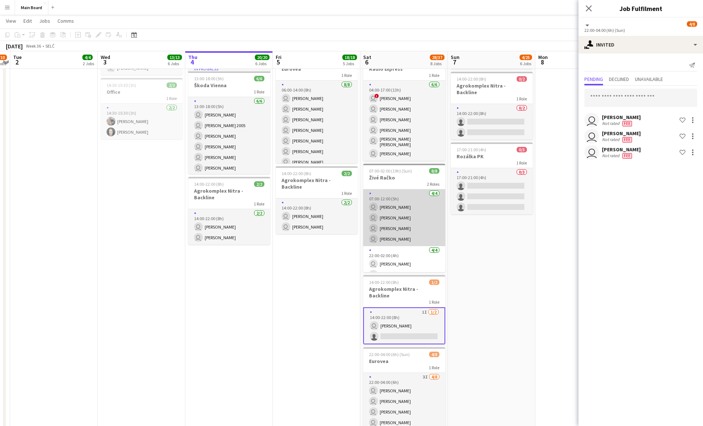
click at [347, 221] on app-card-role "4/4 07:00-12:00 (5h) user Michal Džatko user Kyrylo Shakov user Bruno Albrecht …" at bounding box center [404, 217] width 82 height 57
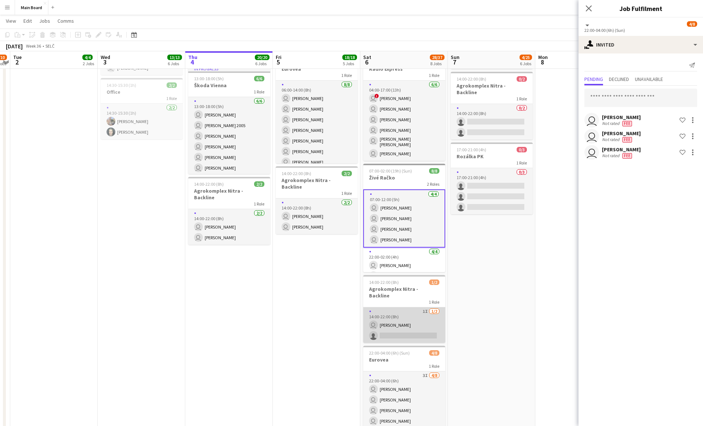
click at [347, 307] on app-card-role "1I 1/2 14:00-22:00 (8h) user Peter Blaškovič single-neutral-actions" at bounding box center [404, 325] width 82 height 36
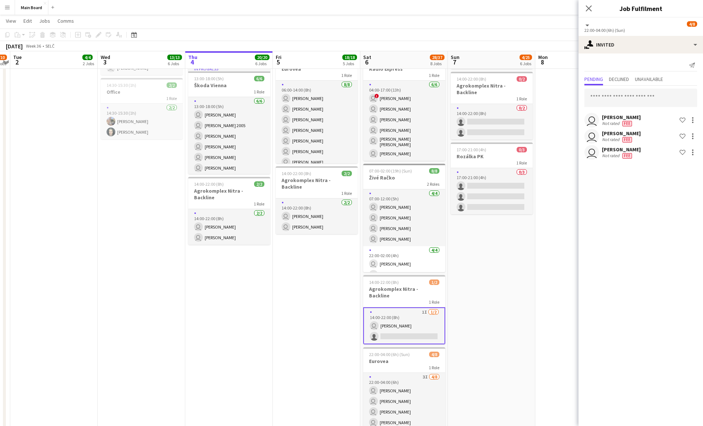
click at [347, 323] on app-date-cell "09:00-21:00 (12h) 2/12 Agrokomplex pin Agrokomplex Nitra 2 Roles 1/8 09:00-21:0…" at bounding box center [492, 166] width 88 height 797
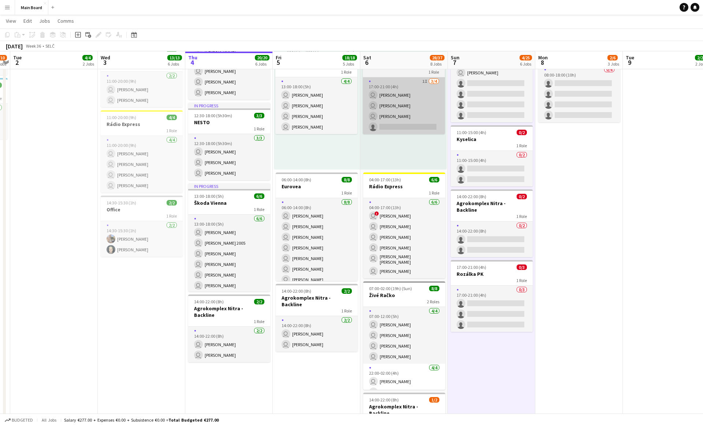
scroll to position [196, 0]
click at [347, 127] on app-card-role "1I 3/4 17:00-21:00 (4h) user Sergej Krempaský user Alec Kubín user Martin Kanát…" at bounding box center [404, 106] width 82 height 57
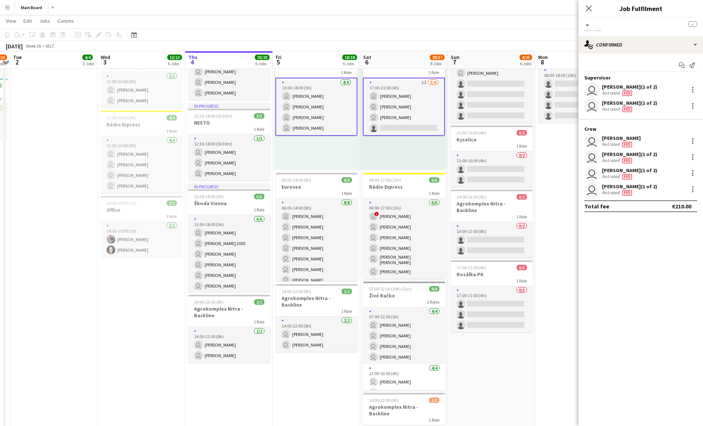
click at [347, 100] on app-card-role "1I 3/4 17:00-21:00 (4h) user Sergej Krempaský user Alec Kubín user Martin Kanát…" at bounding box center [404, 107] width 82 height 58
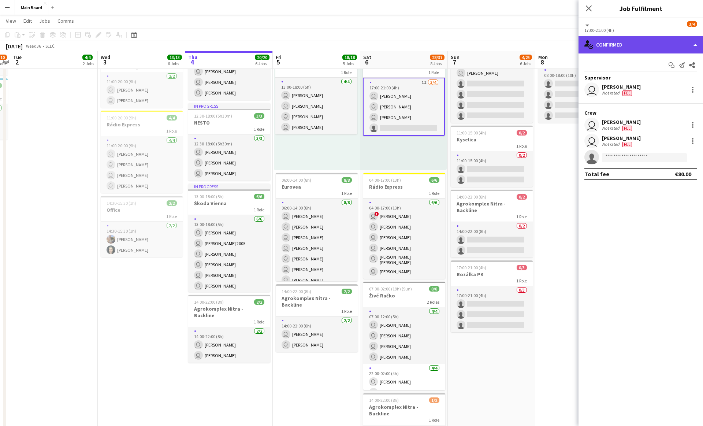
click at [347, 37] on div "single-neutral-actions-check-2 Confirmed" at bounding box center [641, 45] width 125 height 18
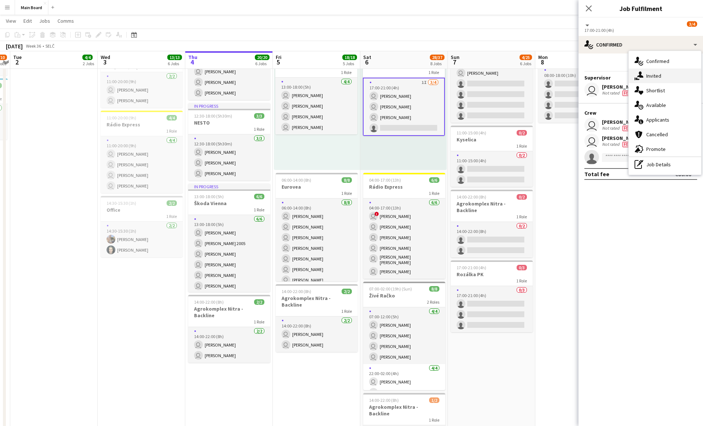
click at [347, 75] on icon at bounding box center [640, 74] width 6 height 6
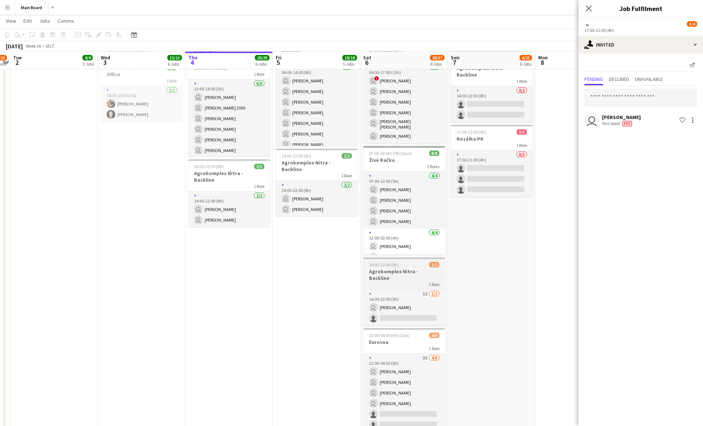
scroll to position [333, 0]
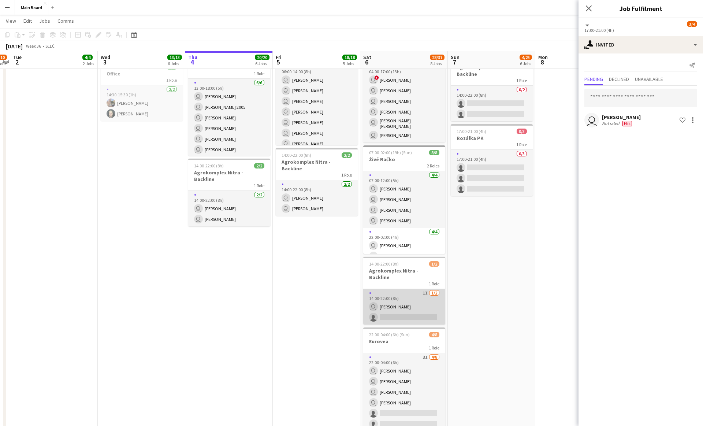
click at [347, 298] on app-card-role "1I 1/2 14:00-22:00 (8h) user Peter Blaškovič single-neutral-actions" at bounding box center [404, 307] width 82 height 36
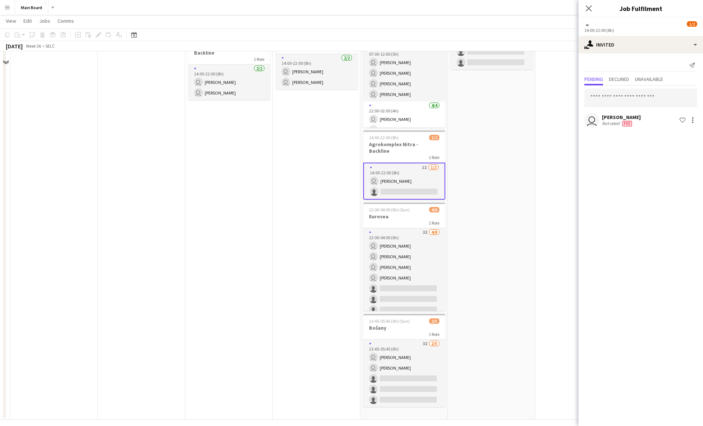
scroll to position [465, 0]
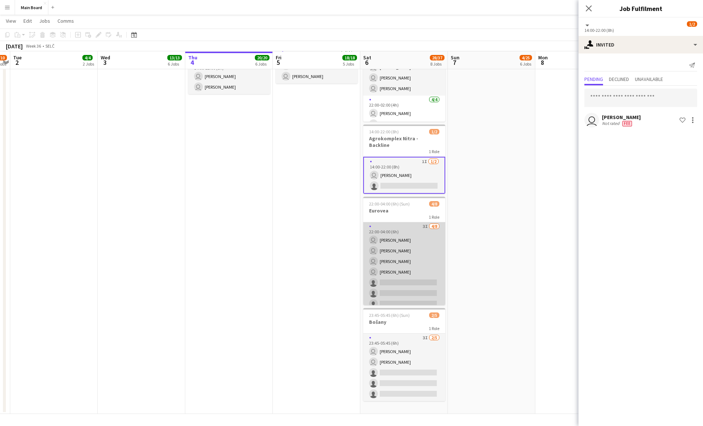
click at [347, 251] on app-card-role "3I 4/8 22:00-04:00 (6h) user Dominik Zrubák user Erik Sadvár user Matej Kováč u…" at bounding box center [404, 271] width 82 height 99
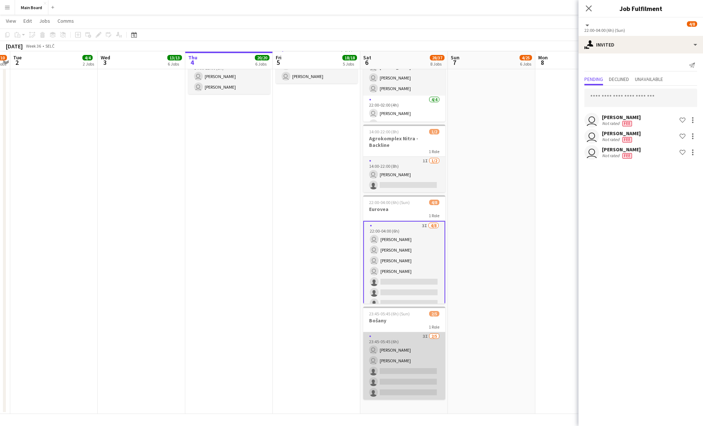
click at [347, 349] on app-card-role "3I 2/5 23:45-05:45 (6h) user Tymofii Levchenko user Patrik Jonák single-neutral…" at bounding box center [404, 365] width 82 height 67
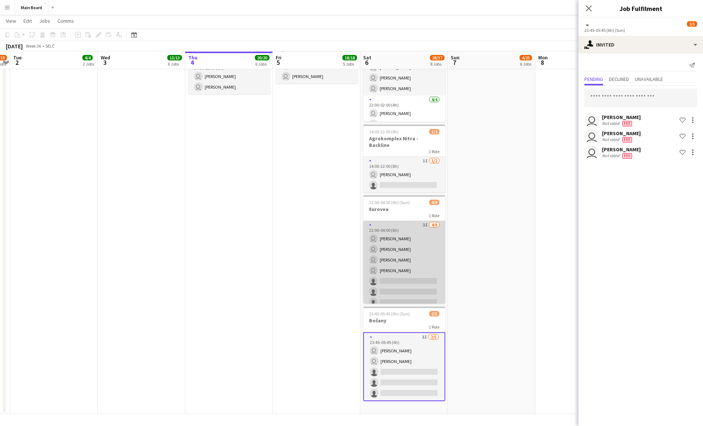
click at [347, 282] on app-card-role "3I 4/8 22:00-04:00 (6h) user Dominik Zrubák user Erik Sadvár user Matej Kováč u…" at bounding box center [404, 270] width 82 height 99
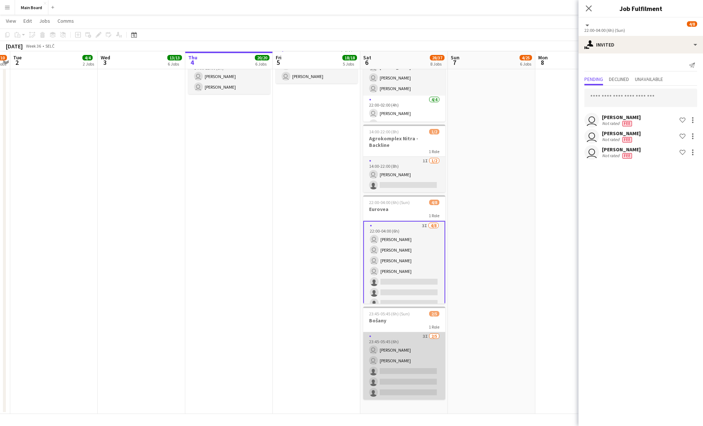
click at [347, 349] on app-card-role "3I 2/5 23:45-05:45 (6h) user Tymofii Levchenko user Patrik Jonák single-neutral…" at bounding box center [404, 365] width 82 height 67
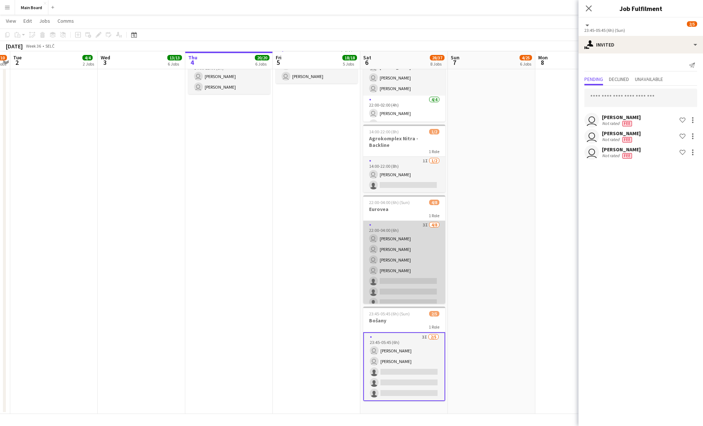
click at [347, 264] on app-card-role "3I 4/8 22:00-04:00 (6h) user Dominik Zrubák user Erik Sadvár user Matej Kováč u…" at bounding box center [404, 270] width 82 height 99
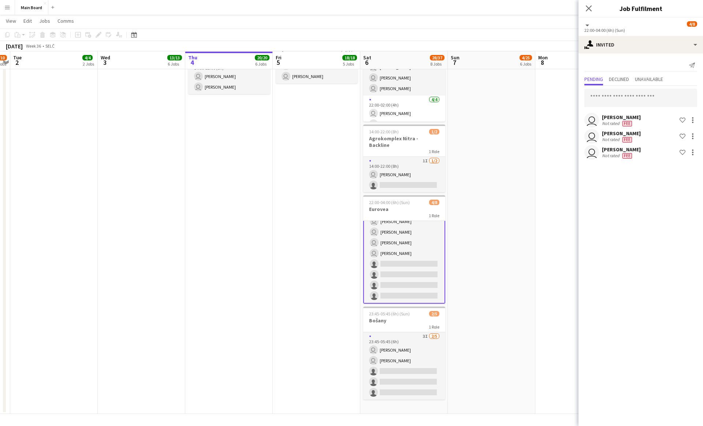
scroll to position [0, 0]
click at [347, 95] on input "text" at bounding box center [641, 98] width 113 height 18
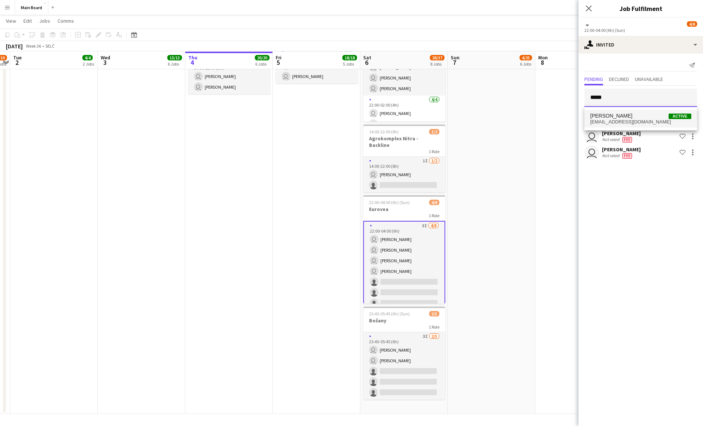
type input "*****"
click at [347, 118] on span "[PERSON_NAME]" at bounding box center [612, 116] width 42 height 6
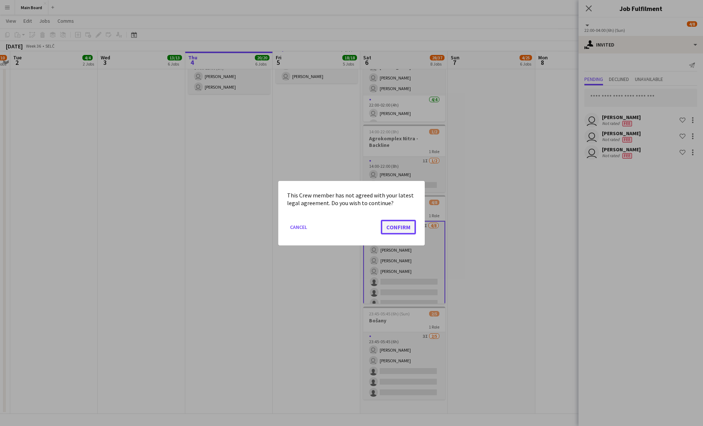
click at [347, 230] on button "Confirm" at bounding box center [398, 226] width 35 height 15
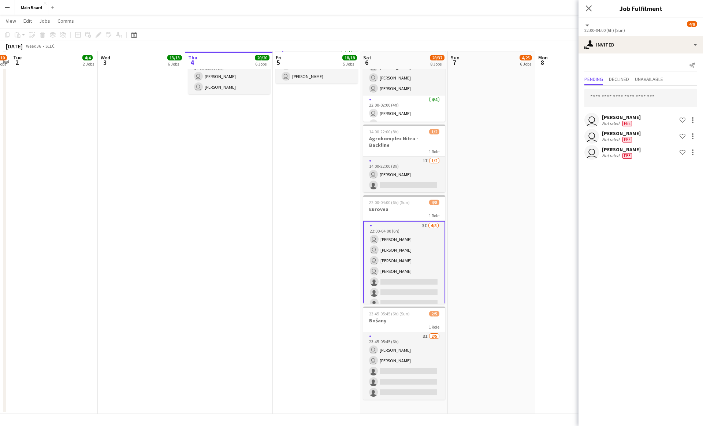
scroll to position [465, 0]
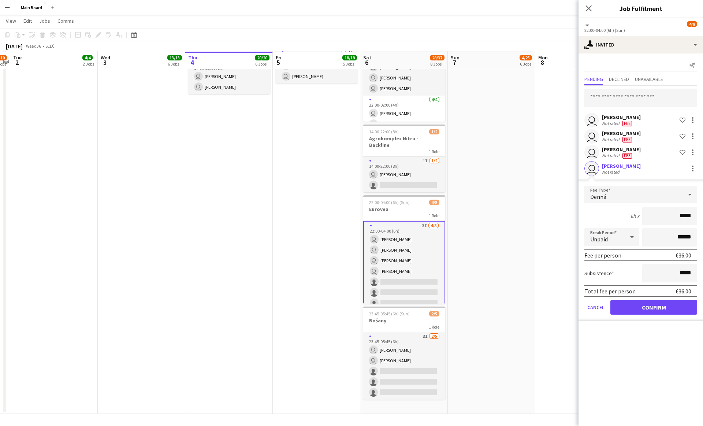
click at [347, 194] on div "Denná" at bounding box center [634, 195] width 98 height 18
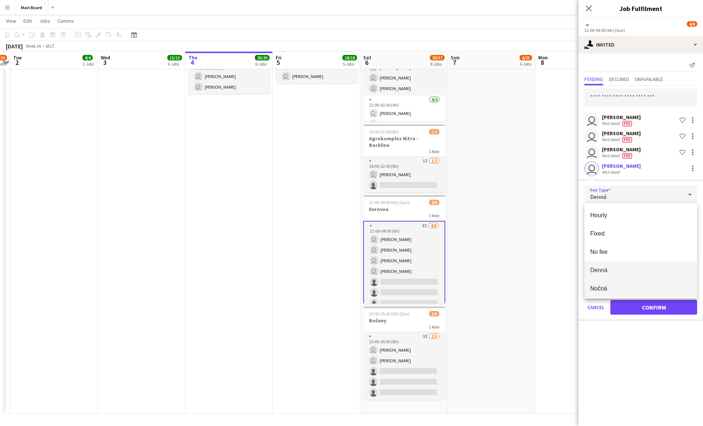
click at [347, 288] on span "Nočná" at bounding box center [641, 288] width 101 height 7
type input "*****"
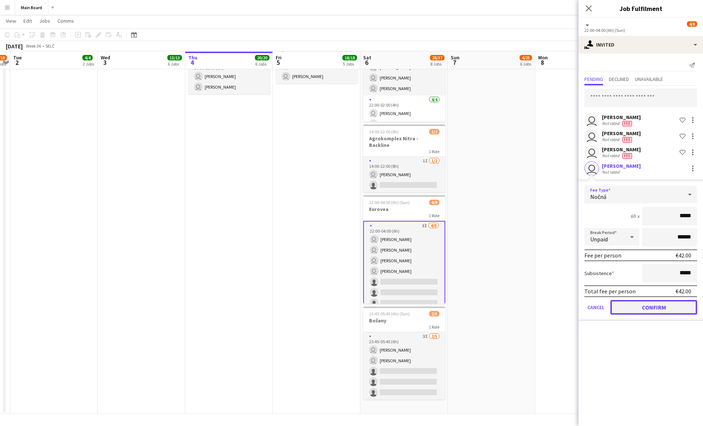
click at [347, 308] on button "Confirm" at bounding box center [654, 307] width 87 height 15
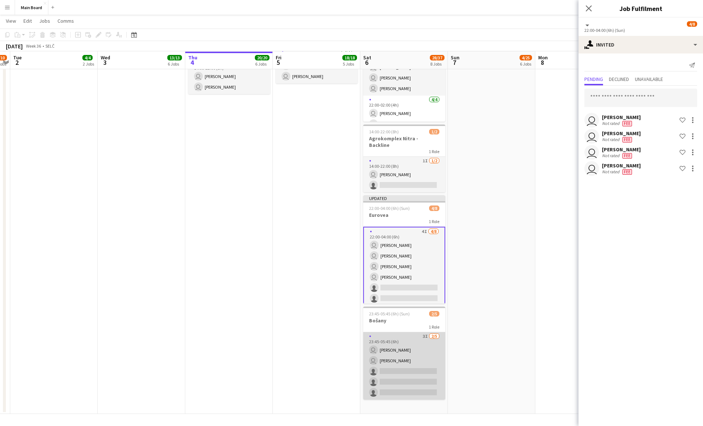
click at [347, 349] on app-card-role "3I 2/5 23:45-05:45 (6h) user Tymofii Levchenko user Patrik Jonák single-neutral…" at bounding box center [404, 365] width 82 height 67
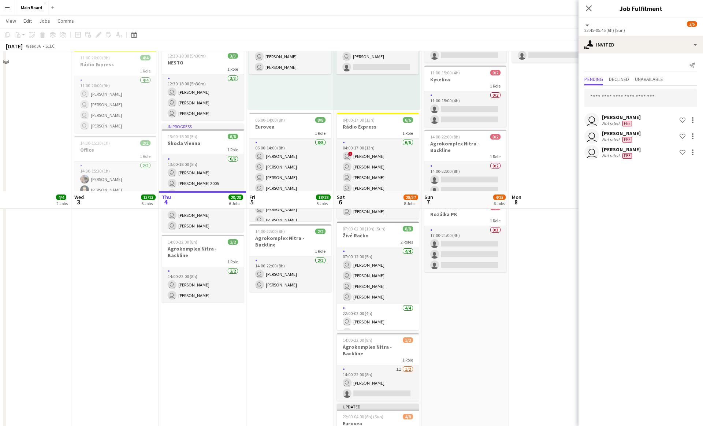
scroll to position [0, 0]
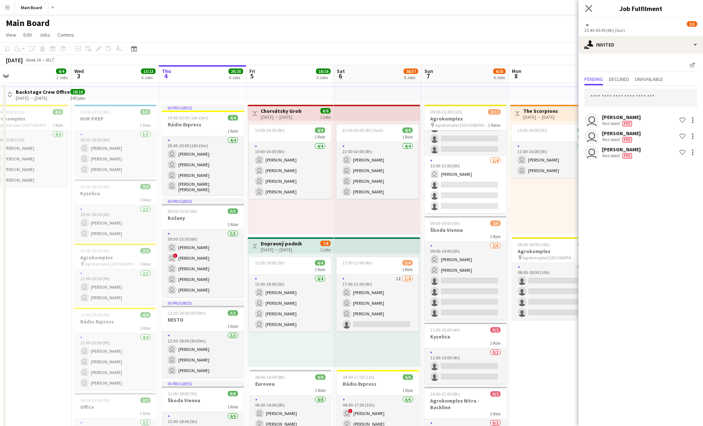
click at [347, 8] on app-icon "Close pop-in" at bounding box center [589, 8] width 11 height 11
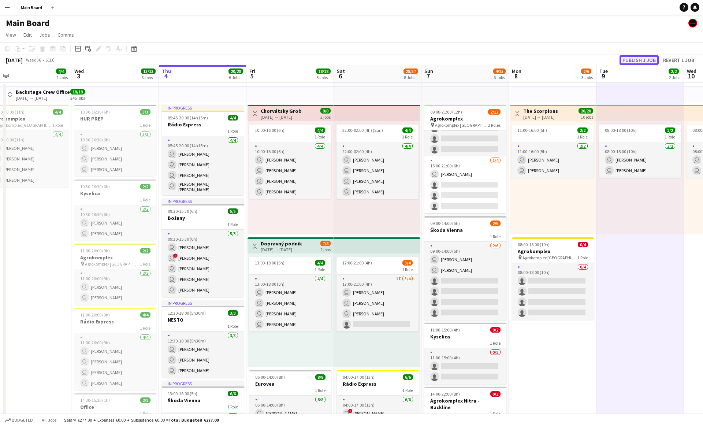
click at [347, 62] on button "Publish 1 job" at bounding box center [639, 60] width 39 height 10
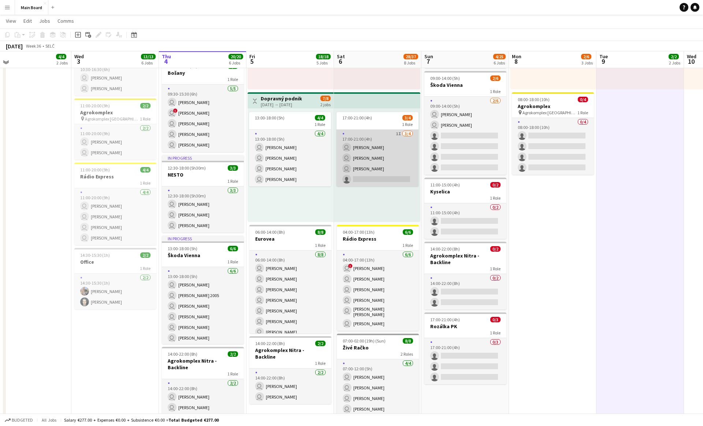
scroll to position [143, 0]
click at [347, 177] on app-card-role "1I 3/4 17:00-21:00 (4h) user Sergej Krempaský user Alec Kubín user Martin Kanát…" at bounding box center [378, 159] width 82 height 57
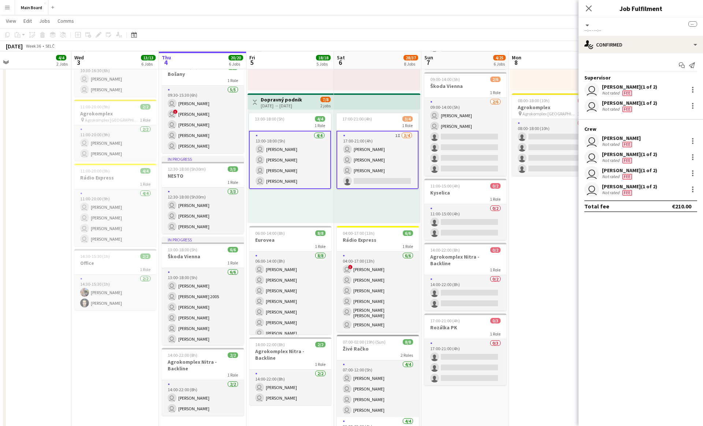
click at [347, 154] on app-card-role "1I 3/4 17:00-21:00 (4h) user Sergej Krempaský user Alec Kubín user Martin Kanát…" at bounding box center [378, 160] width 82 height 58
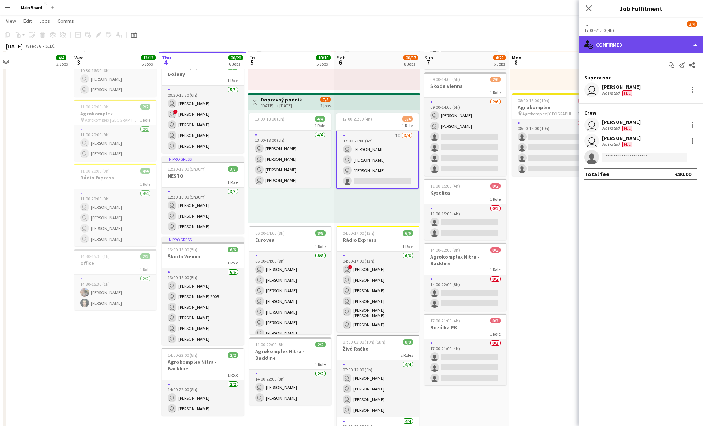
click at [347, 45] on div "single-neutral-actions-check-2 Confirmed" at bounding box center [641, 45] width 125 height 18
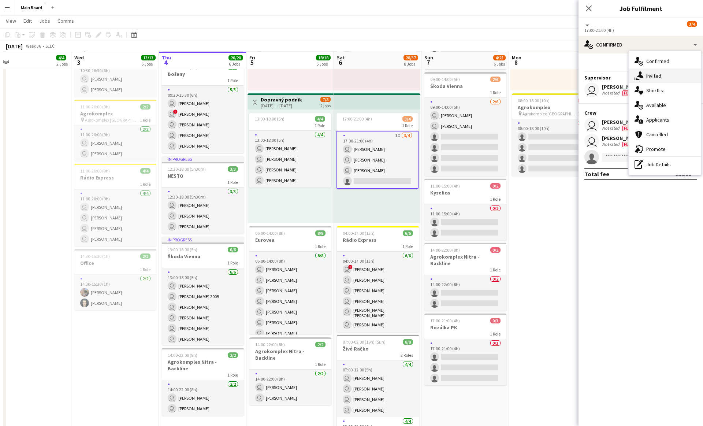
click at [347, 73] on icon "single-neutral-actions-share-1" at bounding box center [639, 75] width 9 height 9
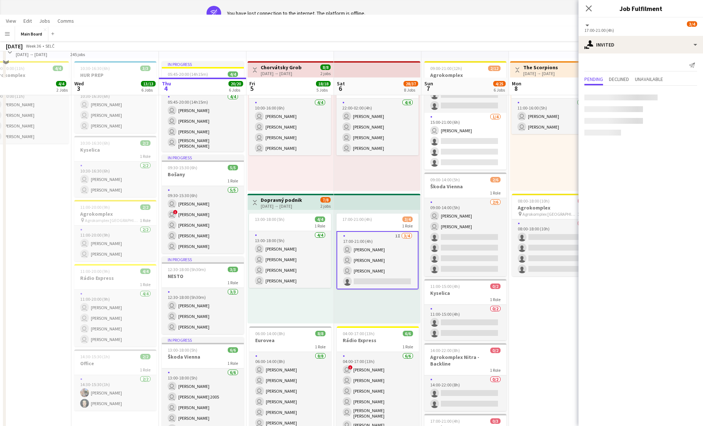
scroll to position [71, 0]
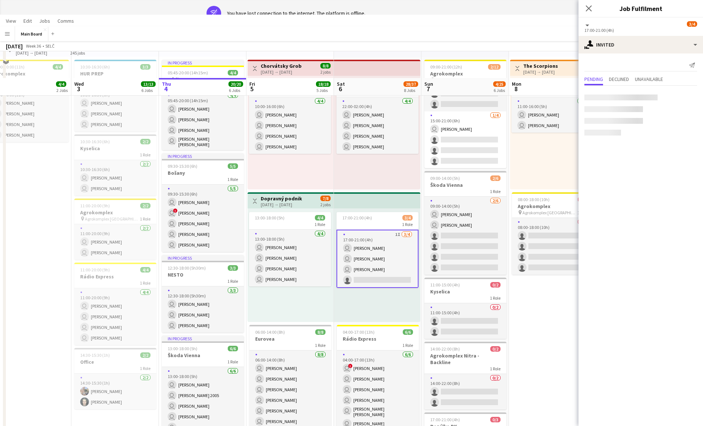
click at [347, 246] on app-card-role "1I 3/4 17:00-21:00 (4h) user Sergej Krempaský user Alec Kubín user Martin Kanát…" at bounding box center [378, 259] width 82 height 58
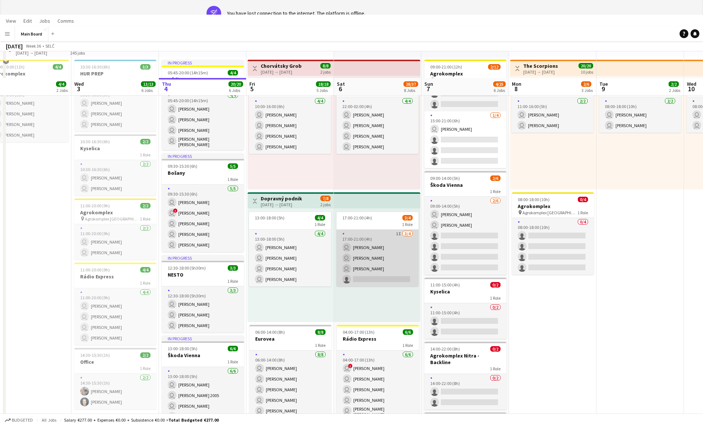
click at [347, 252] on app-card-role "1I 3/4 17:00-21:00 (4h) user Sergej Krempaský user Alec Kubín user Martin Kanát…" at bounding box center [378, 258] width 82 height 57
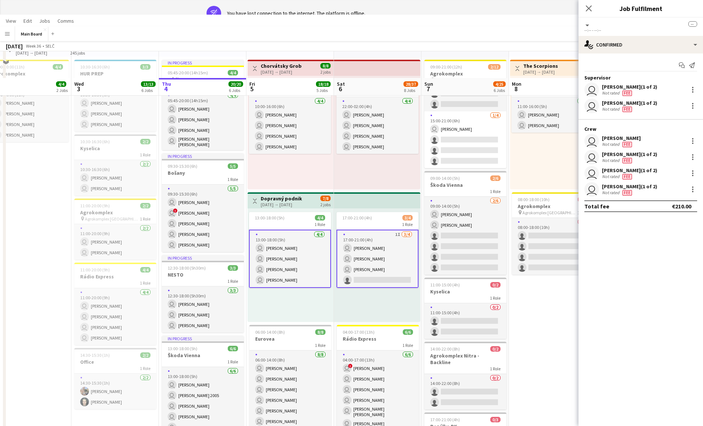
click at [347, 252] on app-card-role "1I 3/4 17:00-21:00 (4h) user Sergej Krempaský user Alec Kubín user Martin Kanát…" at bounding box center [378, 259] width 82 height 58
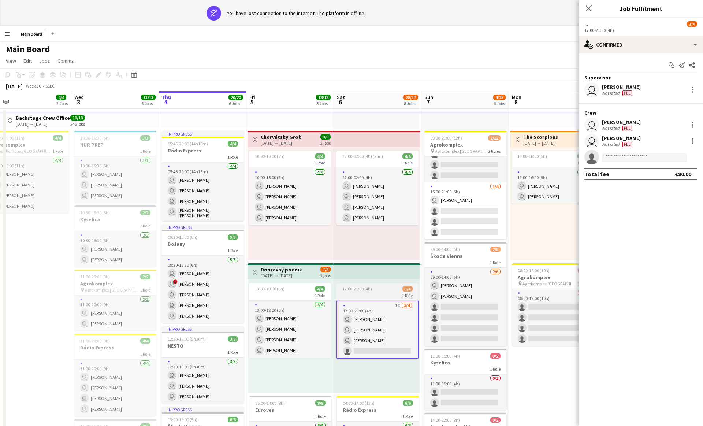
scroll to position [0, 0]
click at [347, 15] on div "You have lost connection to the internet. The platform is offline." at bounding box center [296, 13] width 138 height 7
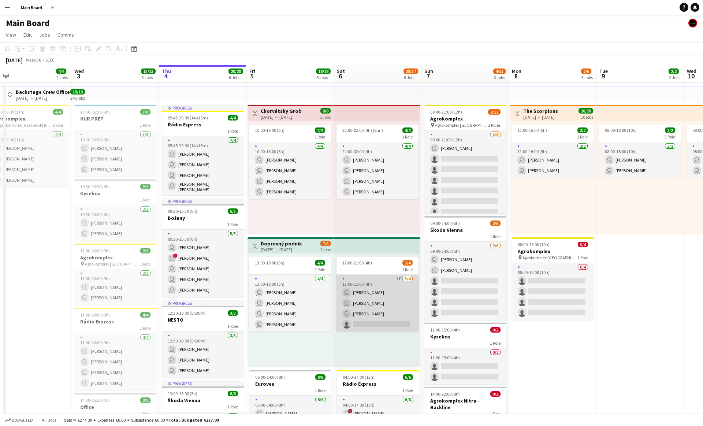
click at [347, 294] on app-card-role "1I 3/4 17:00-21:00 (4h) user Sergej Krempaský user Alec Kubín user Martin Kanát…" at bounding box center [378, 303] width 82 height 57
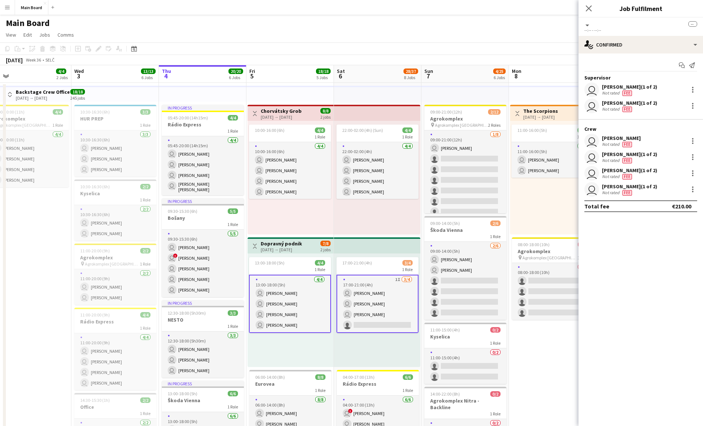
click at [347, 294] on app-card-role "1I 3/4 17:00-21:00 (4h) user Sergej Krempaský user Alec Kubín user Martin Kanát…" at bounding box center [378, 304] width 82 height 58
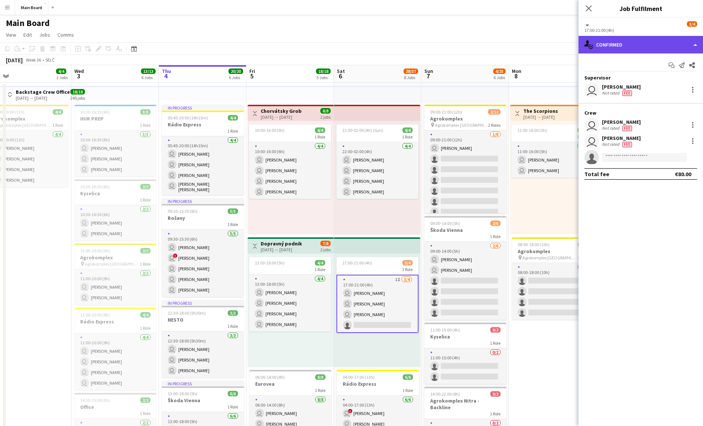
click at [347, 48] on div "single-neutral-actions-check-2 Confirmed" at bounding box center [641, 45] width 125 height 18
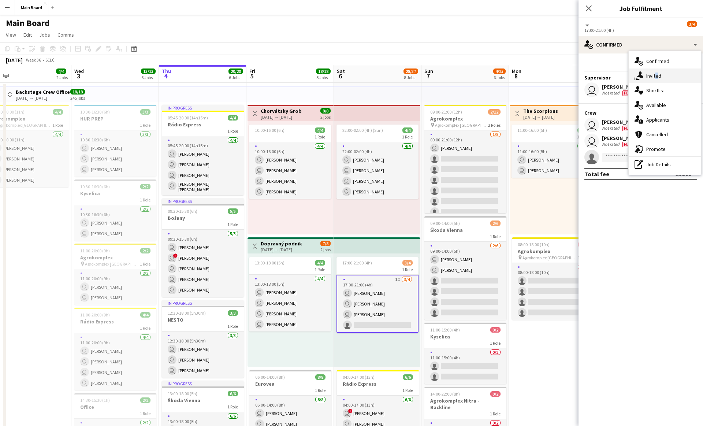
click at [347, 73] on span "Invited" at bounding box center [654, 76] width 15 height 7
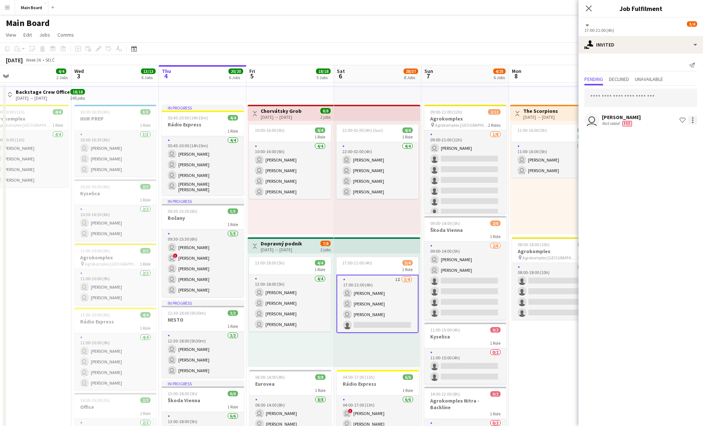
click at [347, 121] on div at bounding box center [693, 120] width 9 height 9
click at [347, 188] on span "Cancel invitation" at bounding box center [669, 186] width 43 height 6
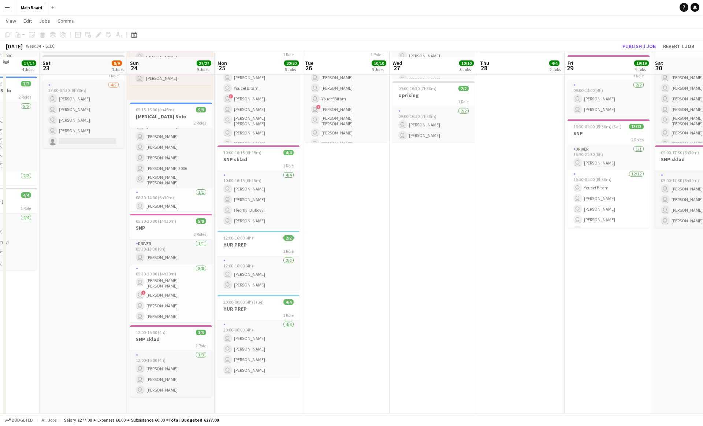
scroll to position [103, 0]
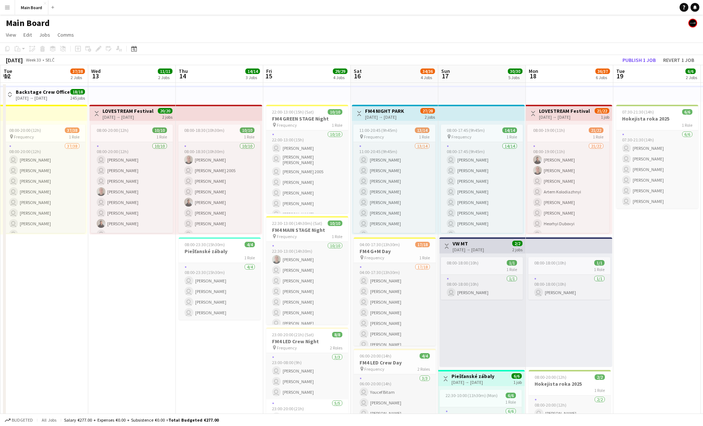
scroll to position [0, 174]
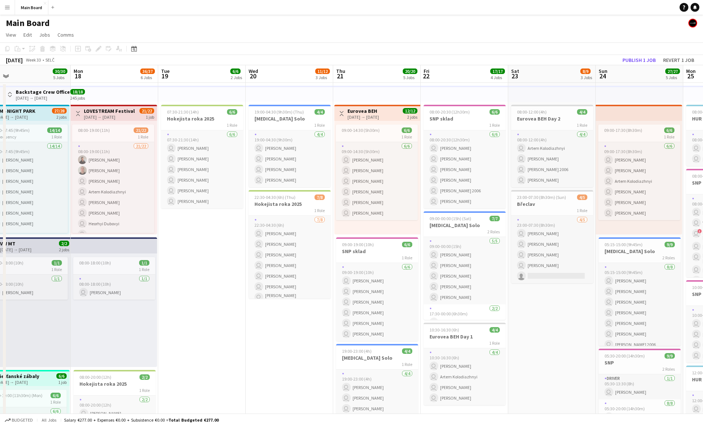
scroll to position [0, 290]
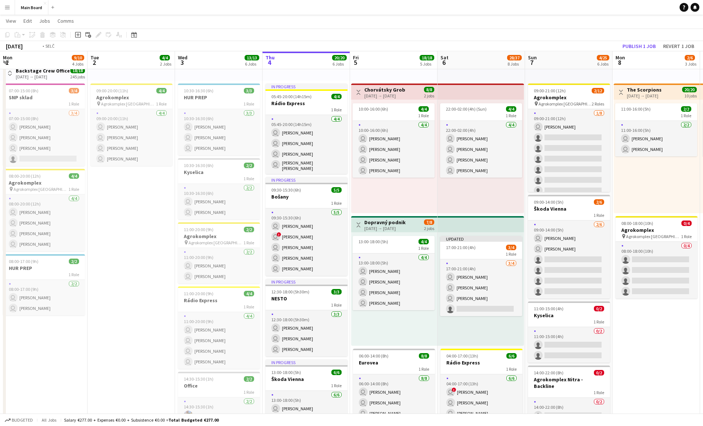
scroll to position [0, 348]
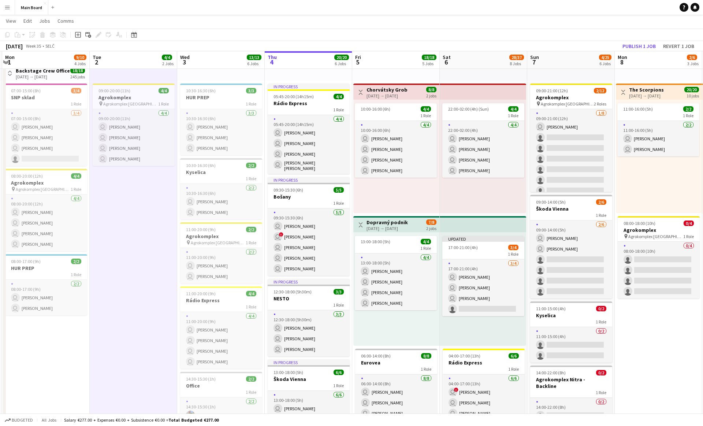
scroll to position [0, 0]
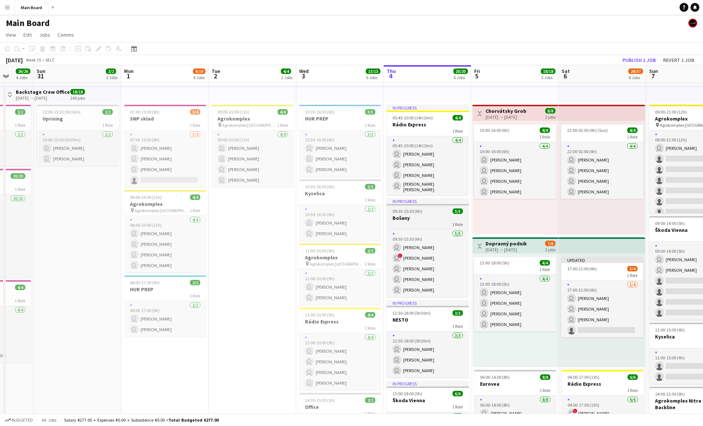
scroll to position [0, 210]
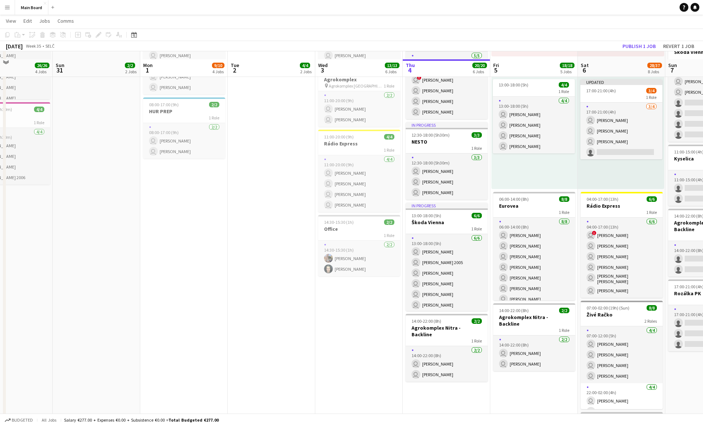
scroll to position [0, 0]
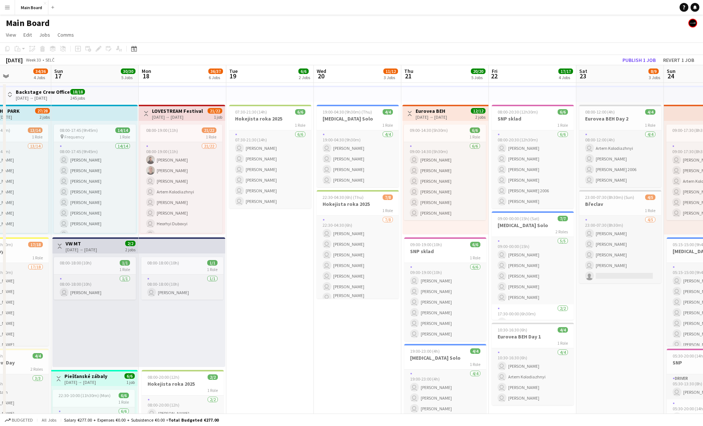
scroll to position [0, 210]
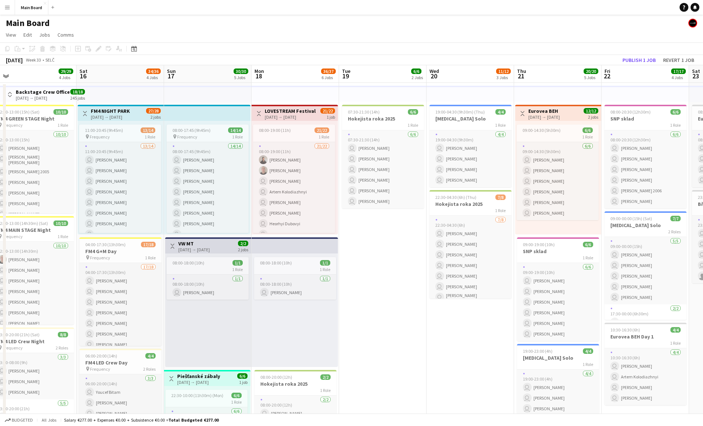
scroll to position [0, 185]
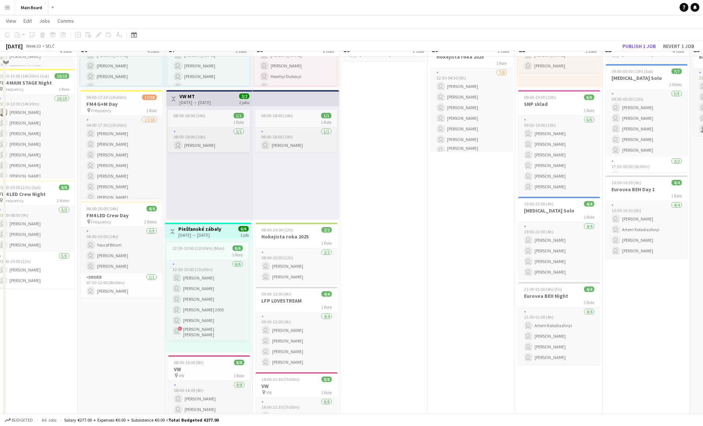
scroll to position [155, 0]
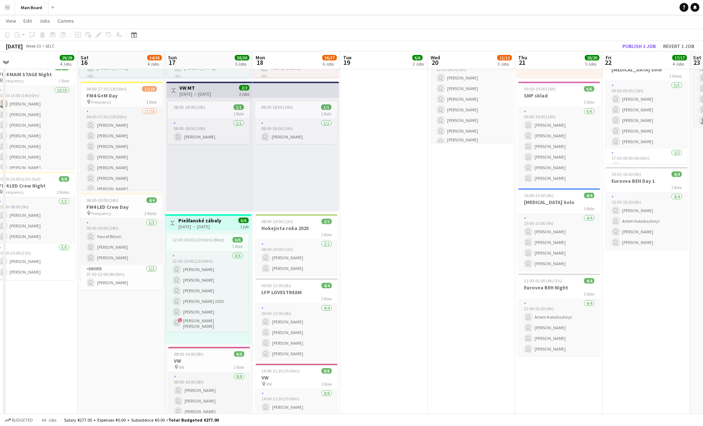
click at [380, 167] on app-date-cell "07:30-21:30 (14h) 6/6 Hokejista roka 2025 1 Role [DATE] 07:30-21:30 (14h) user …" at bounding box center [384, 325] width 88 height 797
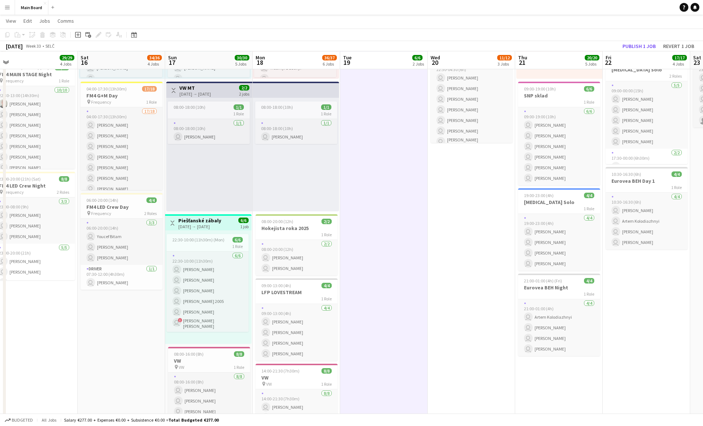
click at [384, 173] on app-date-cell "07:30-21:30 (14h) 6/6 Hokejista roka 2025 1 Role [DATE] 07:30-21:30 (14h) user …" at bounding box center [384, 325] width 88 height 797
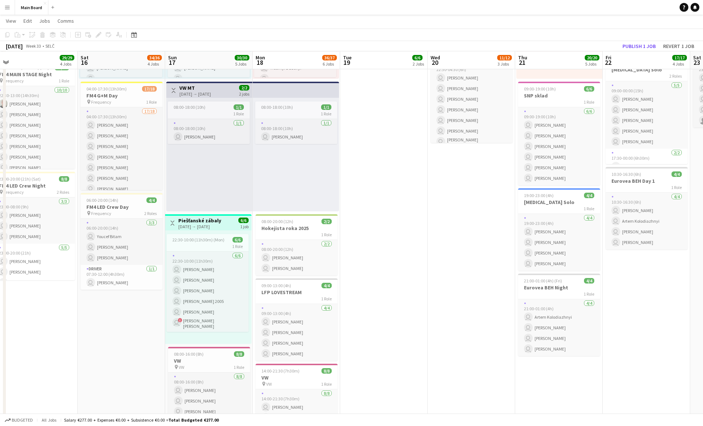
click at [474, 179] on app-date-cell "19:00-04:30 (9h30m) (Thu) 4/4 [MEDICAL_DATA] Solo 1 Role [DATE] 19:00-04:30 (9h…" at bounding box center [472, 325] width 88 height 797
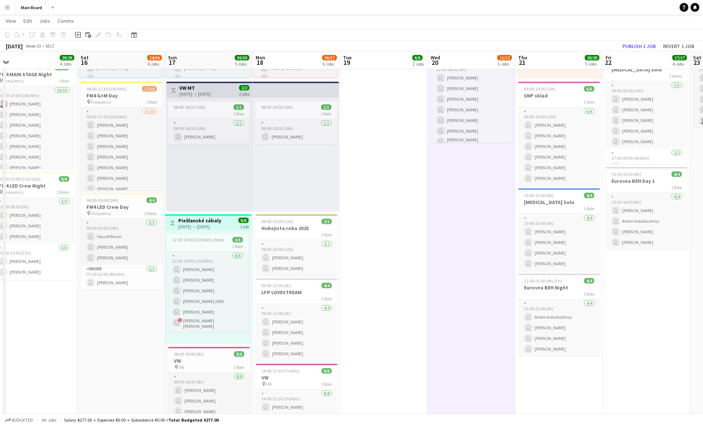
click at [473, 179] on app-date-cell "19:00-04:30 (9h30m) (Thu) 4/4 [MEDICAL_DATA] Solo 1 Role [DATE] 19:00-04:30 (9h…" at bounding box center [472, 325] width 88 height 797
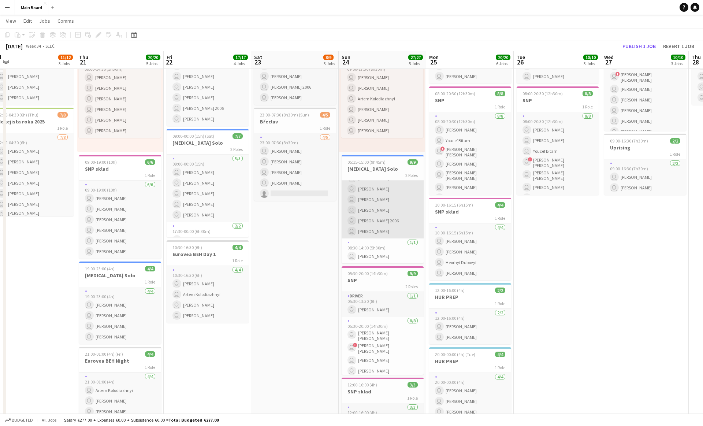
scroll to position [0, 0]
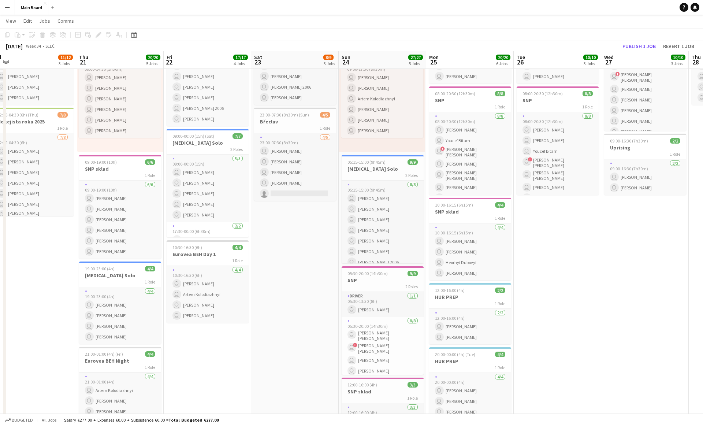
click at [298, 234] on app-date-cell "08:00-12:00 (4h) 4/4 Eurovea BEH Day 2 1 Role [DATE] 08:00-12:00 (4h) user Arte…" at bounding box center [295, 398] width 88 height 797
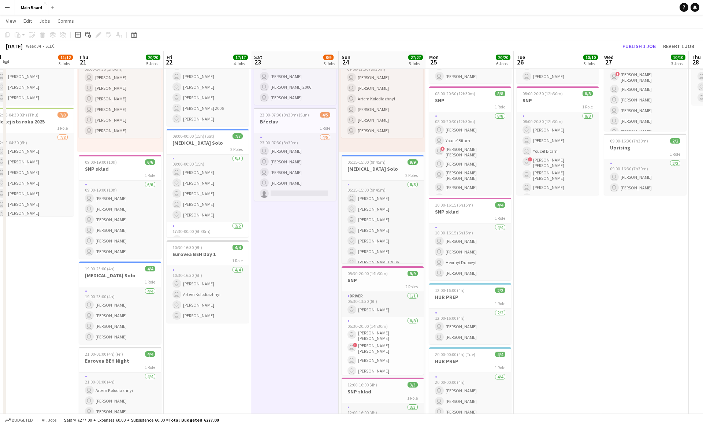
click at [298, 234] on app-date-cell "08:00-12:00 (4h) 4/4 Eurovea BEH Day 2 1 Role [DATE] 08:00-12:00 (4h) user Arte…" at bounding box center [295, 398] width 88 height 797
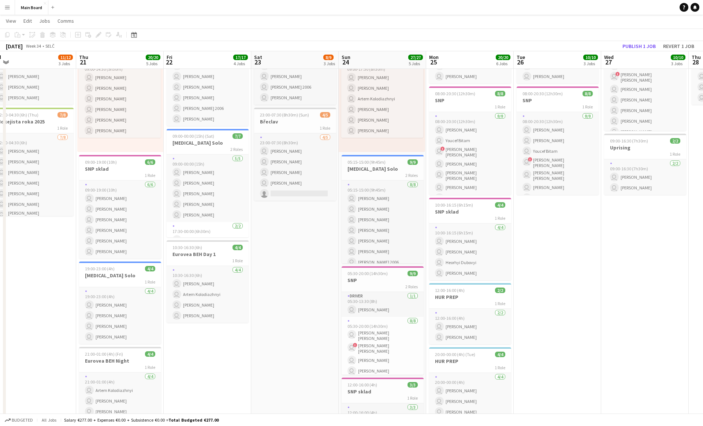
click at [297, 233] on app-date-cell "08:00-12:00 (4h) 4/4 Eurovea BEH Day 2 1 Role [DATE] 08:00-12:00 (4h) user Arte…" at bounding box center [295, 398] width 88 height 797
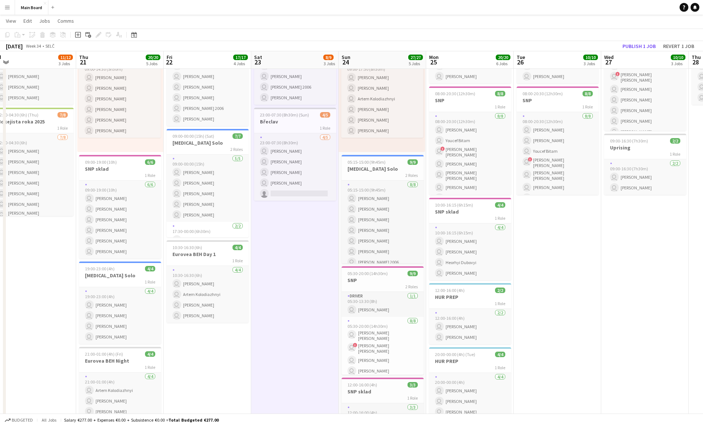
scroll to position [97, 0]
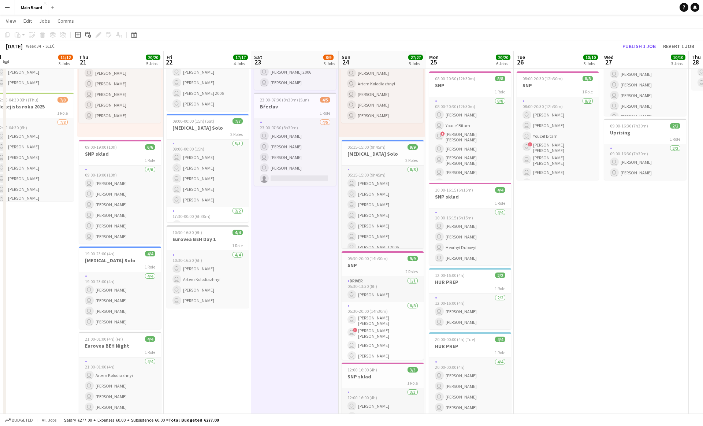
click at [295, 215] on app-date-cell "08:00-12:00 (4h) 4/4 Eurovea BEH Day 2 1 Role [DATE] 08:00-12:00 (4h) user Arte…" at bounding box center [295, 383] width 88 height 797
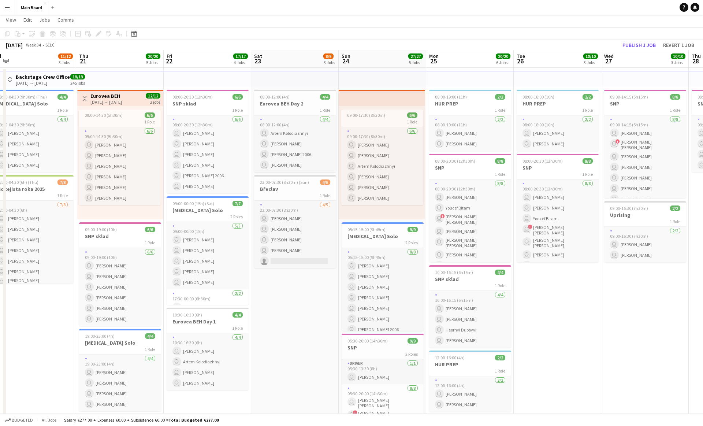
scroll to position [0, 0]
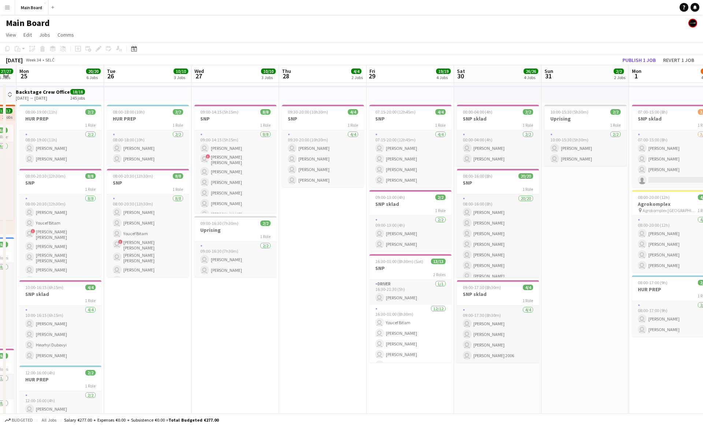
scroll to position [0, 238]
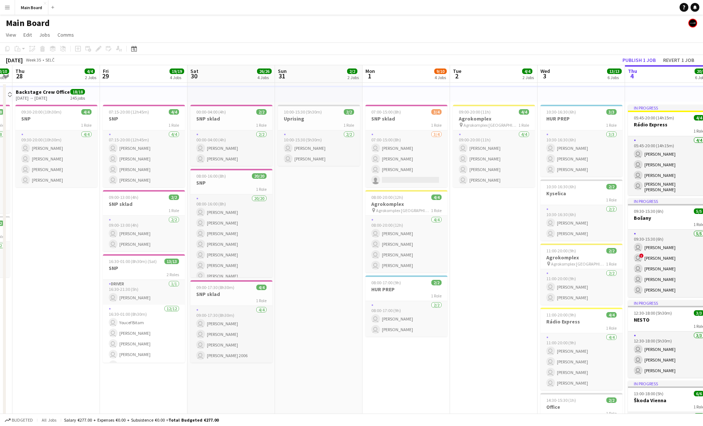
scroll to position [0, 340]
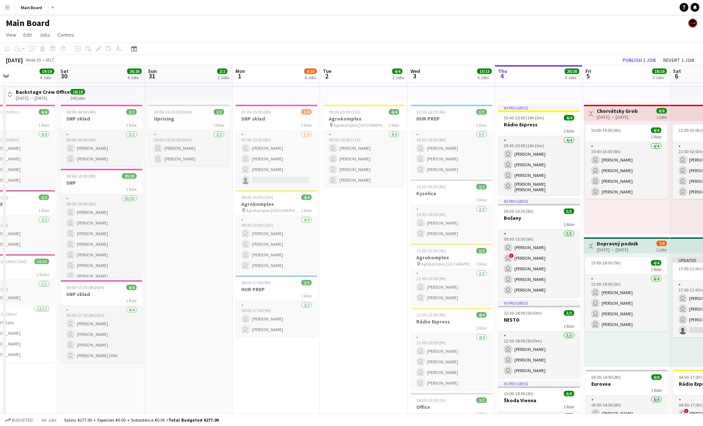
scroll to position [0, 300]
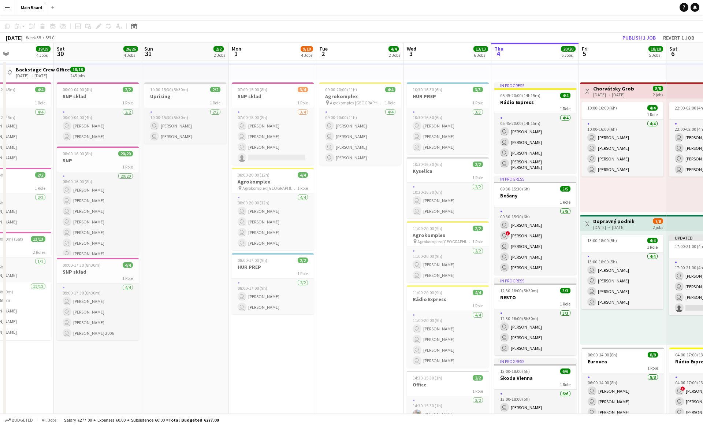
scroll to position [0, 0]
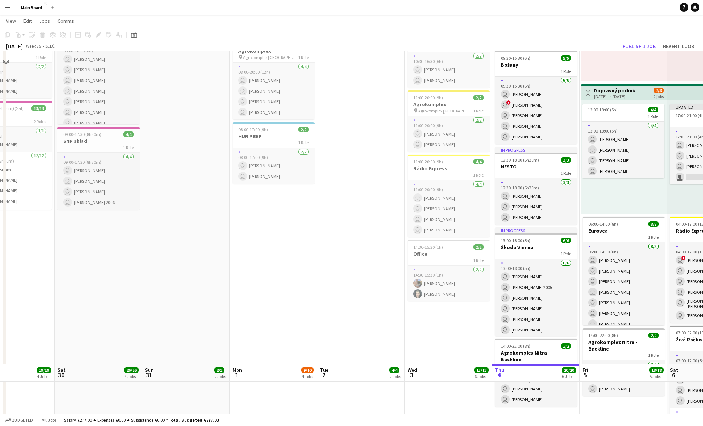
scroll to position [0, 0]
